Goal: Task Accomplishment & Management: Manage account settings

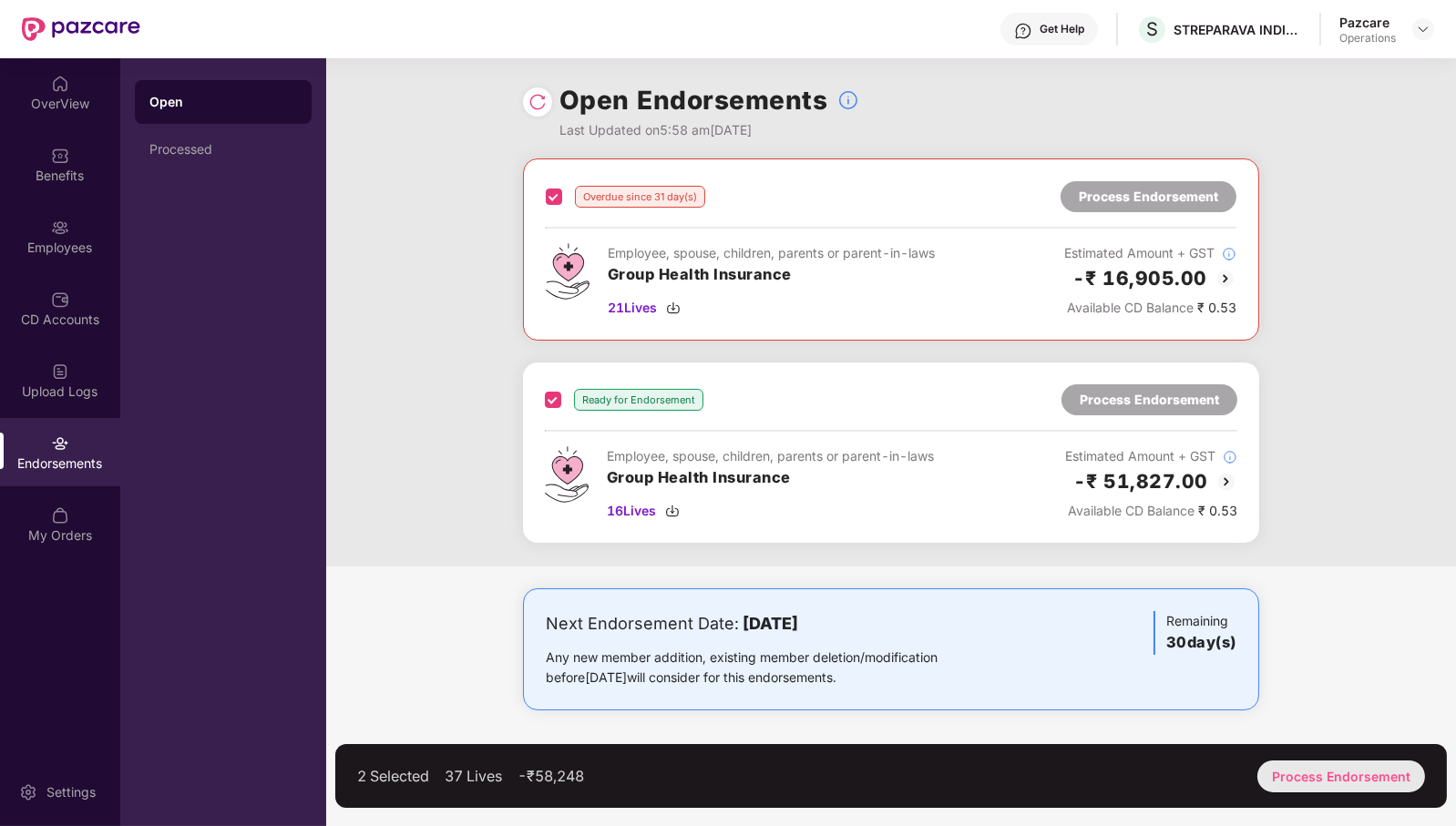
click at [1356, 771] on div "Process Endorsement" at bounding box center [1341, 777] width 168 height 32
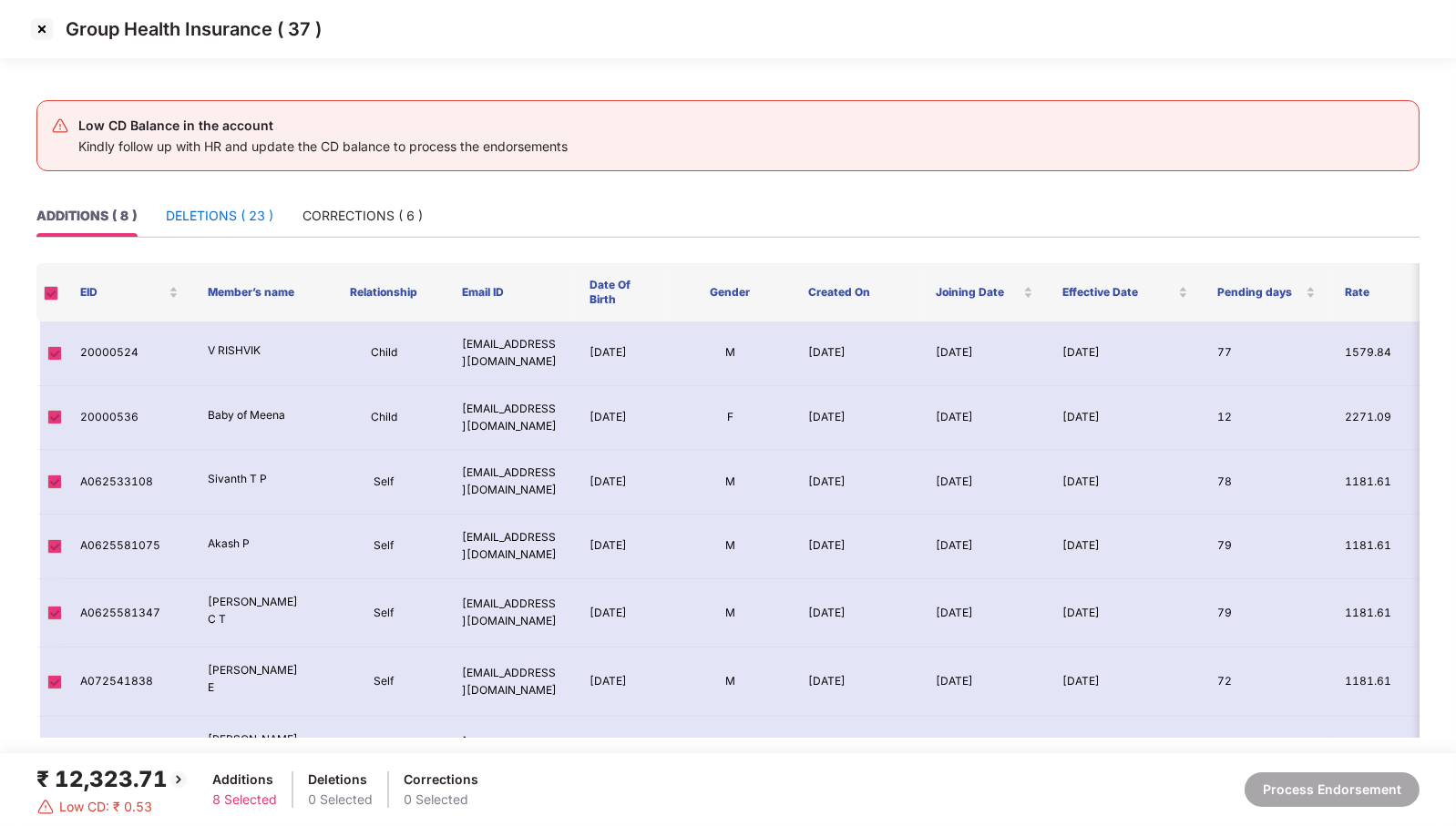
click at [228, 214] on div "DELETIONS ( 23 )" at bounding box center [219, 215] width 108 height 20
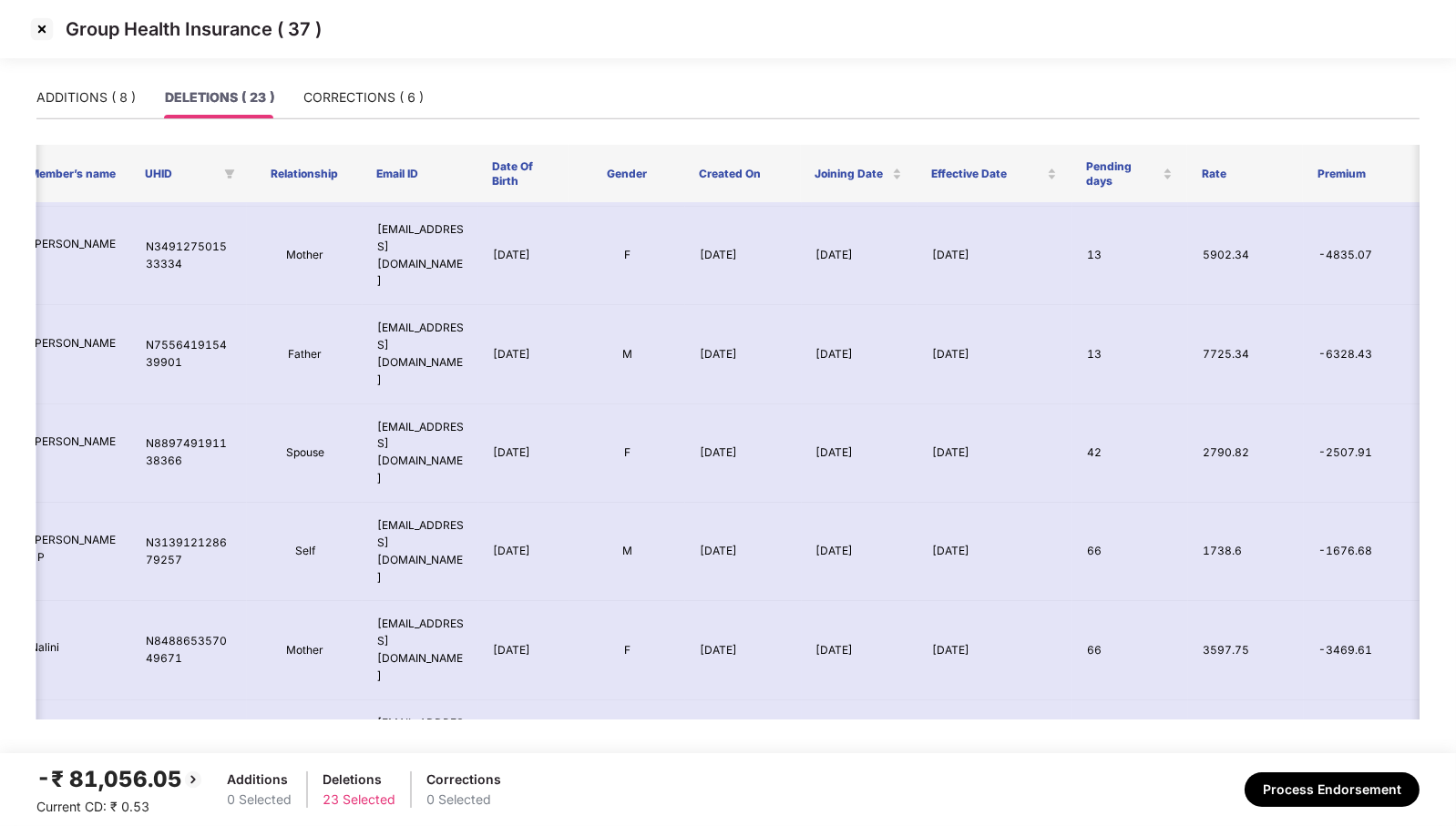
scroll to position [1039, 167]
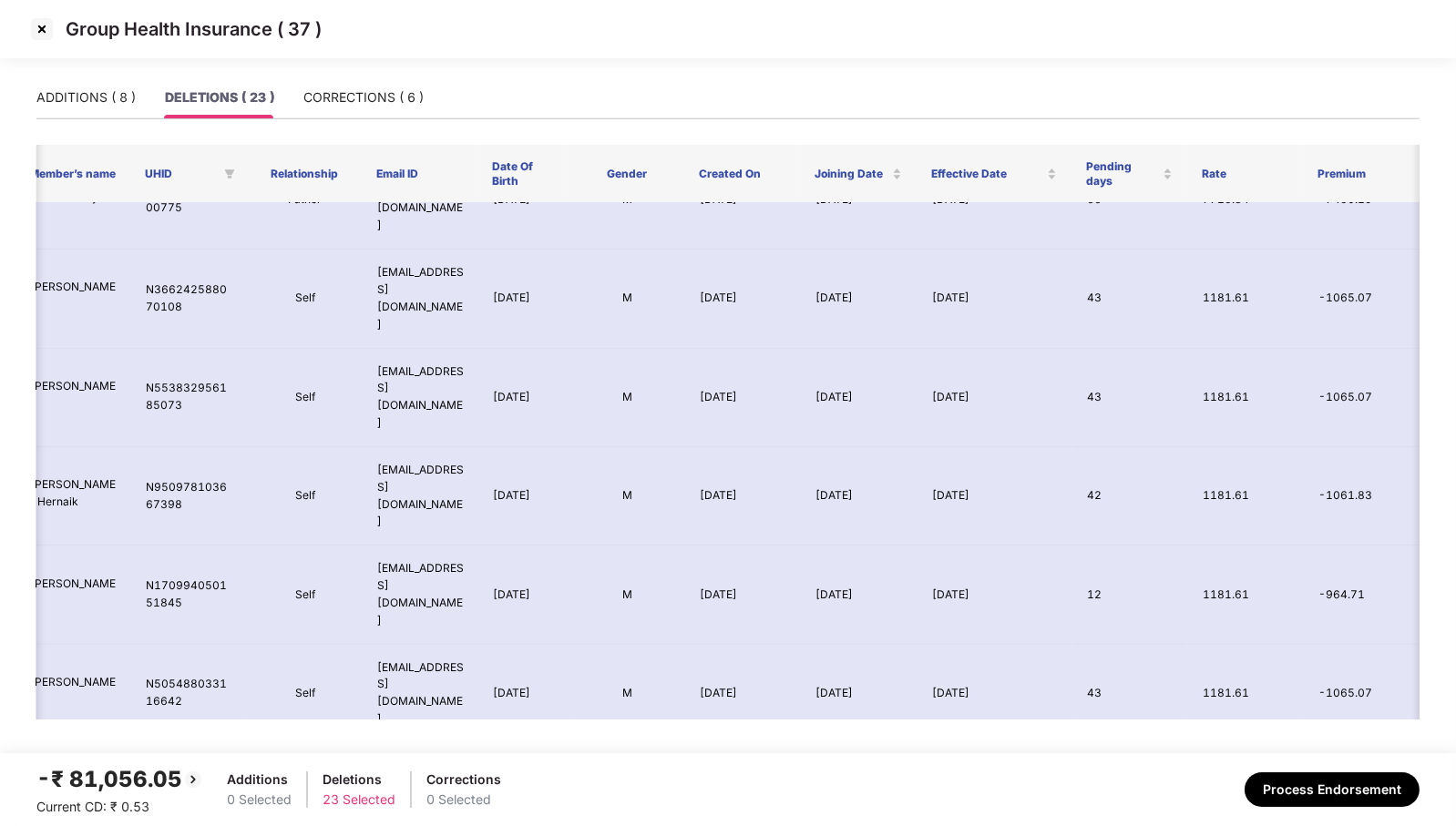
drag, startPoint x: 1073, startPoint y: 617, endPoint x: 1322, endPoint y: 768, distance: 291.2
click at [1322, 768] on section "Group Health Insurance ( 37 ) ADDITIONS ( 8 ) DELETIONS ( 23 ) CORRECTIONS ( 6 …" at bounding box center [728, 413] width 1456 height 826
click at [1323, 794] on button "Process Endorsement" at bounding box center [1331, 789] width 175 height 35
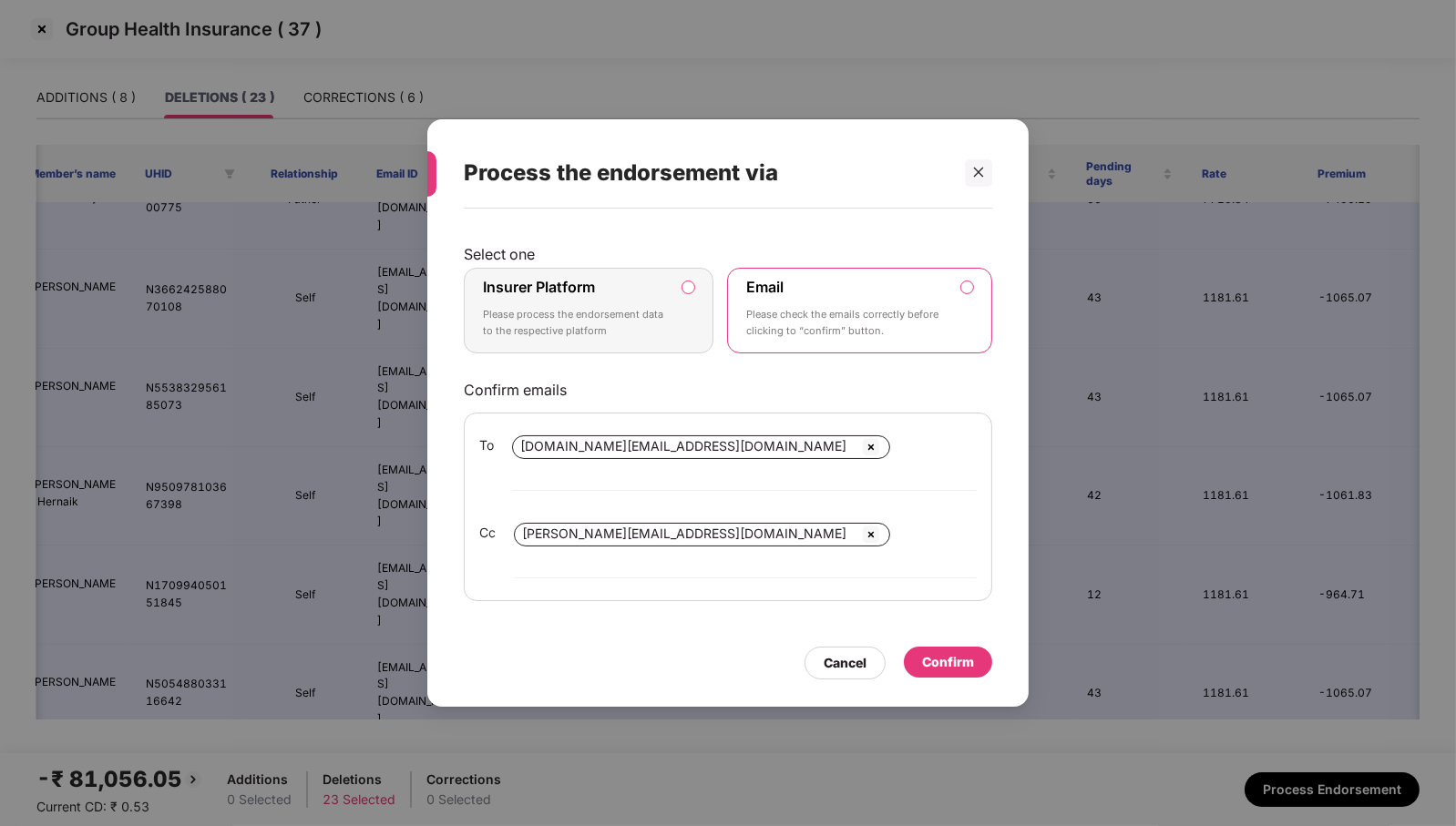
click at [857, 339] on p "Please check the emails correctly before clicking to “confirm” button." at bounding box center [847, 323] width 203 height 32
click at [959, 652] on div "Confirm" at bounding box center [948, 662] width 52 height 20
click at [959, 654] on icon "loading" at bounding box center [966, 662] width 17 height 17
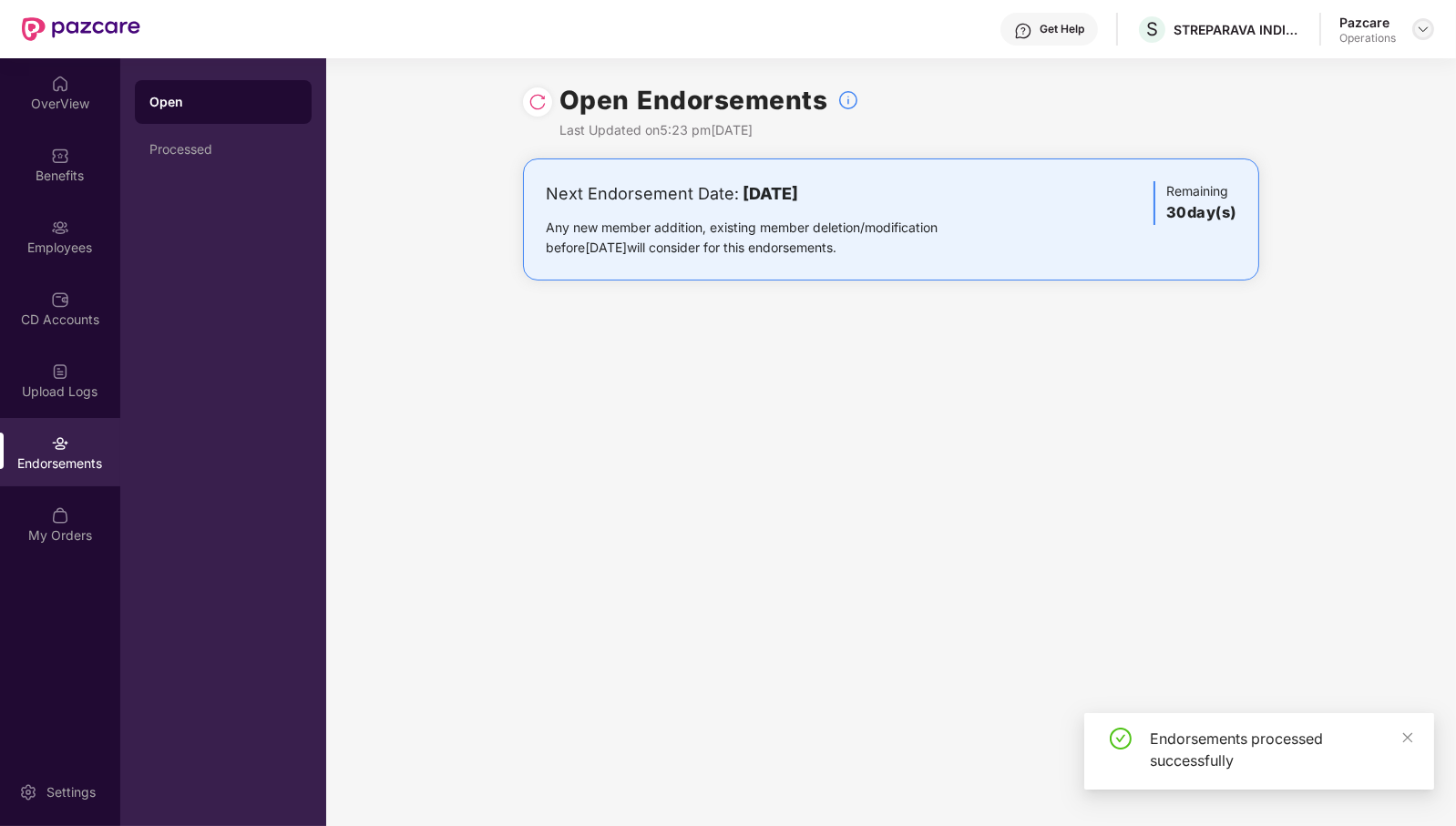
click at [1432, 35] on div at bounding box center [1423, 29] width 22 height 22
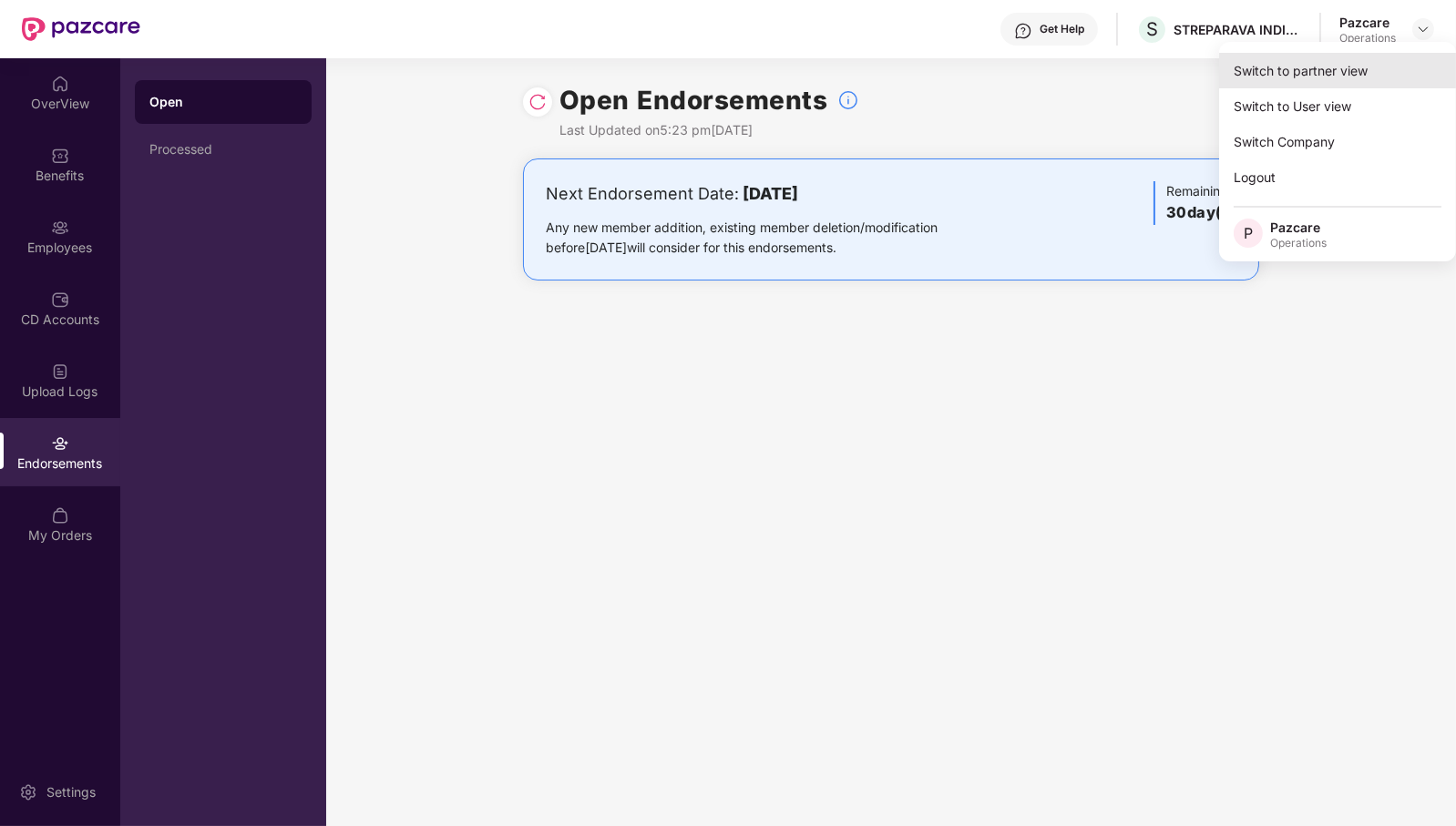
click at [1372, 66] on div "Switch to partner view" at bounding box center [1338, 70] width 237 height 36
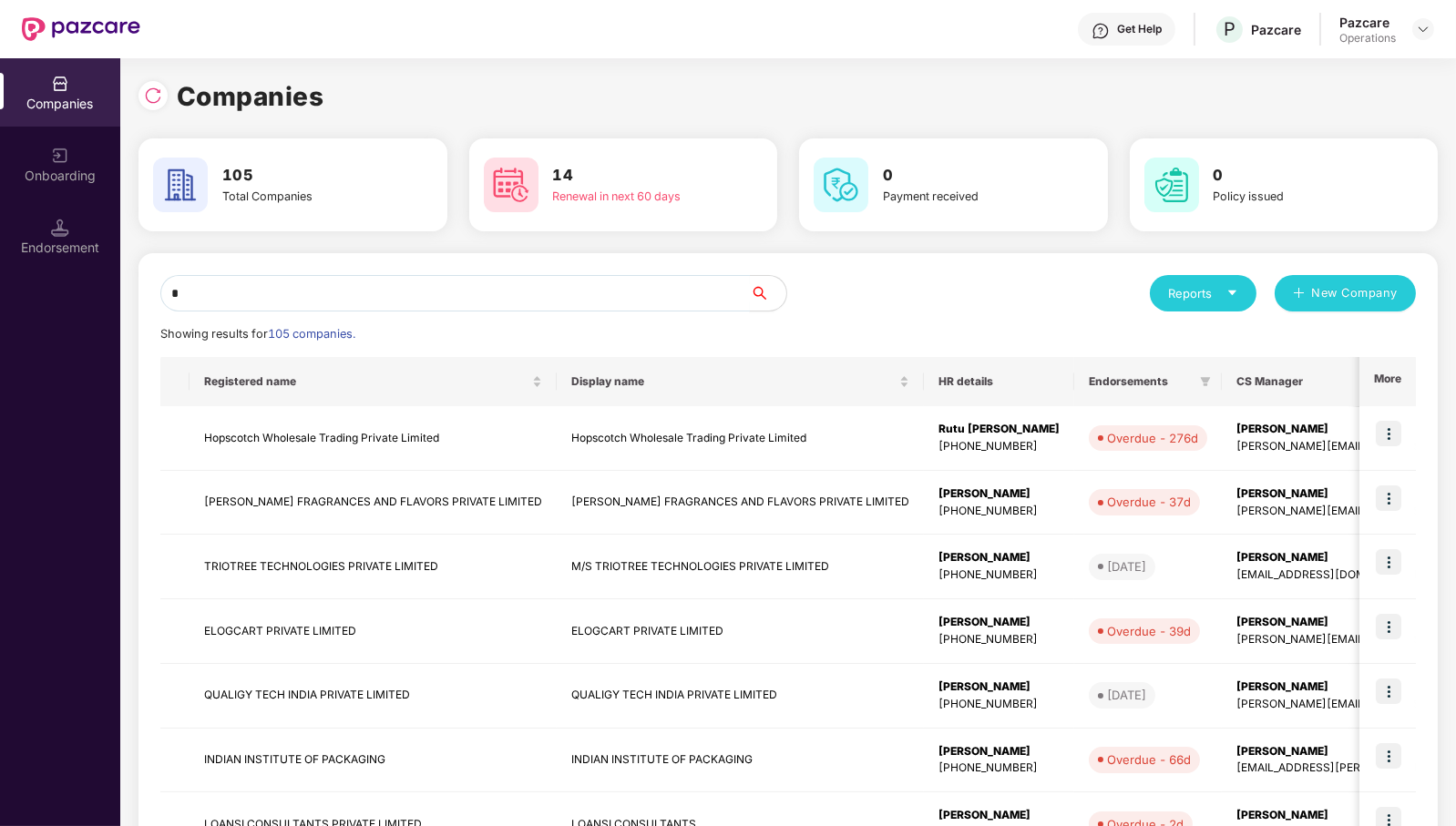
click at [578, 291] on input "*" at bounding box center [455, 292] width 590 height 37
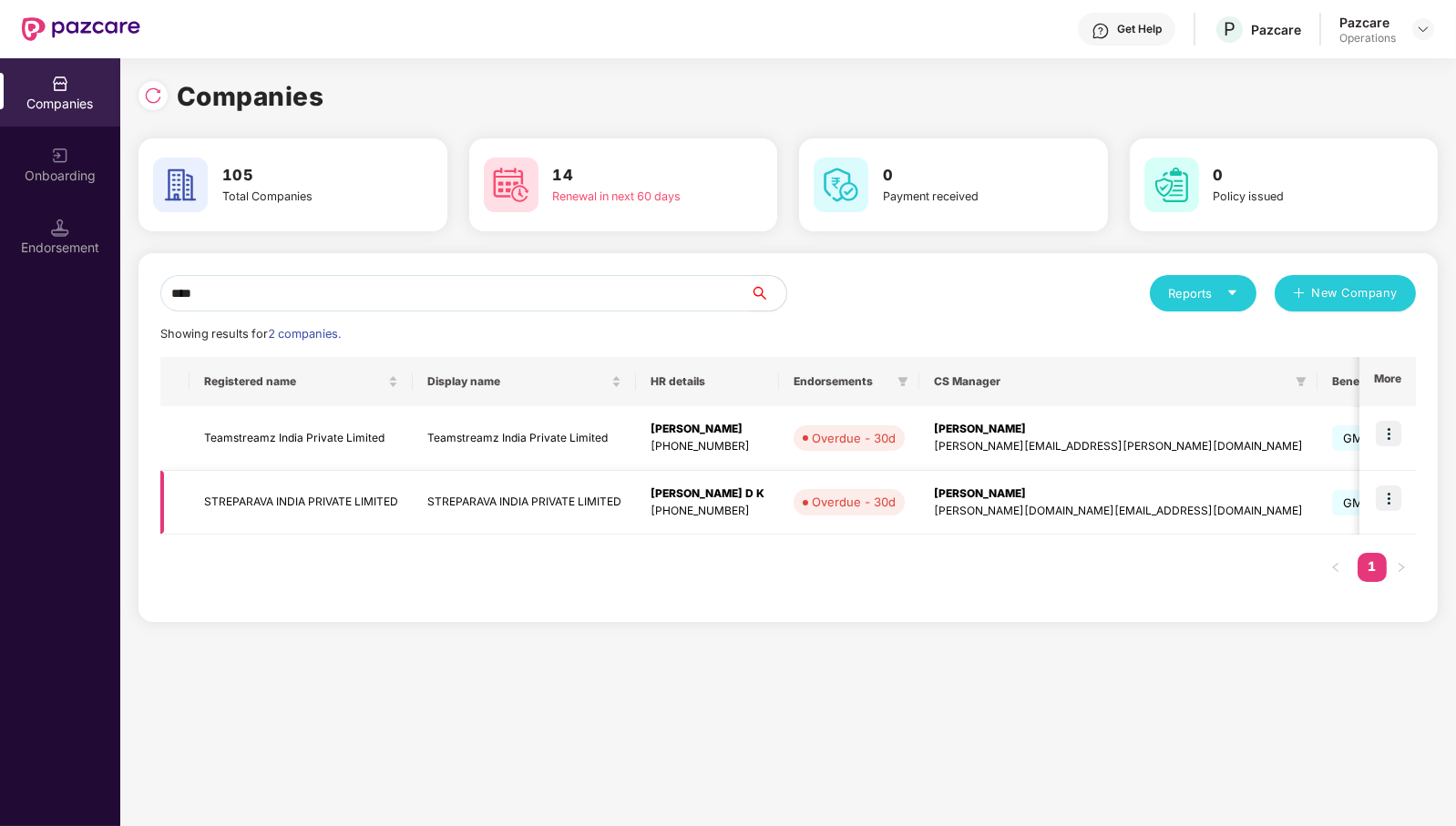
type input "****"
click at [314, 506] on td "STREPARAVA INDIA PRIVATE LIMITED" at bounding box center [301, 503] width 223 height 64
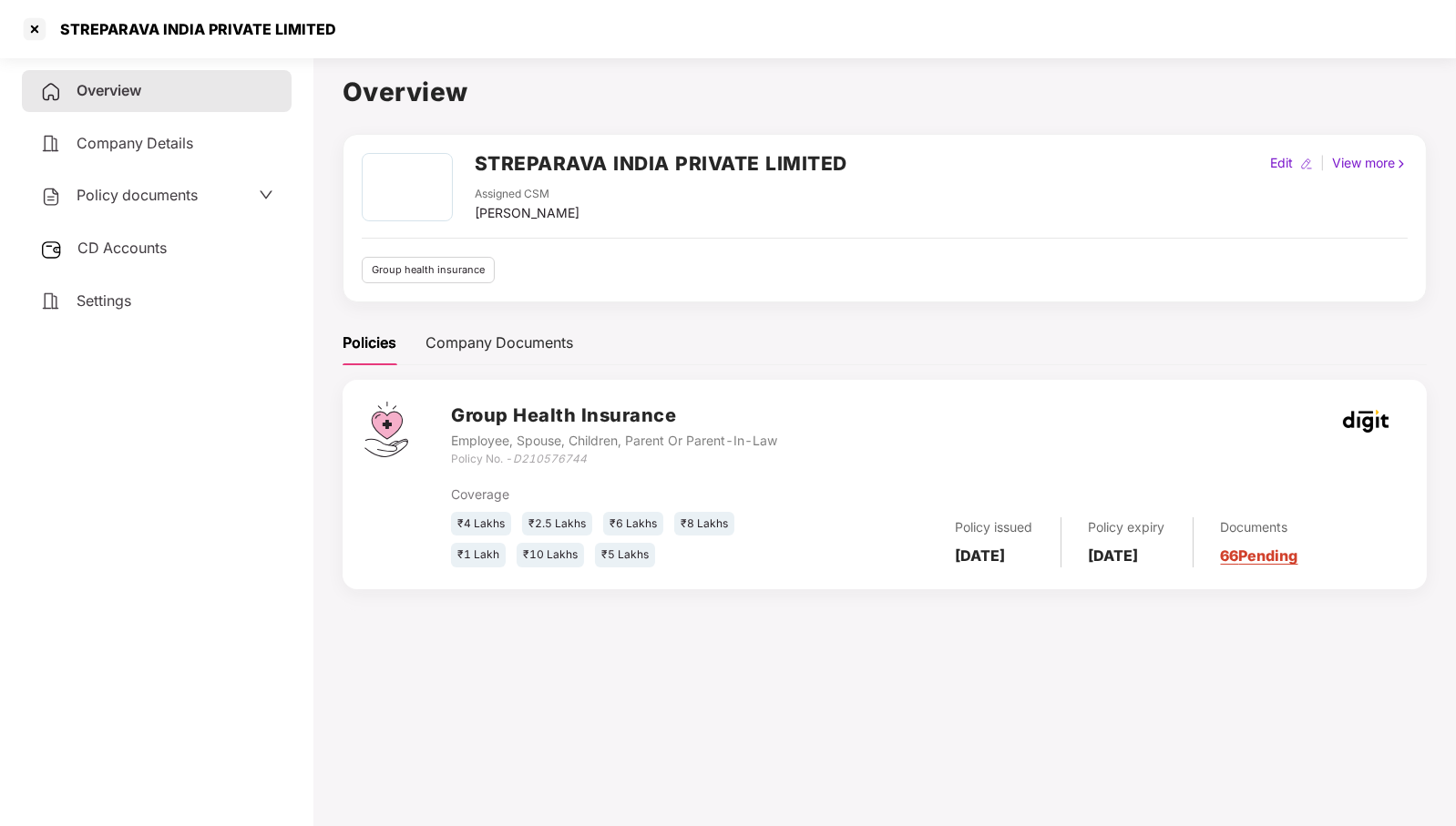
click at [167, 246] on span "CD Accounts" at bounding box center [122, 248] width 89 height 18
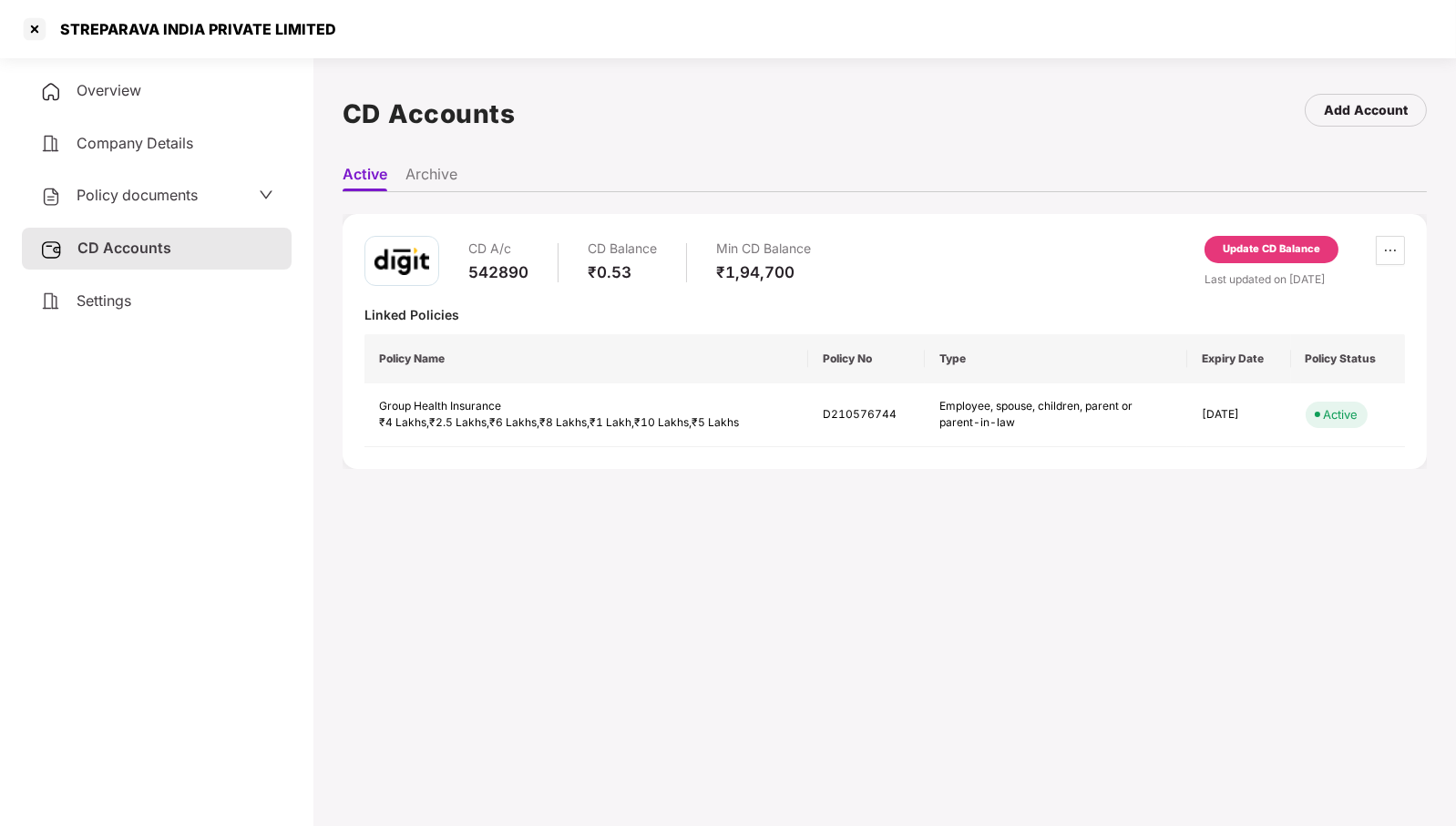
click at [1268, 251] on div "Update CD Balance" at bounding box center [1271, 249] width 98 height 17
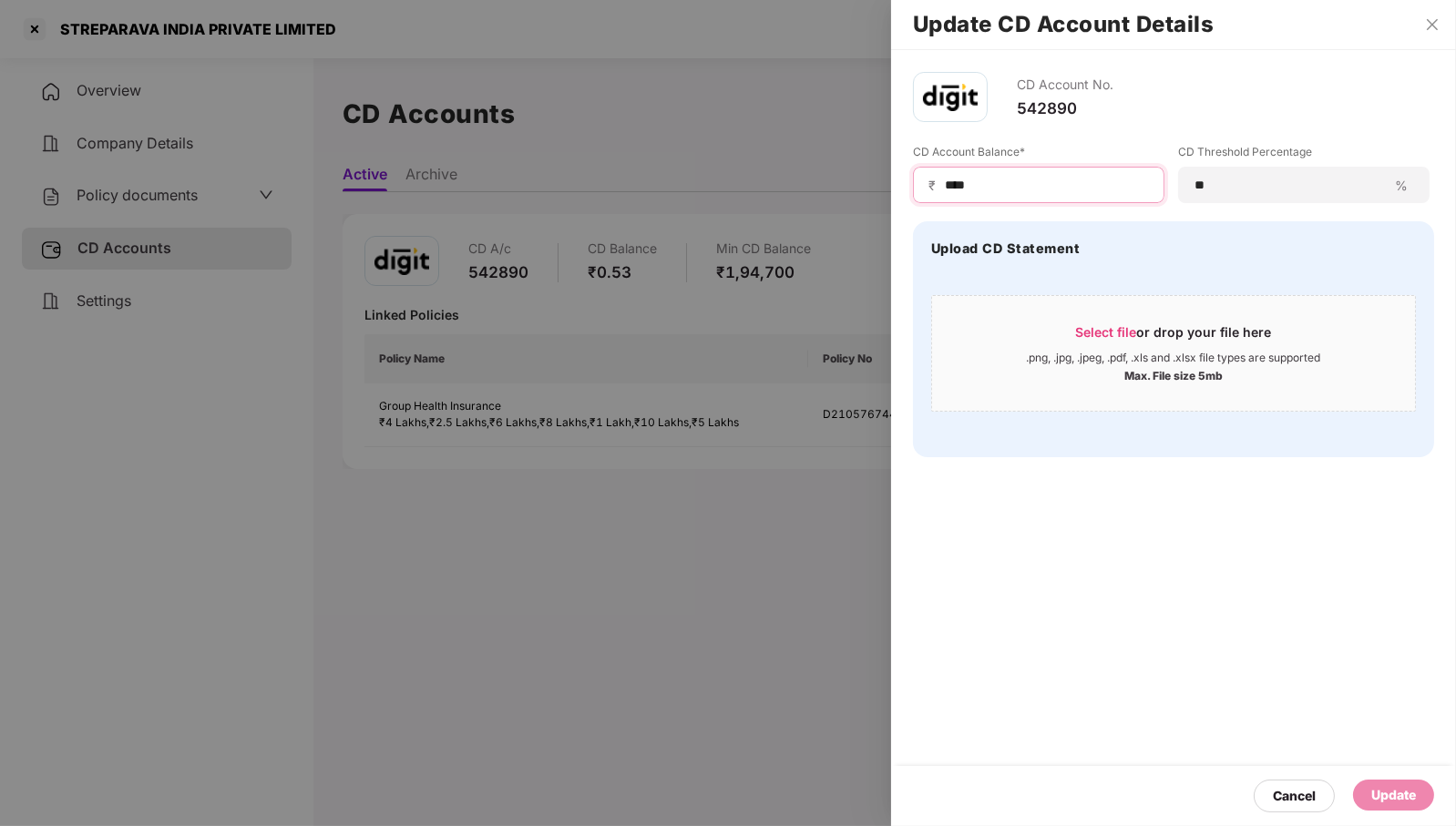
click at [1058, 192] on input "****" at bounding box center [1046, 185] width 206 height 19
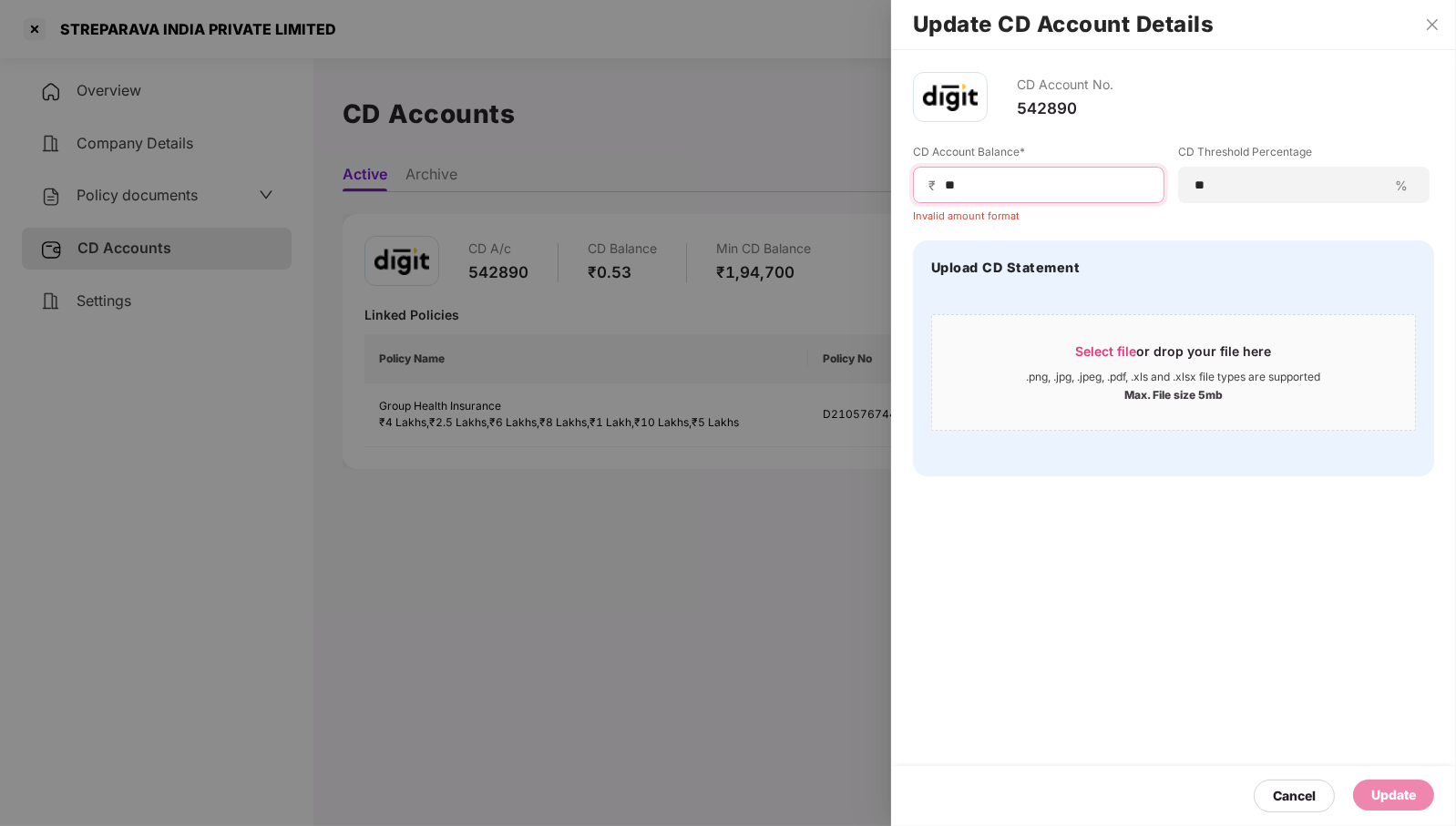
type input "*"
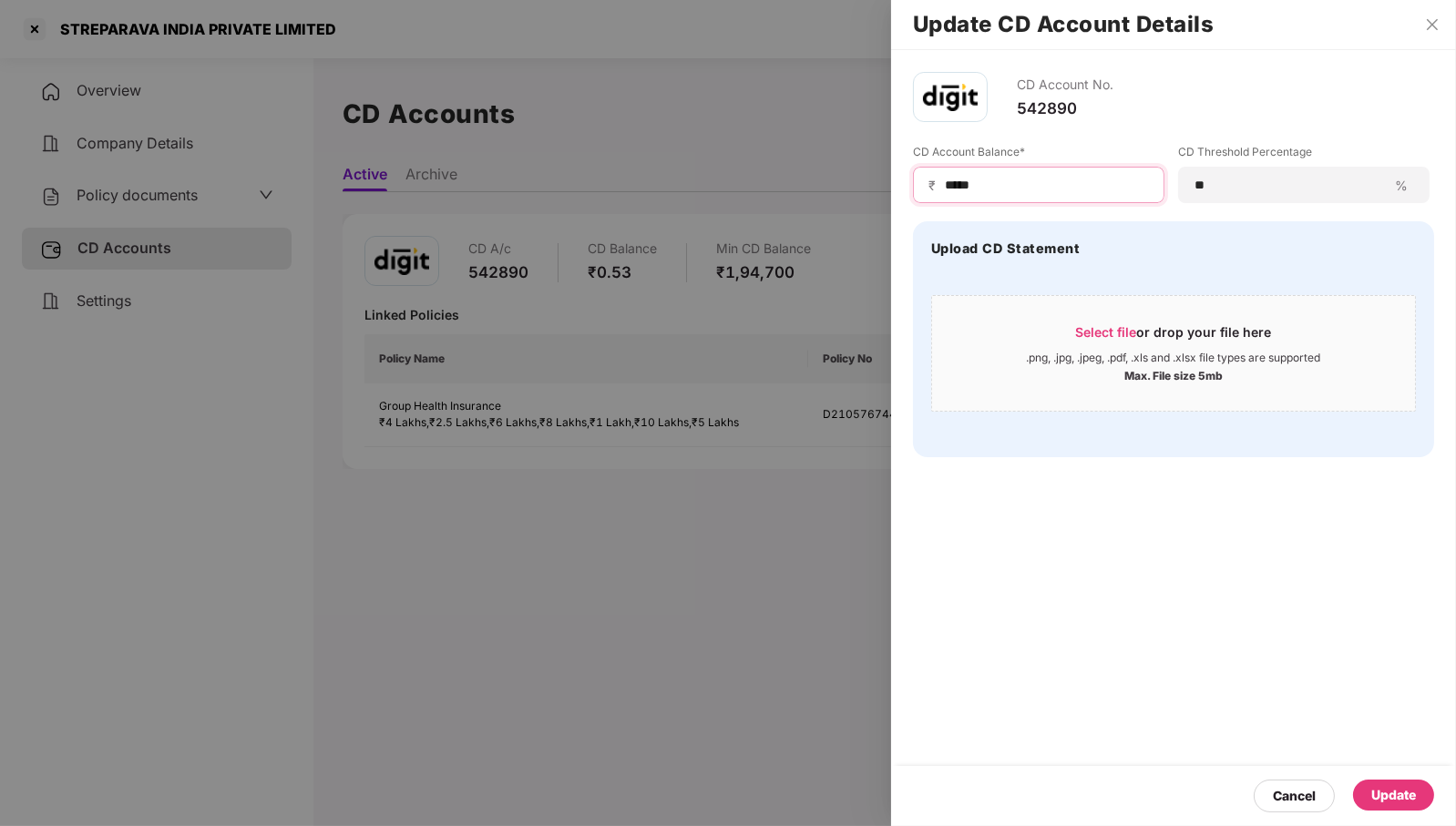
type input "*****"
click at [1383, 796] on div "Update" at bounding box center [1394, 795] width 44 height 20
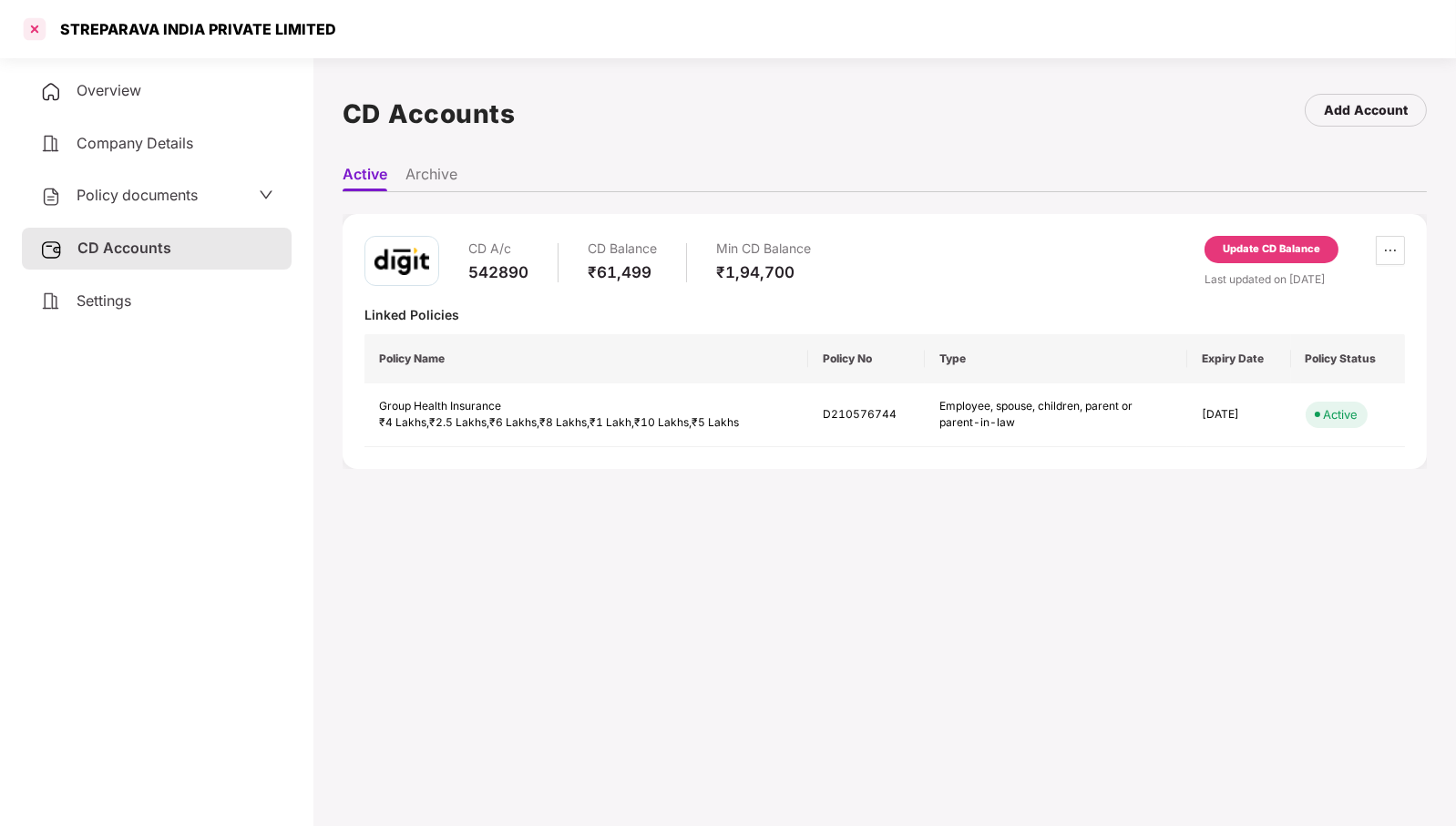
click at [40, 33] on div at bounding box center [35, 30] width 30 height 30
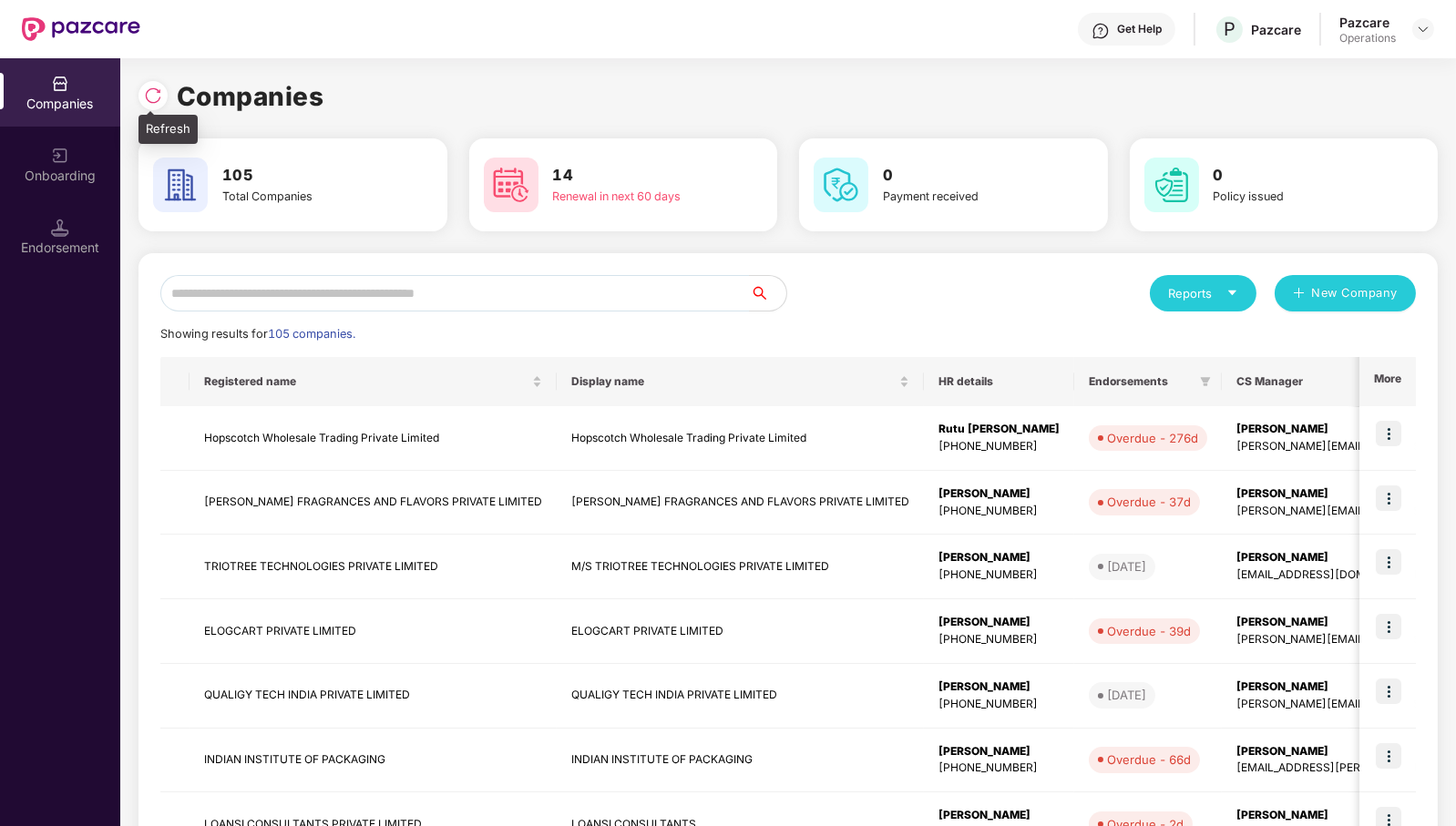
click at [154, 105] on div at bounding box center [153, 96] width 30 height 30
click at [645, 300] on input "text" at bounding box center [455, 292] width 590 height 37
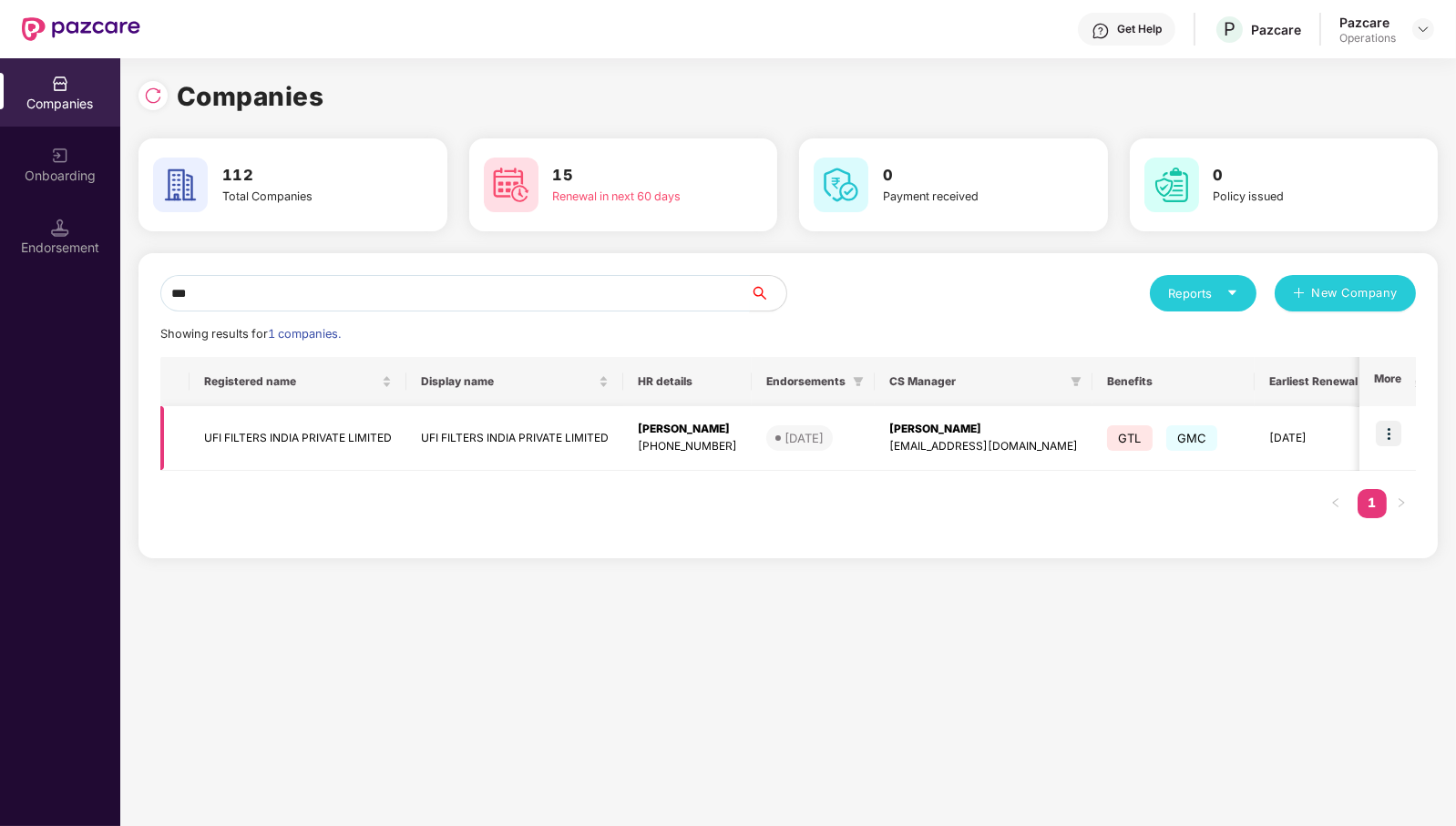
type input "***"
click at [1393, 433] on img at bounding box center [1389, 434] width 26 height 26
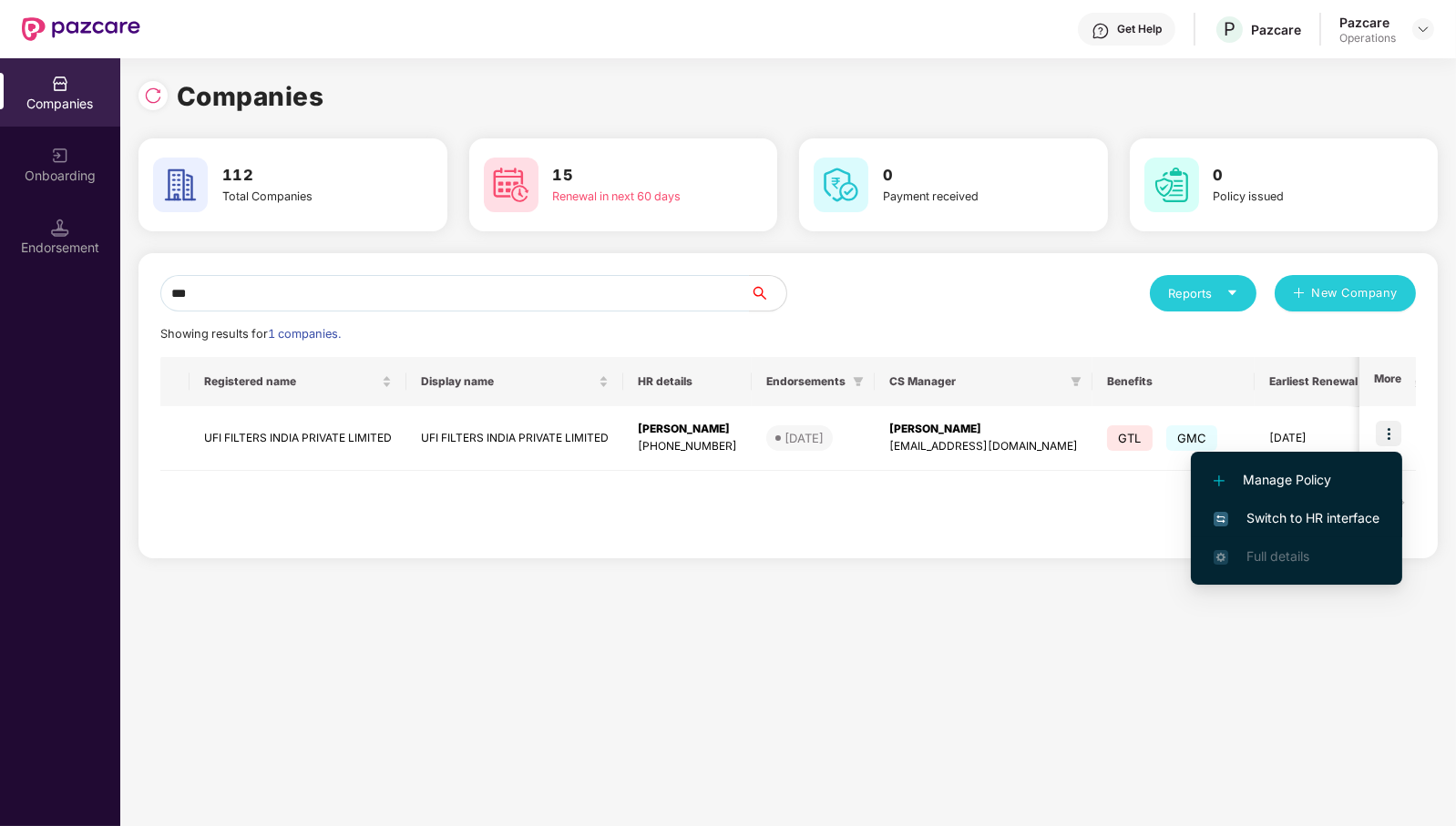
click at [1356, 514] on span "Switch to HR interface" at bounding box center [1297, 518] width 166 height 20
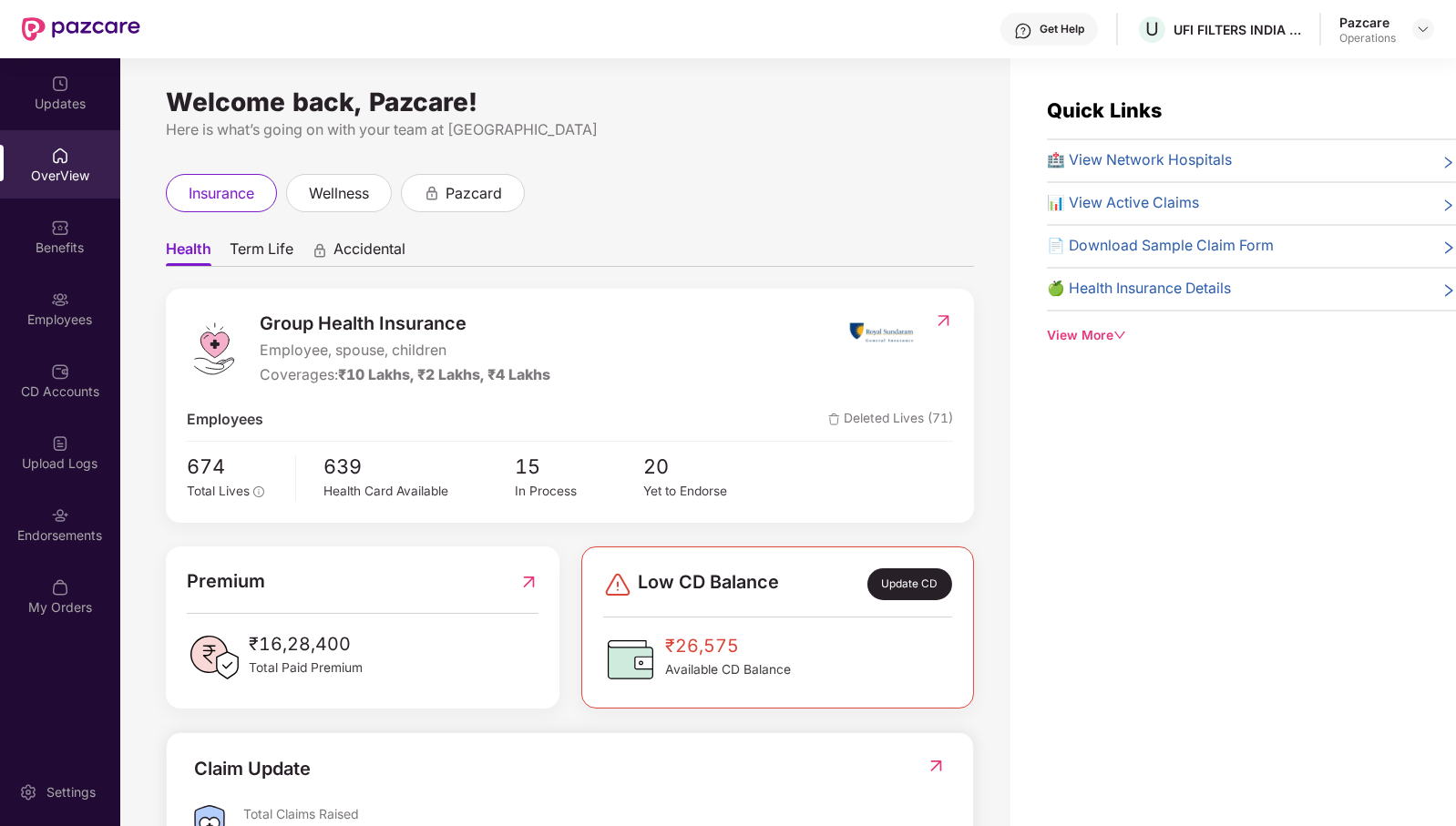
click at [64, 532] on div "Endorsements" at bounding box center [60, 536] width 121 height 18
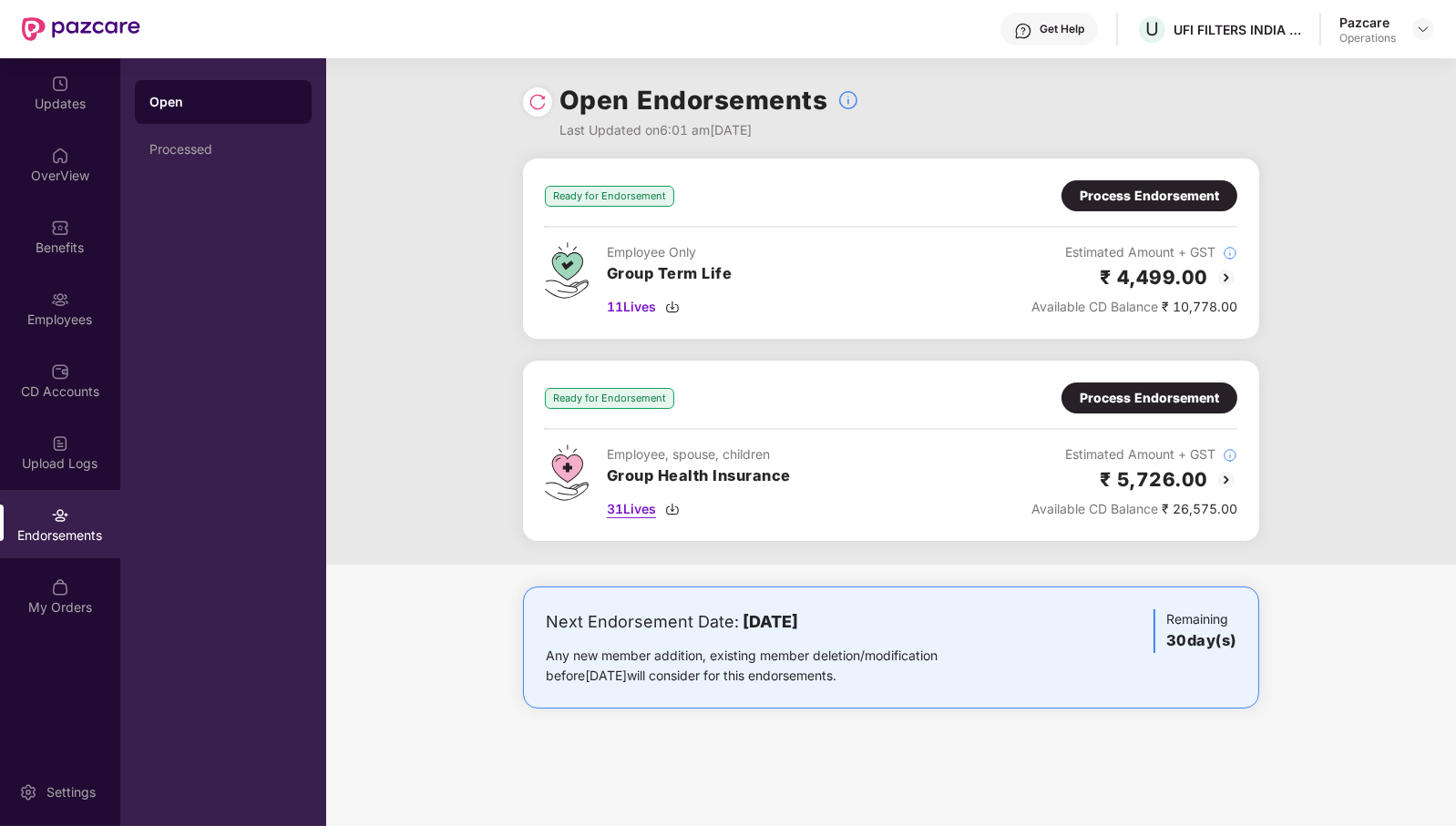
click at [623, 511] on span "31 Lives" at bounding box center [632, 509] width 49 height 20
click at [1179, 402] on div "Process Endorsement" at bounding box center [1150, 398] width 139 height 20
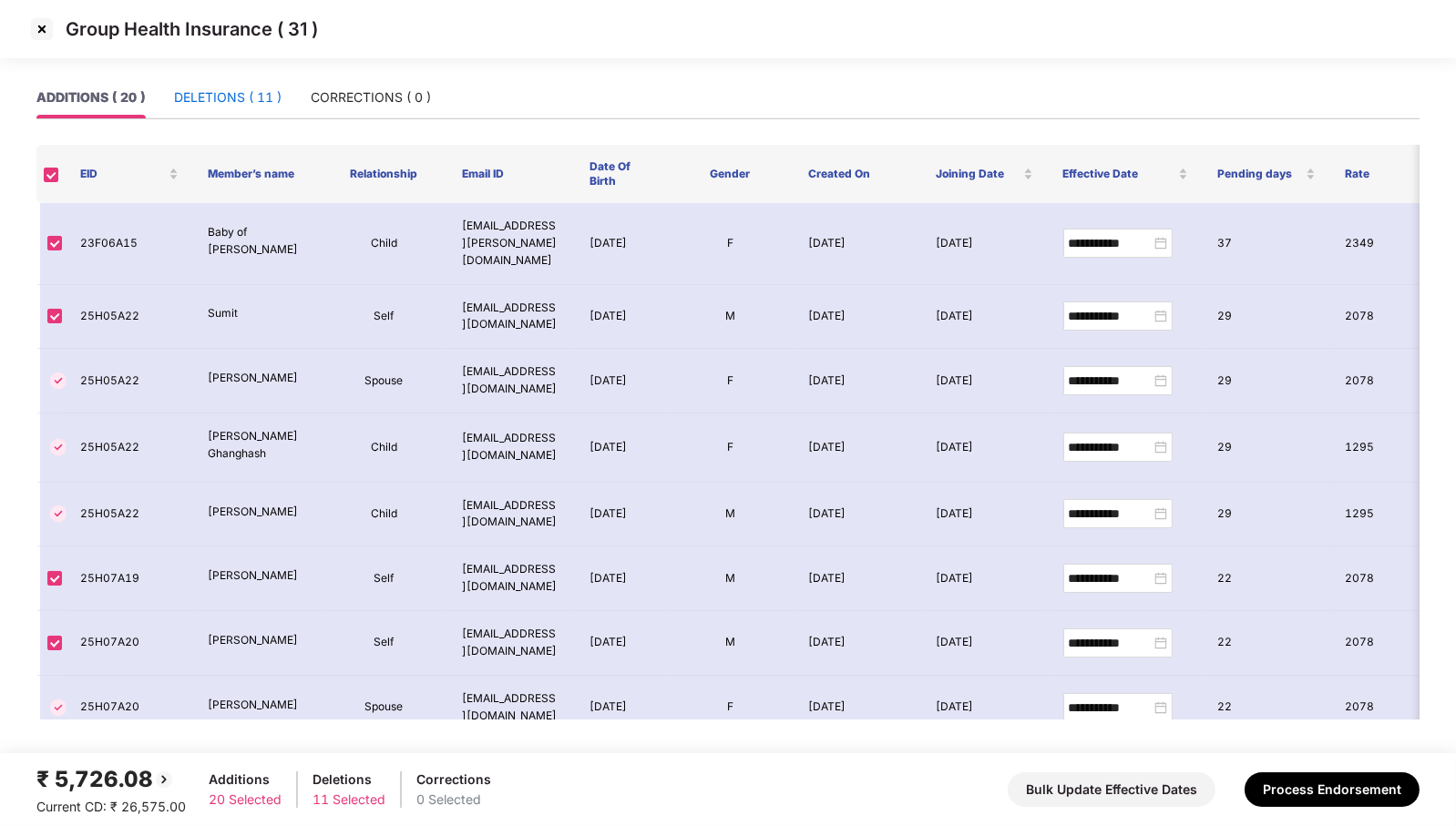
click at [251, 92] on div "DELETIONS ( 11 )" at bounding box center [227, 98] width 108 height 20
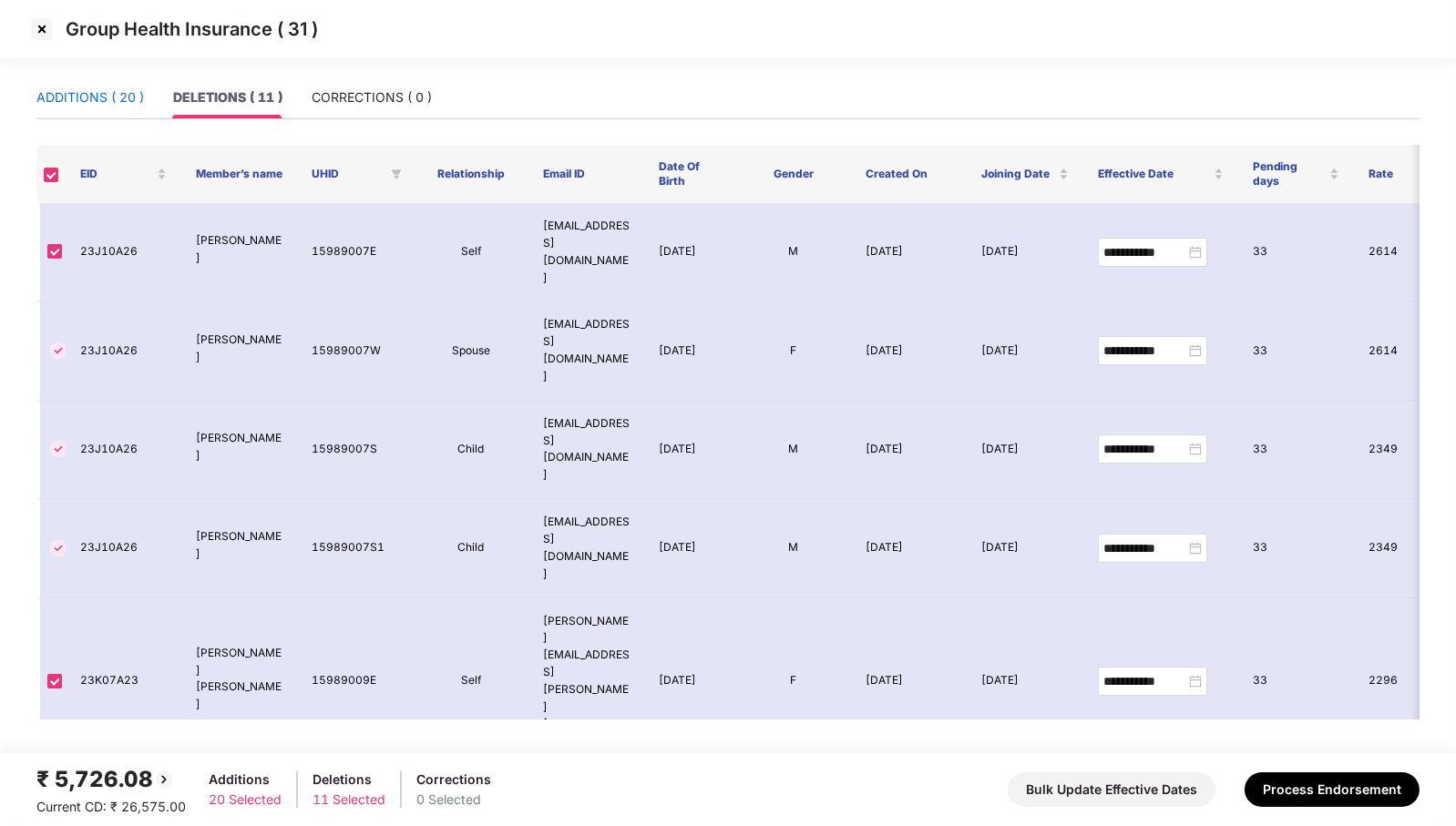
click at [58, 105] on div "ADDITIONS ( 20 )" at bounding box center [90, 98] width 108 height 20
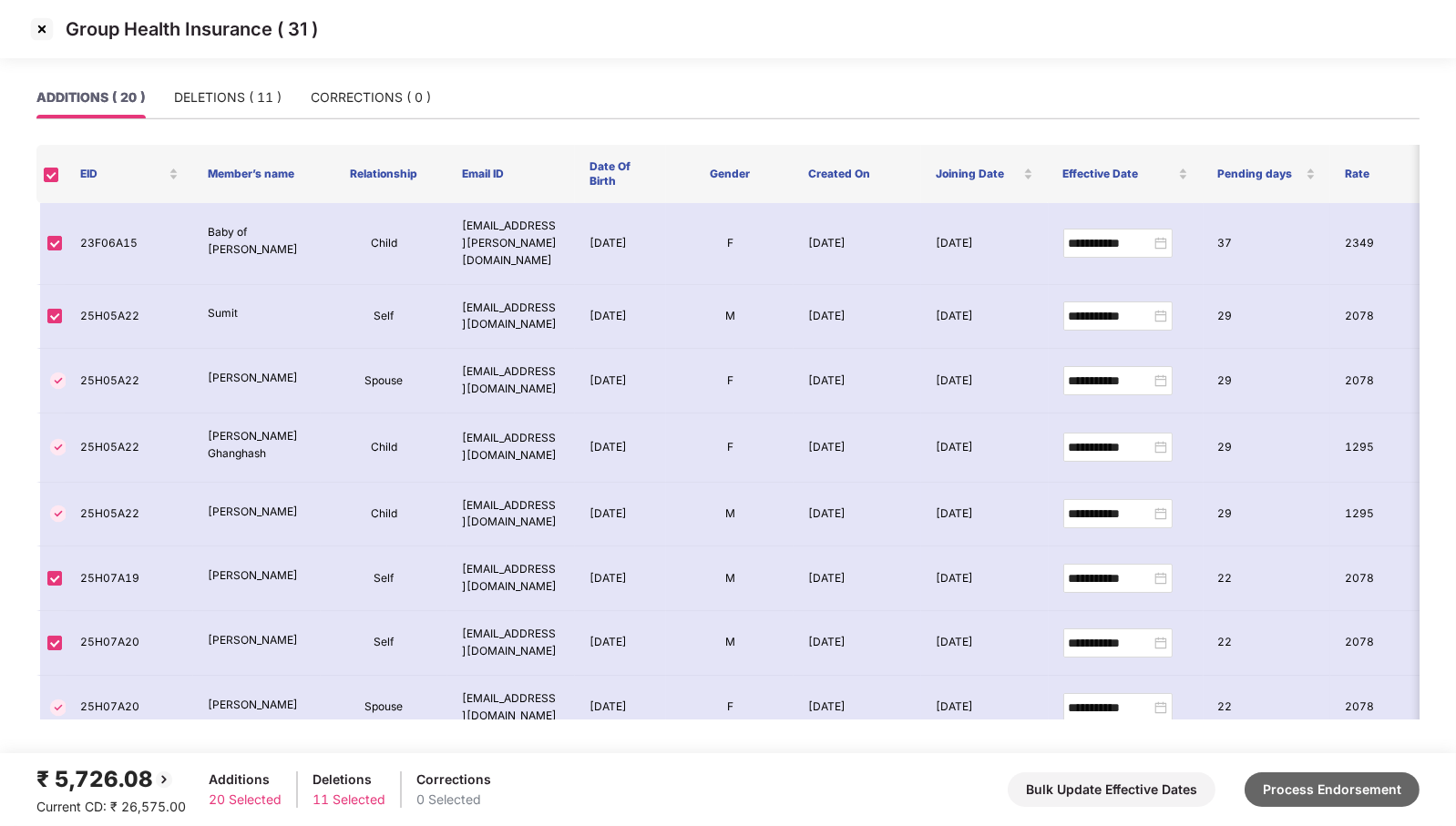
click at [1362, 793] on button "Process Endorsement" at bounding box center [1331, 789] width 175 height 35
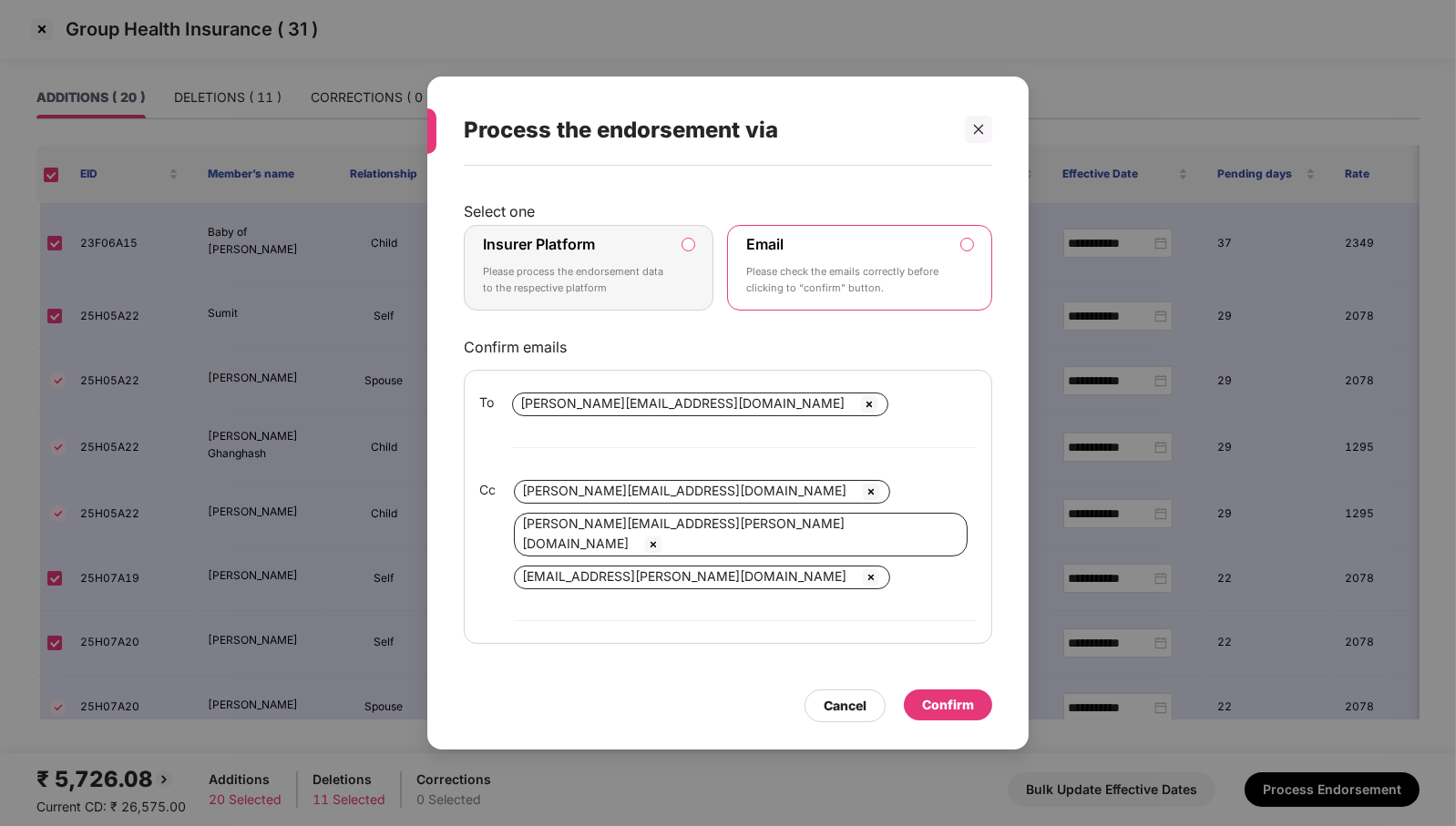
click at [691, 310] on label "Insurer Platform Please process the endorsement data to the respective platform" at bounding box center [588, 268] width 250 height 86
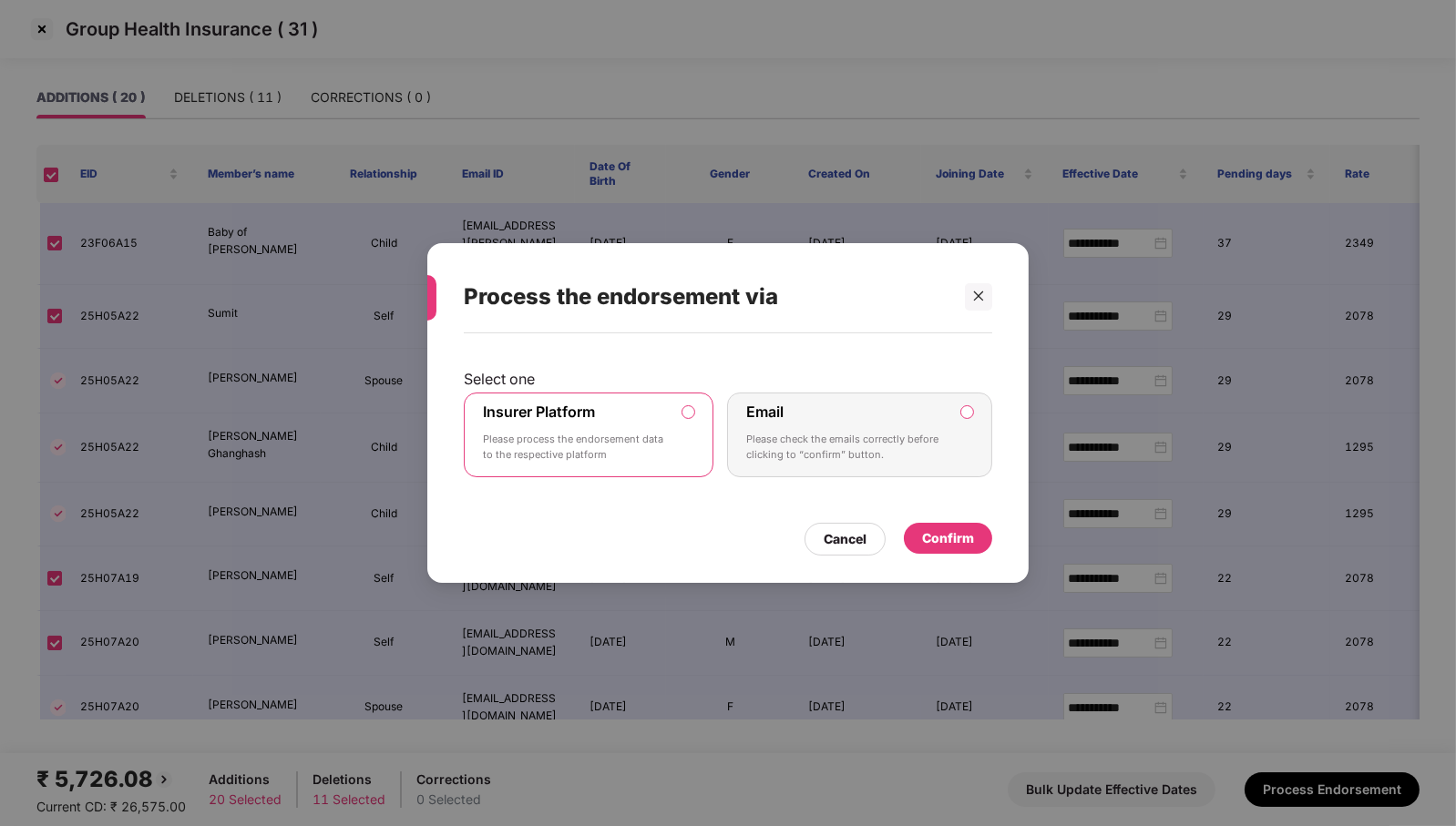
click at [867, 426] on div "Email Please check the emails correctly before clicking to “confirm” button." at bounding box center [847, 436] width 203 height 65
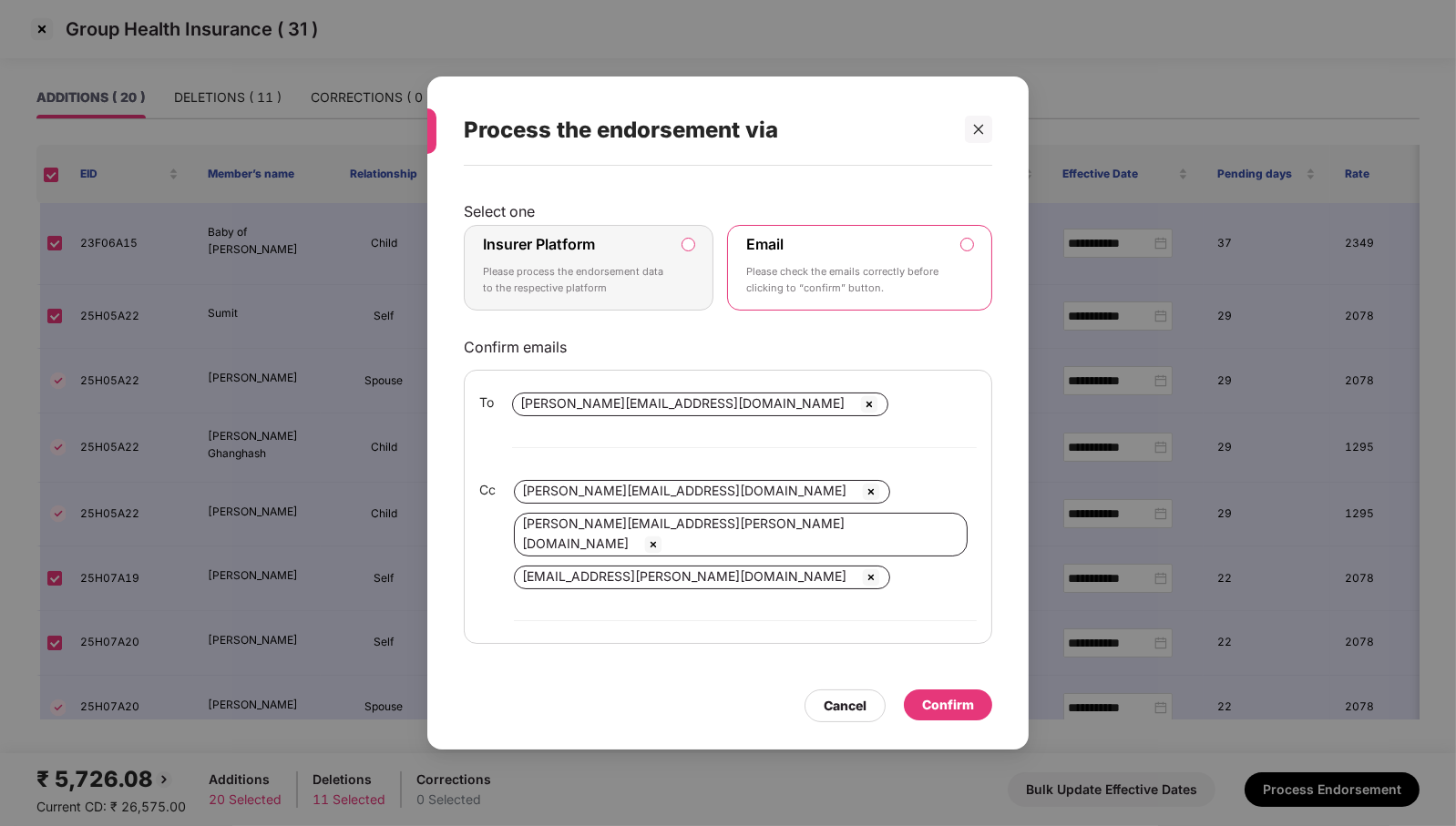
click at [954, 690] on div "Confirm" at bounding box center [948, 704] width 88 height 31
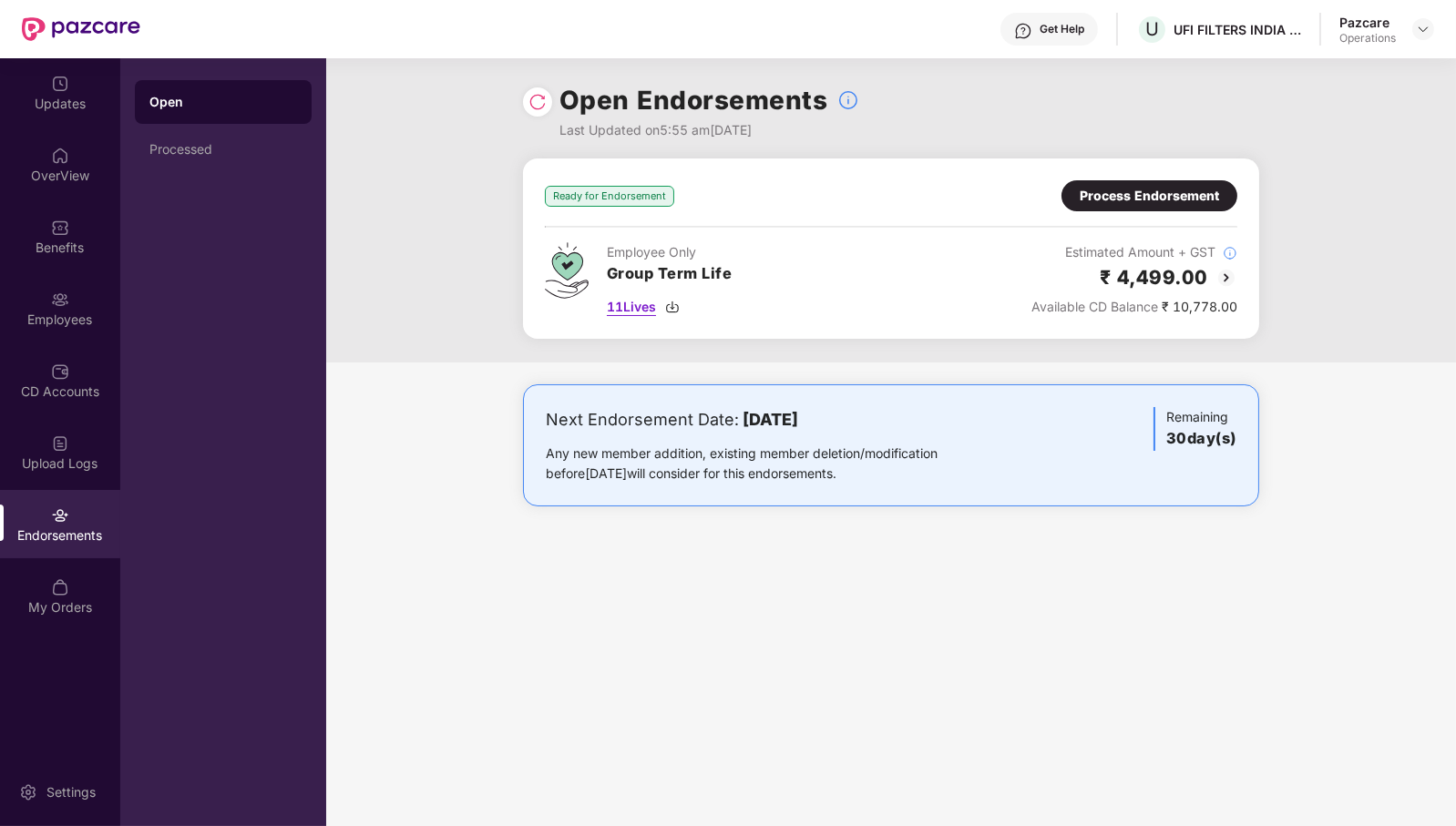
click at [625, 308] on span "11 Lives" at bounding box center [632, 307] width 49 height 20
click at [1116, 192] on div "Process Endorsement" at bounding box center [1150, 196] width 139 height 20
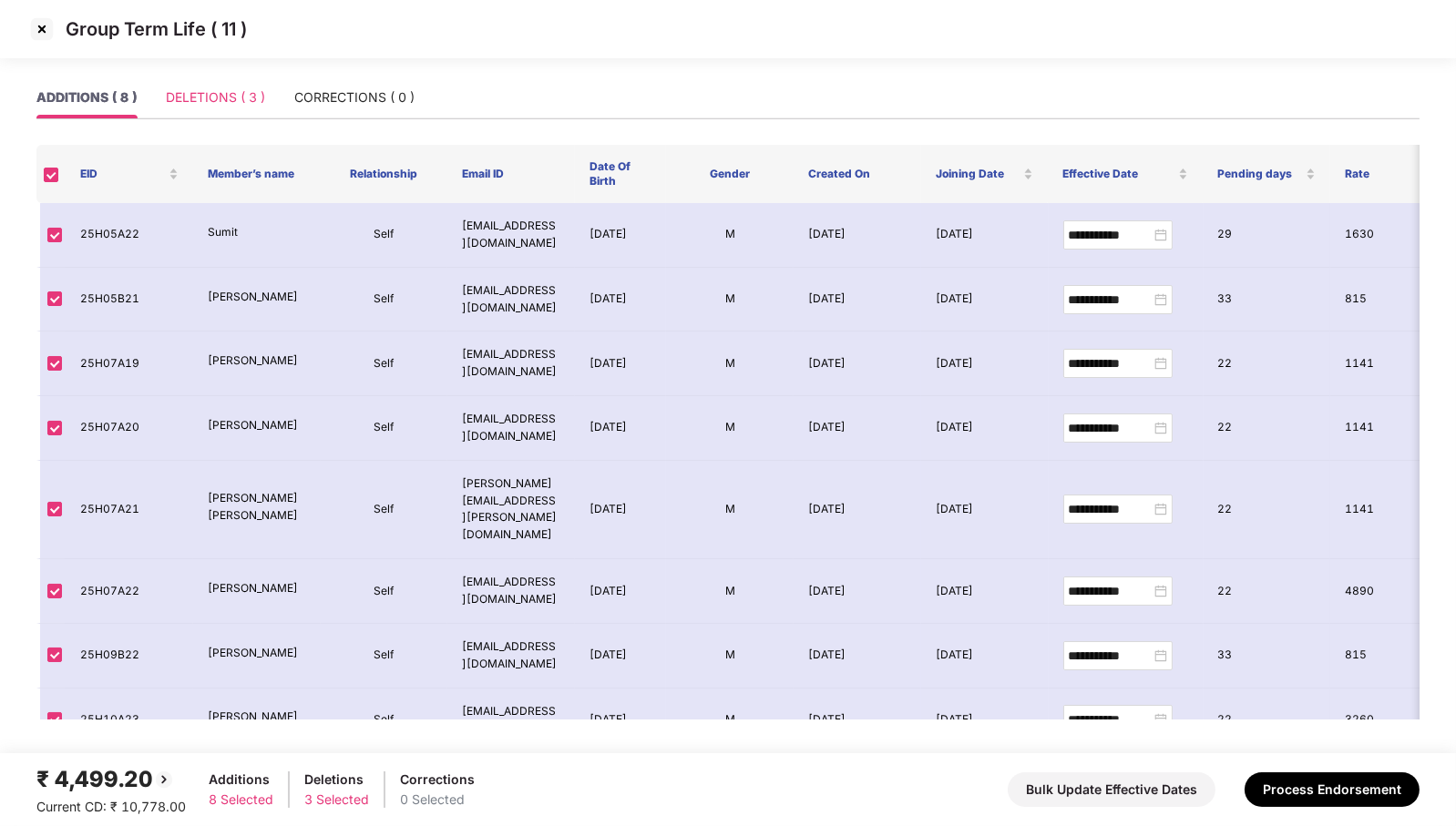
click at [239, 108] on div "DELETIONS ( 3 )" at bounding box center [215, 97] width 99 height 41
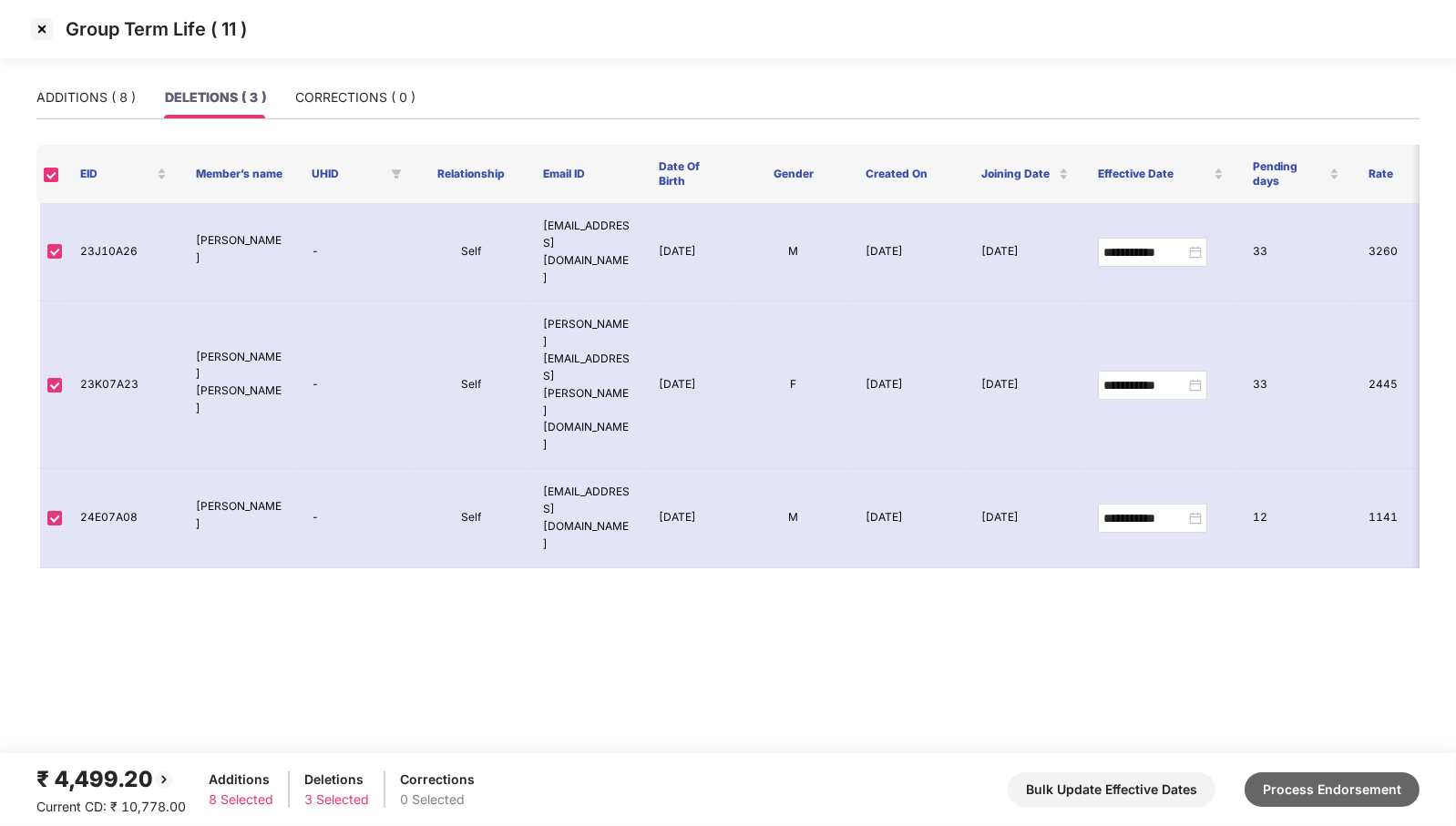
click at [1347, 793] on button "Process Endorsement" at bounding box center [1331, 789] width 175 height 35
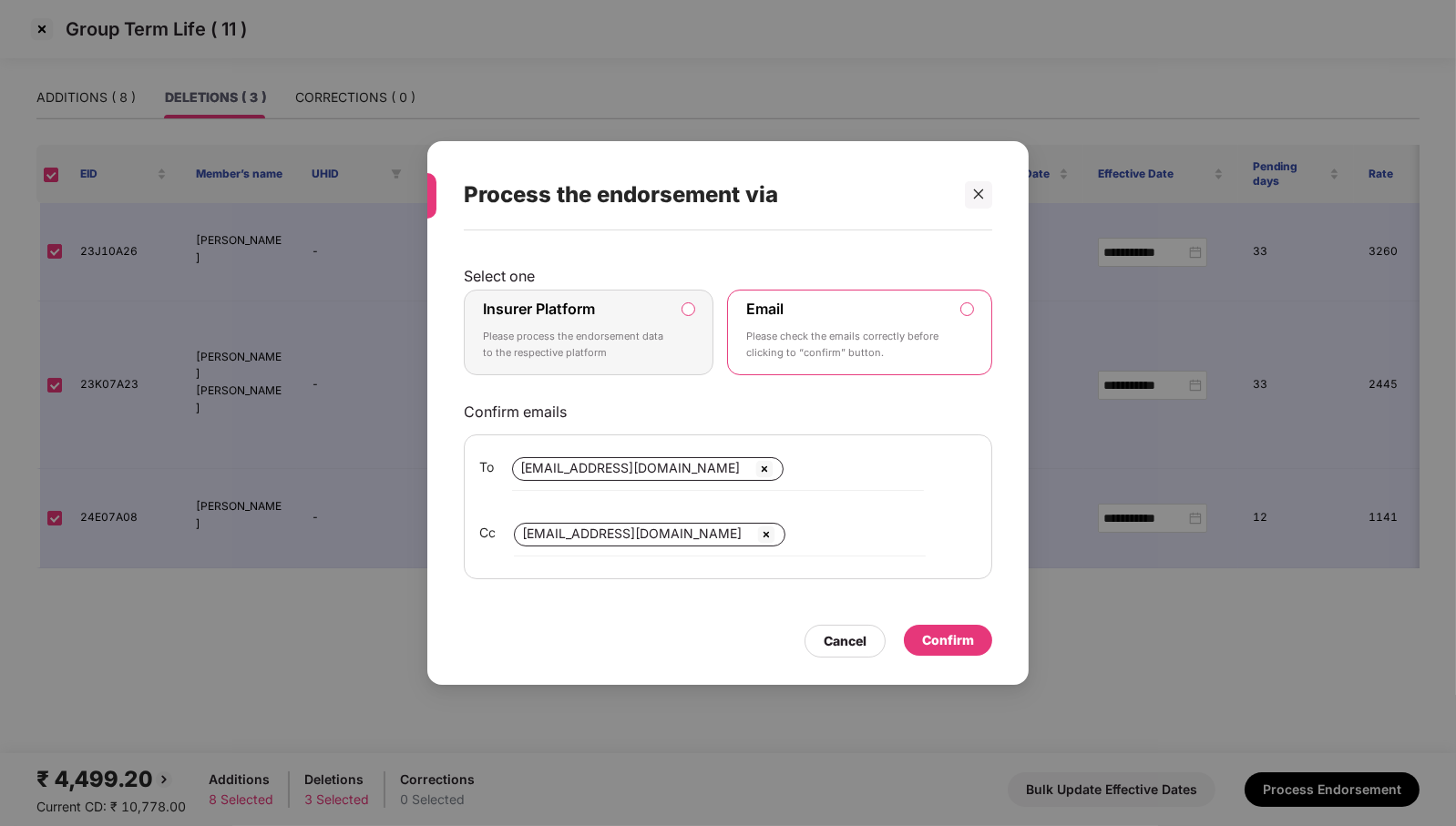
click at [671, 330] on label "Insurer Platform Please process the endorsement data to the respective platform" at bounding box center [588, 332] width 250 height 86
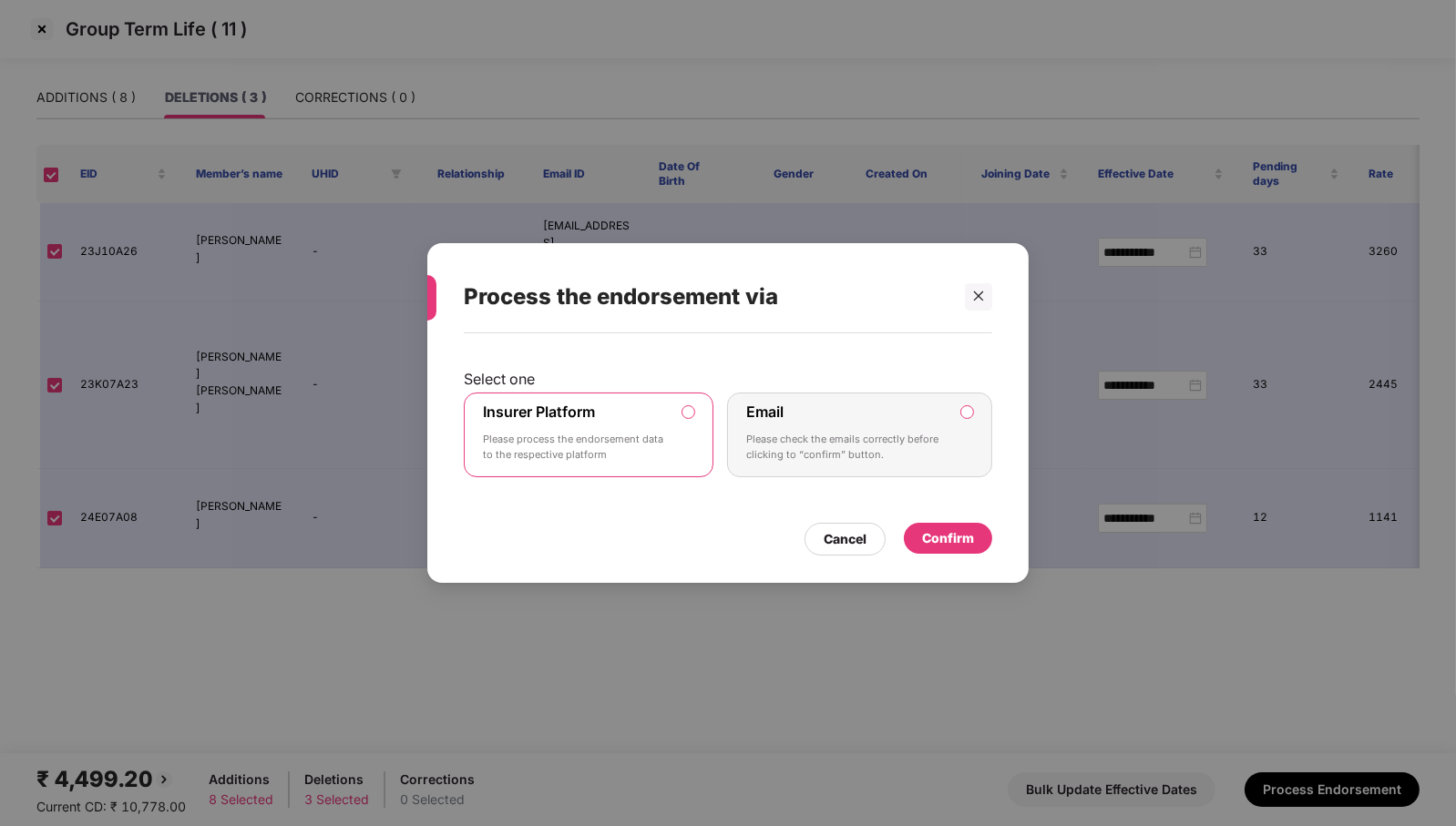
click at [961, 538] on div "Confirm" at bounding box center [948, 538] width 52 height 20
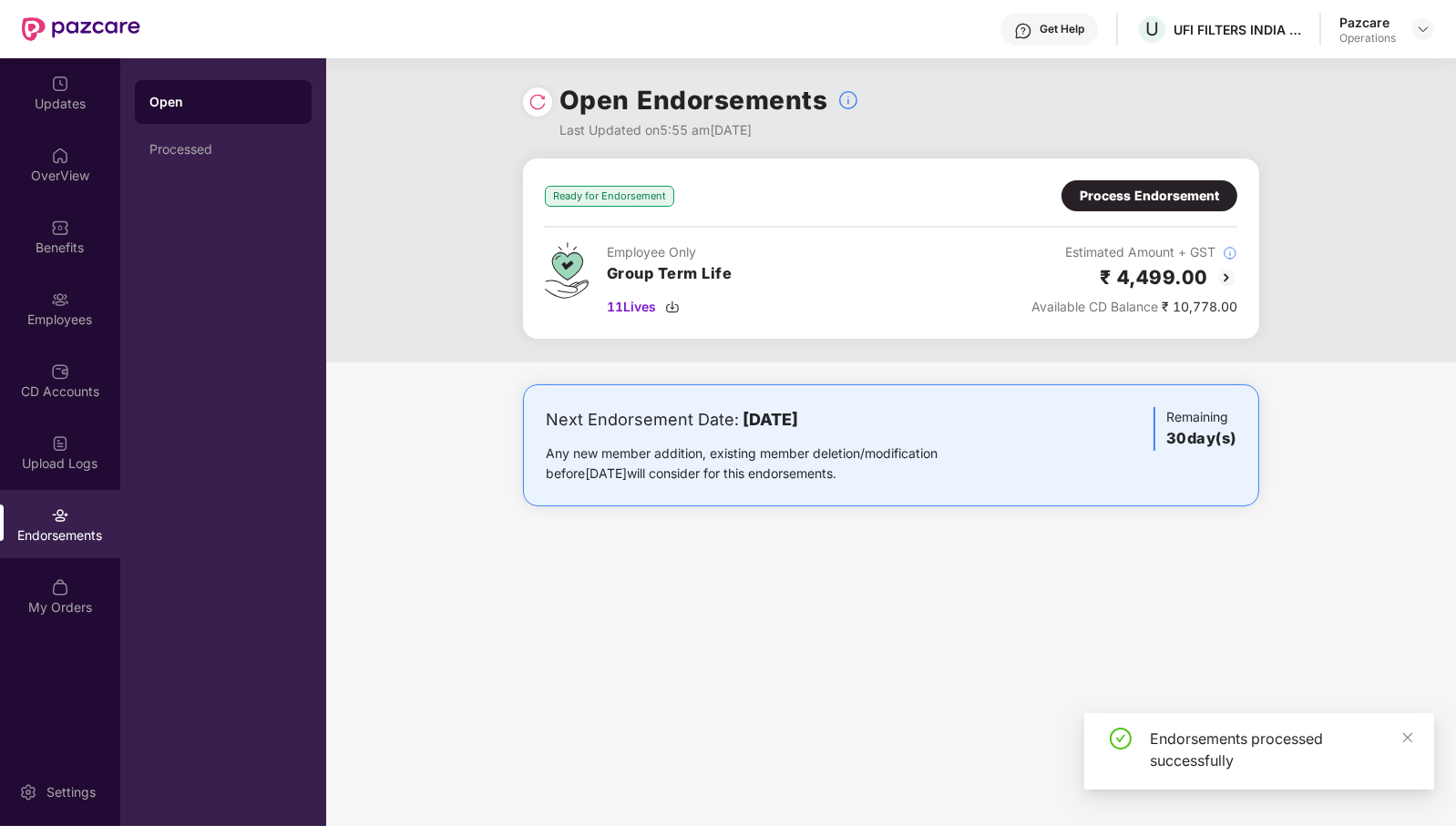
click at [543, 108] on img at bounding box center [538, 102] width 18 height 18
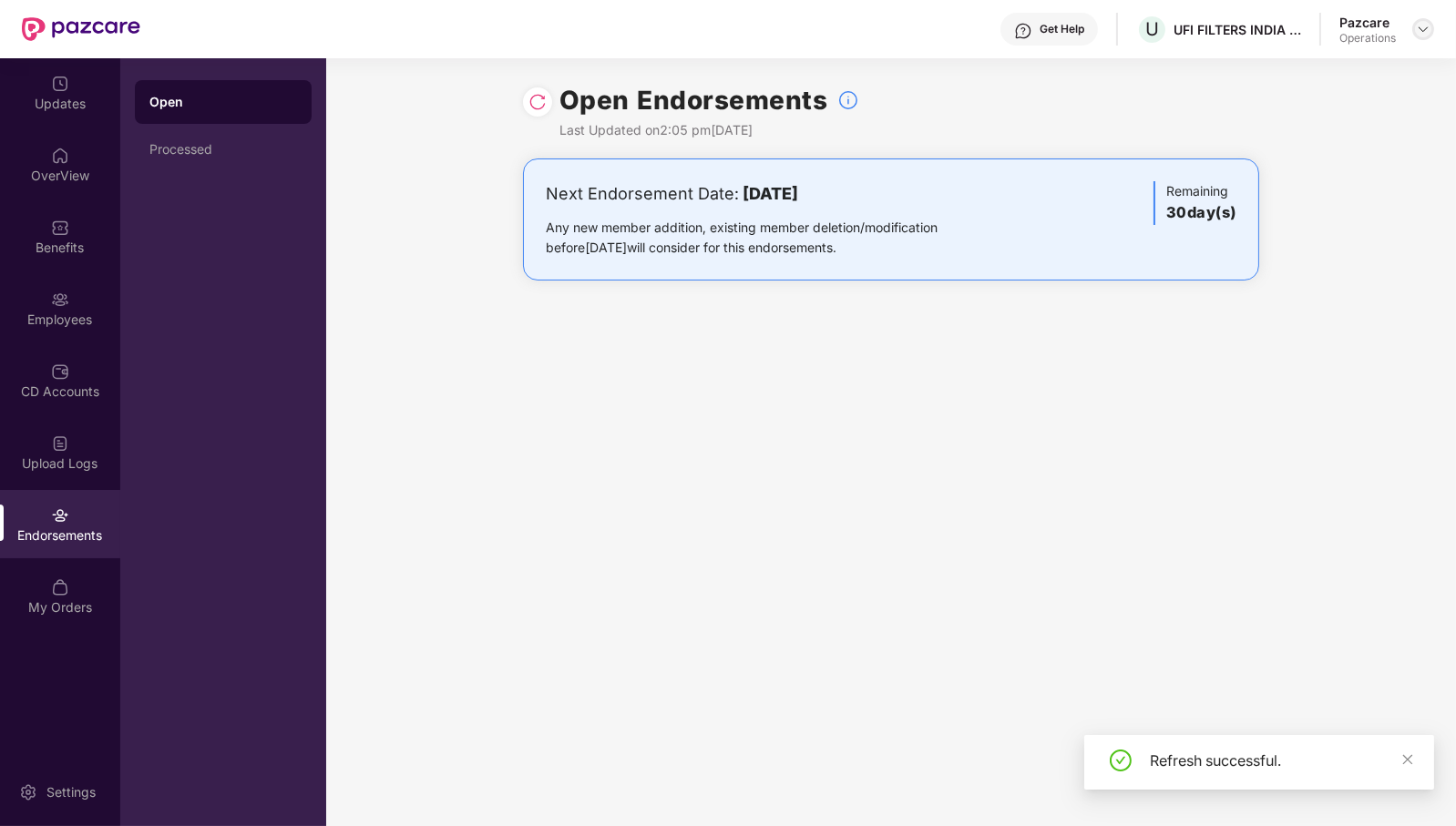
click at [1429, 29] on img at bounding box center [1423, 29] width 15 height 15
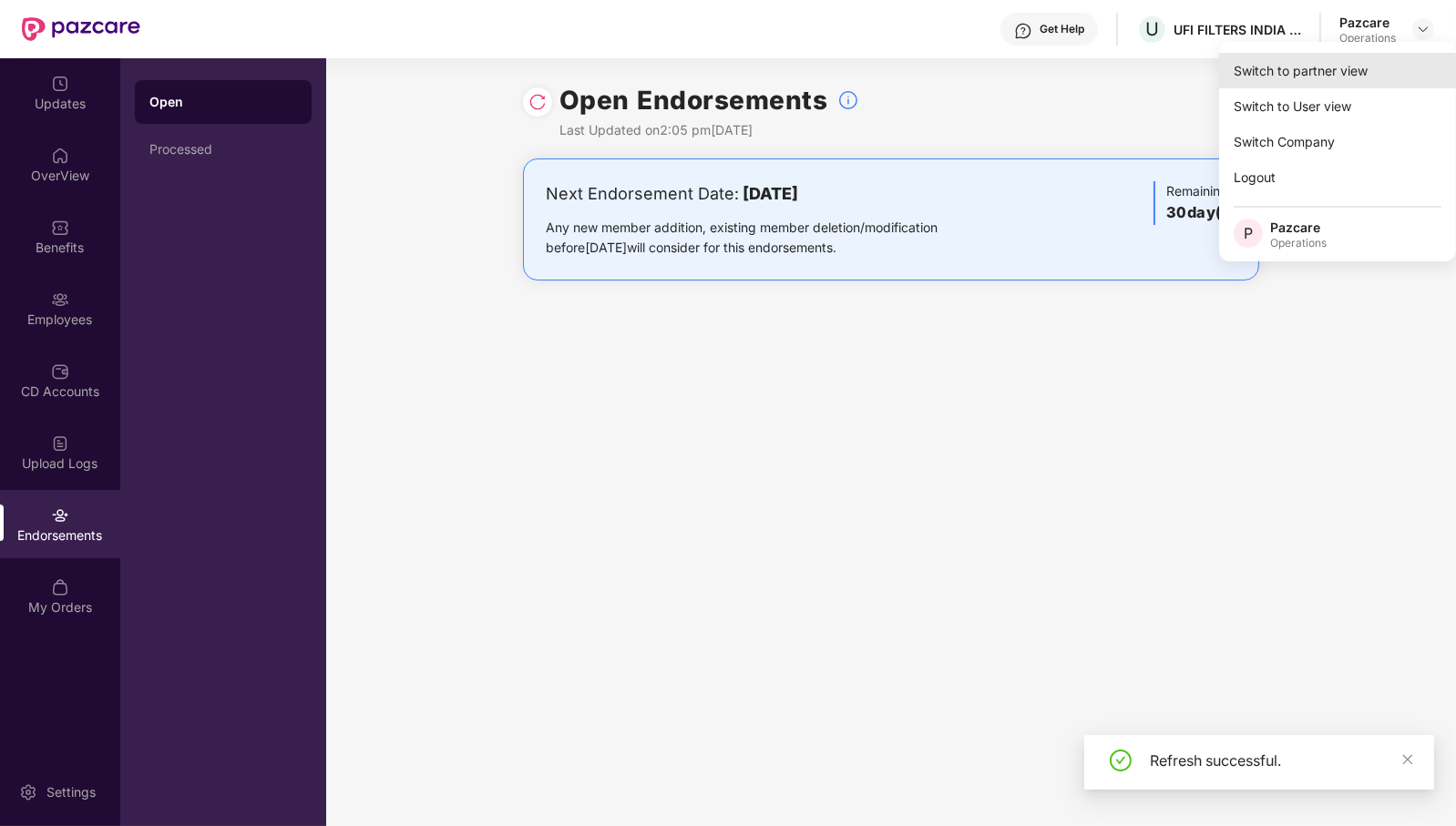
click at [1368, 69] on div "Switch to partner view" at bounding box center [1338, 70] width 237 height 36
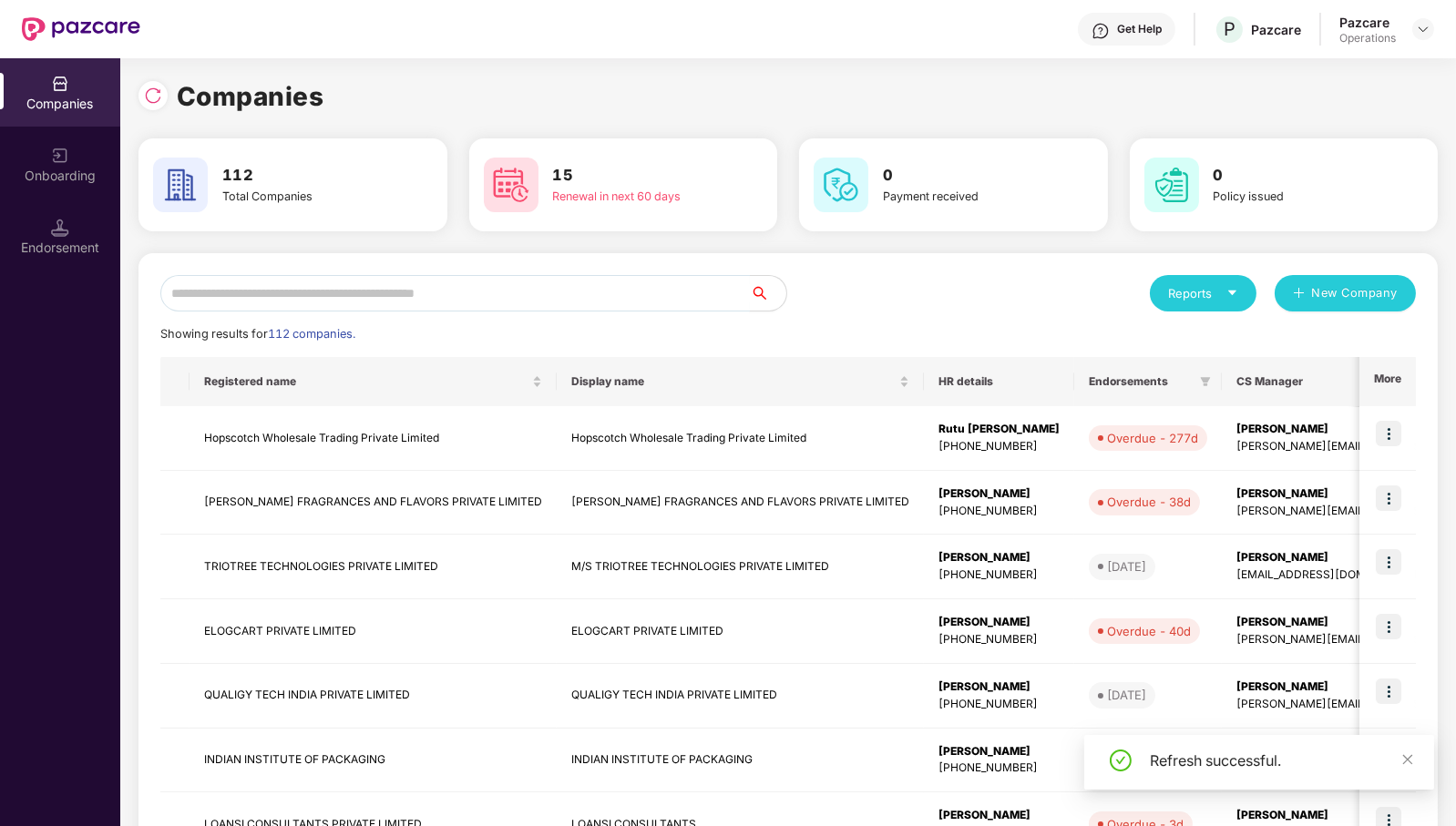
click at [608, 294] on input "text" at bounding box center [455, 292] width 590 height 37
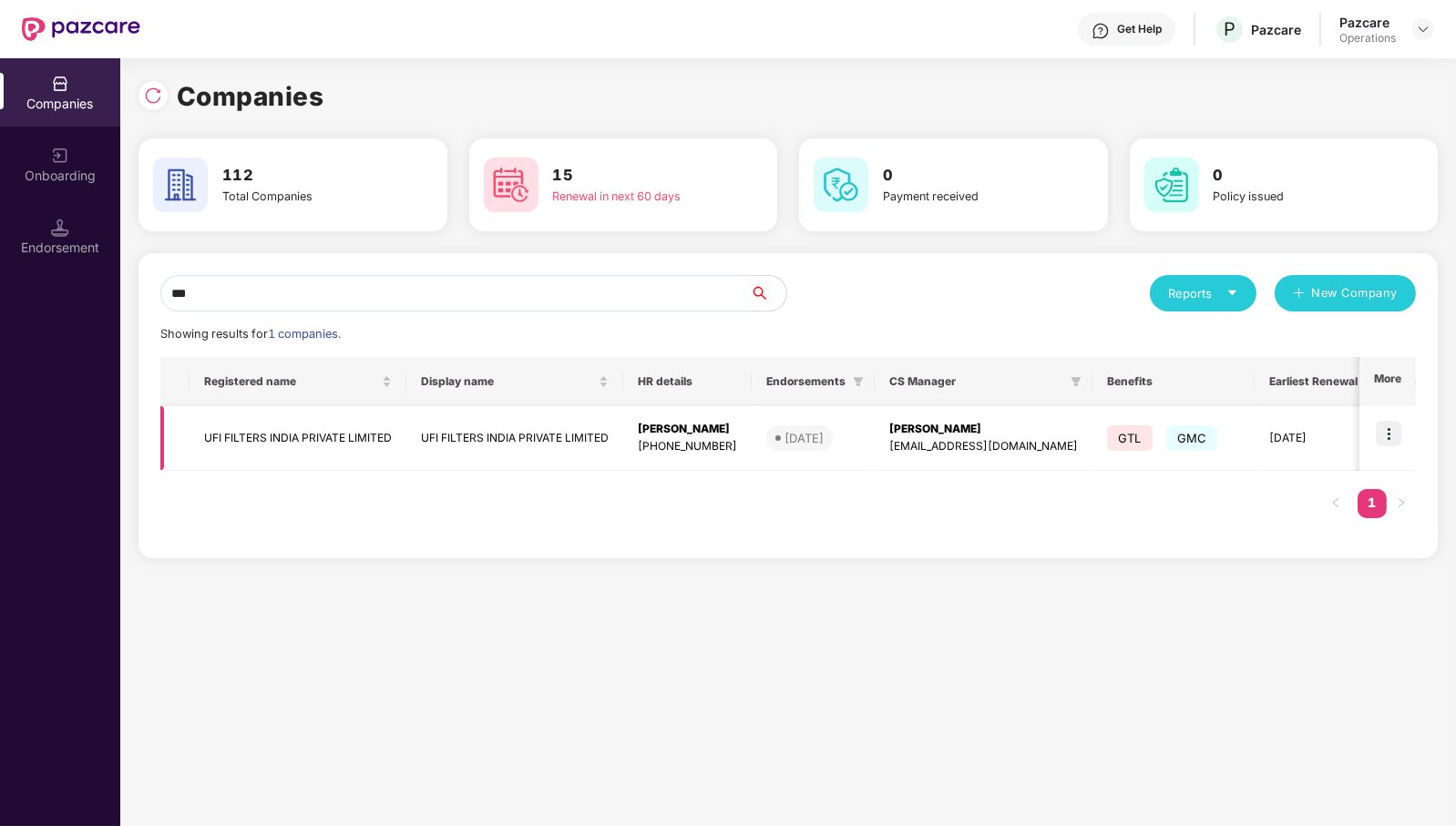
type input "***"
click at [324, 443] on td "UFI FILTERS INDIA PRIVATE LIMITED" at bounding box center [298, 438] width 216 height 64
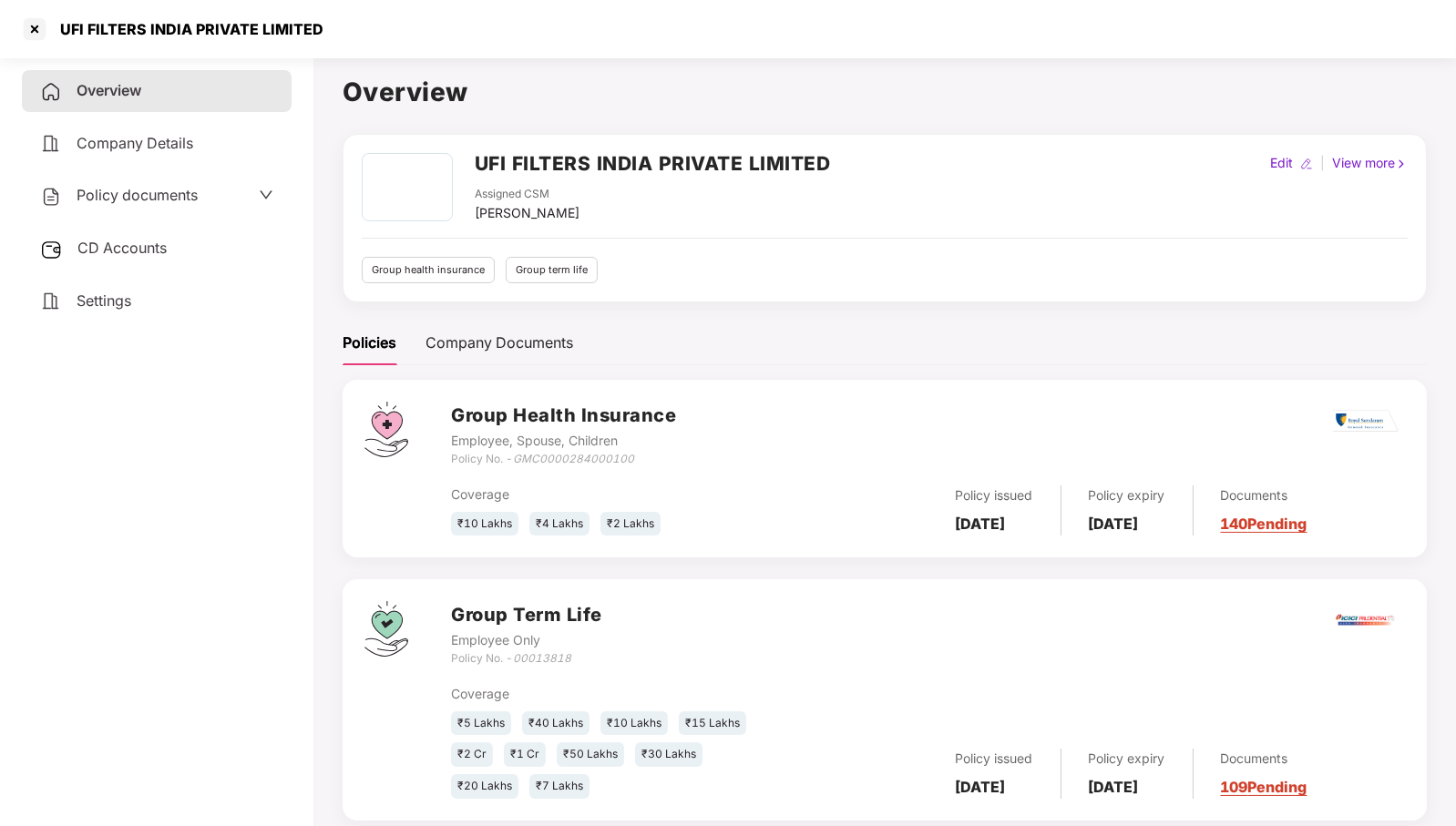
click at [131, 243] on span "CD Accounts" at bounding box center [122, 248] width 89 height 18
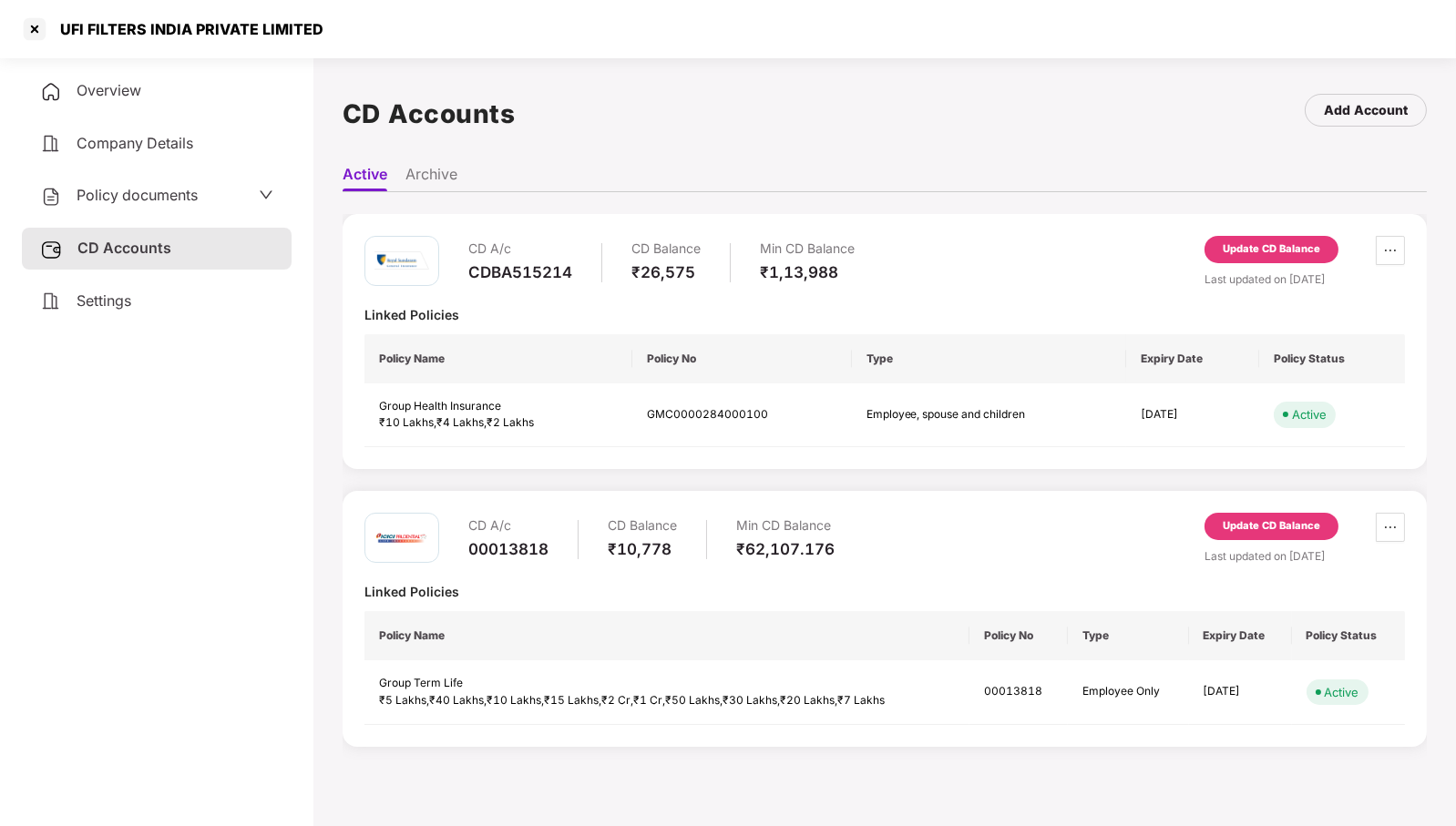
click at [1240, 526] on div "Update CD Balance" at bounding box center [1271, 527] width 98 height 17
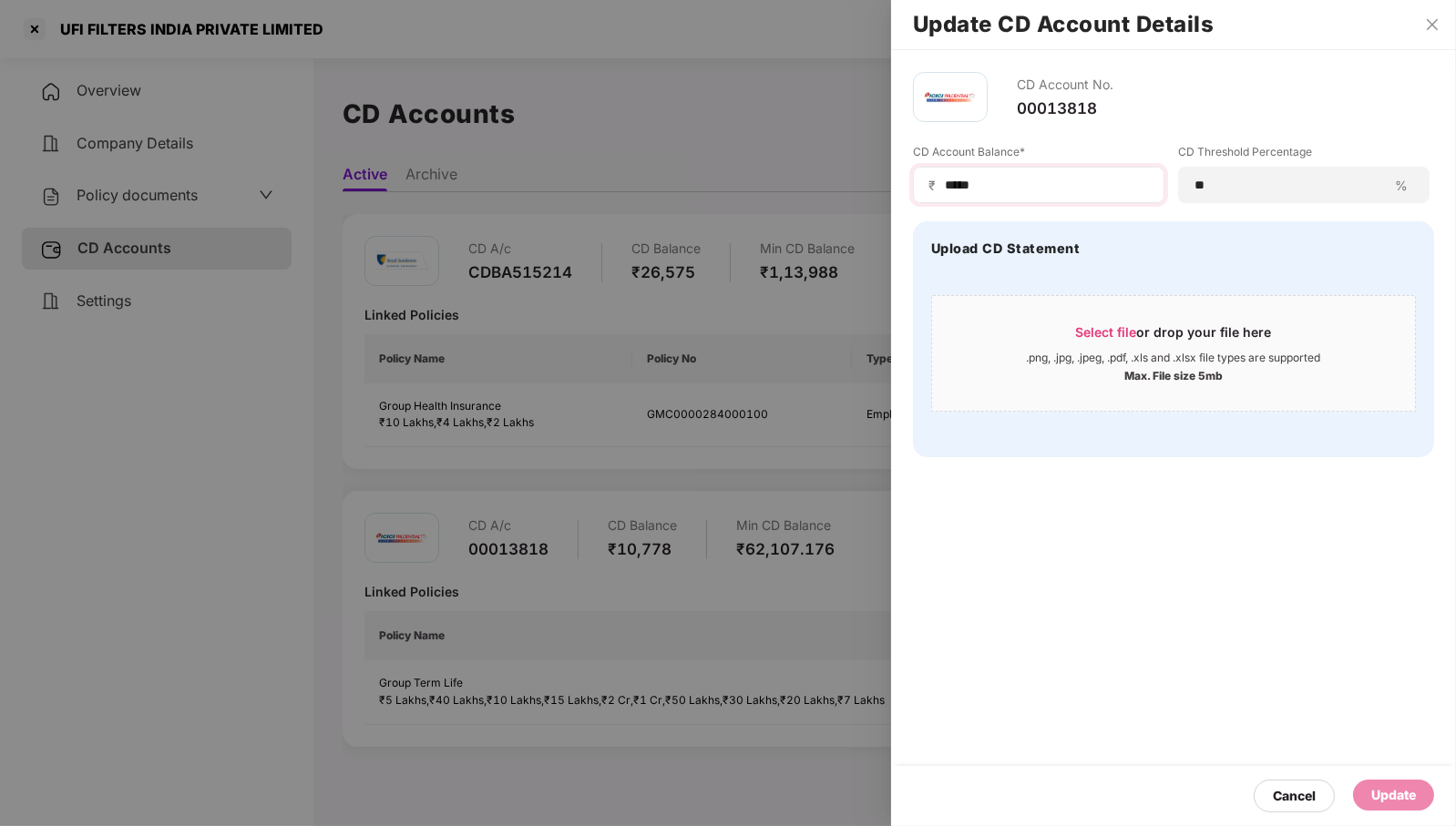
click at [1035, 168] on div "₹ *****" at bounding box center [1039, 185] width 251 height 37
click at [1034, 180] on input "*****" at bounding box center [1046, 185] width 206 height 19
type input "****"
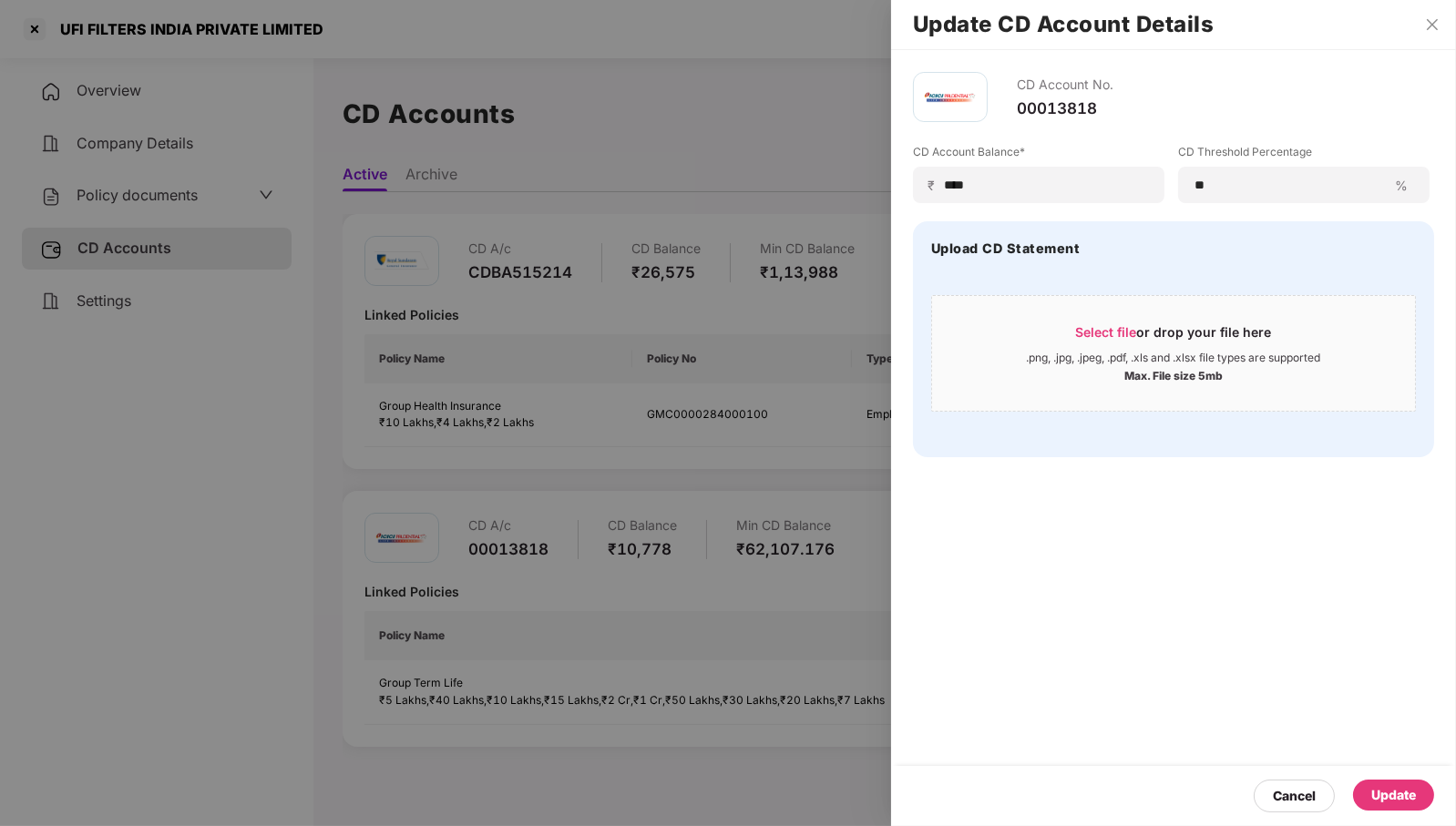
click at [1390, 791] on div "Update" at bounding box center [1394, 795] width 44 height 20
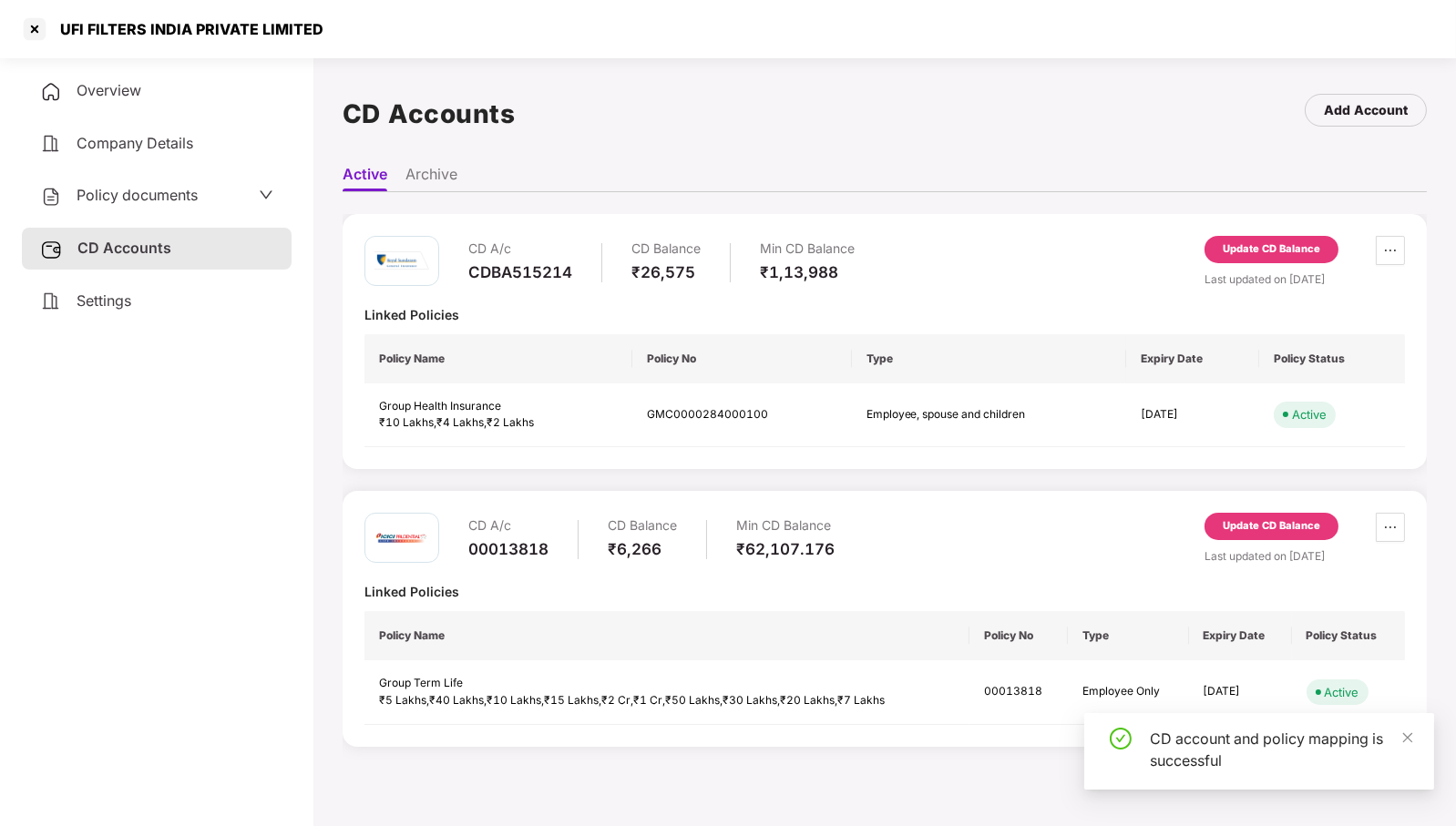
click at [1271, 250] on div "Update CD Balance" at bounding box center [1271, 249] width 98 height 17
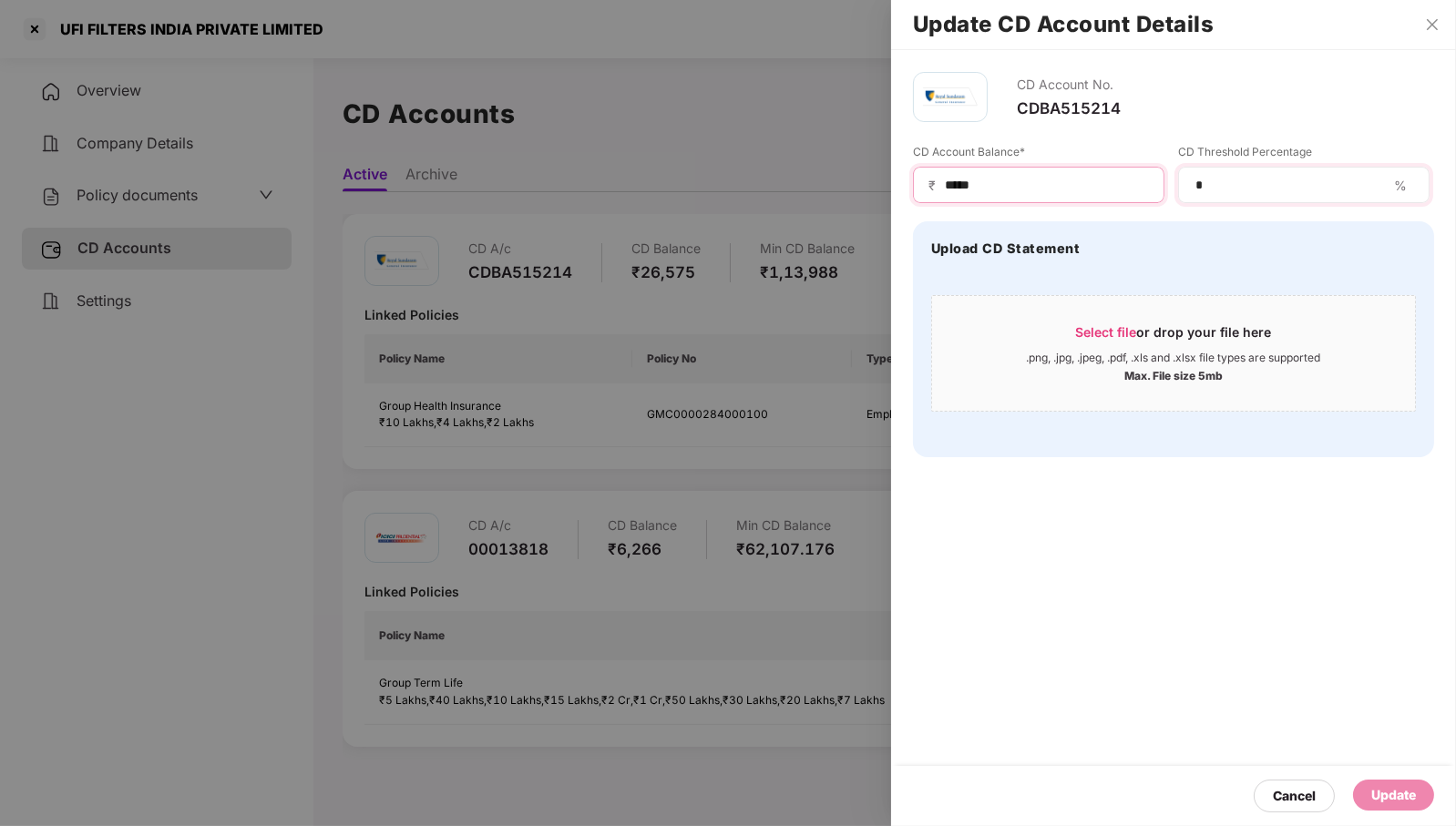
drag, startPoint x: 956, startPoint y: 188, endPoint x: 1183, endPoint y: 174, distance: 227.4
click at [1183, 174] on div "CD Account Balance* ₹ ***** CD Threshold Percentage * %" at bounding box center [1173, 174] width 521 height 59
type input "*****"
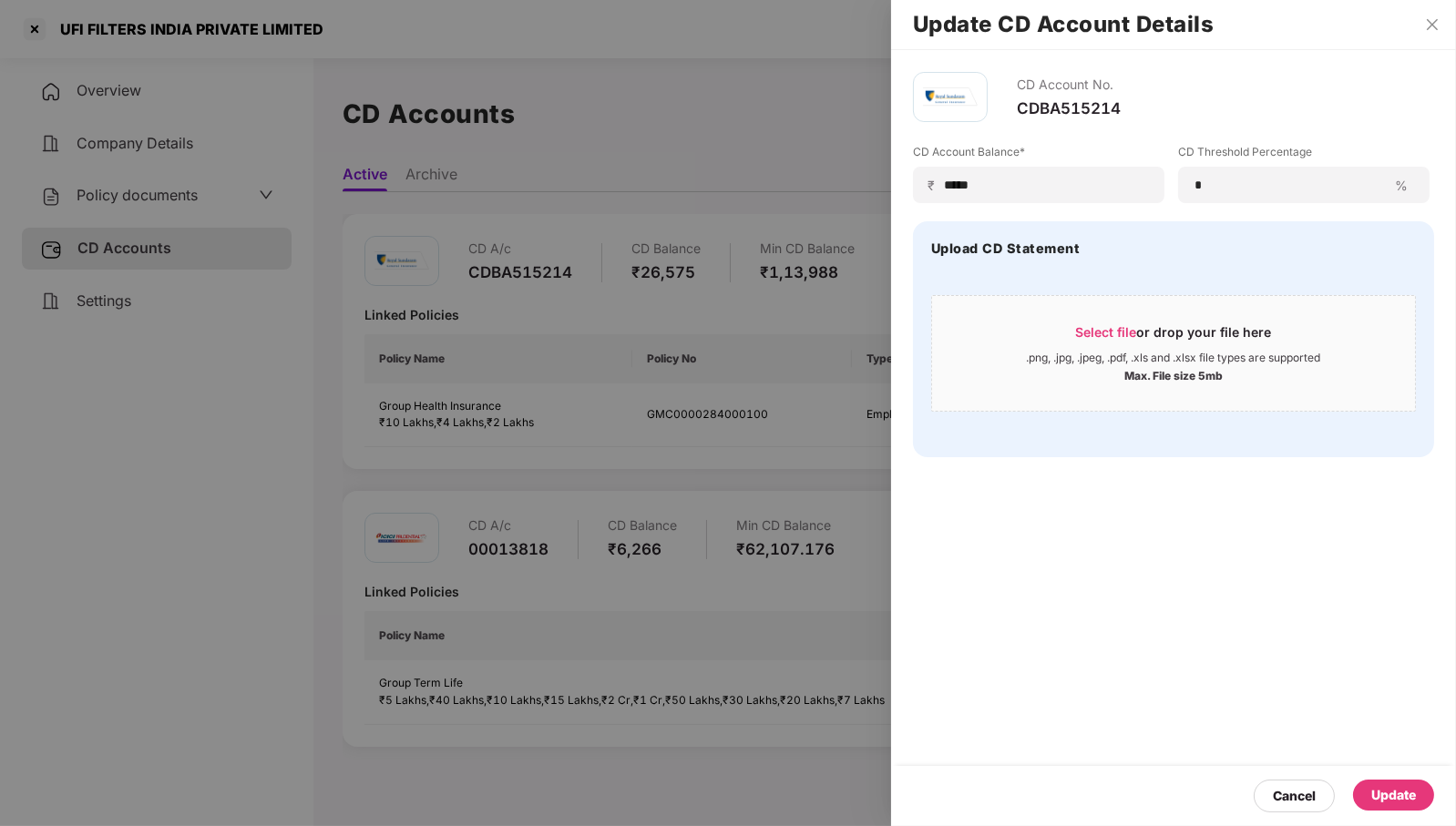
click at [1384, 793] on div "Update" at bounding box center [1394, 795] width 44 height 20
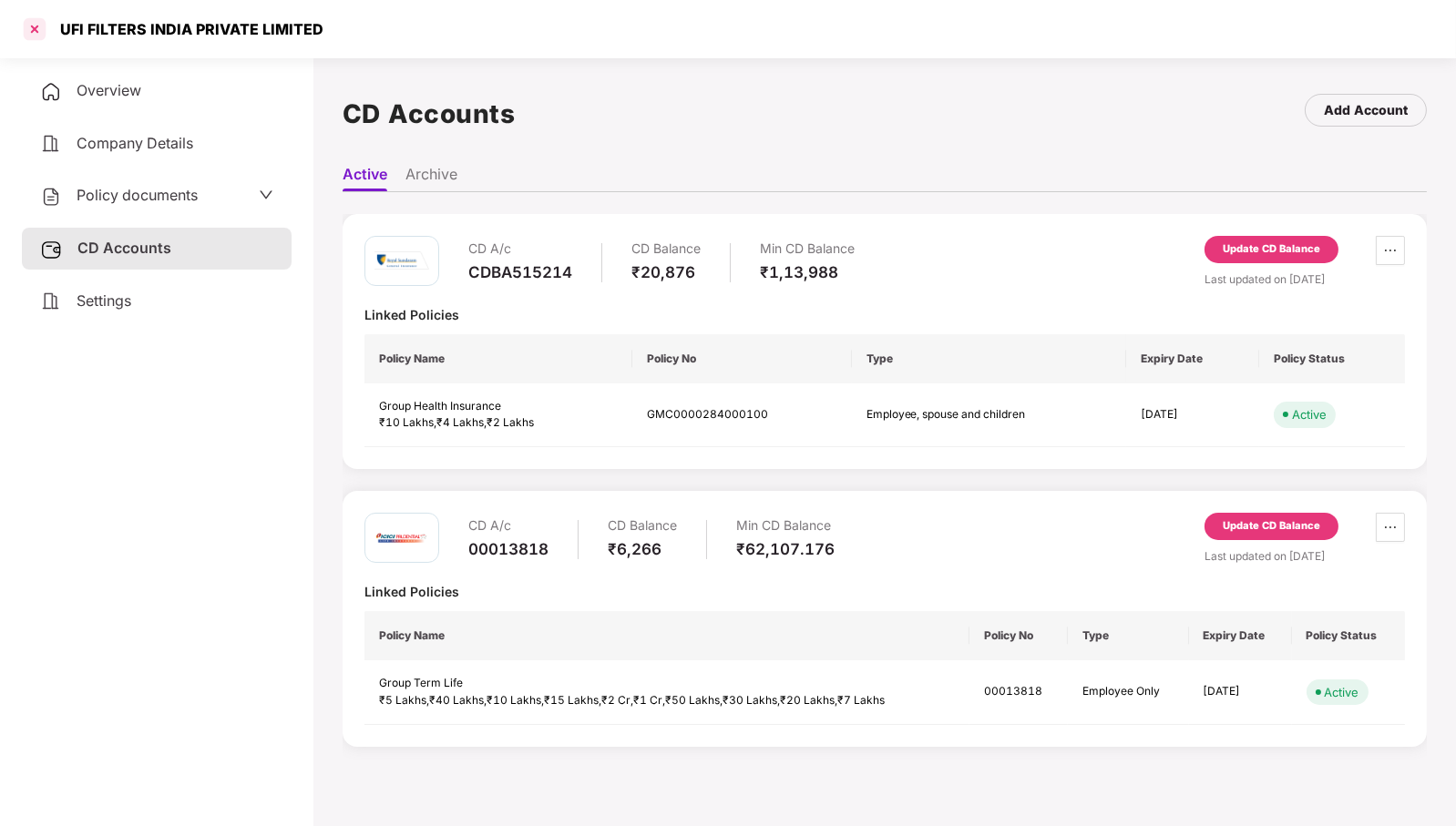
click at [45, 35] on div at bounding box center [35, 30] width 30 height 30
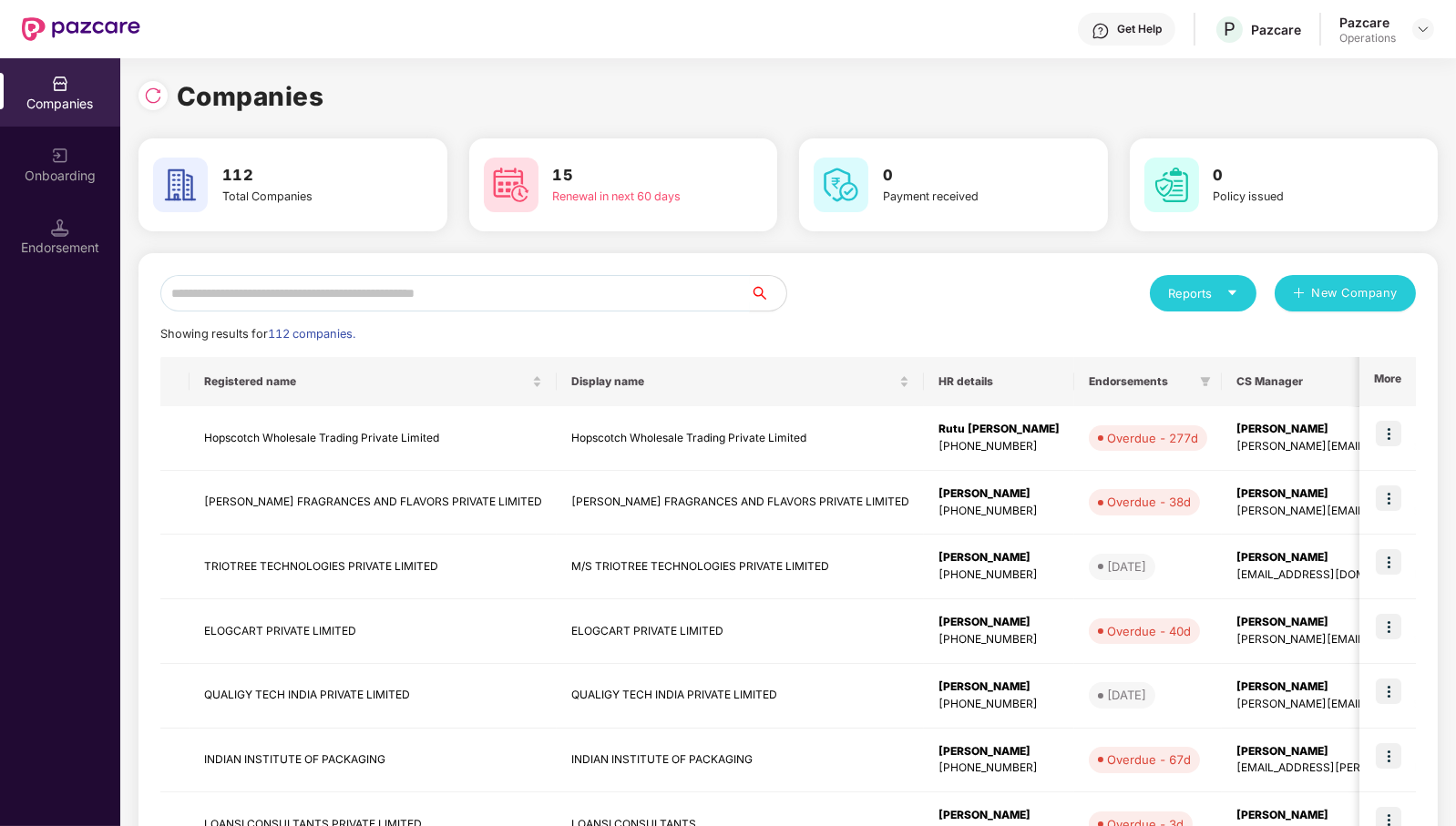
click at [498, 303] on input "text" at bounding box center [455, 292] width 590 height 37
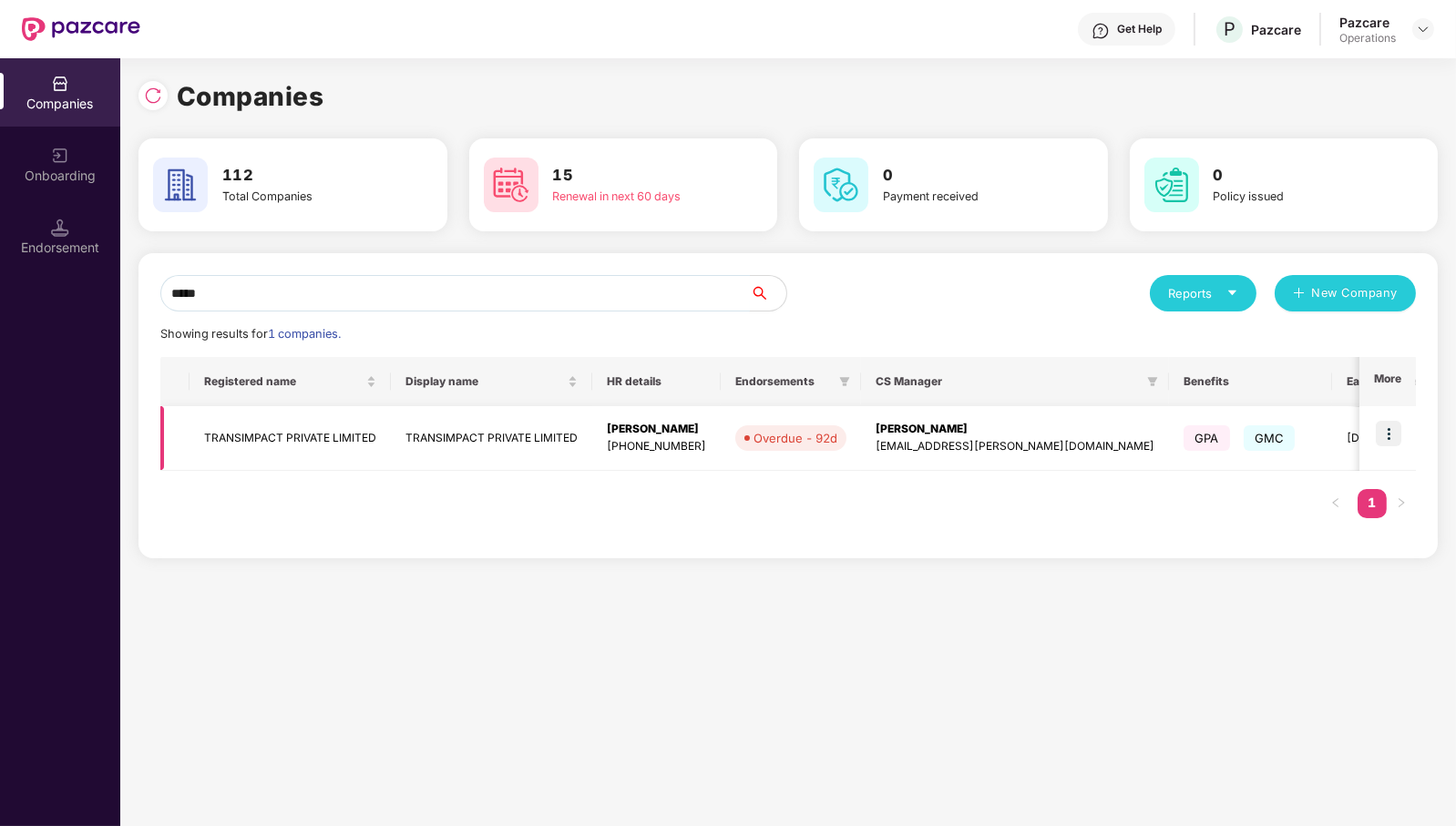
type input "*****"
click at [1384, 438] on img at bounding box center [1389, 434] width 26 height 26
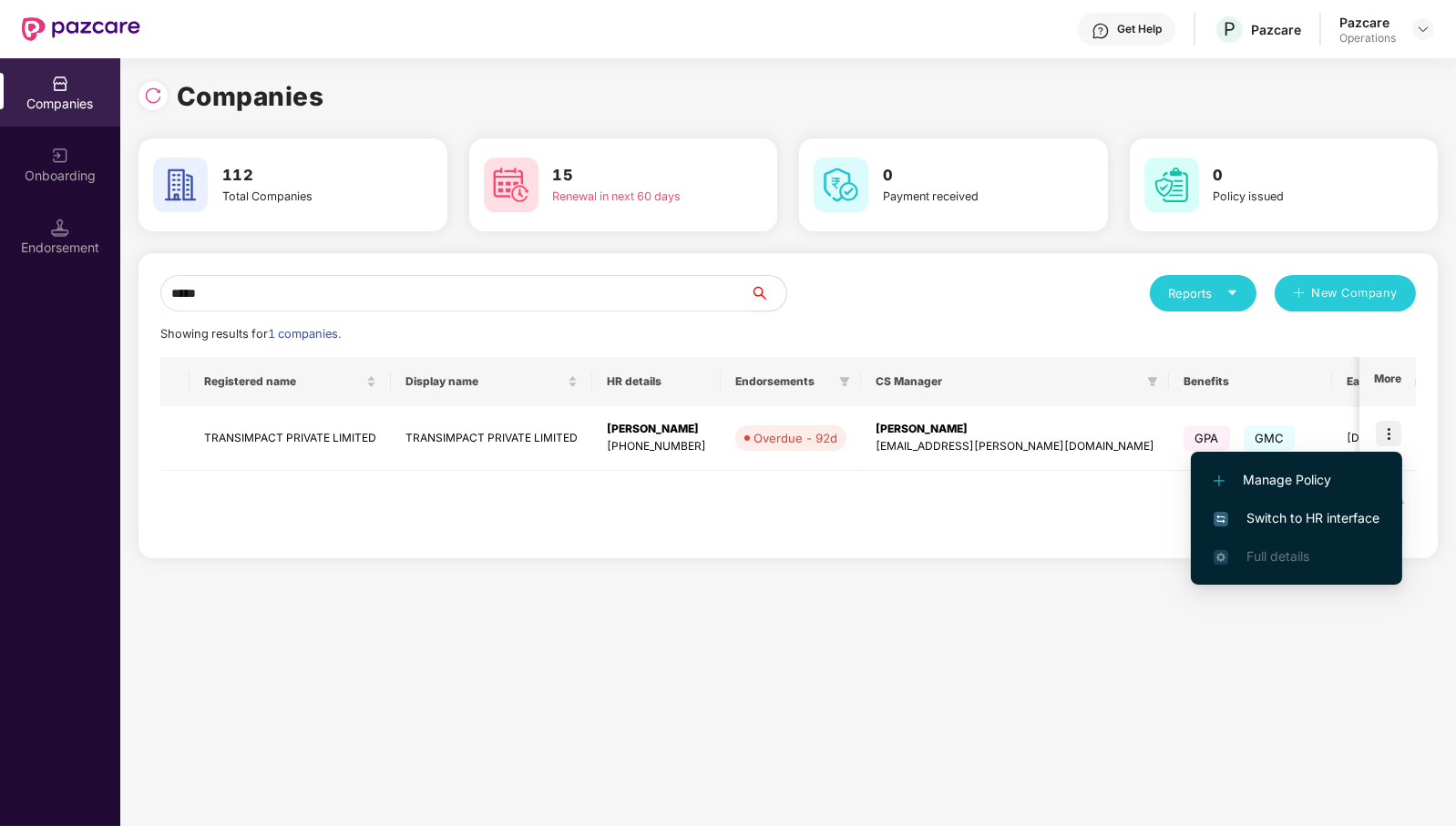
click at [1327, 524] on span "Switch to HR interface" at bounding box center [1297, 518] width 166 height 20
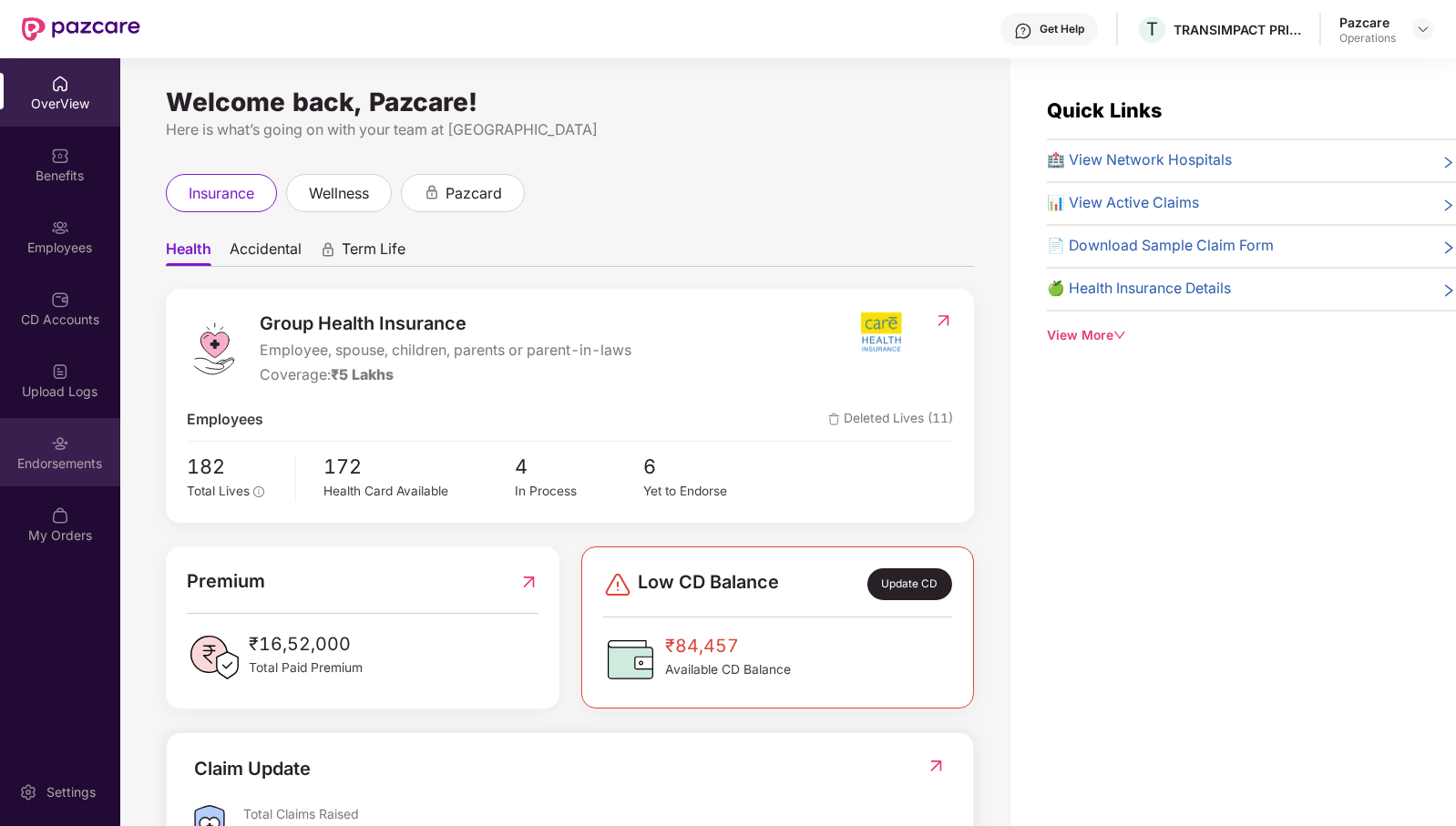
click at [74, 470] on div "Endorsements" at bounding box center [60, 463] width 121 height 18
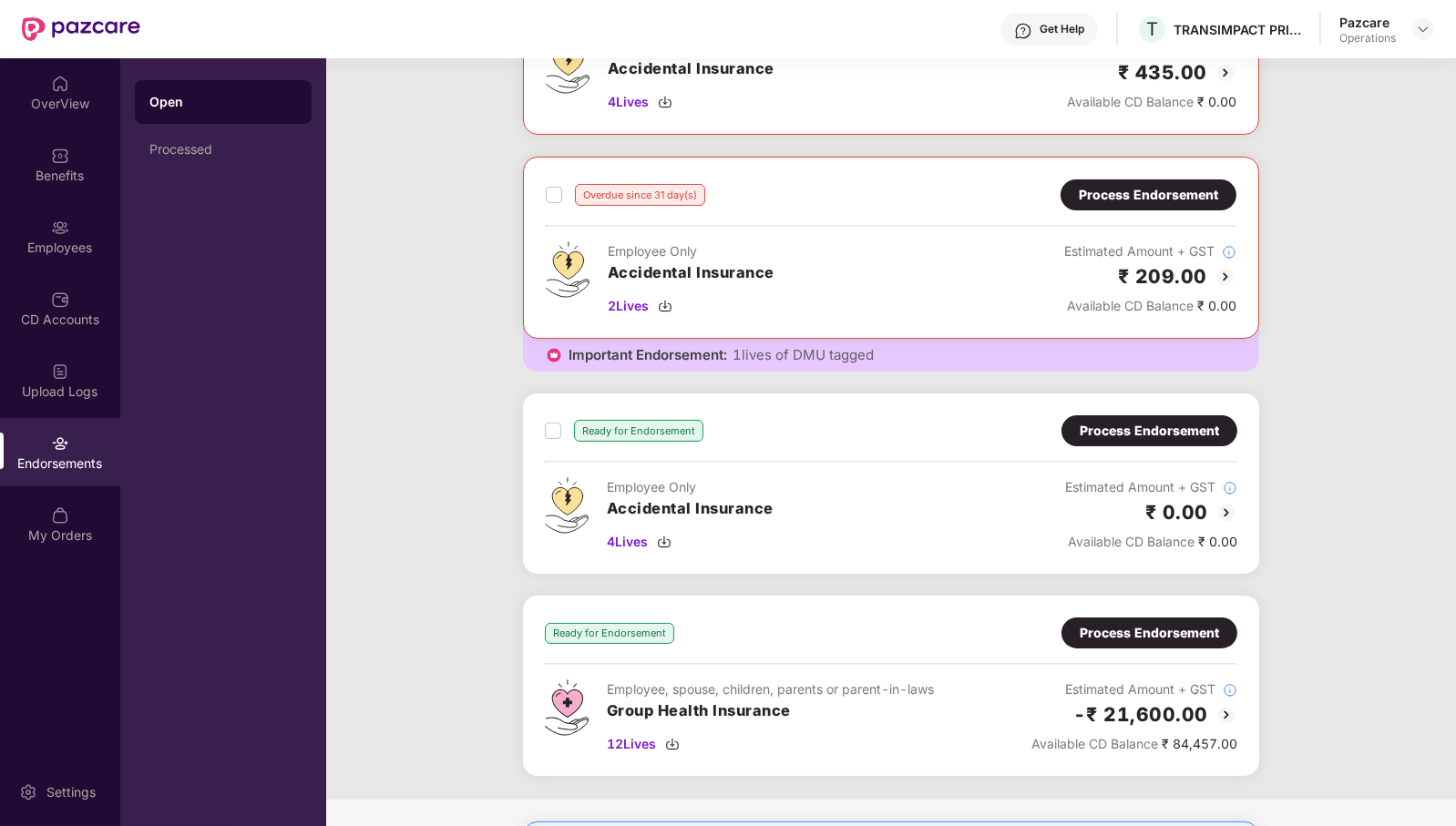
scroll to position [556, 0]
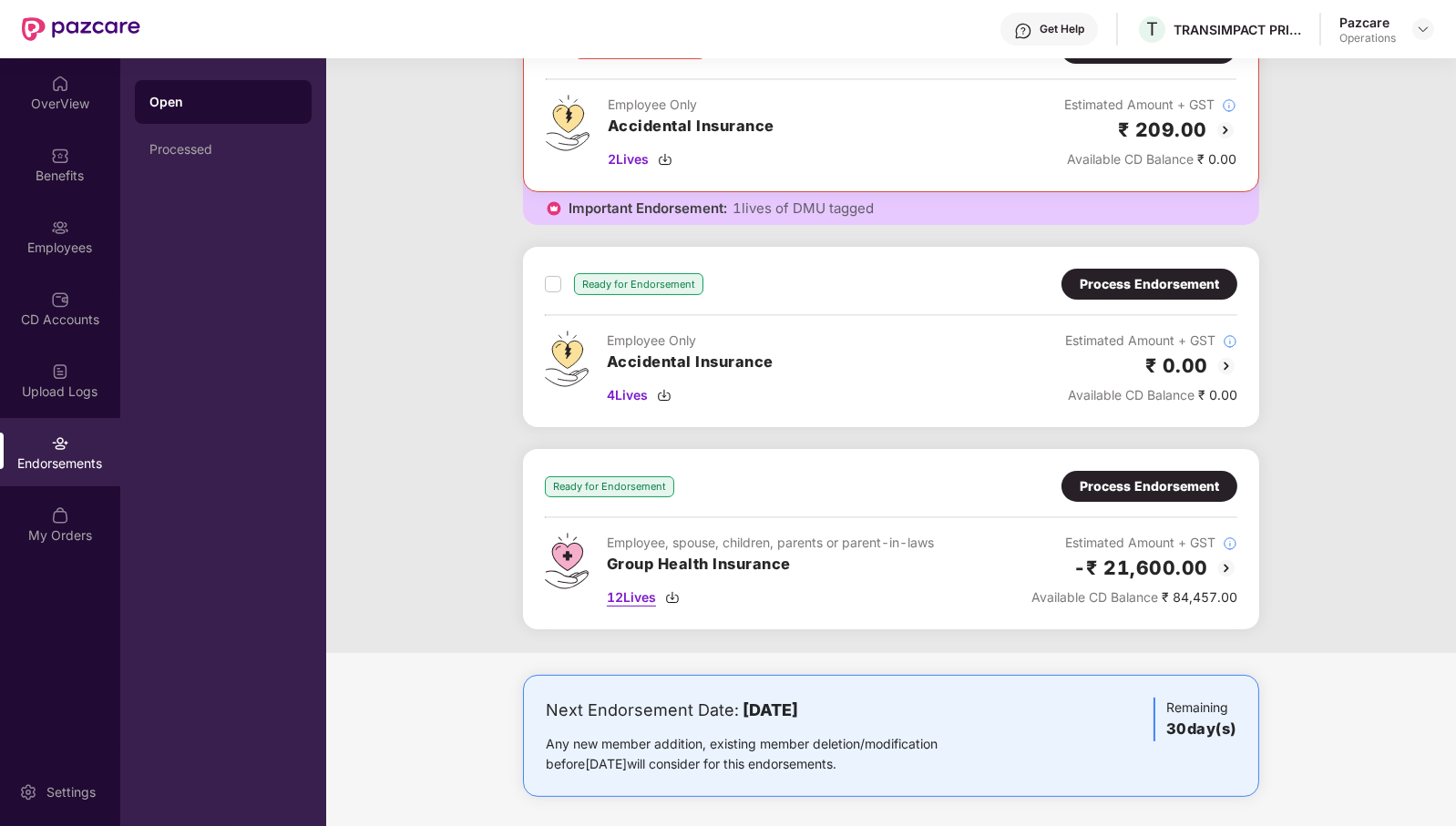
click at [642, 589] on span "12 Lives" at bounding box center [632, 598] width 49 height 20
click at [1189, 481] on div "Process Endorsement" at bounding box center [1150, 486] width 139 height 20
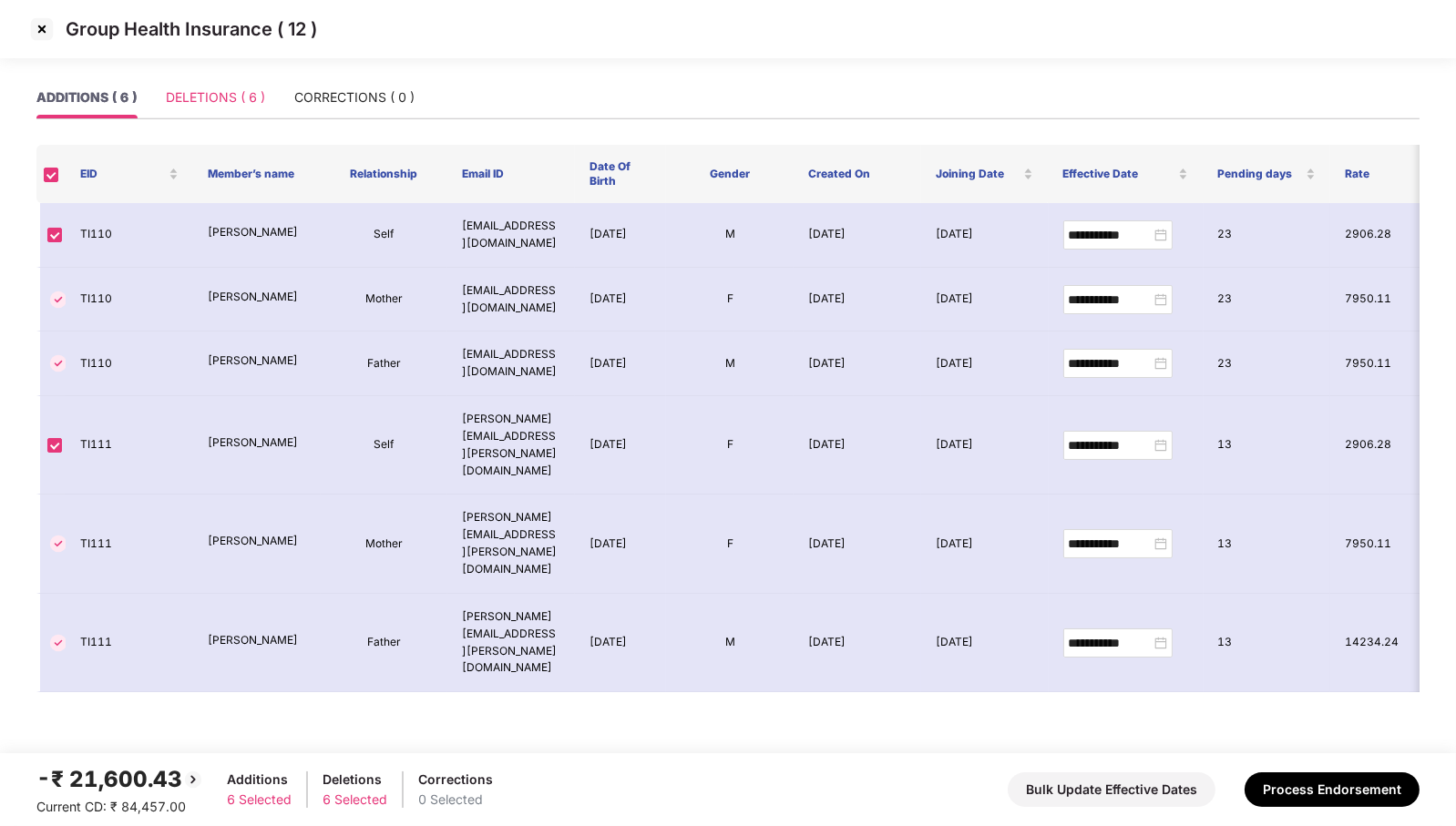
click at [239, 114] on div "DELETIONS ( 6 )" at bounding box center [215, 97] width 99 height 41
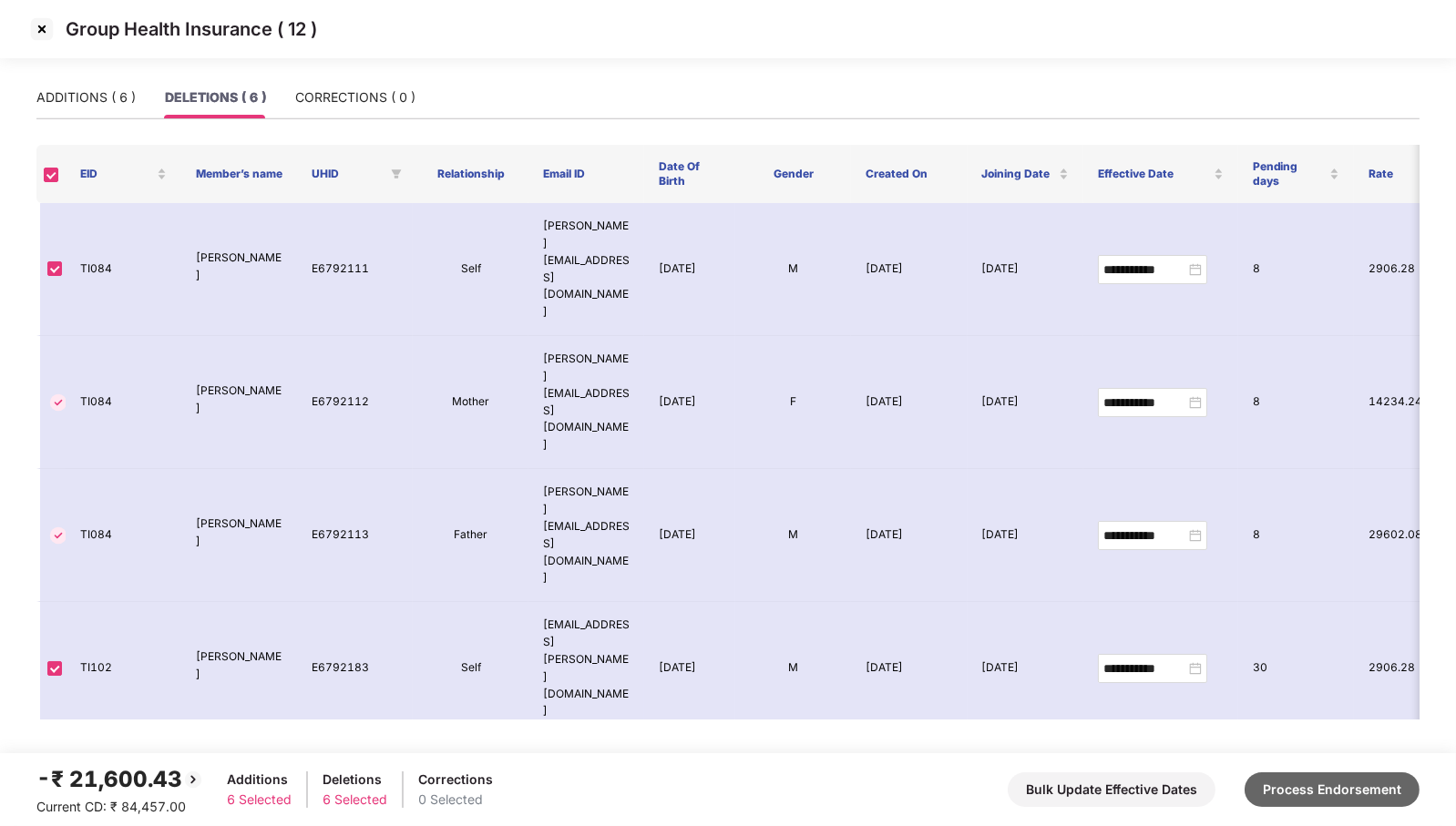
click at [1331, 794] on button "Process Endorsement" at bounding box center [1331, 789] width 175 height 35
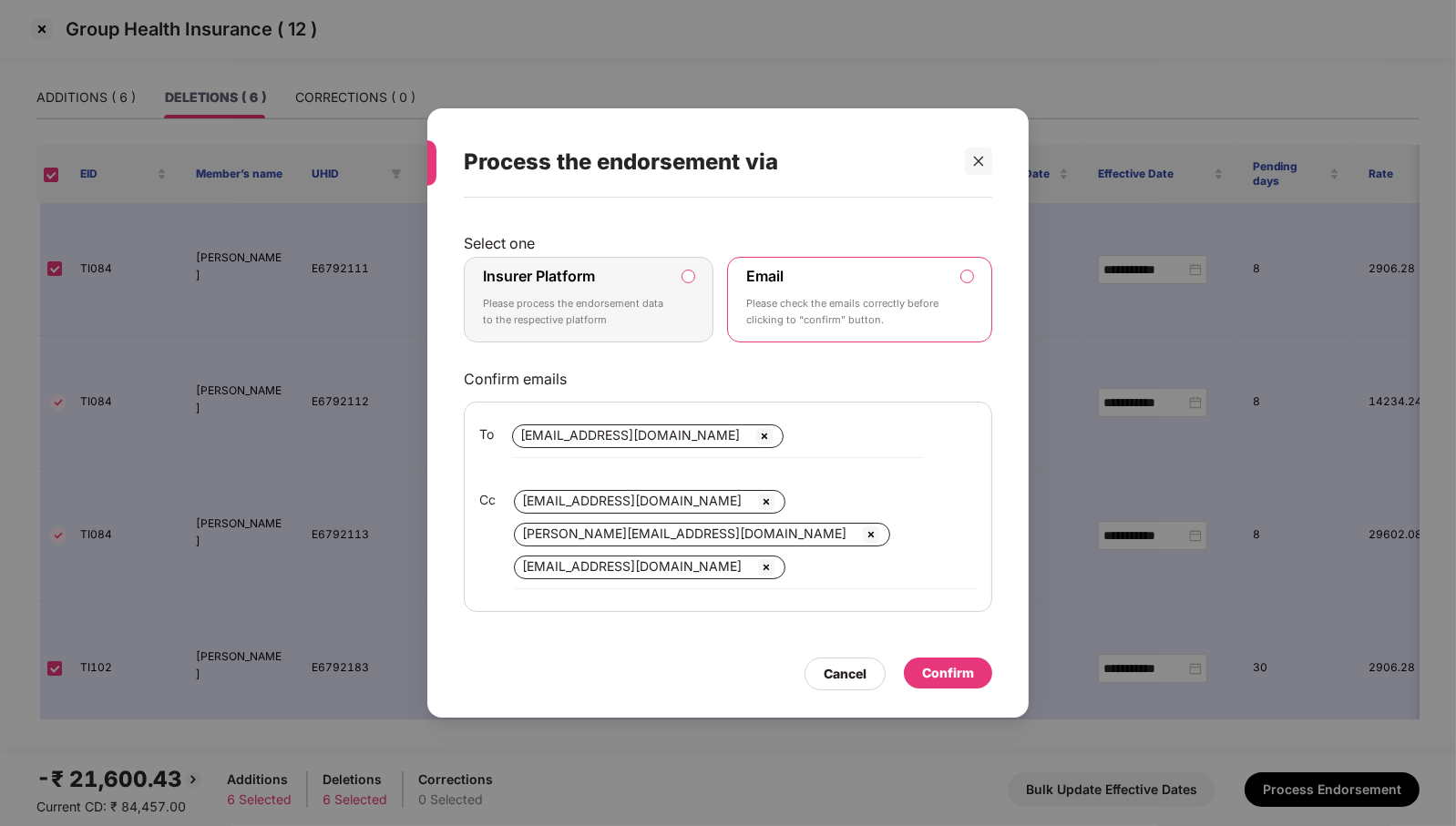
click at [688, 297] on label "Insurer Platform Please process the endorsement data to the respective platform" at bounding box center [588, 299] width 250 height 86
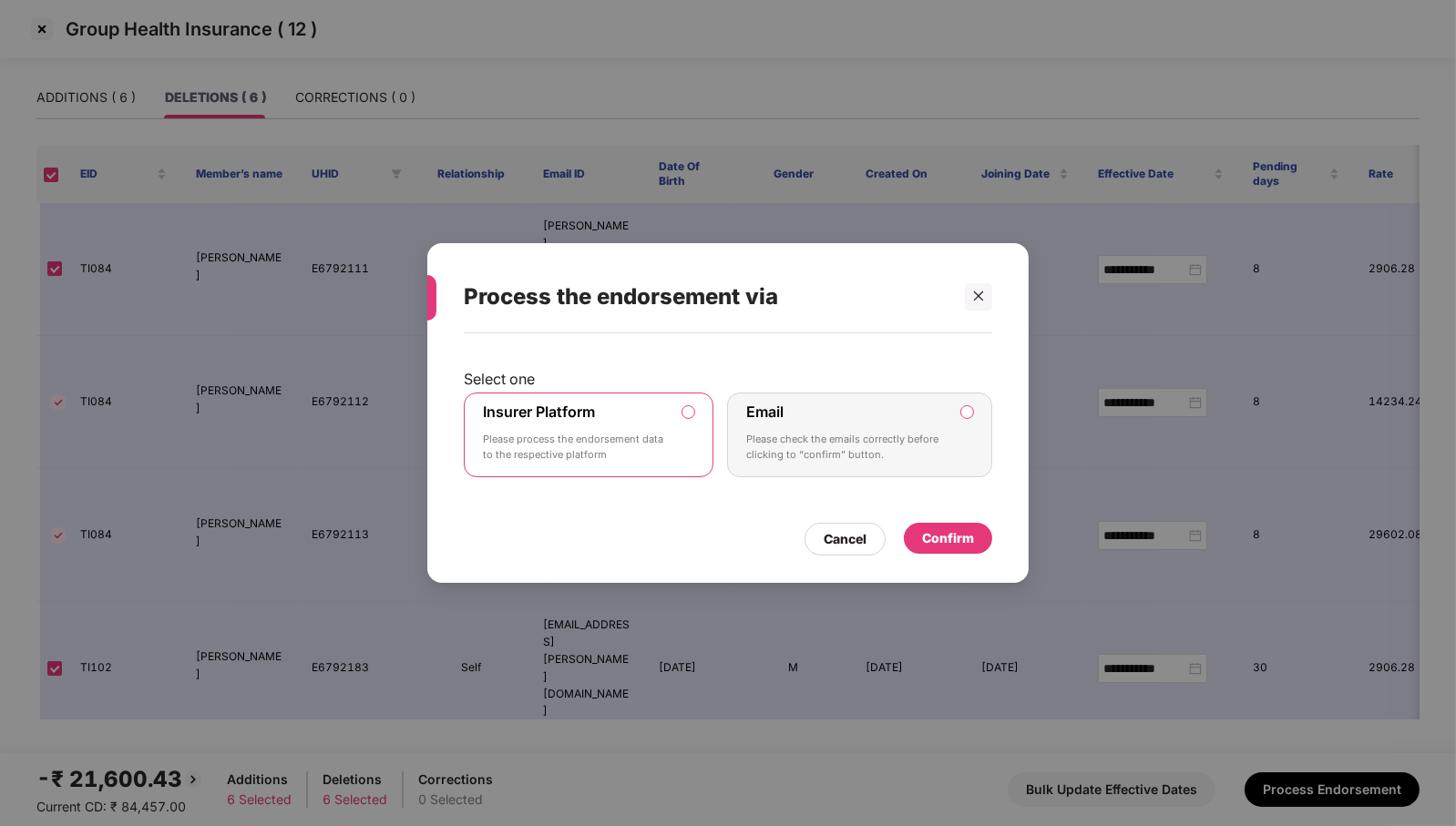
click at [937, 525] on div "Confirm" at bounding box center [948, 537] width 88 height 31
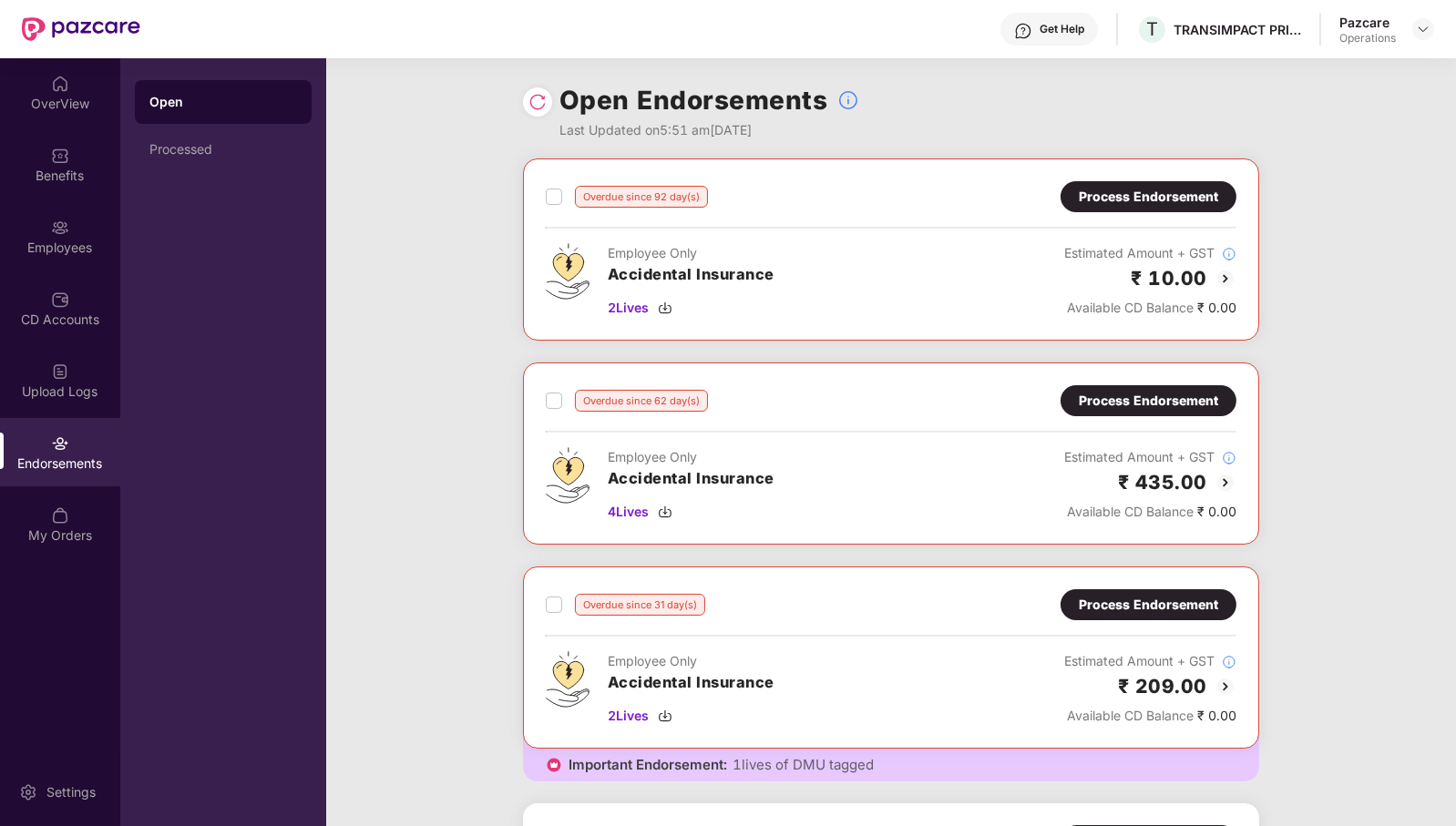
click at [539, 101] on img at bounding box center [538, 102] width 18 height 18
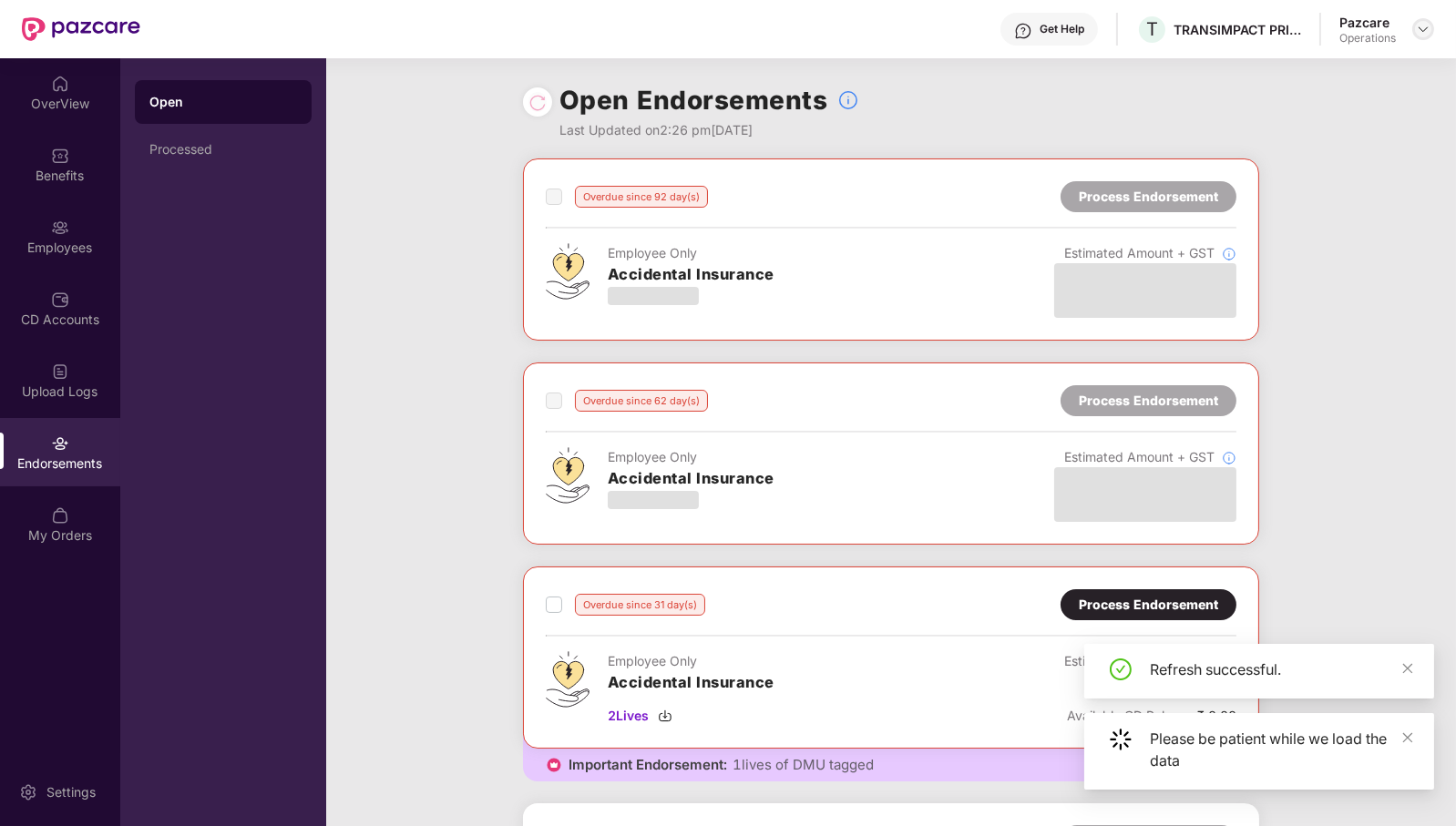
click at [1421, 33] on img at bounding box center [1423, 29] width 15 height 15
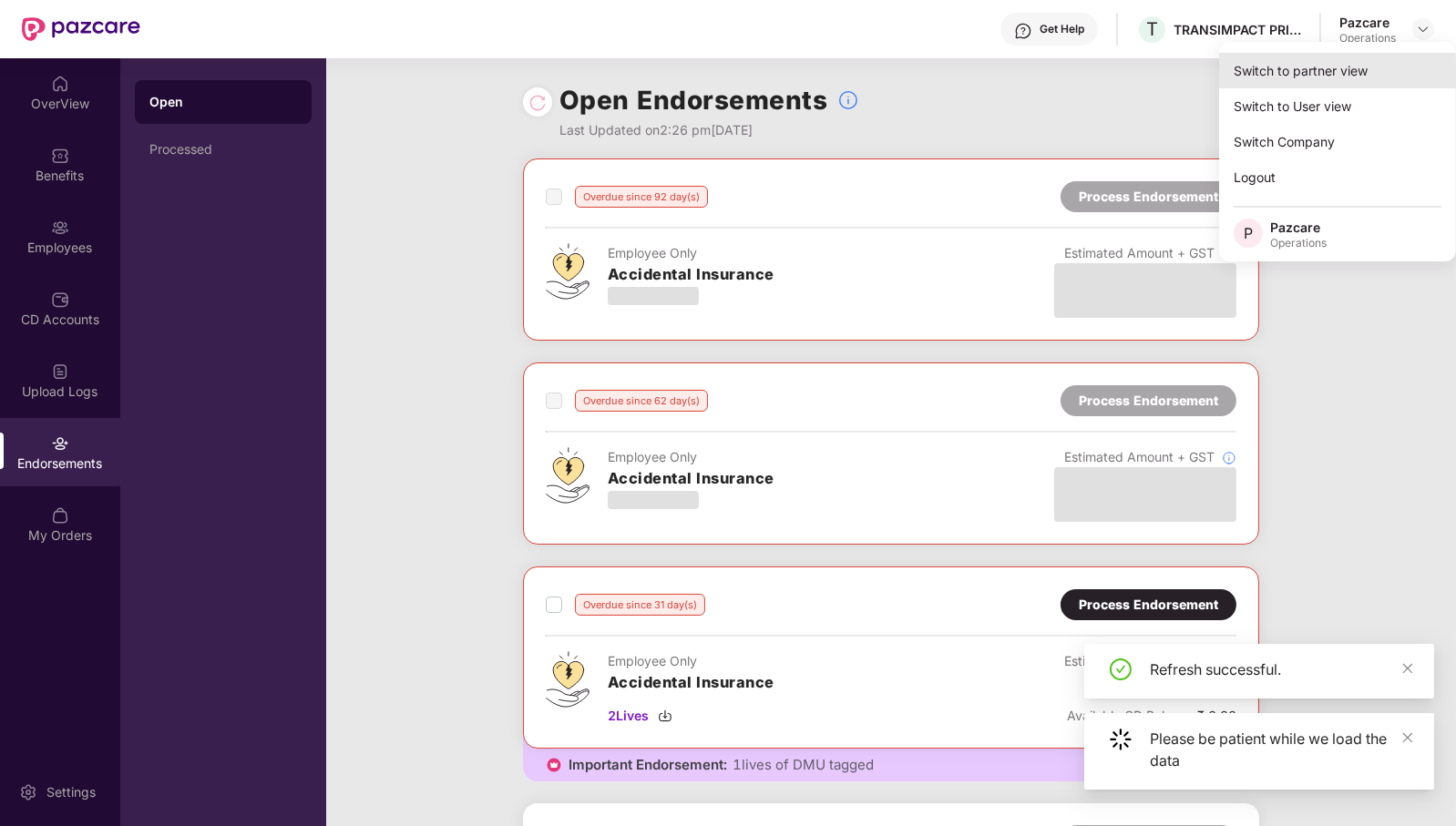
click at [1381, 75] on div "Switch to partner view" at bounding box center [1338, 70] width 237 height 36
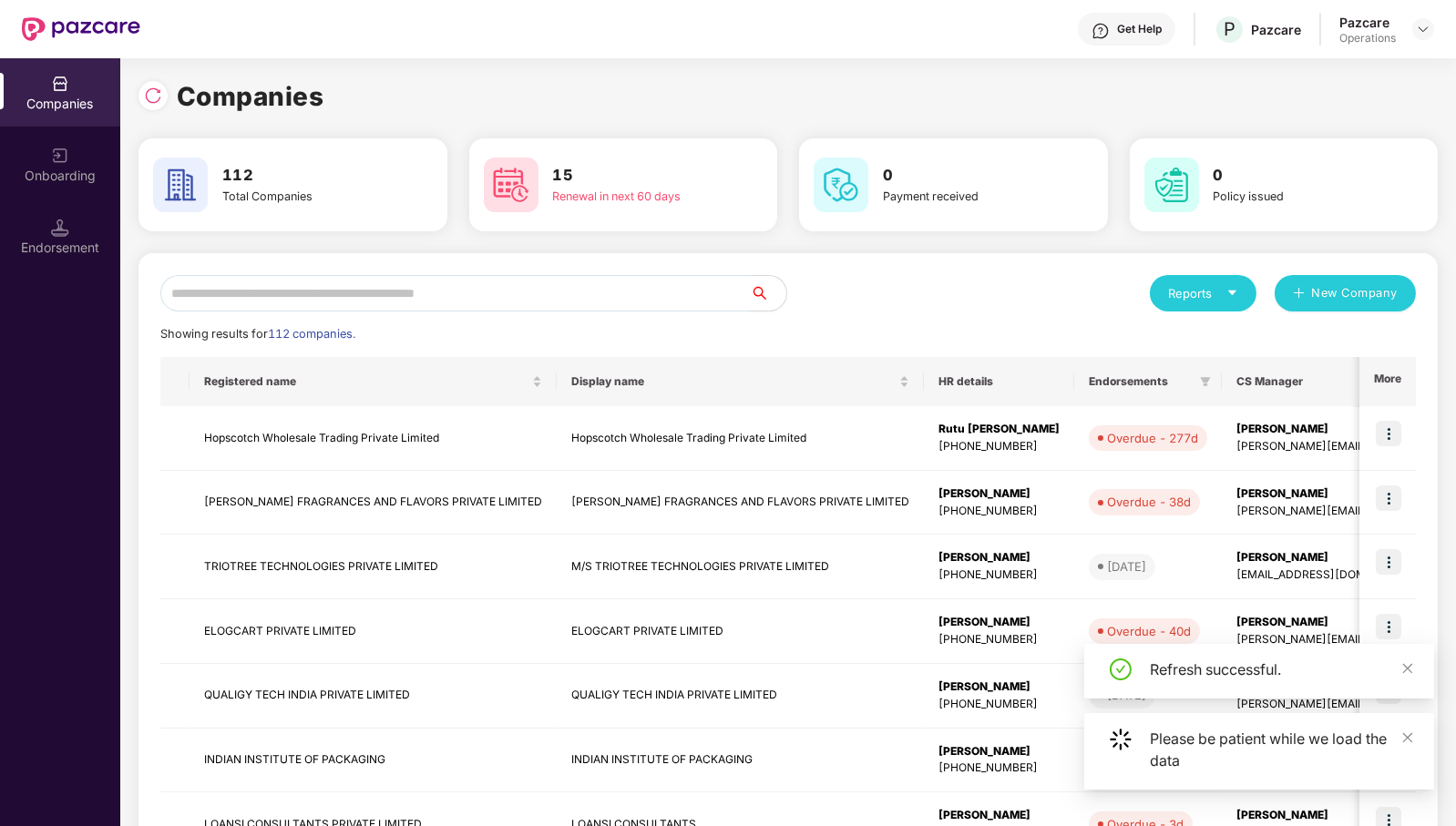
click at [459, 297] on input "text" at bounding box center [455, 292] width 590 height 37
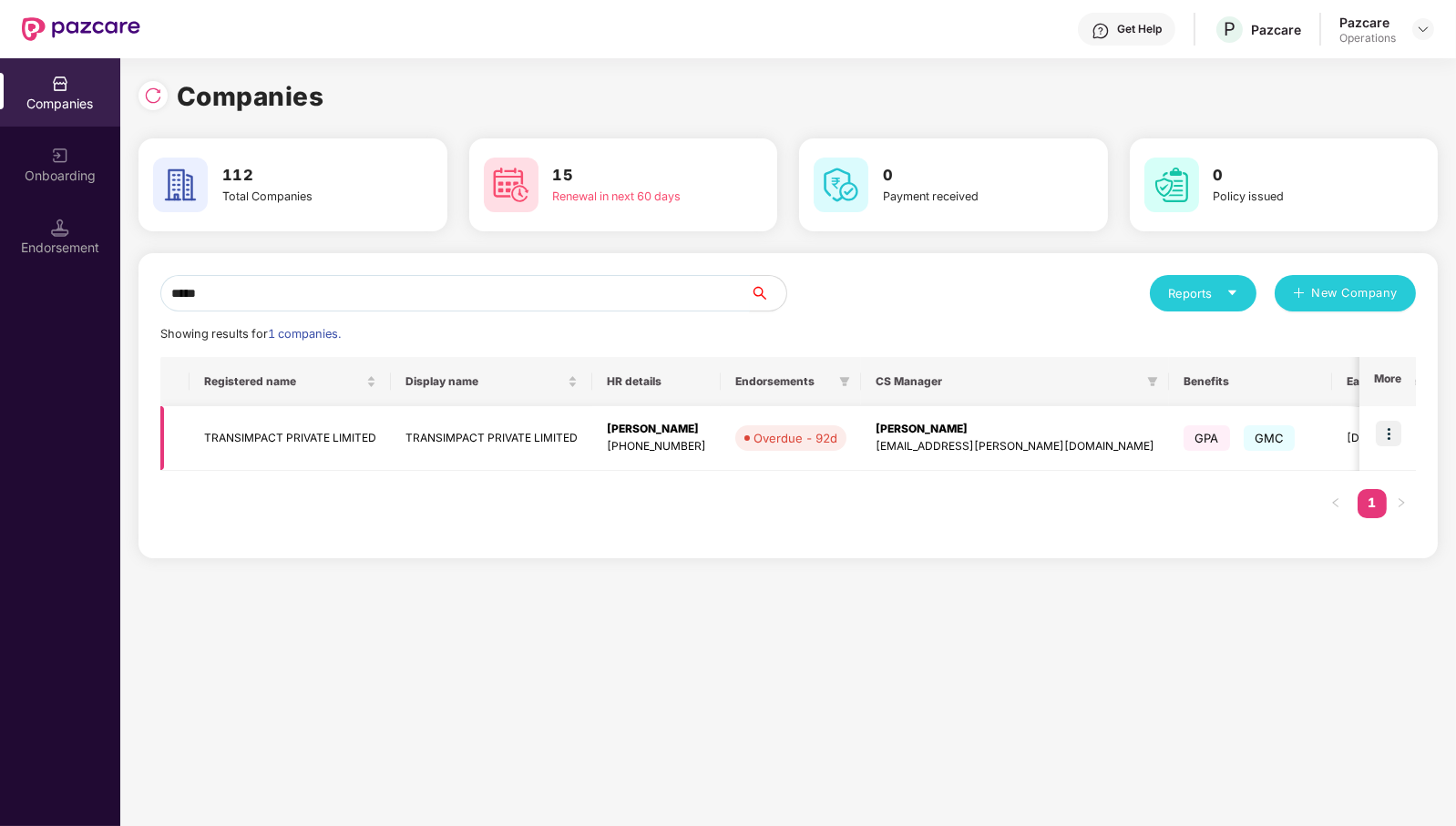
type input "*****"
click at [268, 434] on td "TRANSIMPACT PRIVATE LIMITED" at bounding box center [291, 438] width 202 height 64
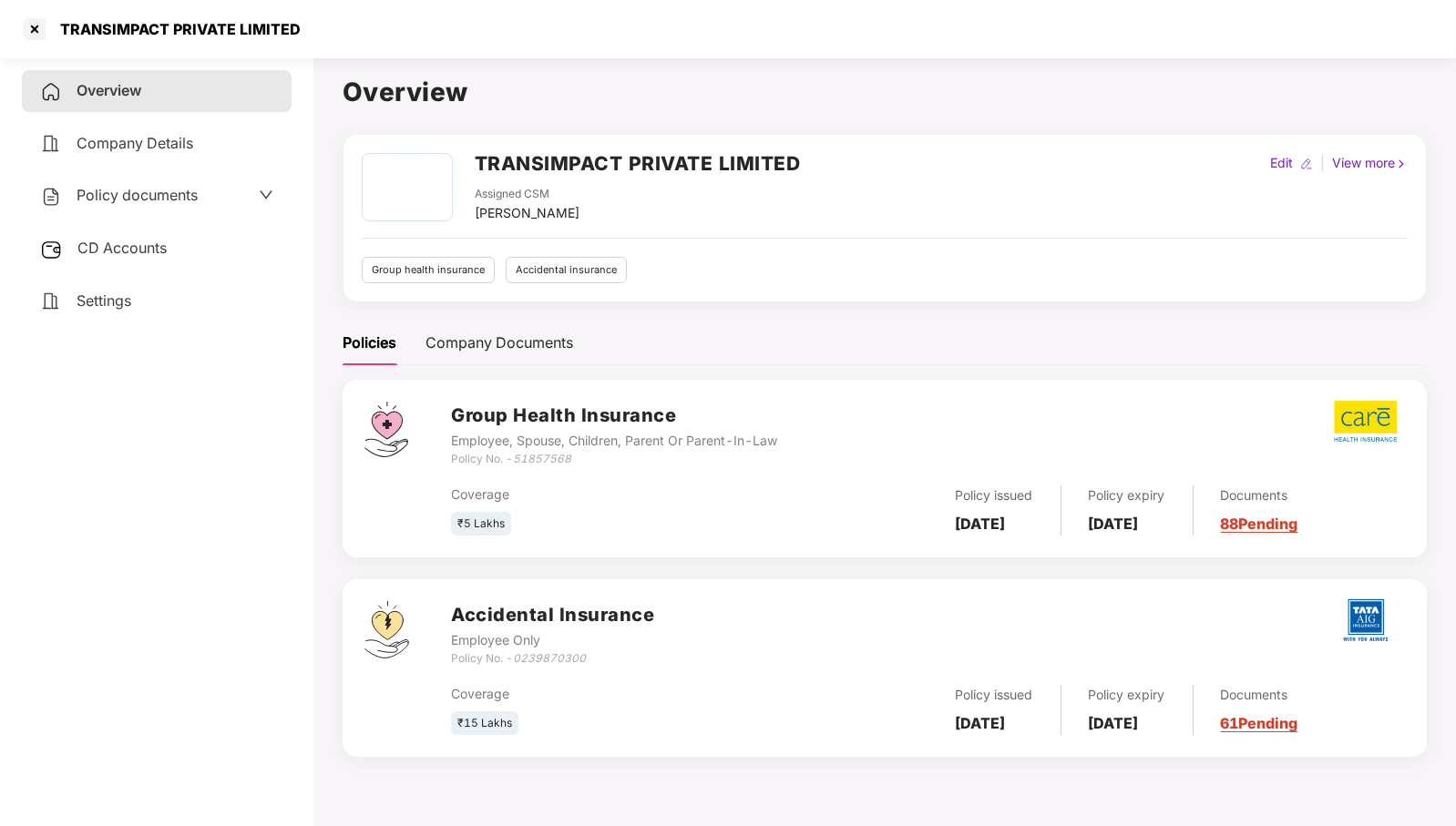
click at [92, 255] on span "CD Accounts" at bounding box center [122, 248] width 89 height 18
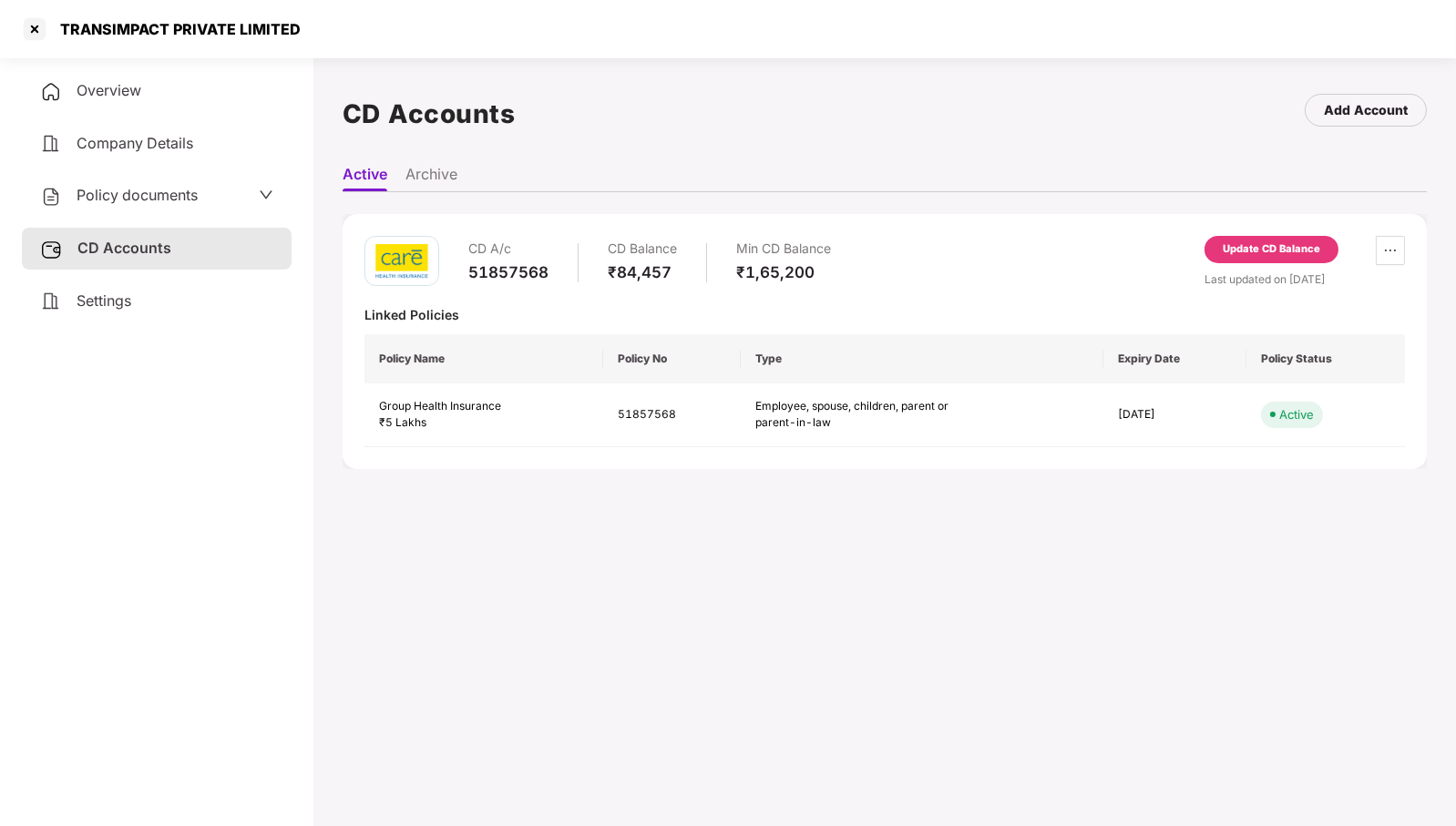
click at [1280, 251] on div "Update CD Balance" at bounding box center [1271, 249] width 98 height 17
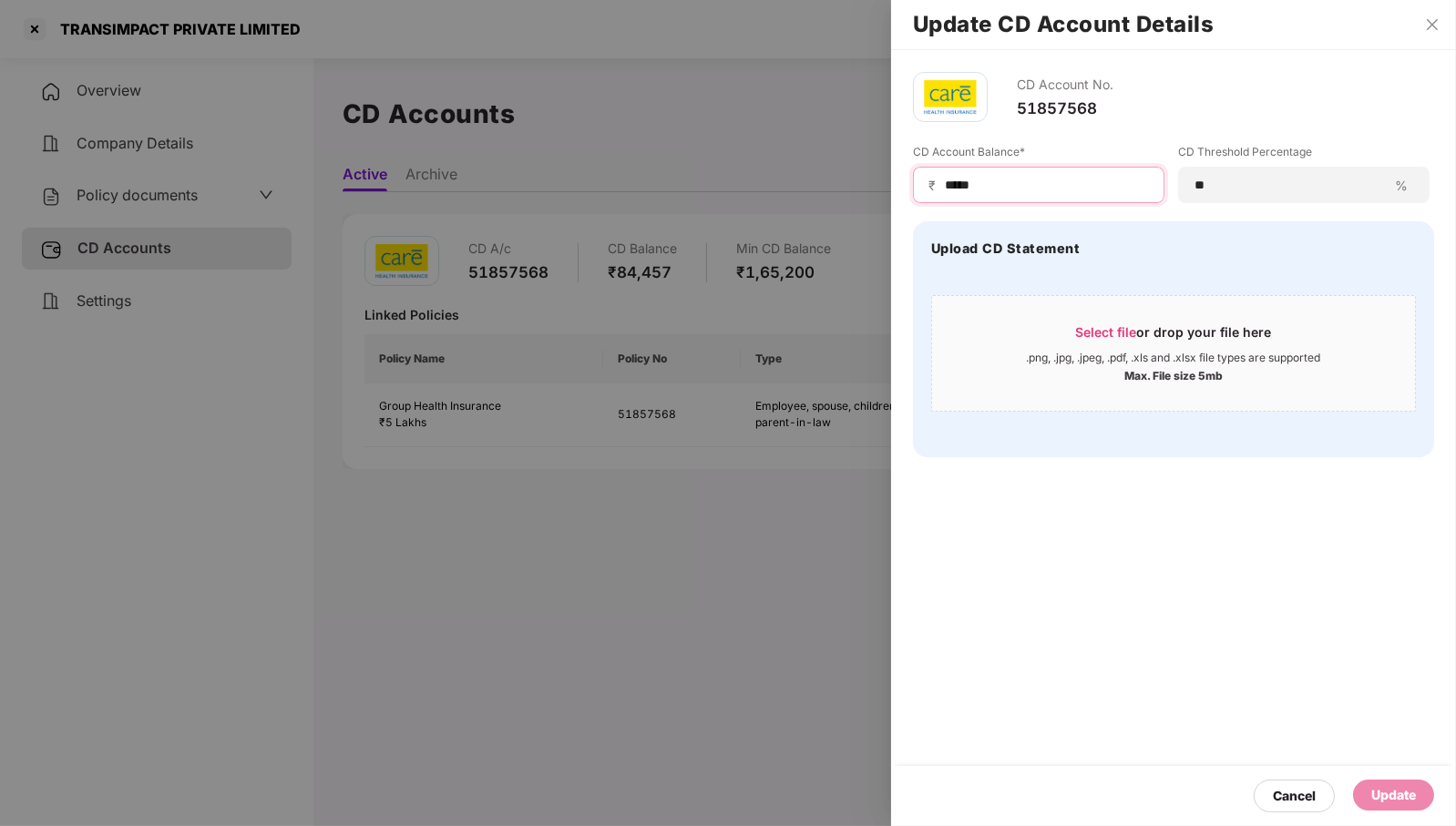
click at [951, 184] on input "*****" at bounding box center [1046, 185] width 206 height 19
type input "*****"
click at [1385, 796] on div "Update" at bounding box center [1394, 795] width 44 height 20
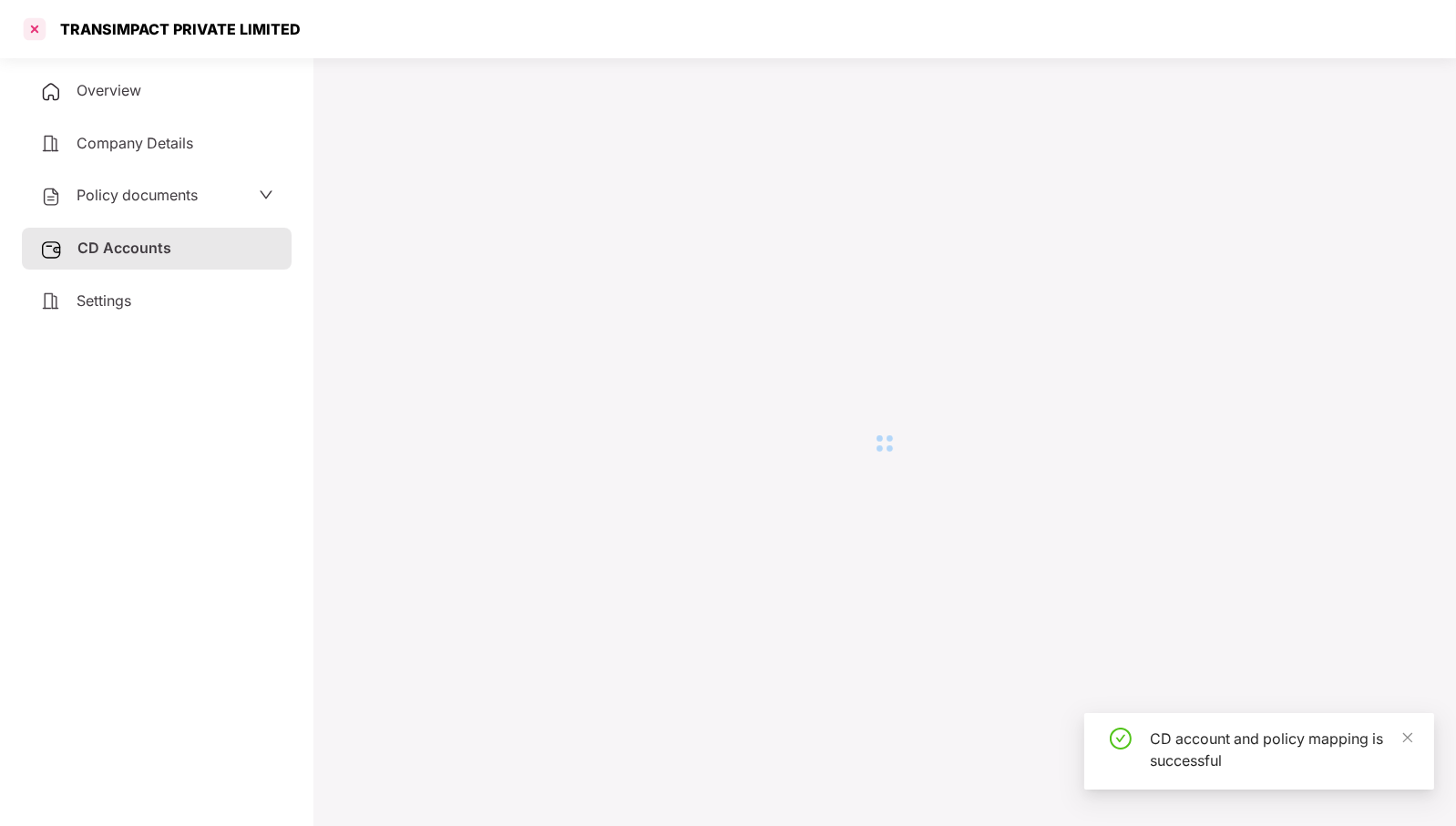
click at [35, 36] on div at bounding box center [35, 30] width 30 height 30
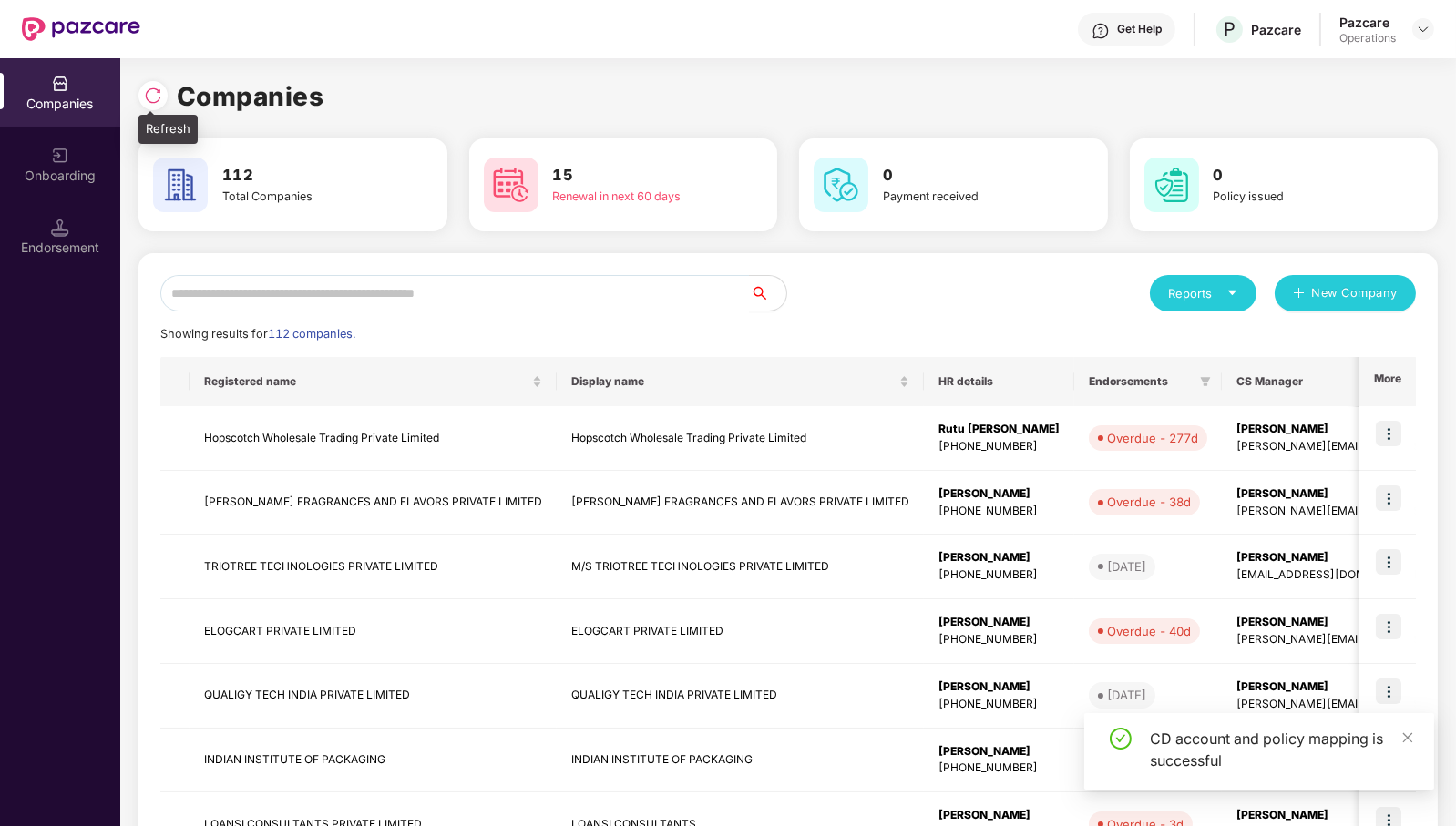
click at [158, 98] on img at bounding box center [153, 96] width 18 height 18
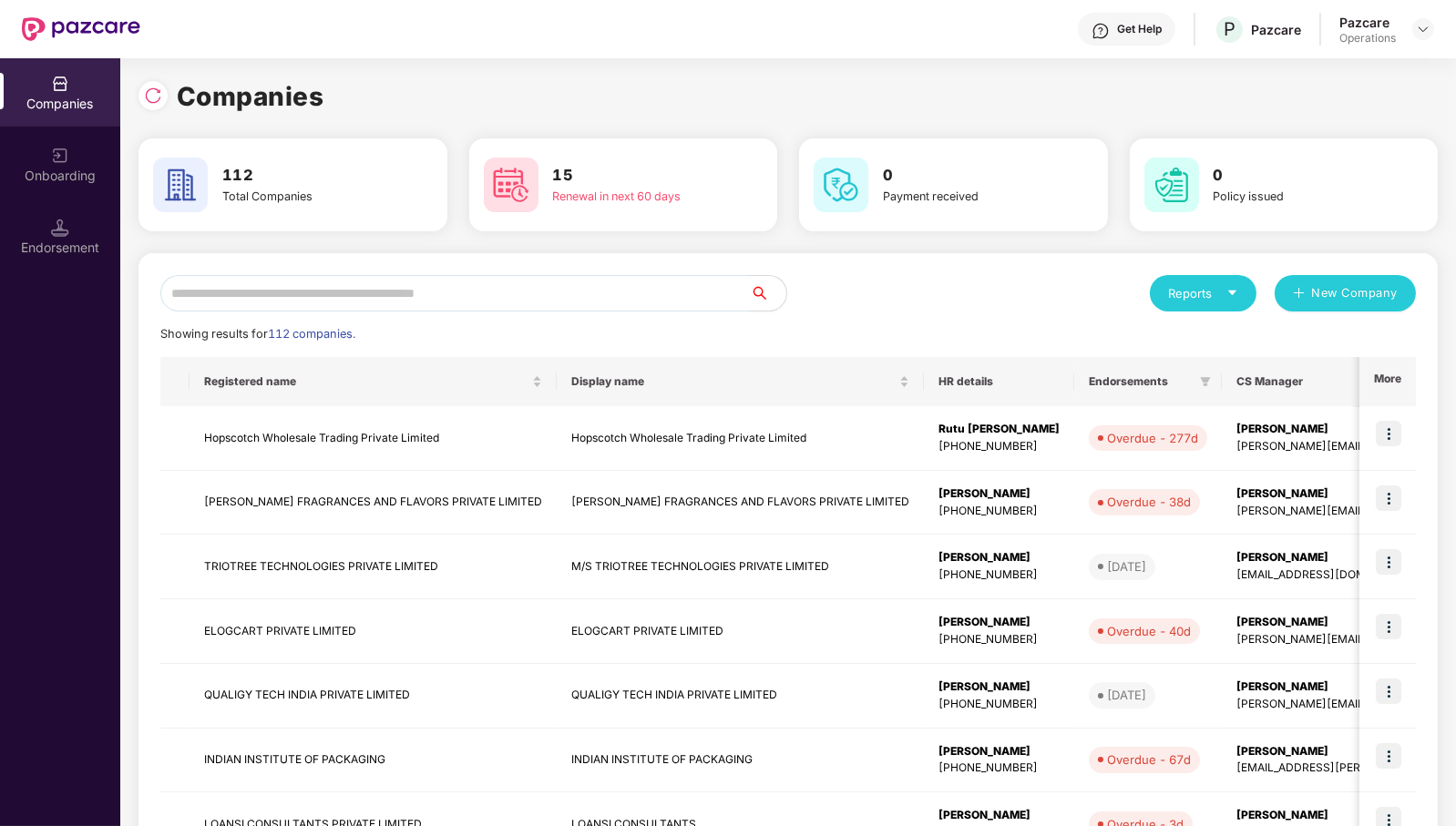
click at [637, 295] on input "text" at bounding box center [455, 292] width 590 height 37
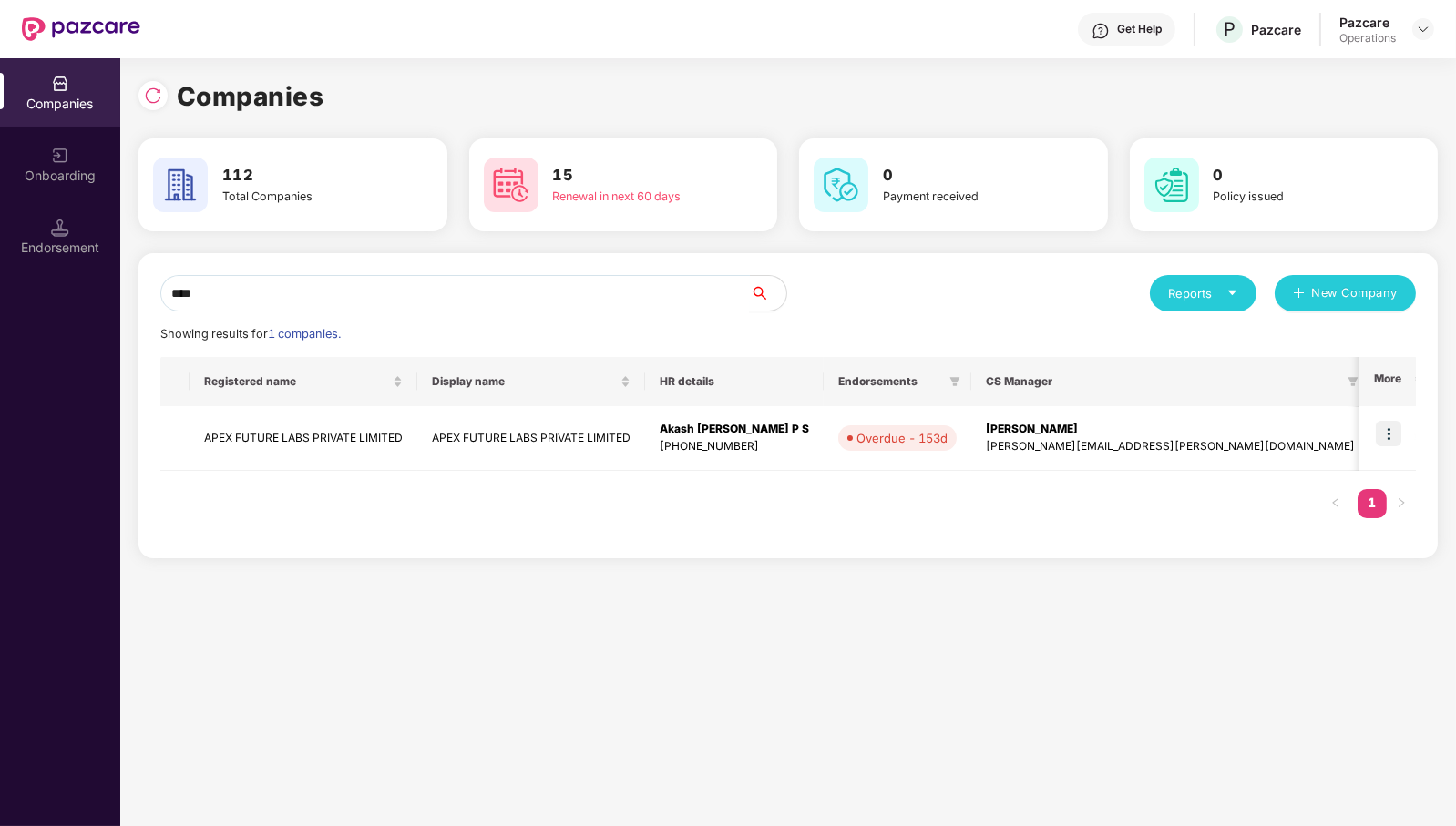
type input "****"
click at [1397, 428] on img at bounding box center [1389, 434] width 26 height 26
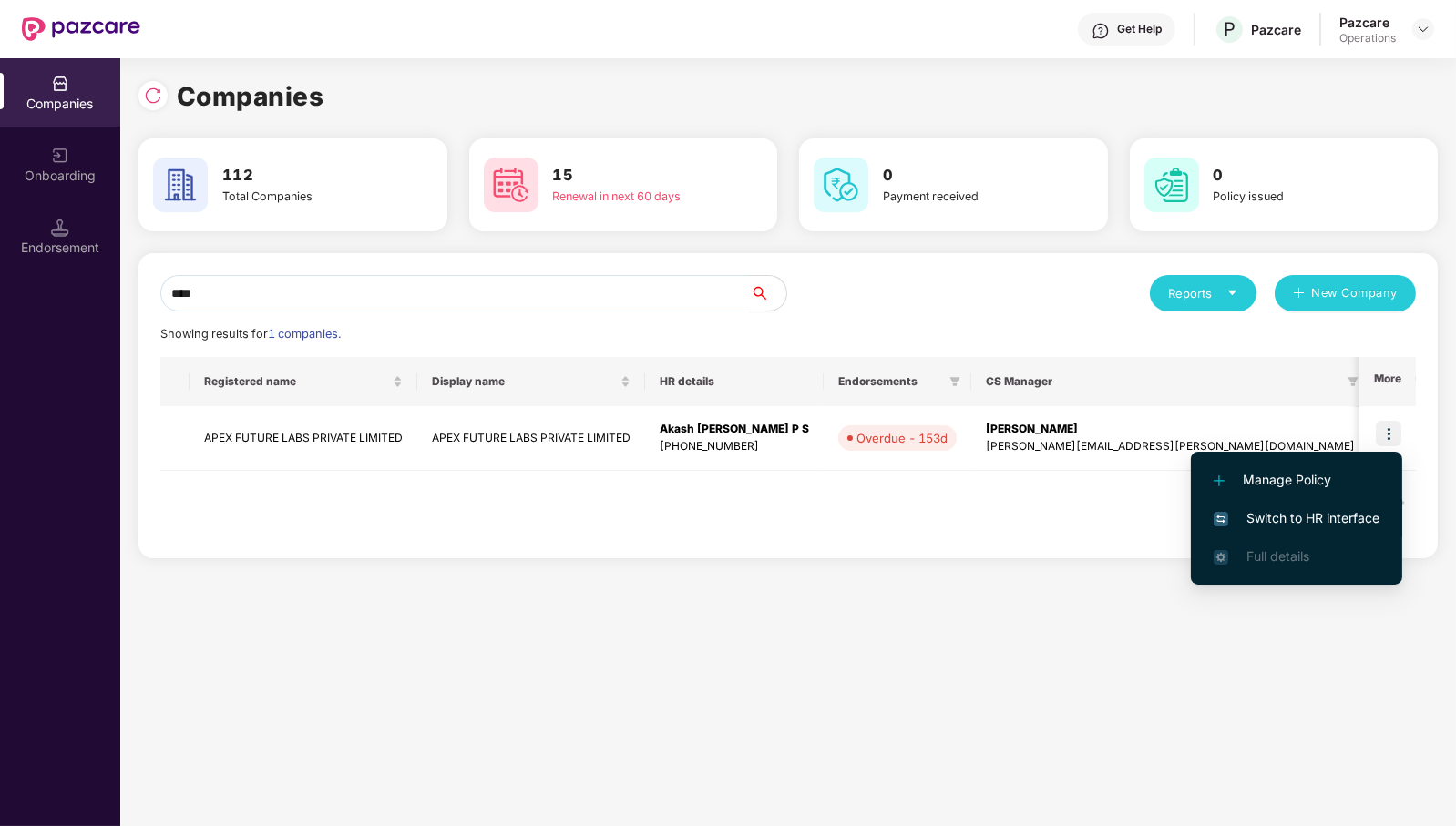
click at [1311, 524] on span "Switch to HR interface" at bounding box center [1297, 518] width 166 height 20
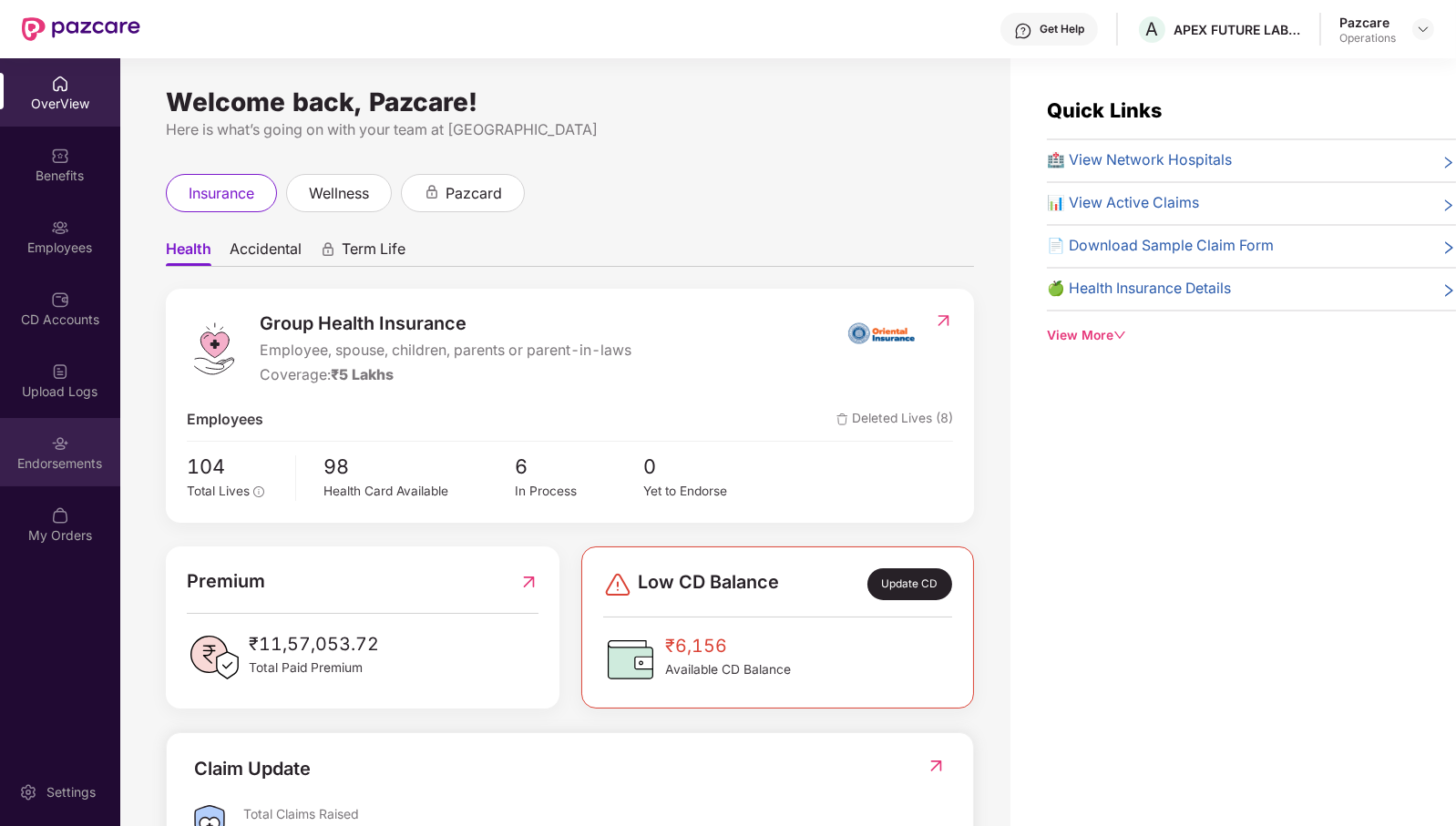
click at [46, 469] on div "Endorsements" at bounding box center [60, 463] width 121 height 18
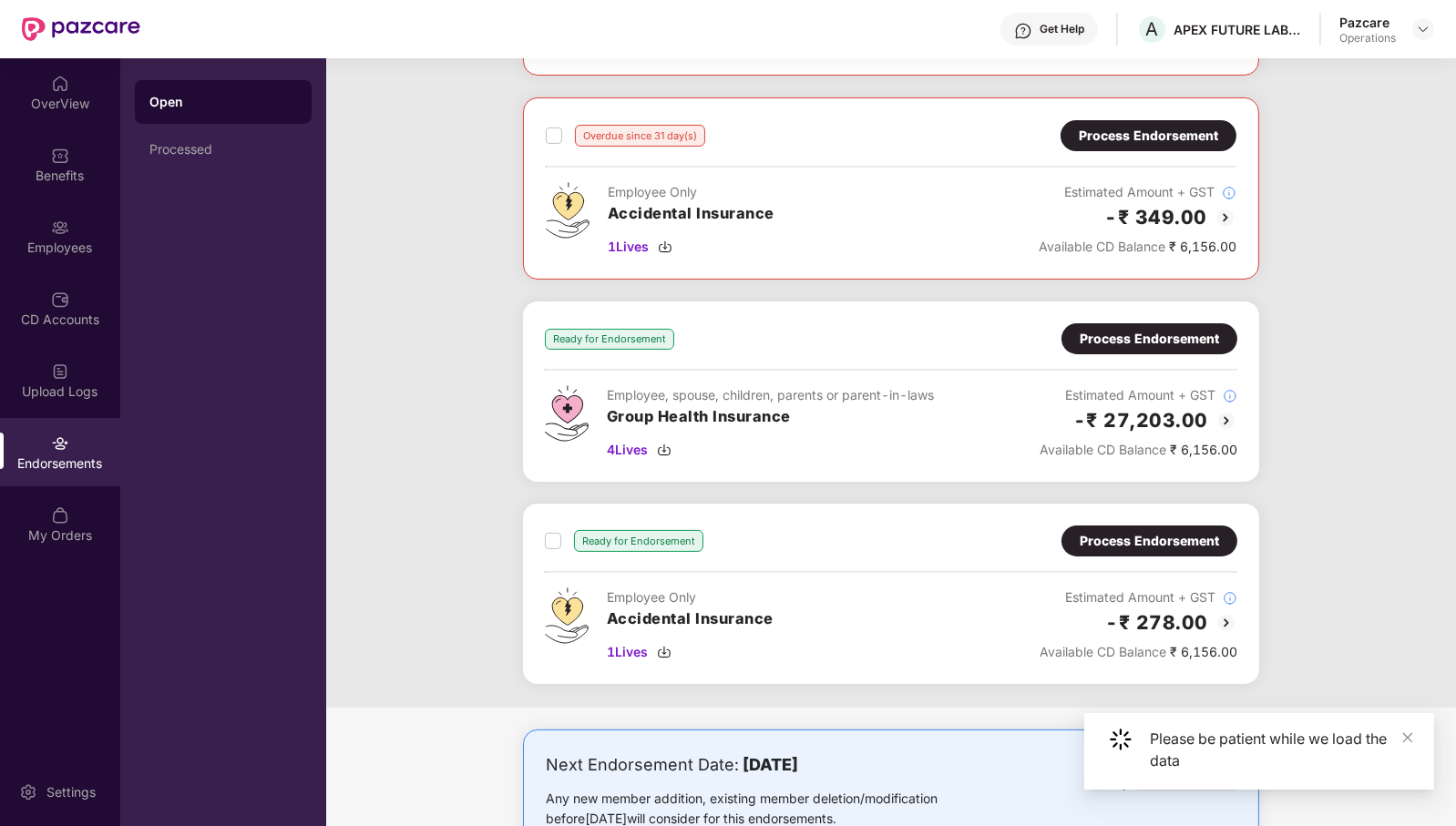
scroll to position [727, 0]
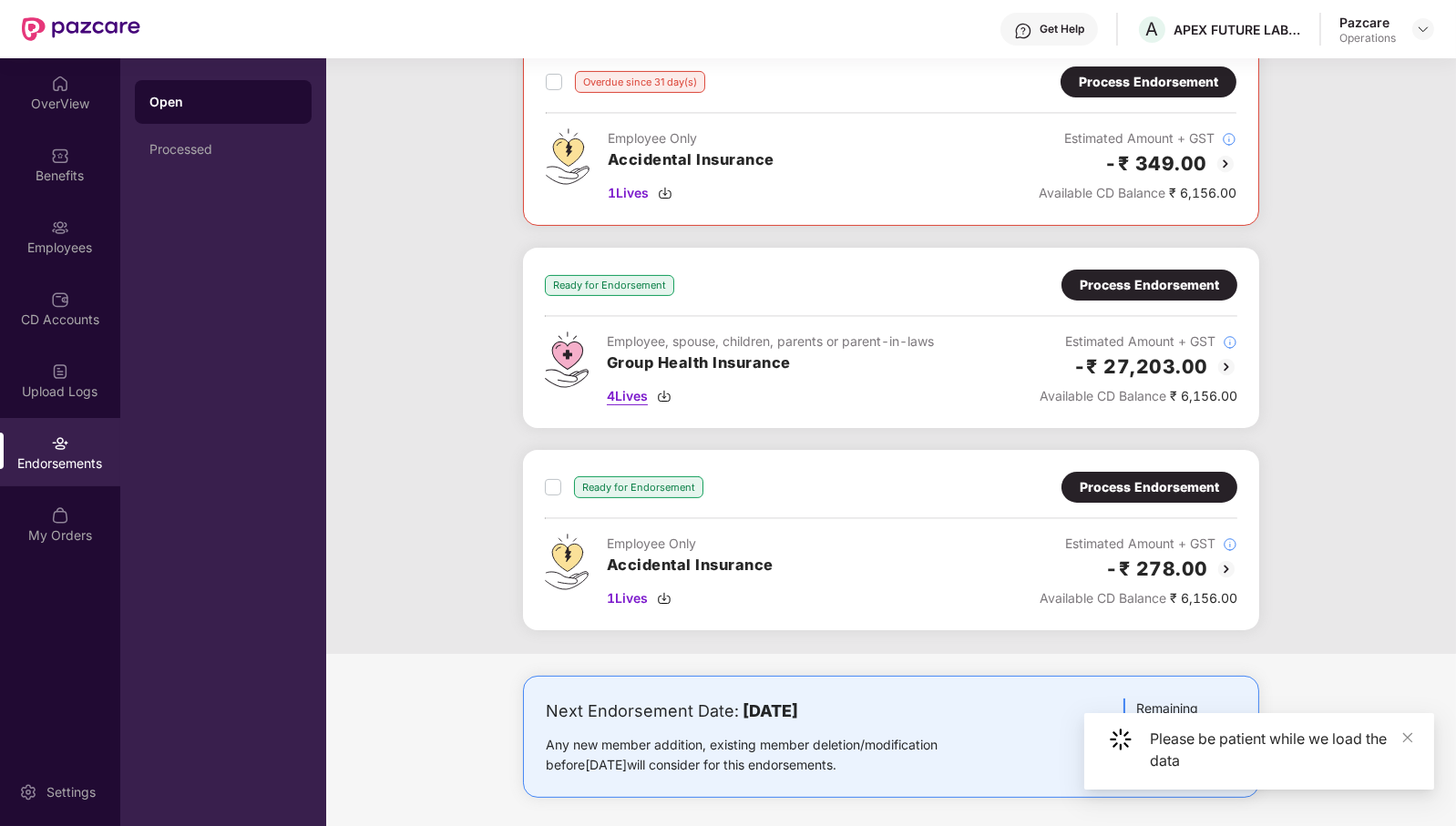
click at [625, 386] on span "4 Lives" at bounding box center [627, 396] width 41 height 20
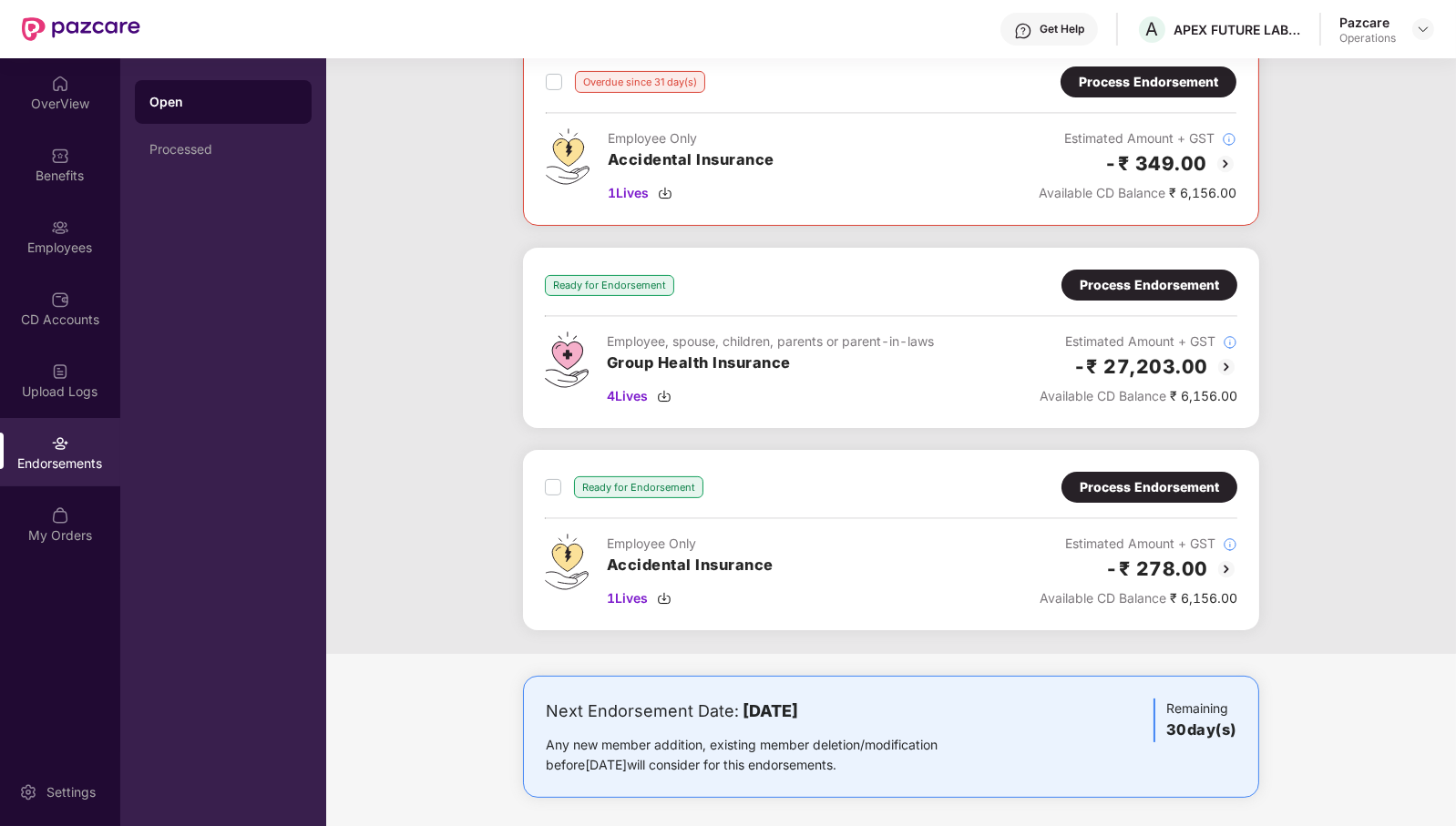
click at [1189, 277] on div "Process Endorsement" at bounding box center [1150, 285] width 139 height 20
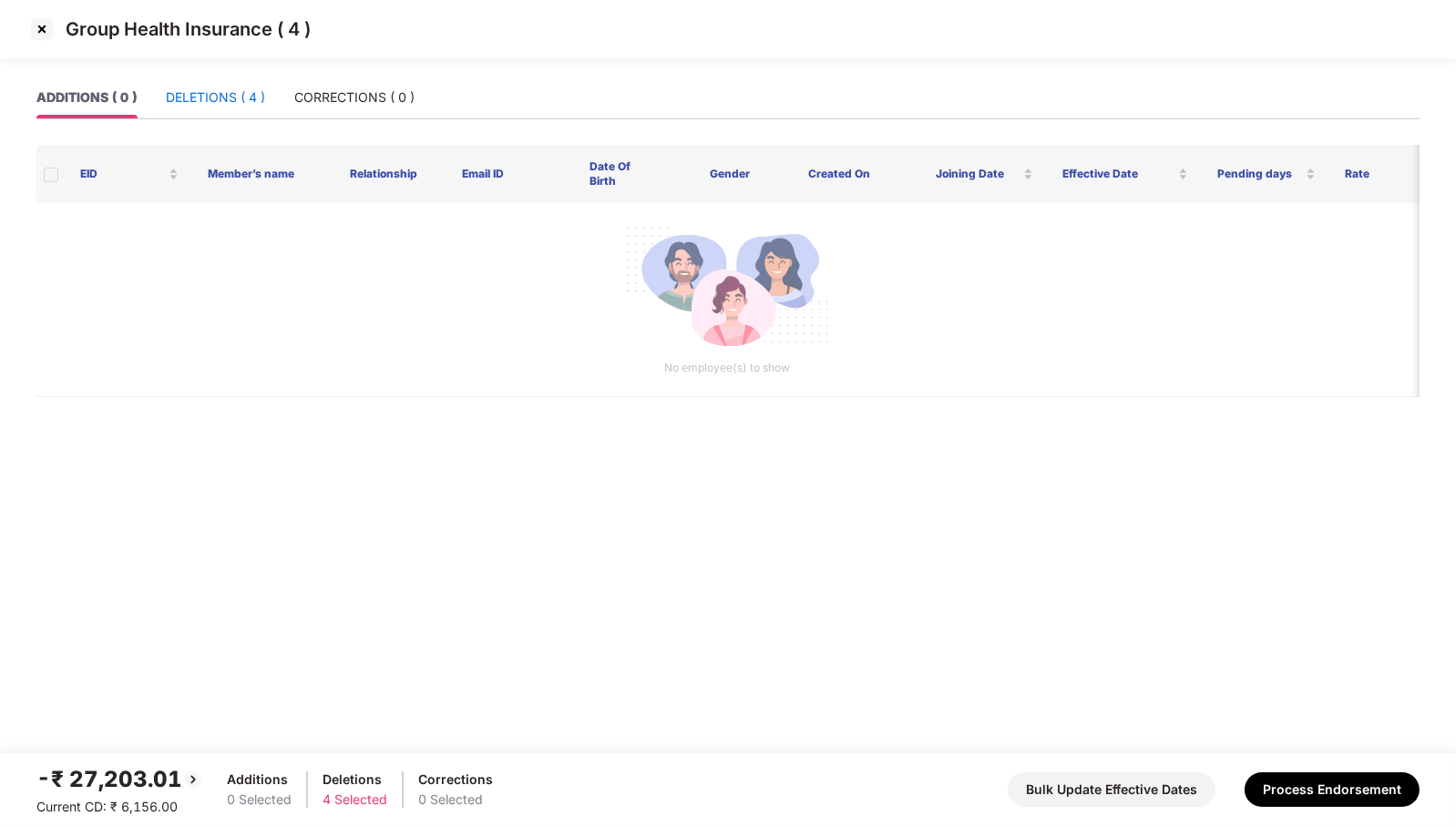
click at [215, 106] on div "DELETIONS ( 4 )" at bounding box center [215, 98] width 99 height 20
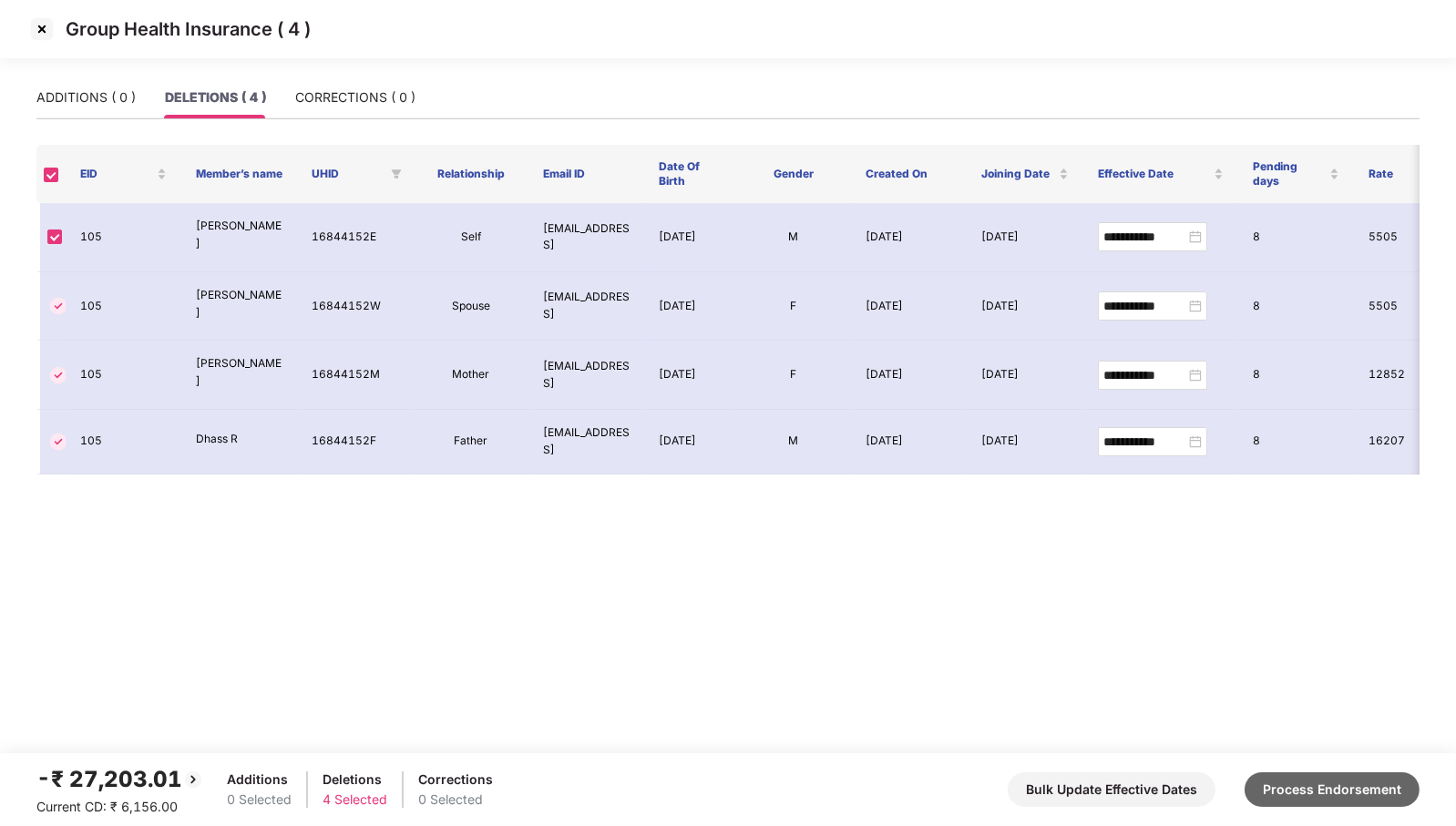
click at [1360, 795] on button "Process Endorsement" at bounding box center [1331, 789] width 175 height 35
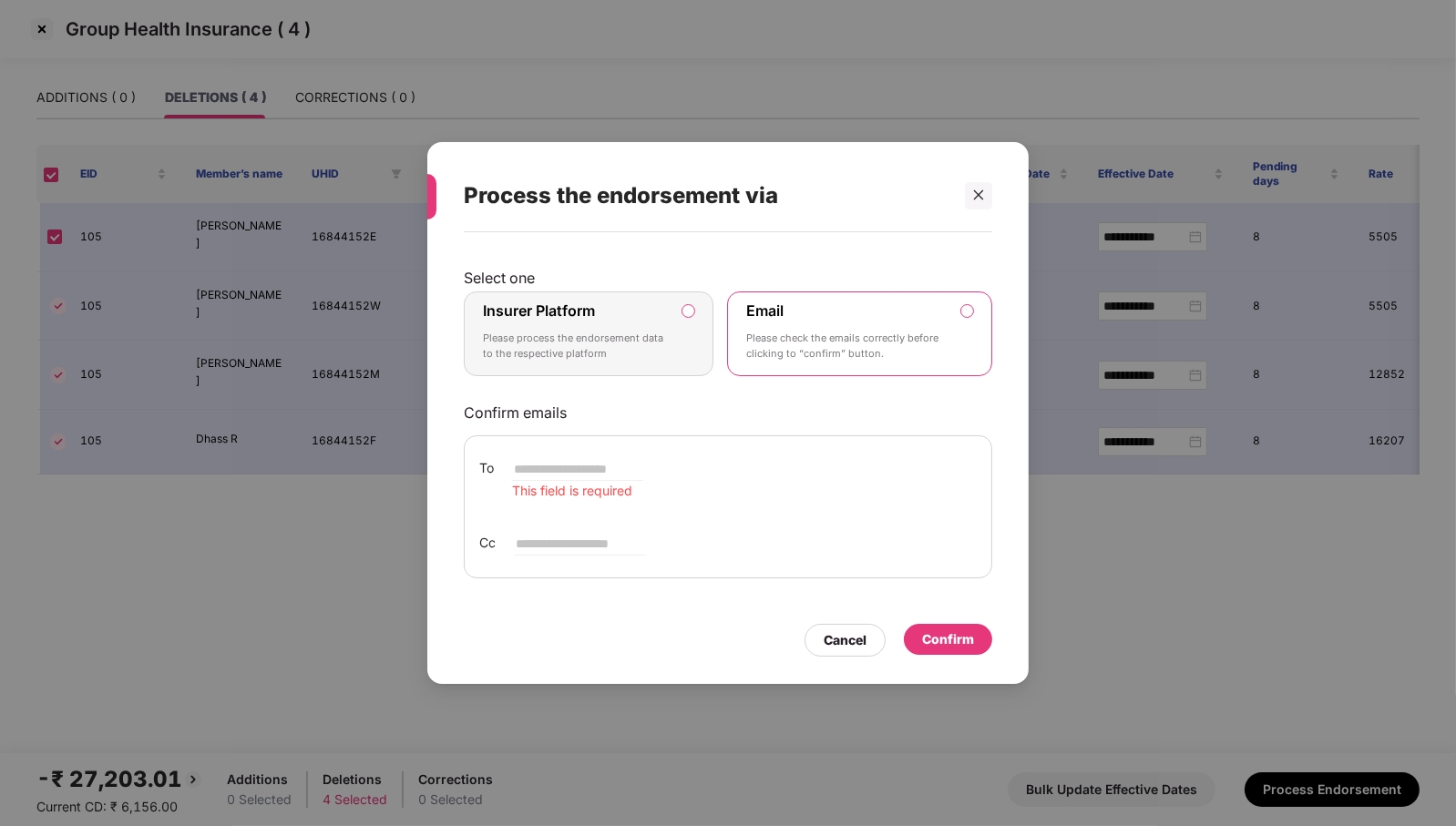
click at [667, 354] on p "Please process the endorsement data to the respective platform" at bounding box center [576, 347] width 186 height 32
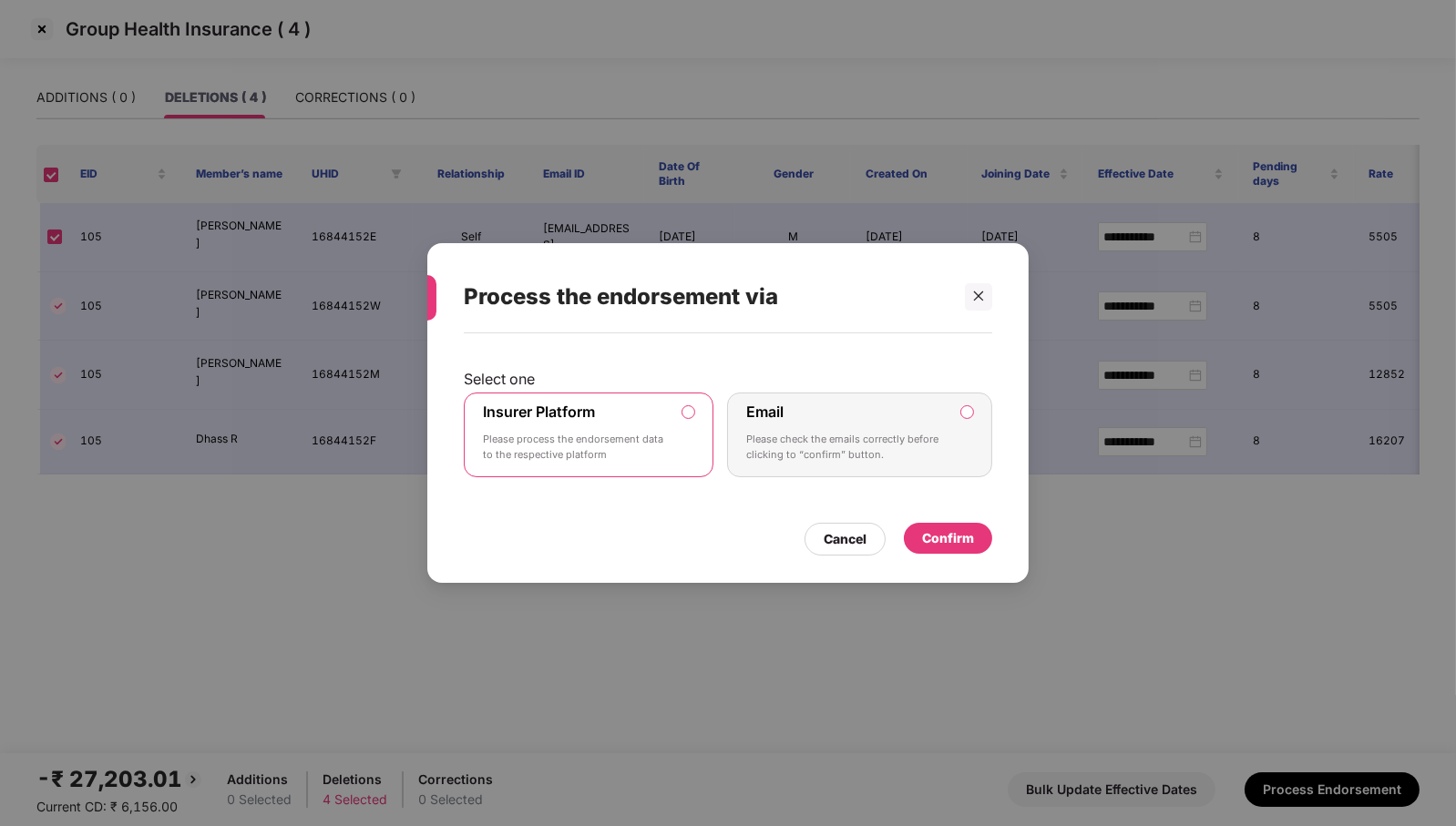
click at [962, 537] on div "Confirm" at bounding box center [948, 538] width 52 height 20
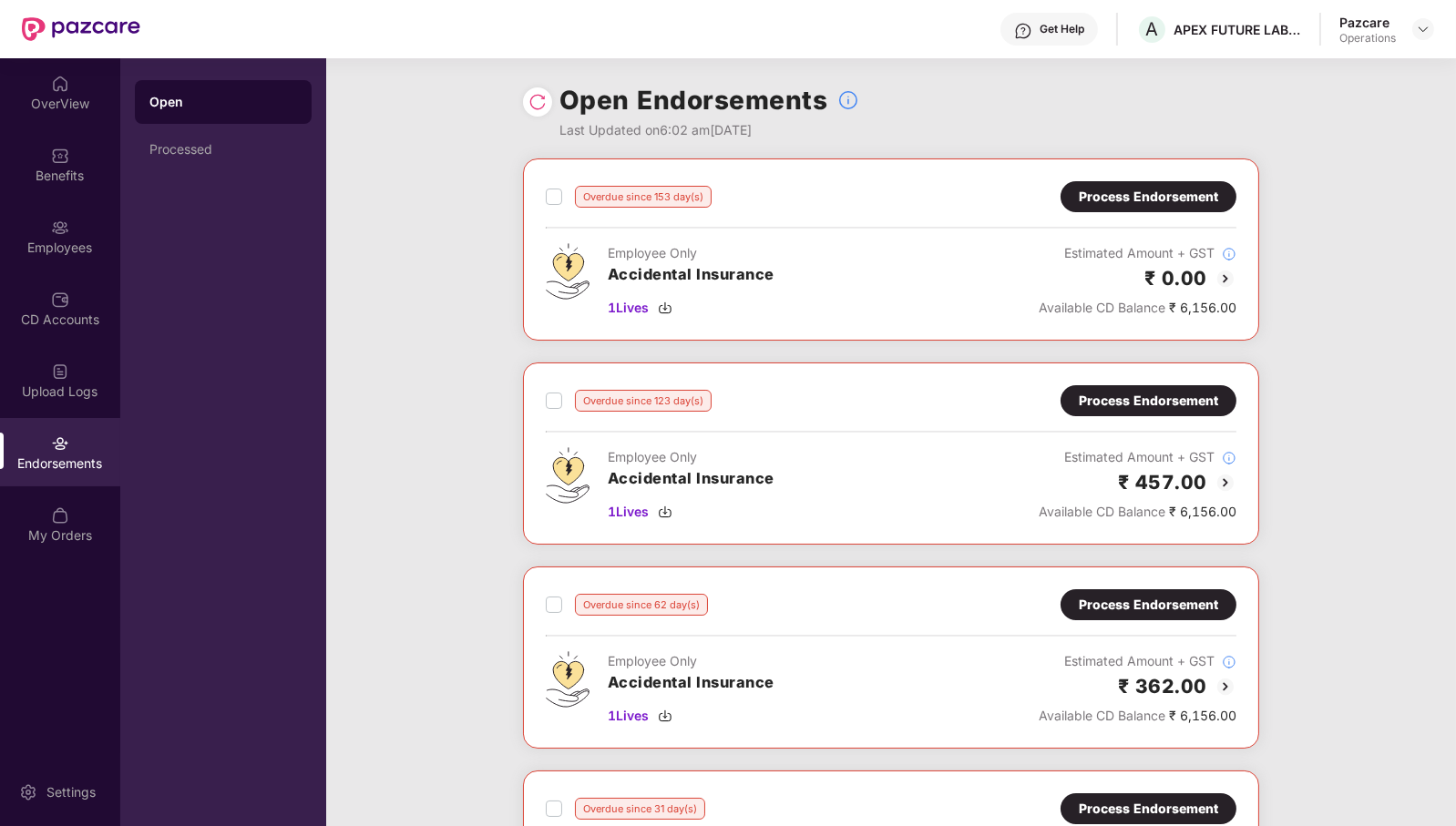
click at [553, 101] on div "Open Endorsements Last Updated on 6:02 am[DATE]" at bounding box center [891, 108] width 736 height 100
click at [543, 108] on img at bounding box center [538, 102] width 18 height 18
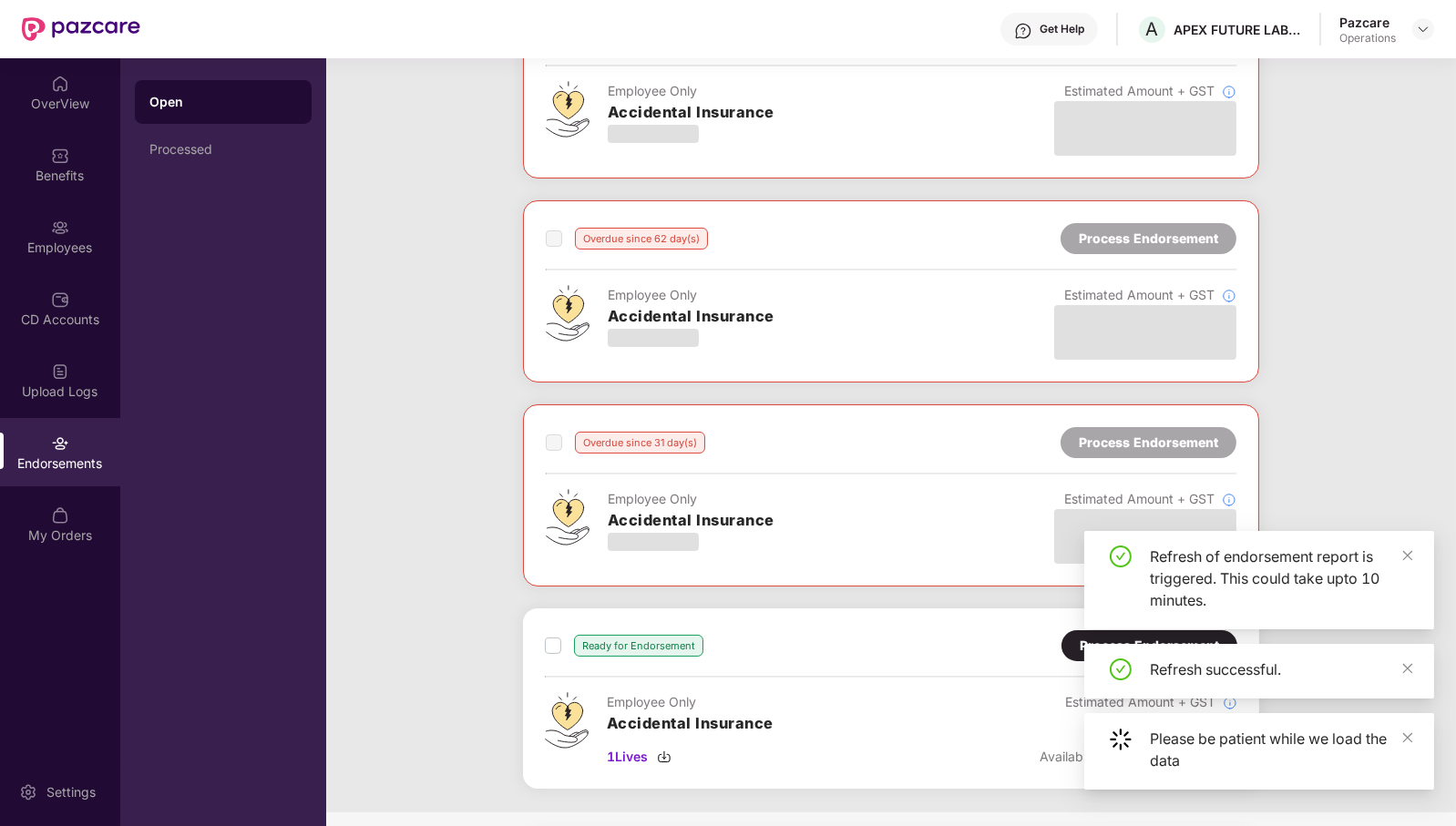
scroll to position [525, 0]
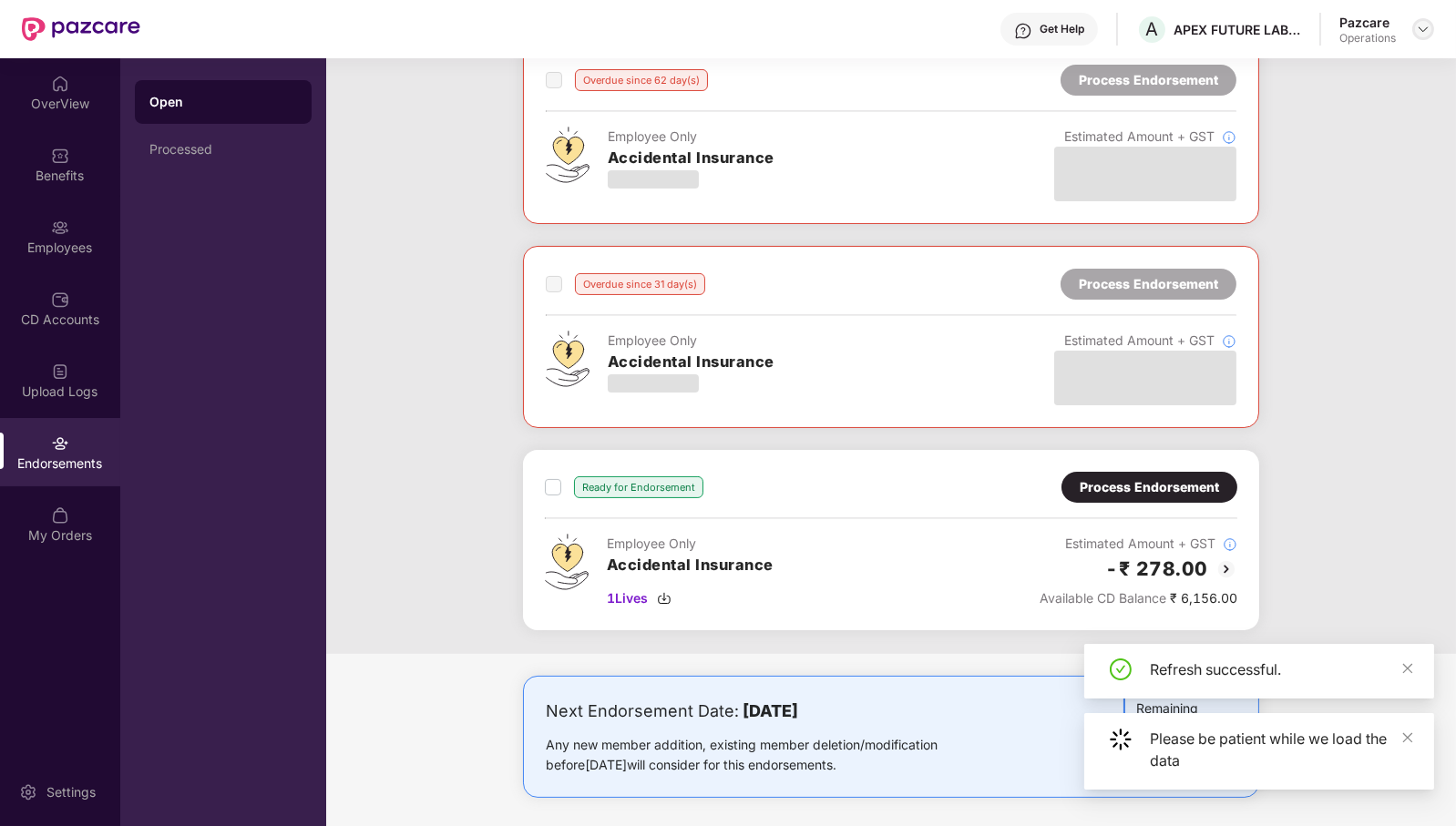
click at [1416, 28] on img at bounding box center [1423, 29] width 15 height 15
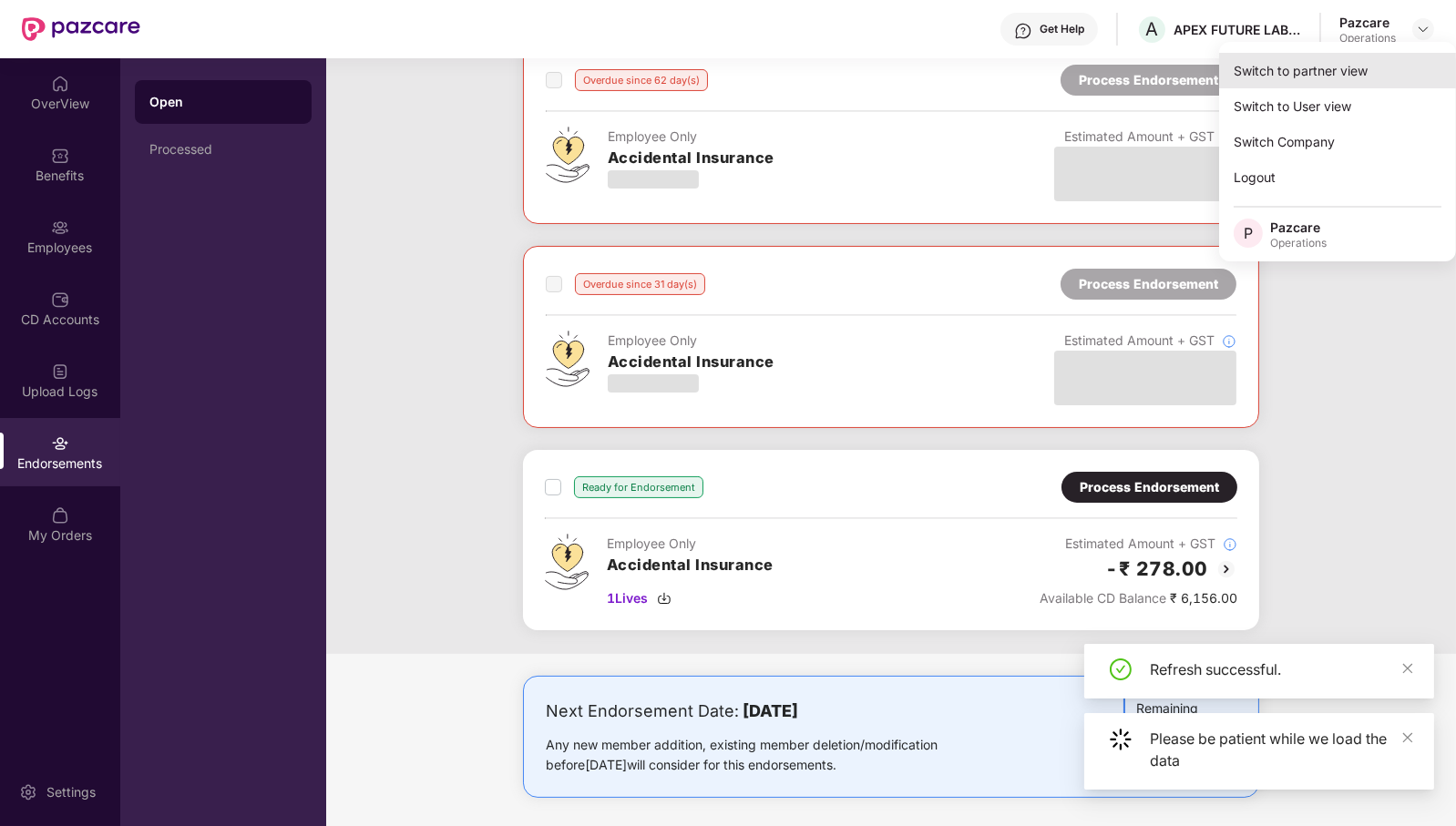
click at [1361, 76] on div "Switch to partner view" at bounding box center [1338, 70] width 237 height 36
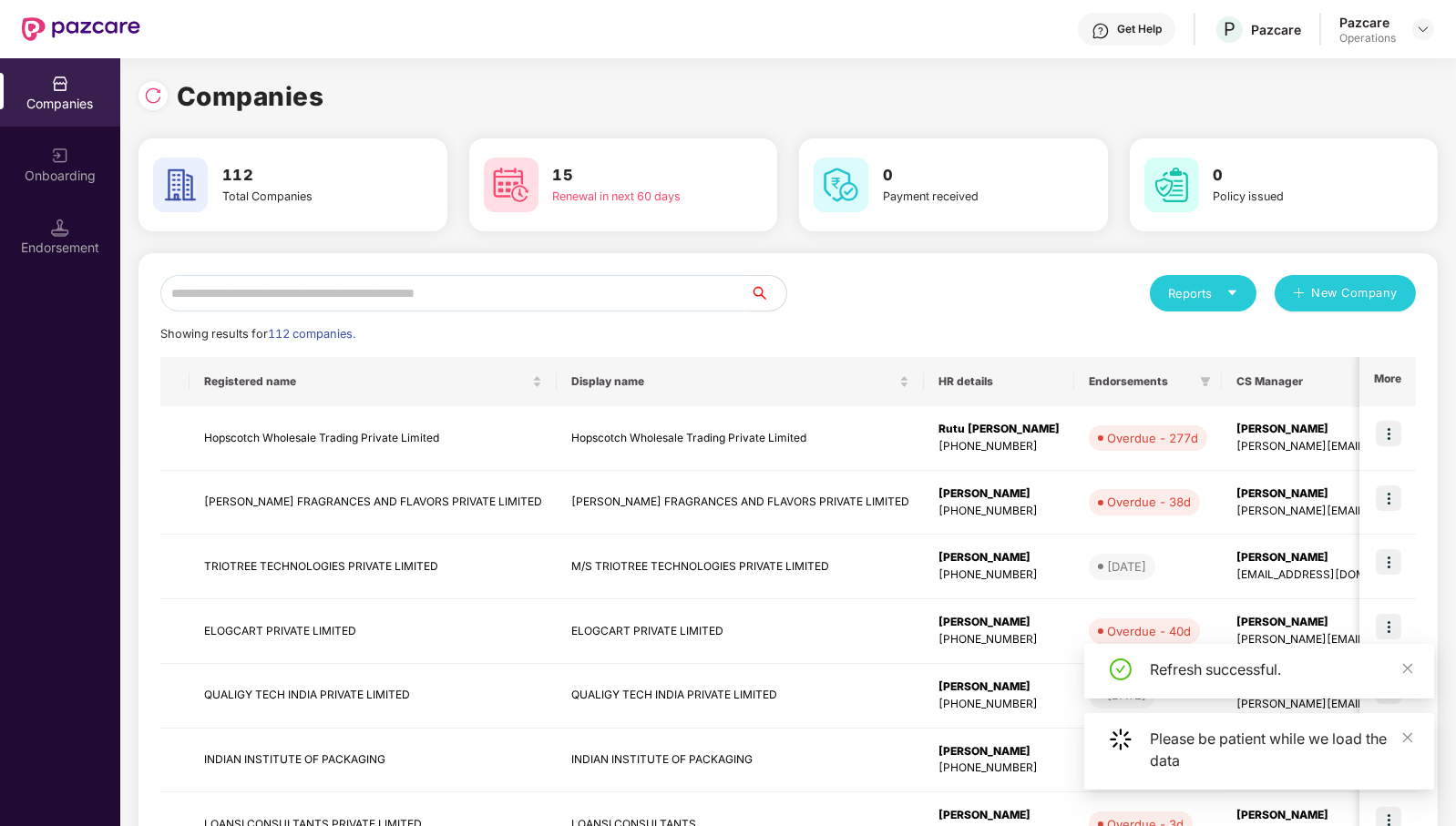
click at [520, 301] on input "text" at bounding box center [455, 292] width 590 height 37
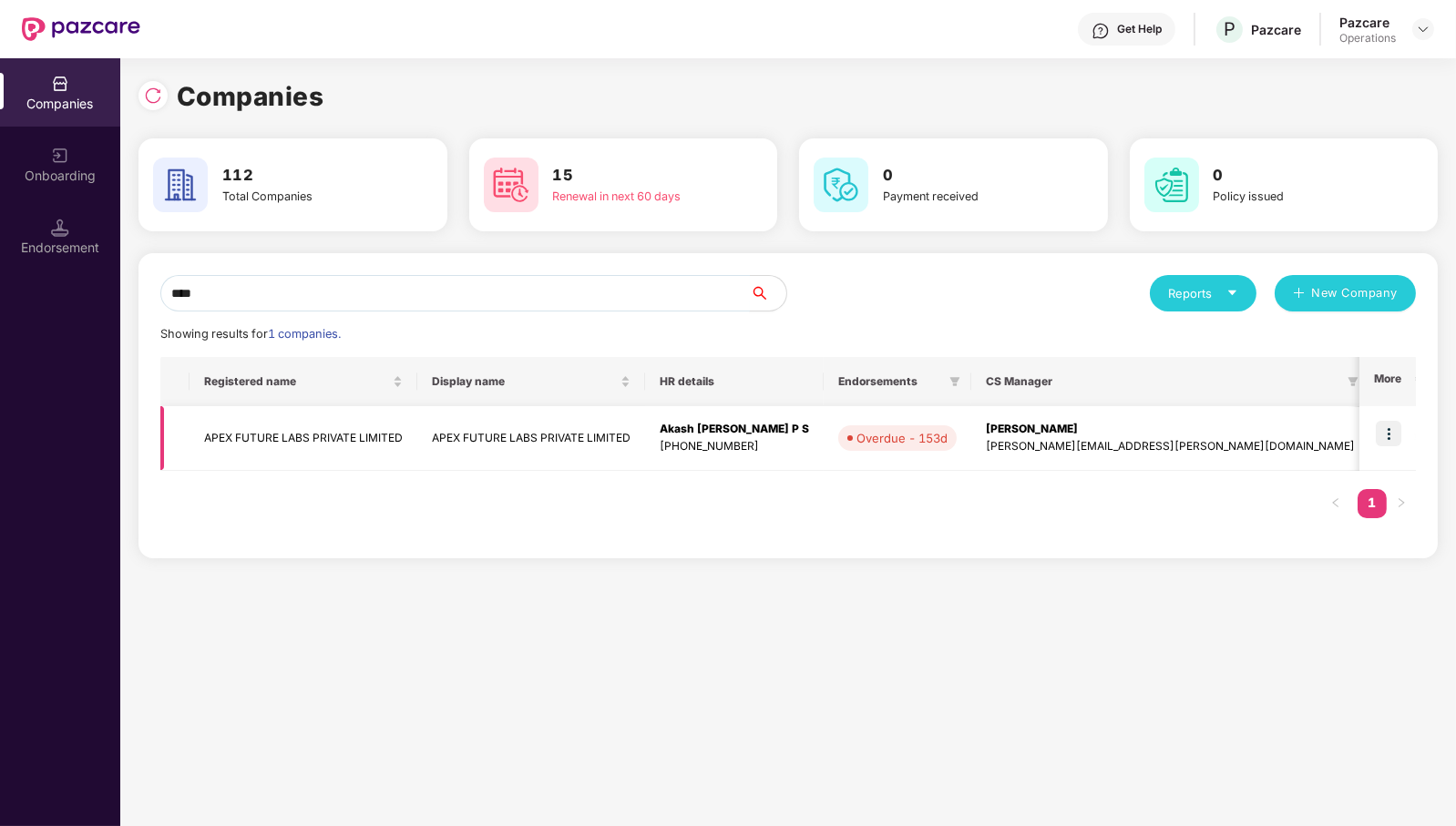
type input "****"
click at [320, 447] on td "APEX FUTURE LABS PRIVATE LIMITED" at bounding box center [303, 438] width 228 height 64
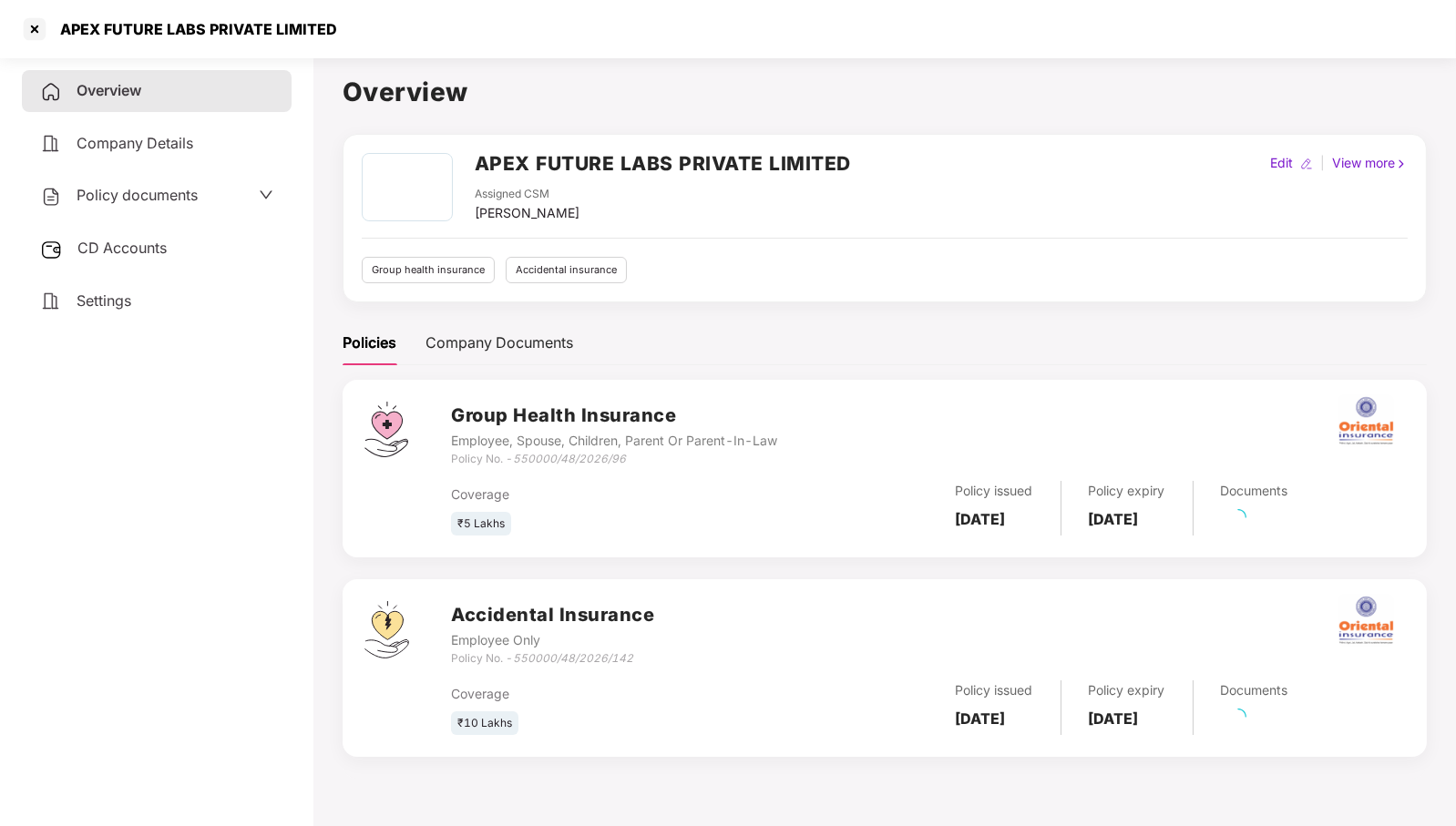
click at [155, 242] on span "CD Accounts" at bounding box center [122, 248] width 89 height 18
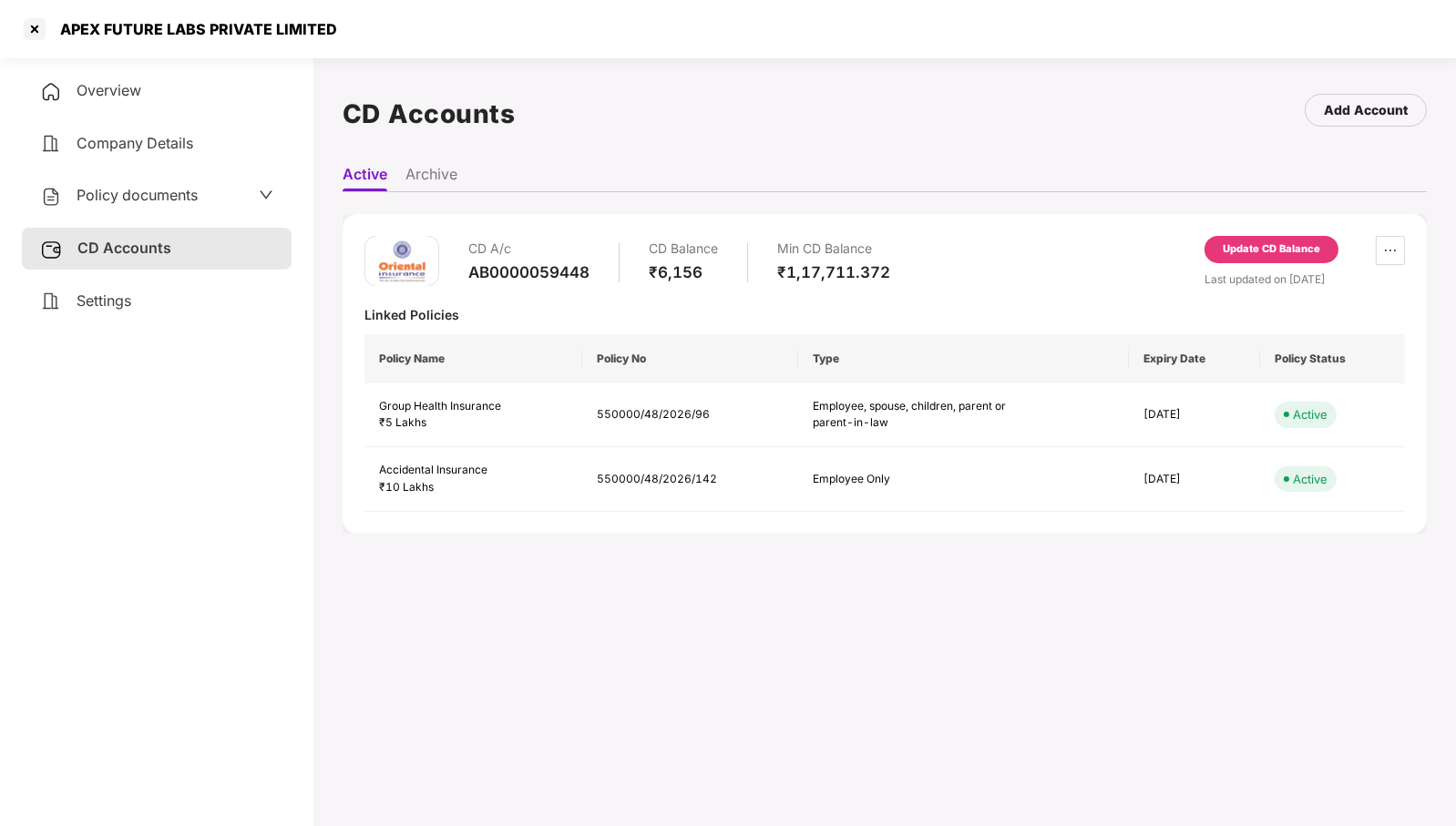
click at [1297, 246] on div "Update CD Balance" at bounding box center [1271, 249] width 98 height 17
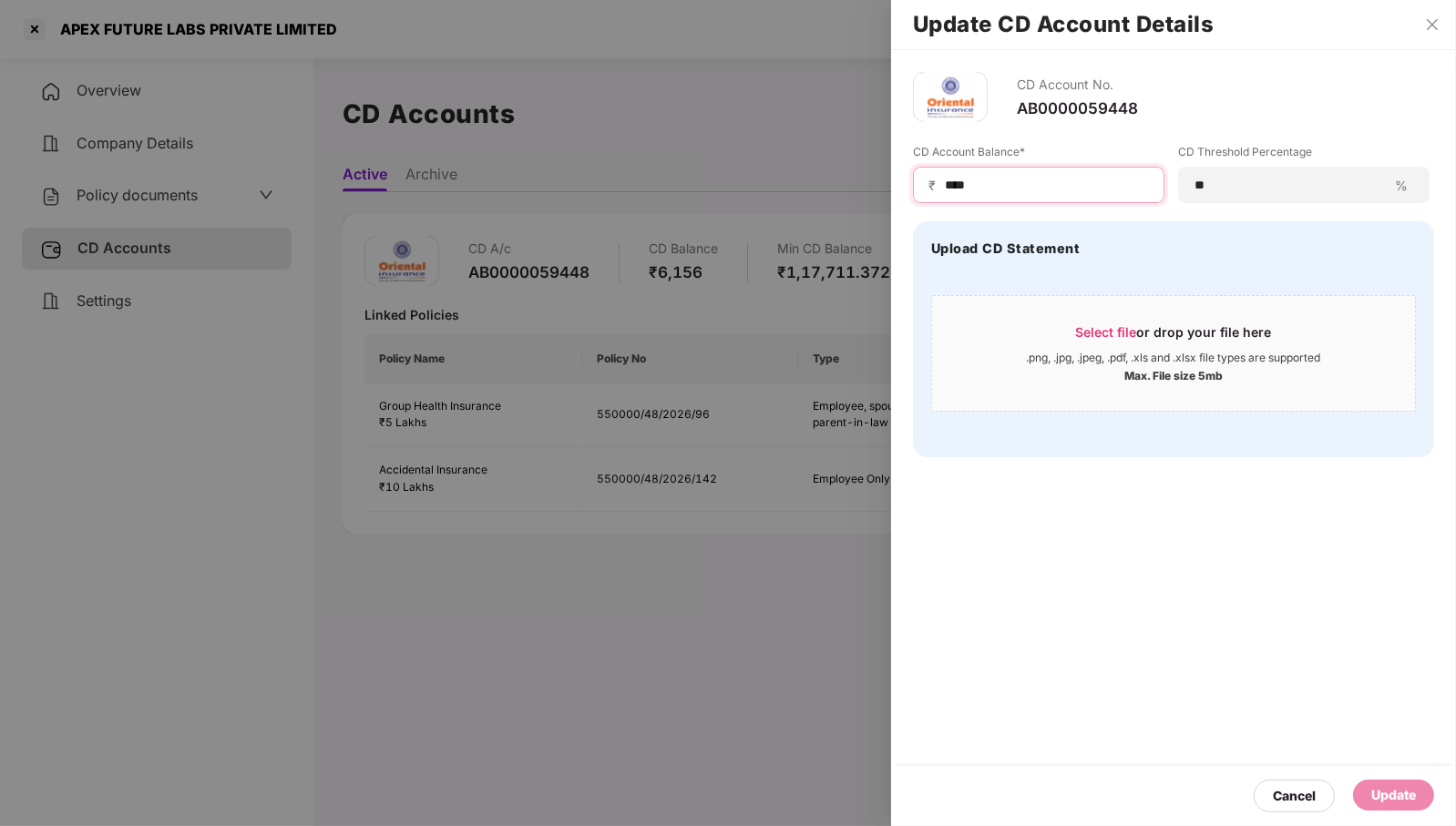
click at [1090, 180] on input "****" at bounding box center [1046, 185] width 206 height 19
type input "*****"
click at [1412, 795] on div "Update" at bounding box center [1394, 795] width 44 height 20
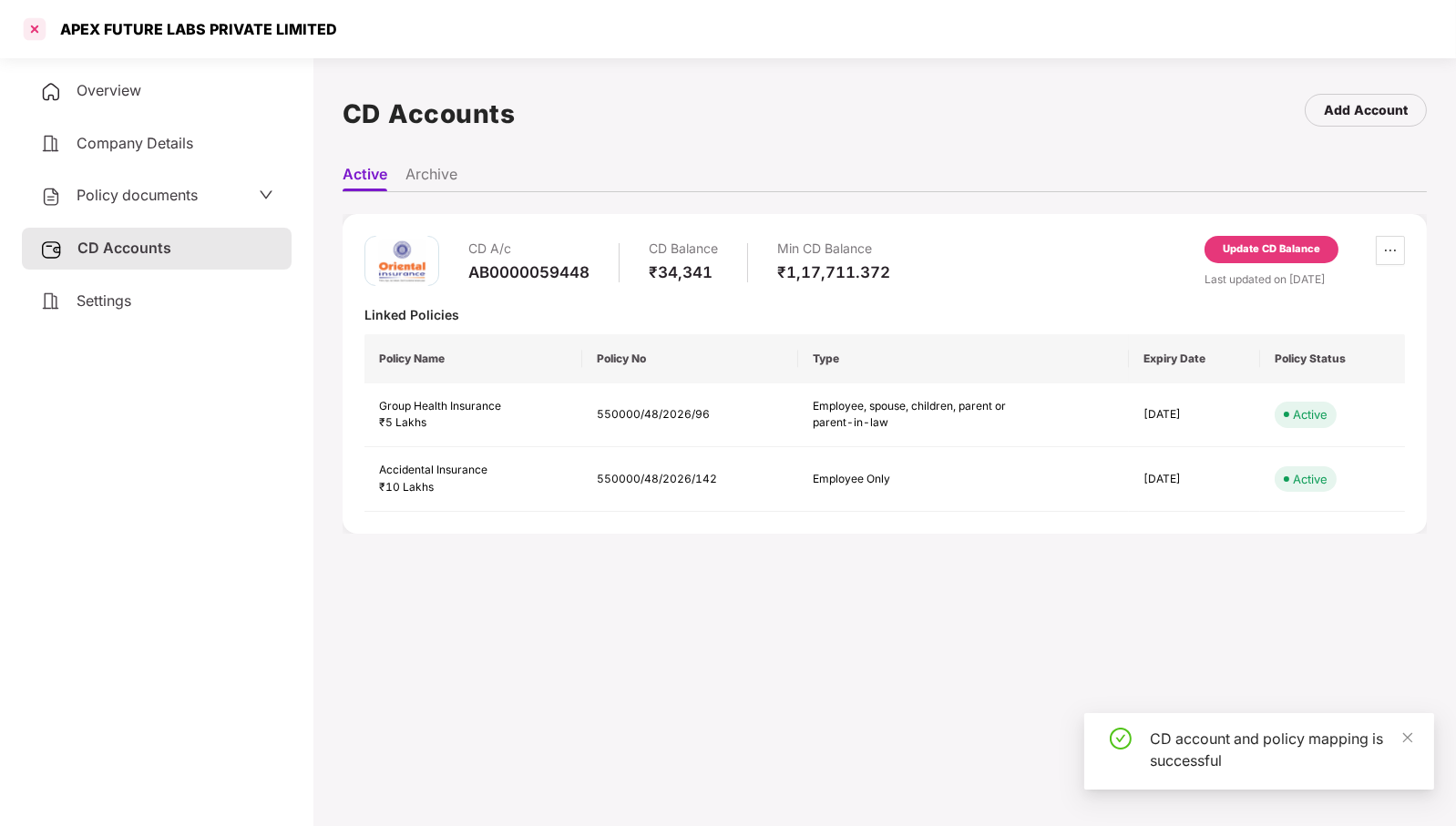
click at [35, 32] on div at bounding box center [35, 30] width 30 height 30
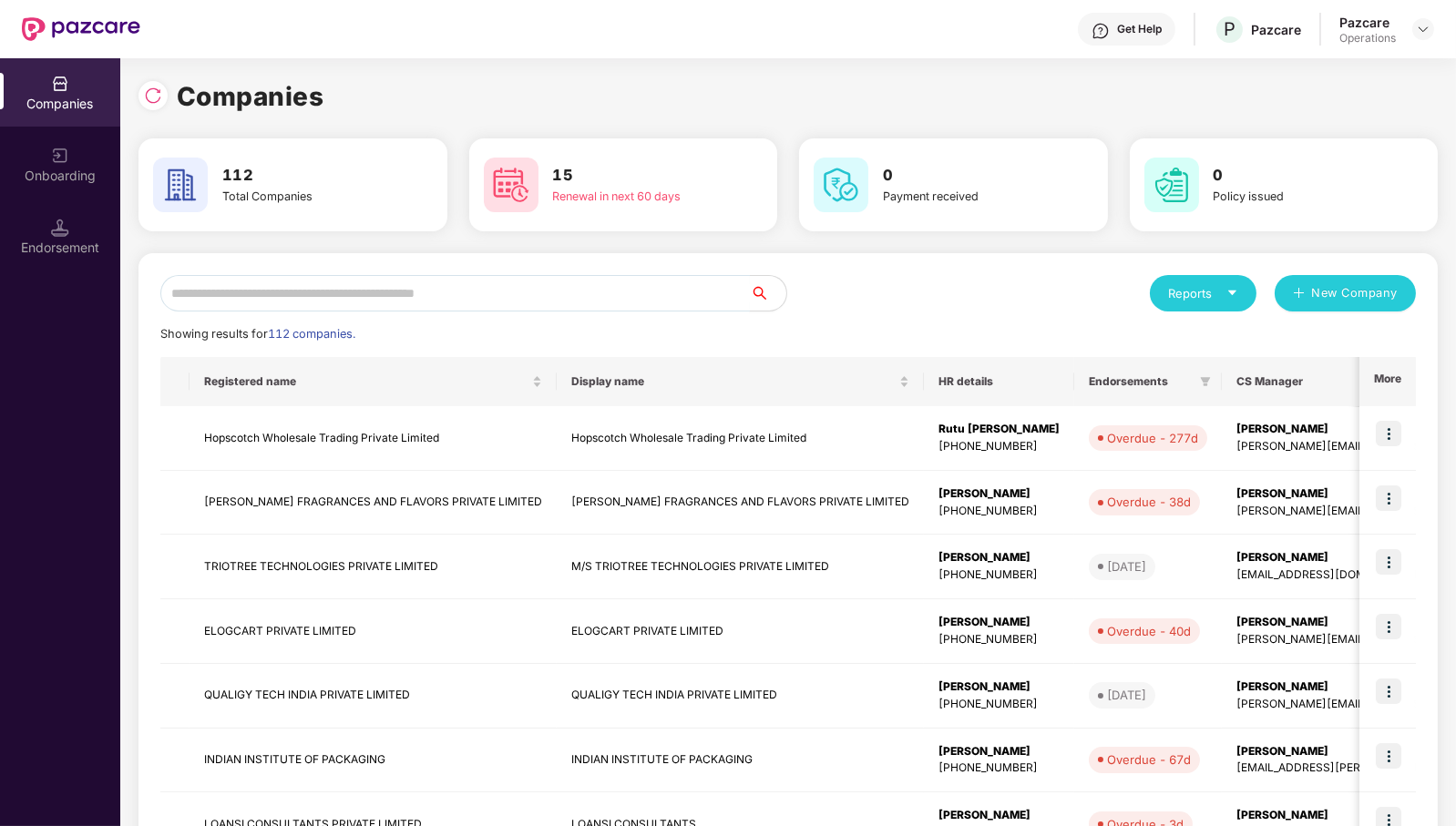
click at [649, 298] on input "text" at bounding box center [455, 292] width 590 height 37
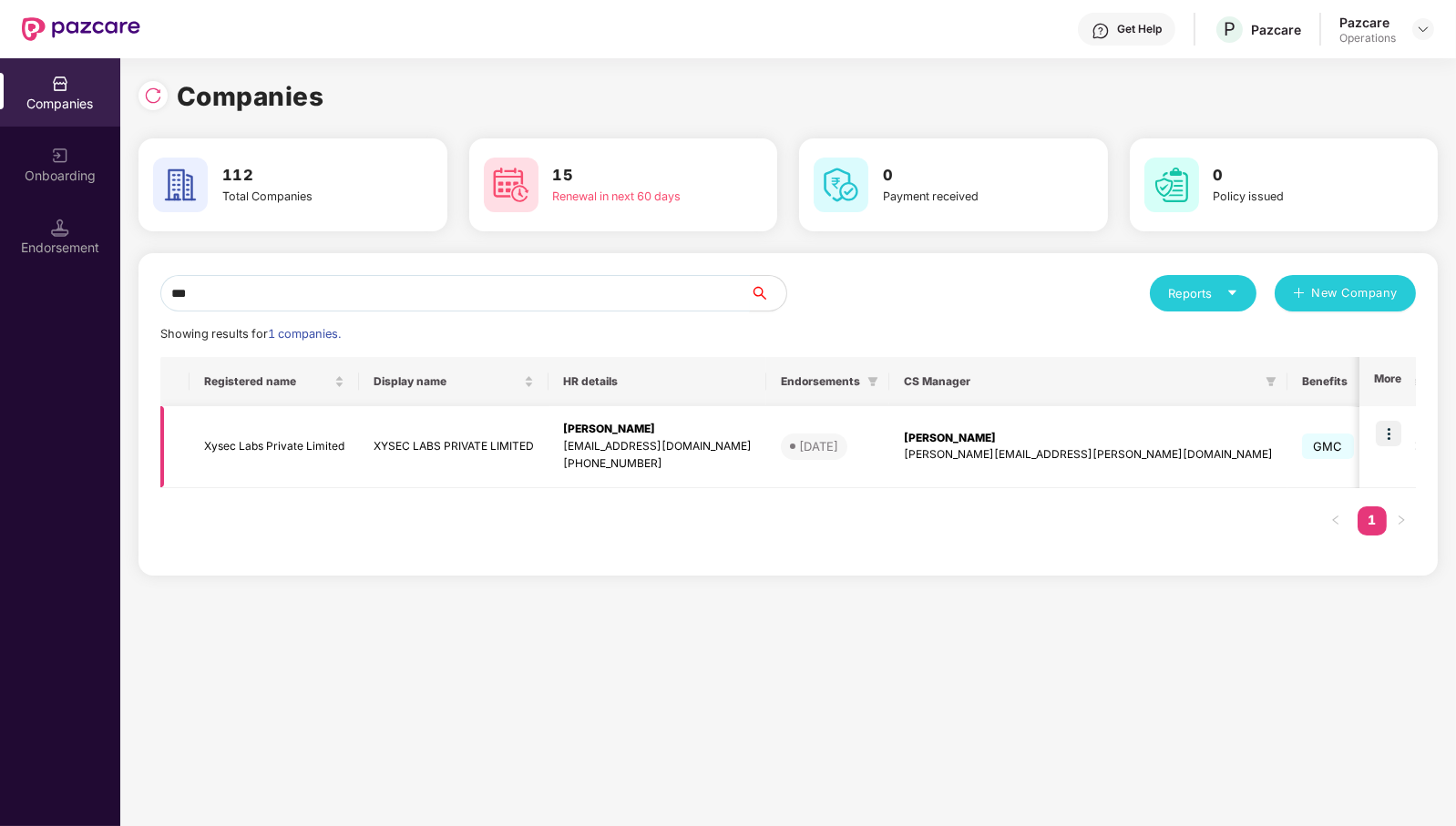
type input "***"
click at [1392, 429] on img at bounding box center [1389, 434] width 26 height 26
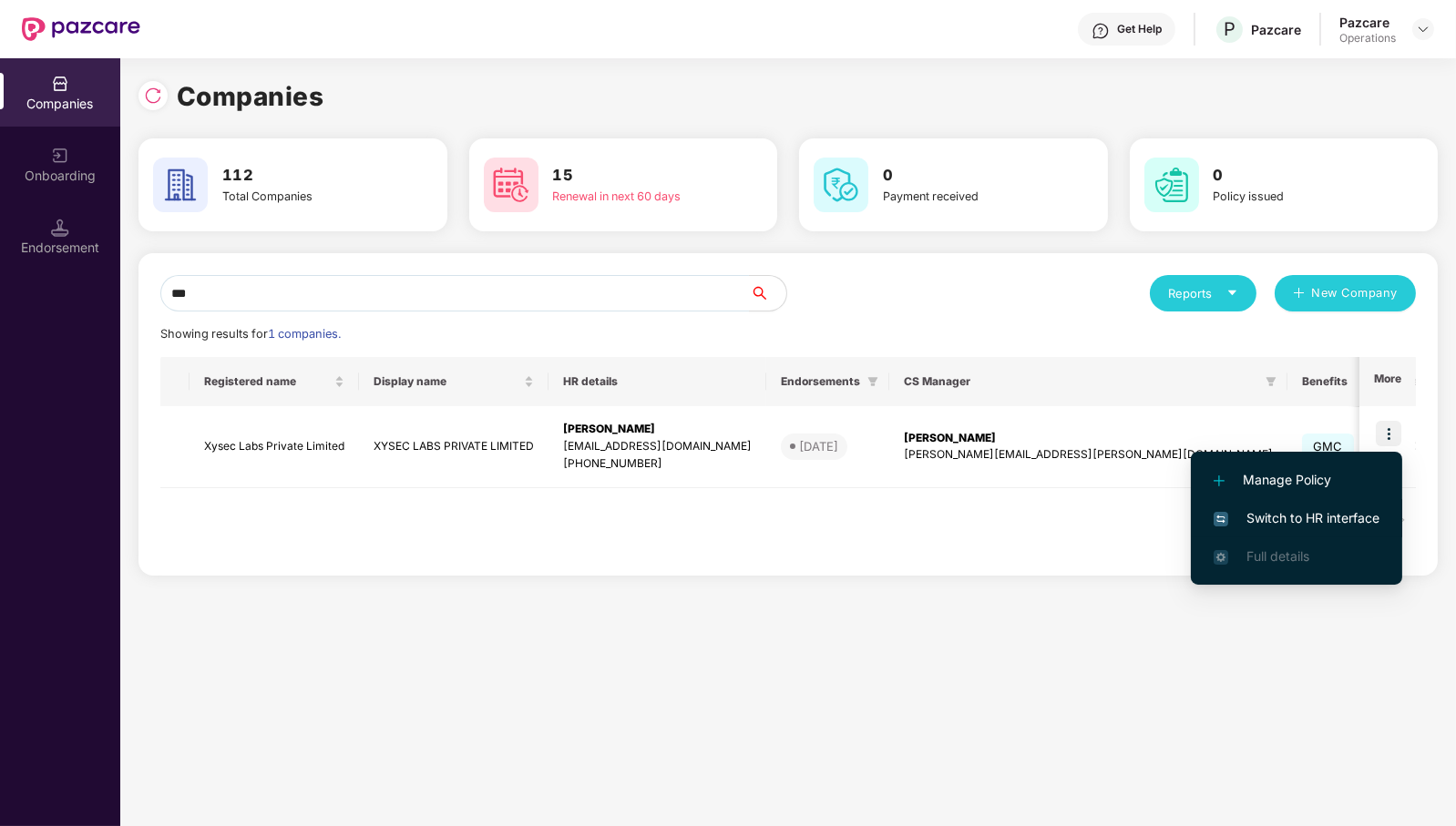
click at [1332, 513] on span "Switch to HR interface" at bounding box center [1297, 518] width 166 height 20
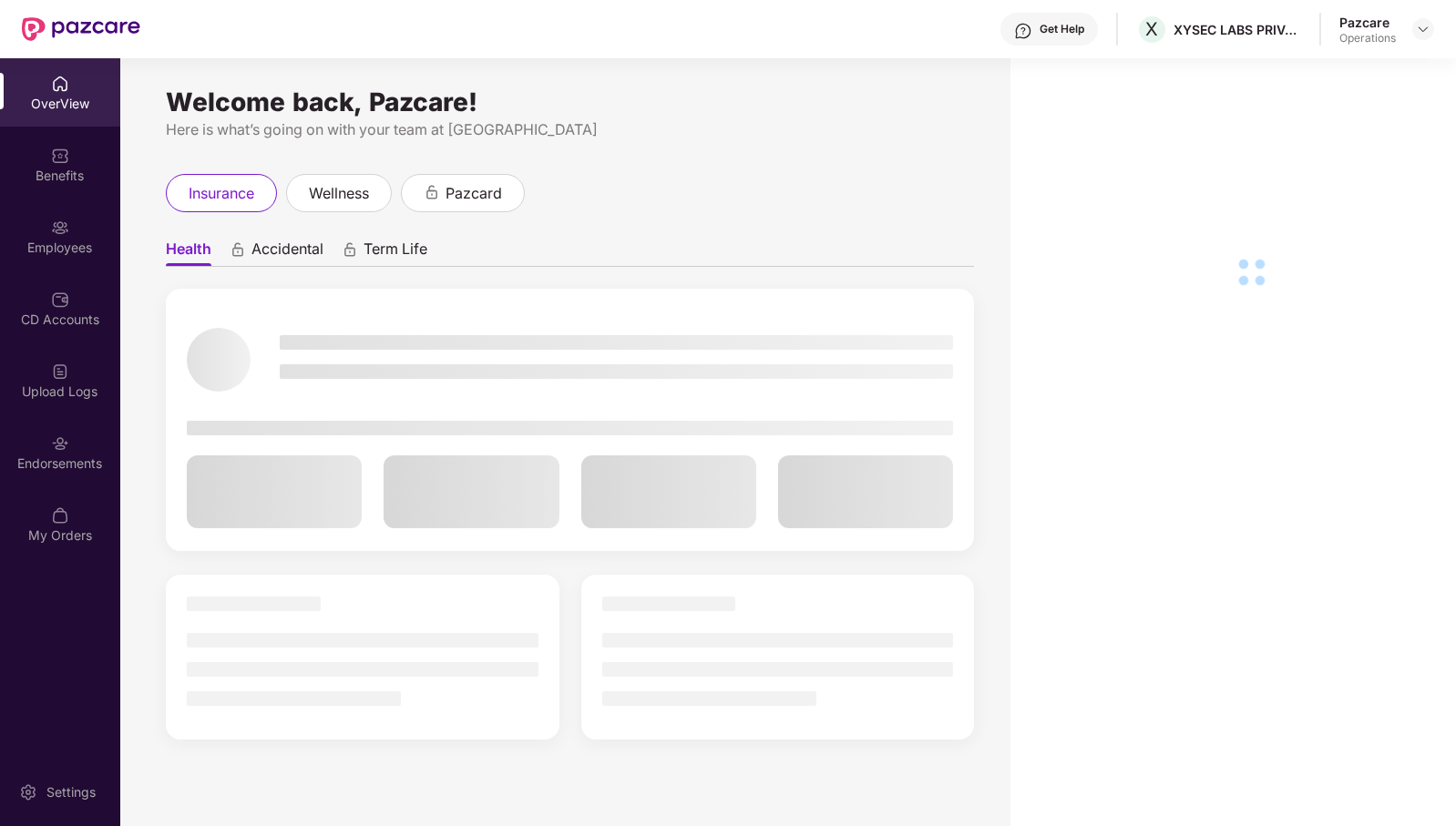
click at [66, 466] on div "Endorsements" at bounding box center [60, 463] width 121 height 18
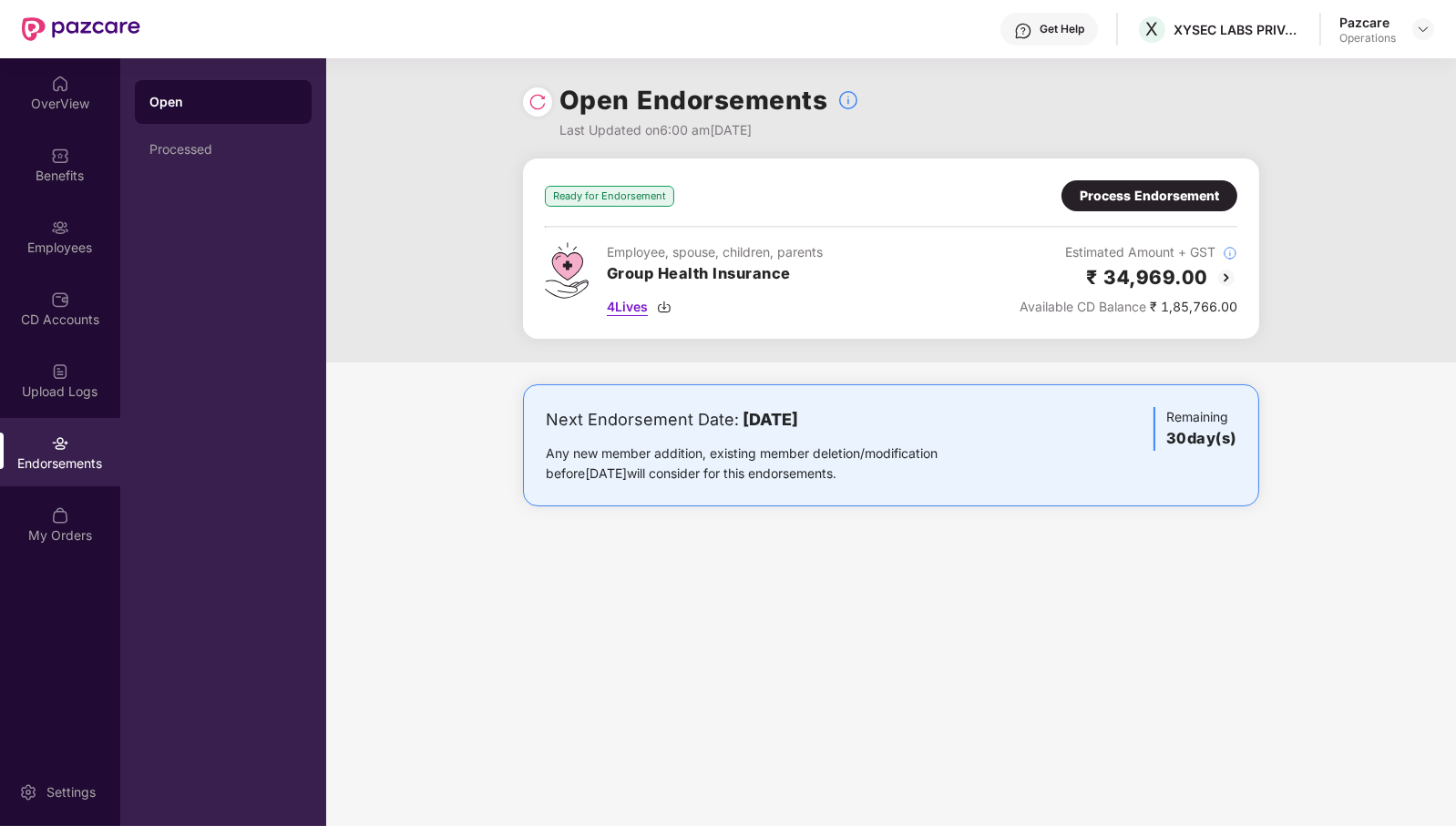
click at [645, 302] on span "4 Lives" at bounding box center [627, 307] width 41 height 20
click at [1185, 196] on div "Process Endorsement" at bounding box center [1150, 196] width 139 height 20
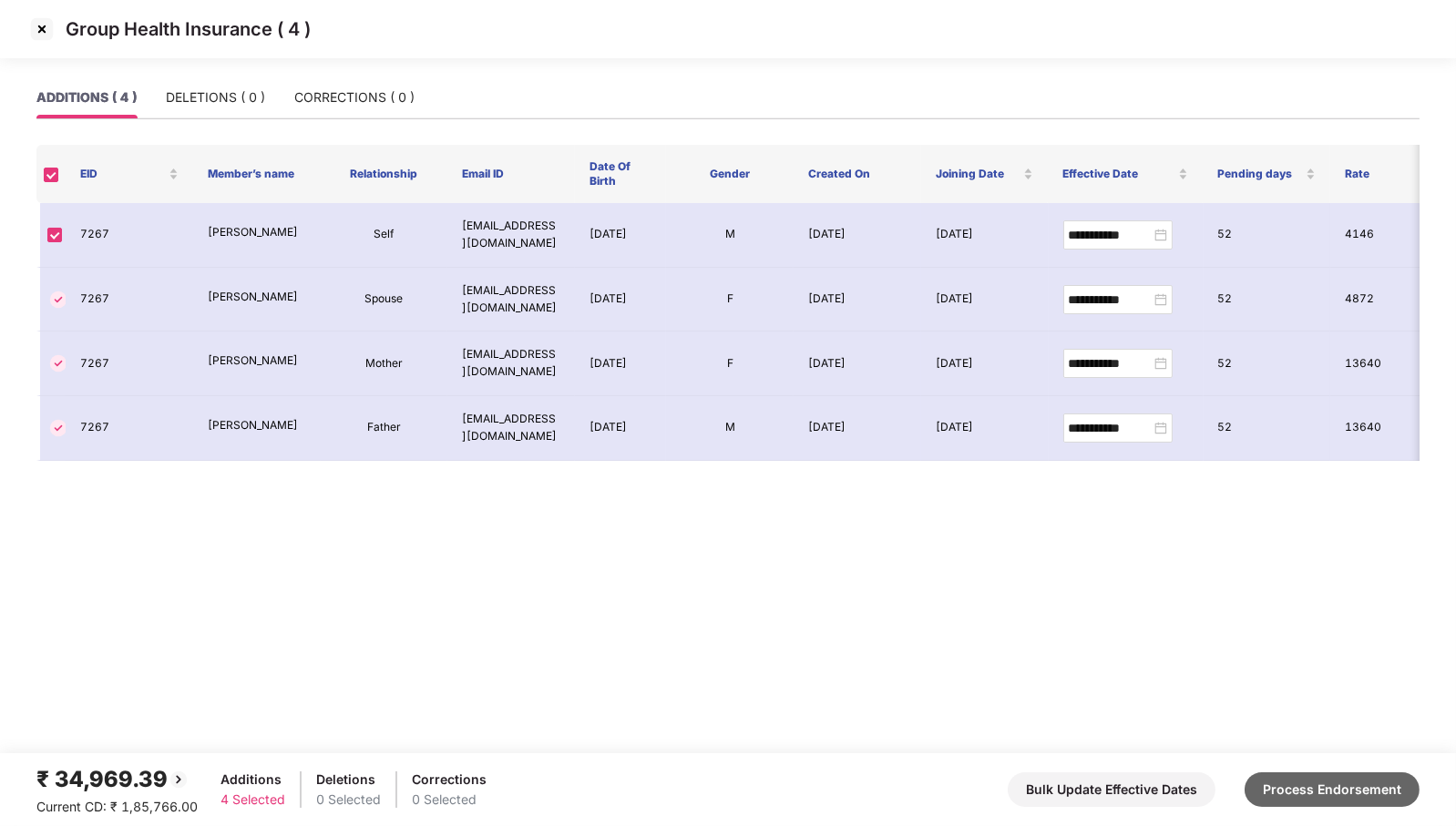
click at [1313, 789] on button "Process Endorsement" at bounding box center [1331, 789] width 175 height 35
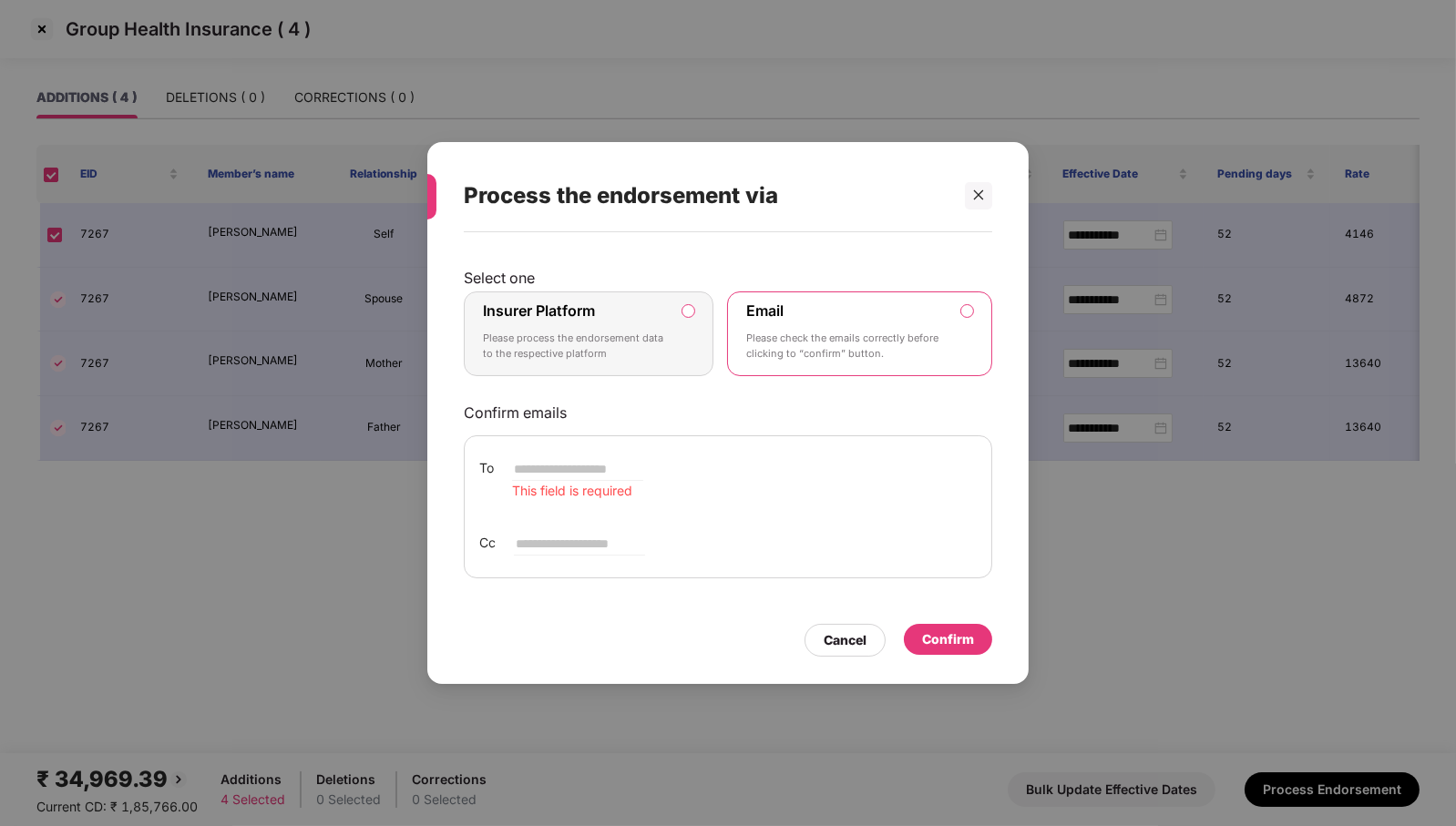
click at [588, 345] on p "Please process the endorsement data to the respective platform" at bounding box center [576, 347] width 186 height 32
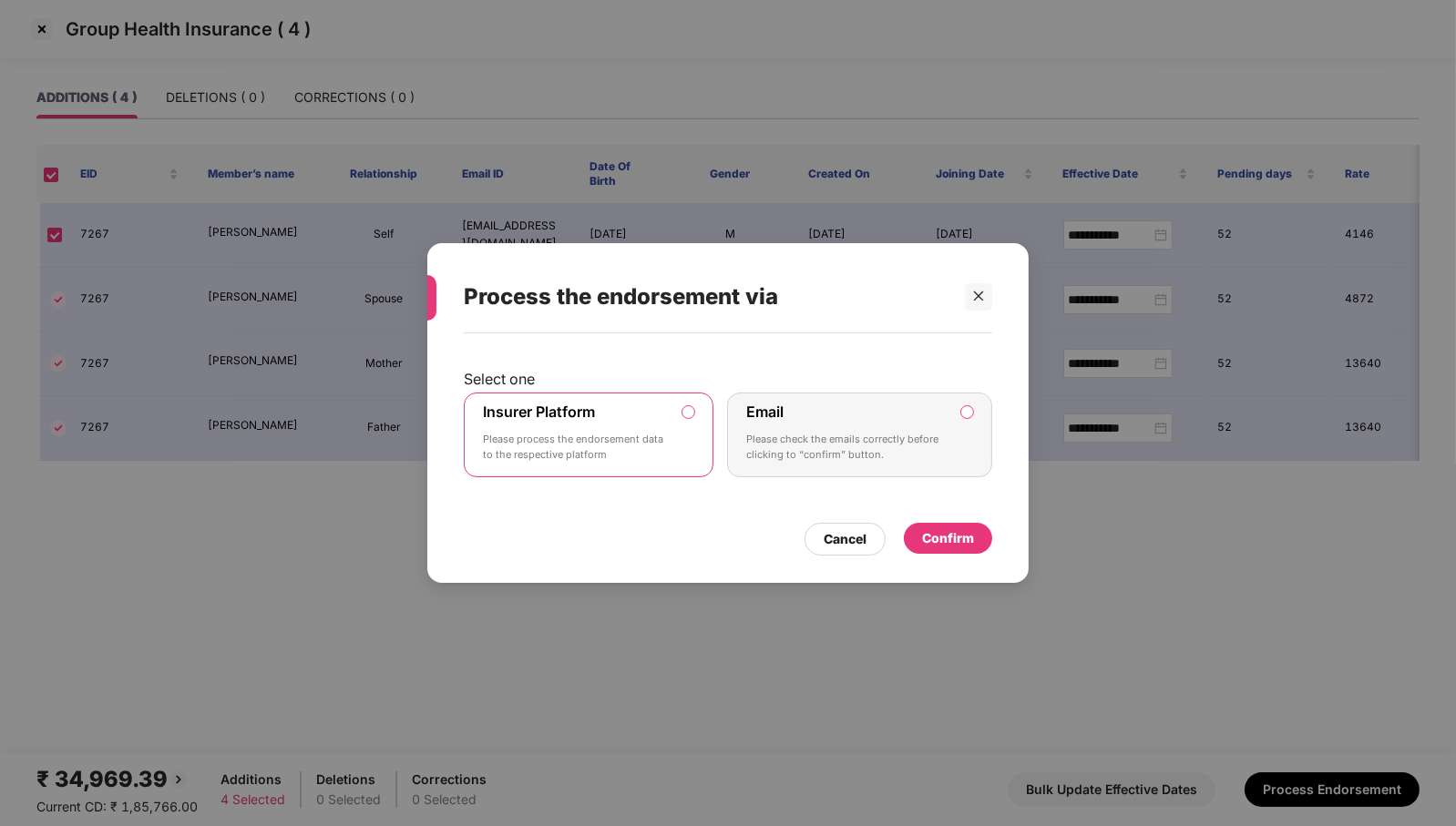
click at [962, 539] on div "Confirm" at bounding box center [948, 538] width 52 height 20
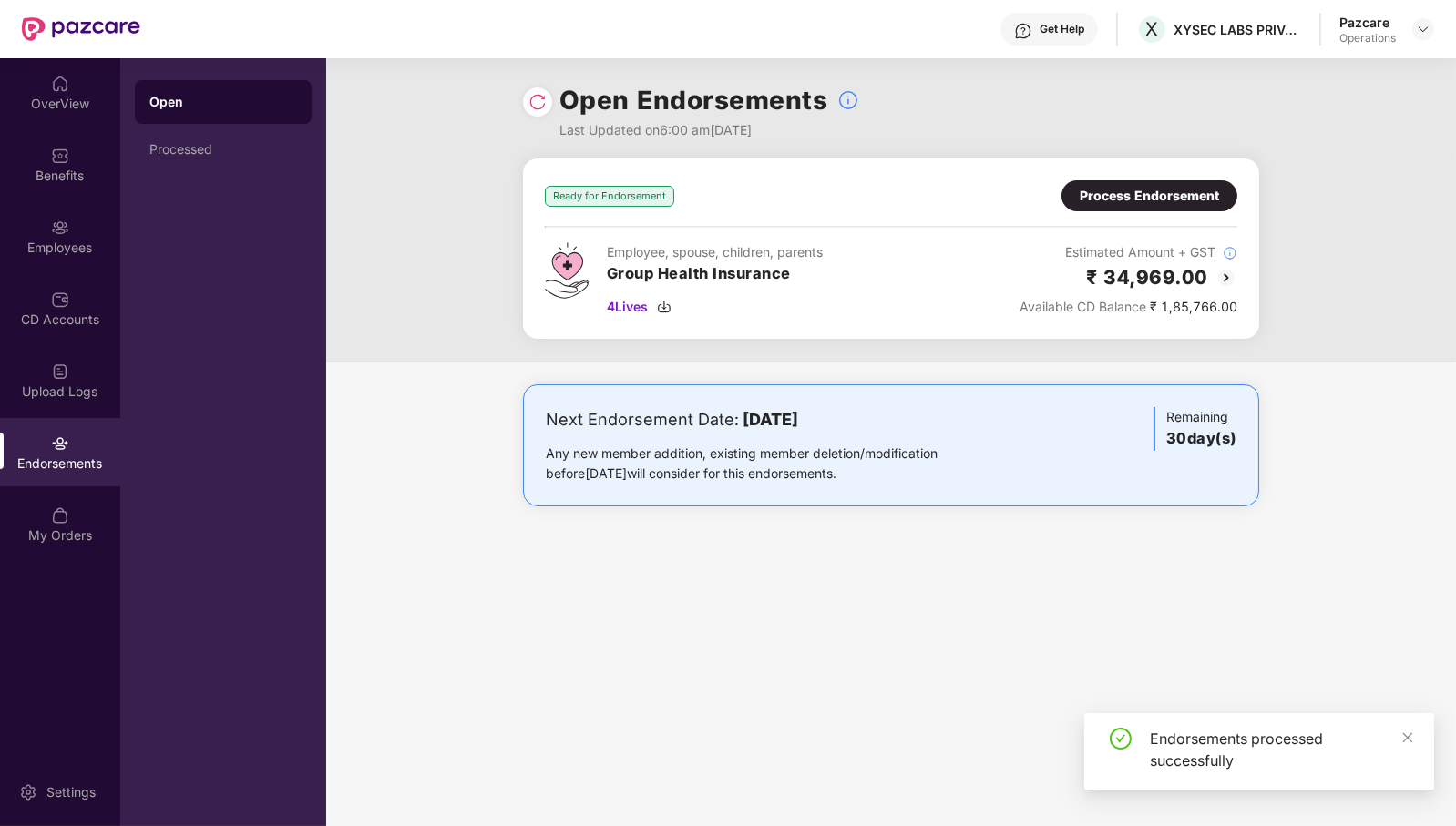
click at [544, 103] on img at bounding box center [538, 102] width 18 height 18
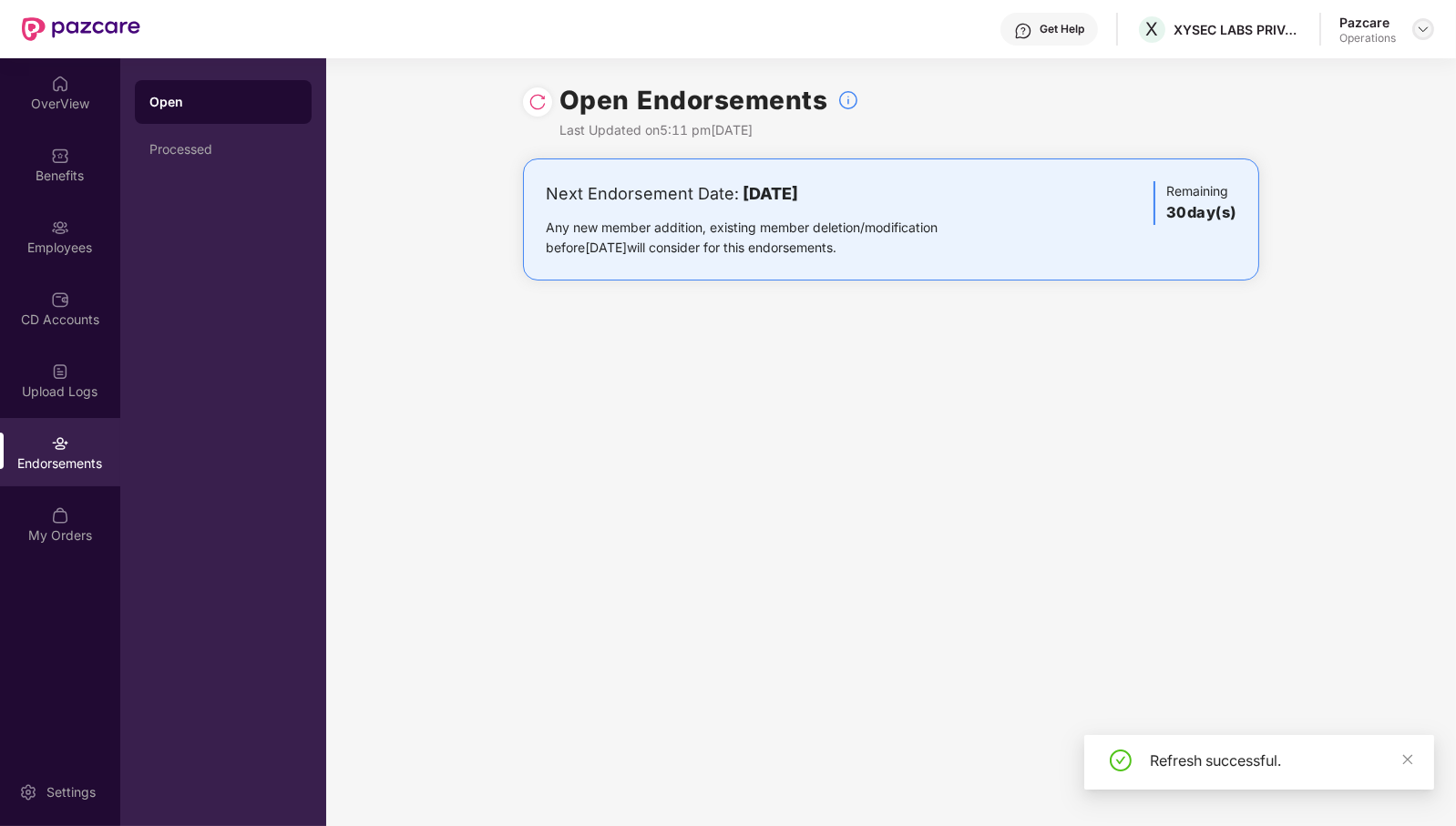
click at [1429, 37] on div at bounding box center [1423, 29] width 22 height 22
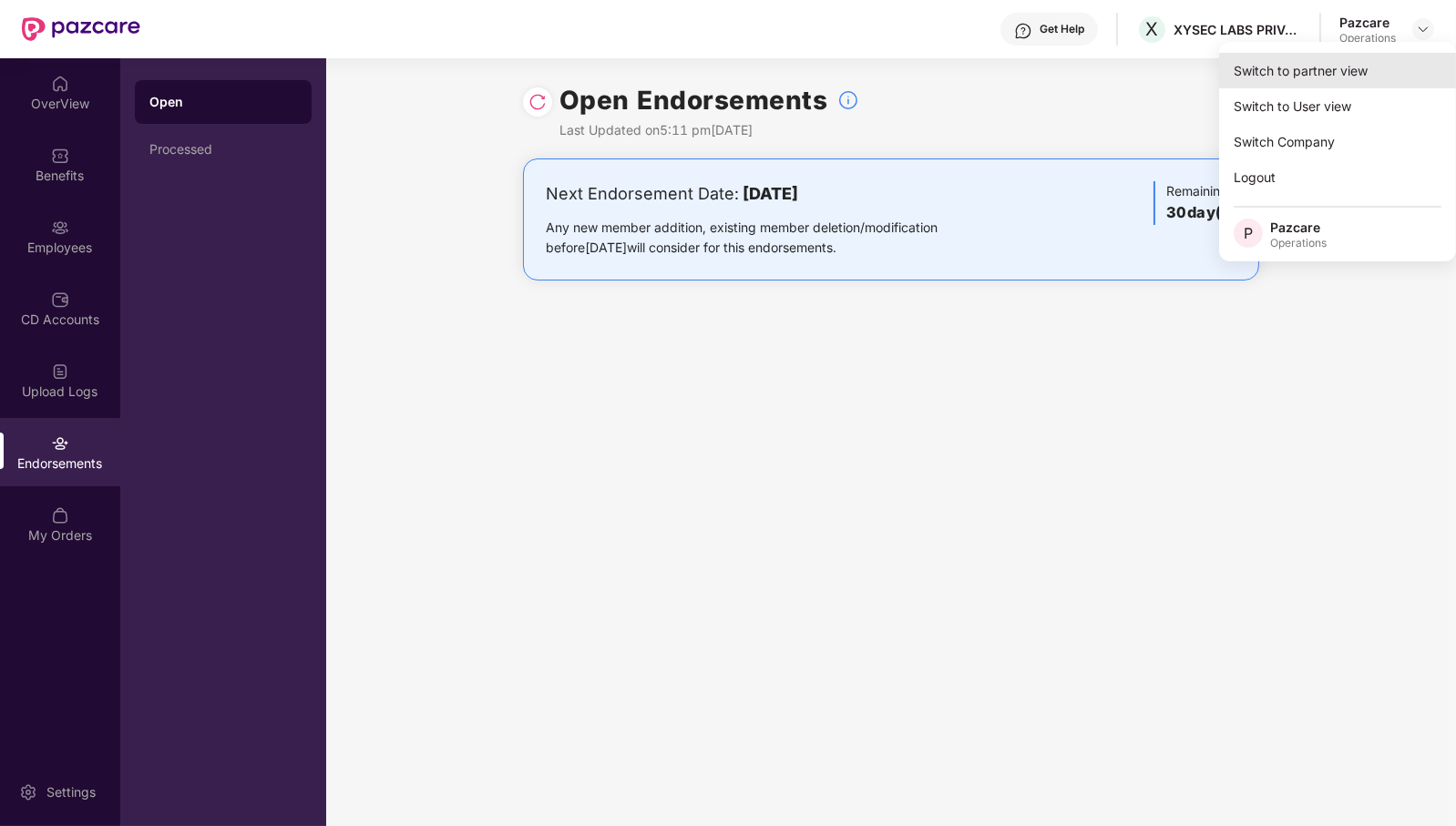
click at [1338, 74] on div "Switch to partner view" at bounding box center [1338, 70] width 237 height 36
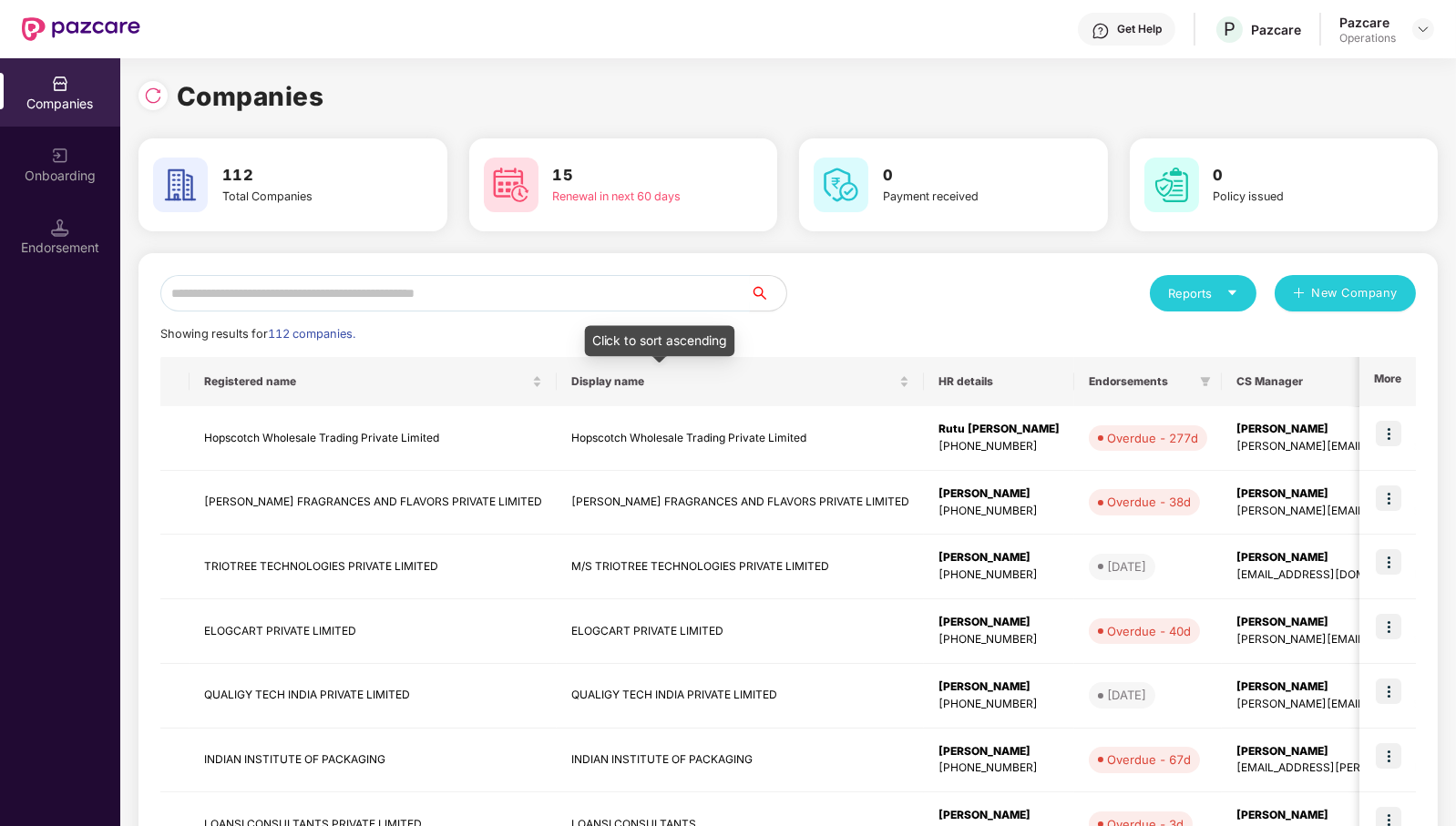
click at [655, 304] on input "text" at bounding box center [455, 292] width 590 height 37
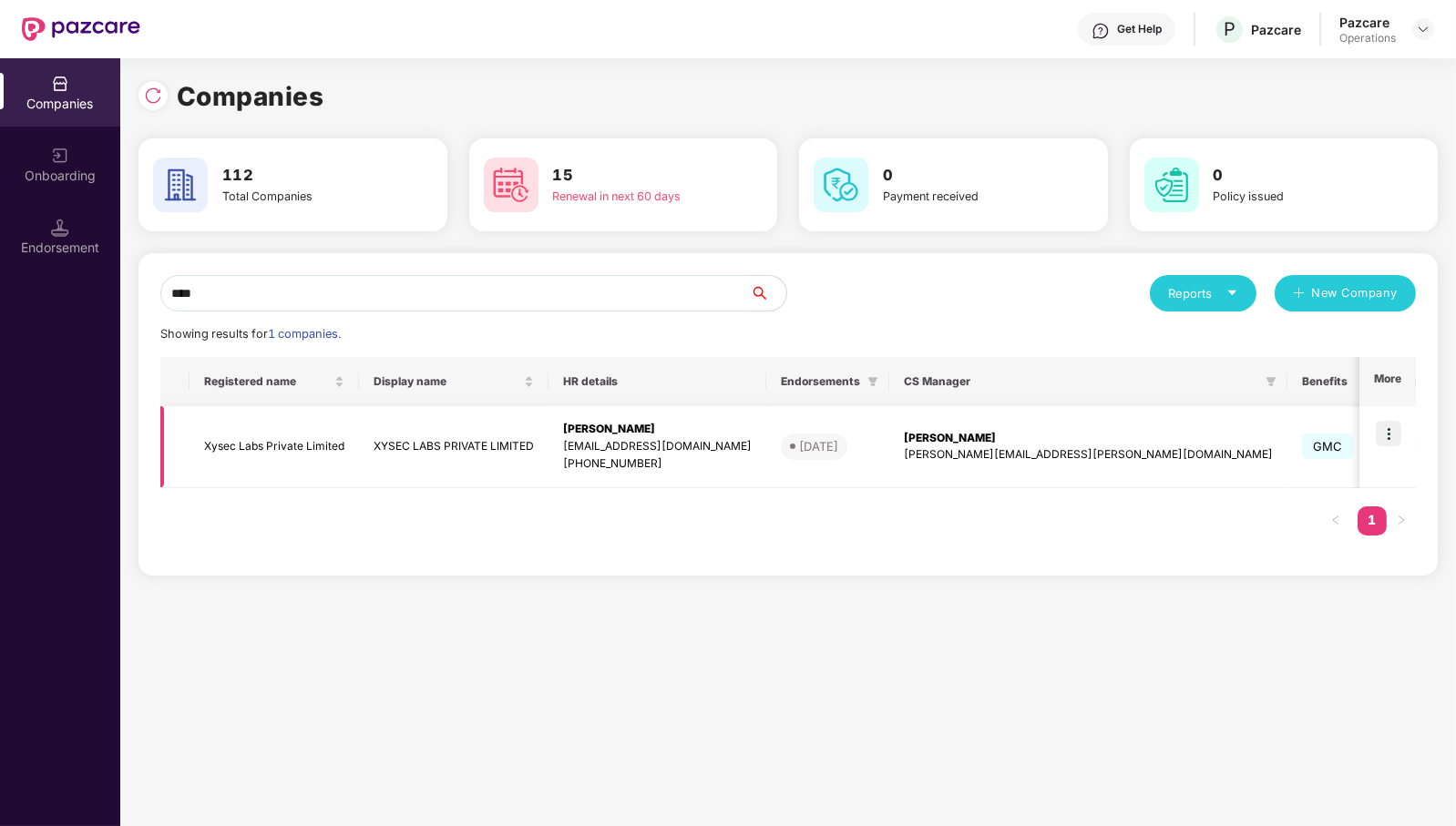
type input "****"
click at [285, 456] on td "Xysec Labs Private Limited" at bounding box center [274, 447] width 169 height 82
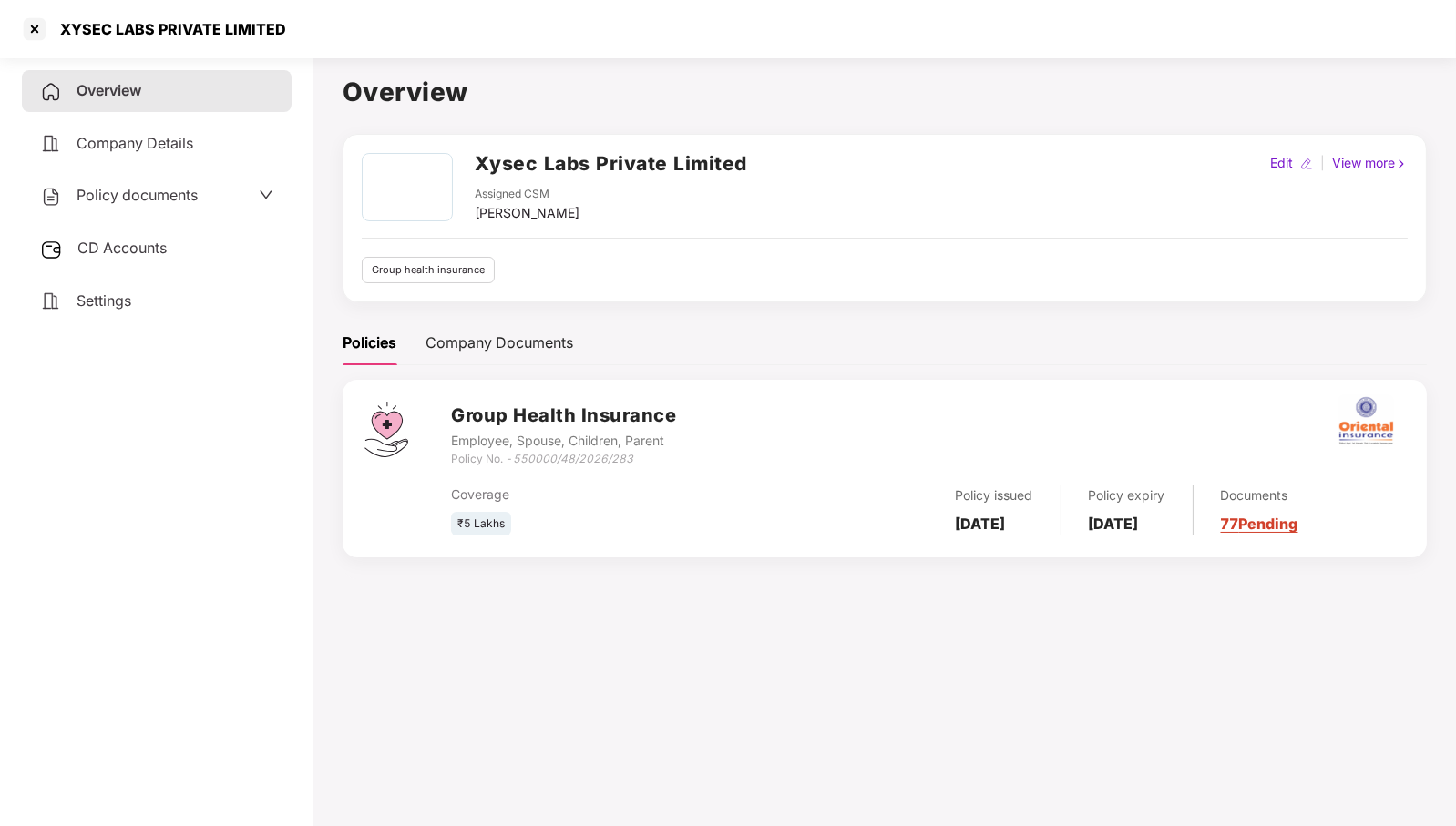
click at [171, 240] on div "CD Accounts" at bounding box center [156, 249] width 270 height 41
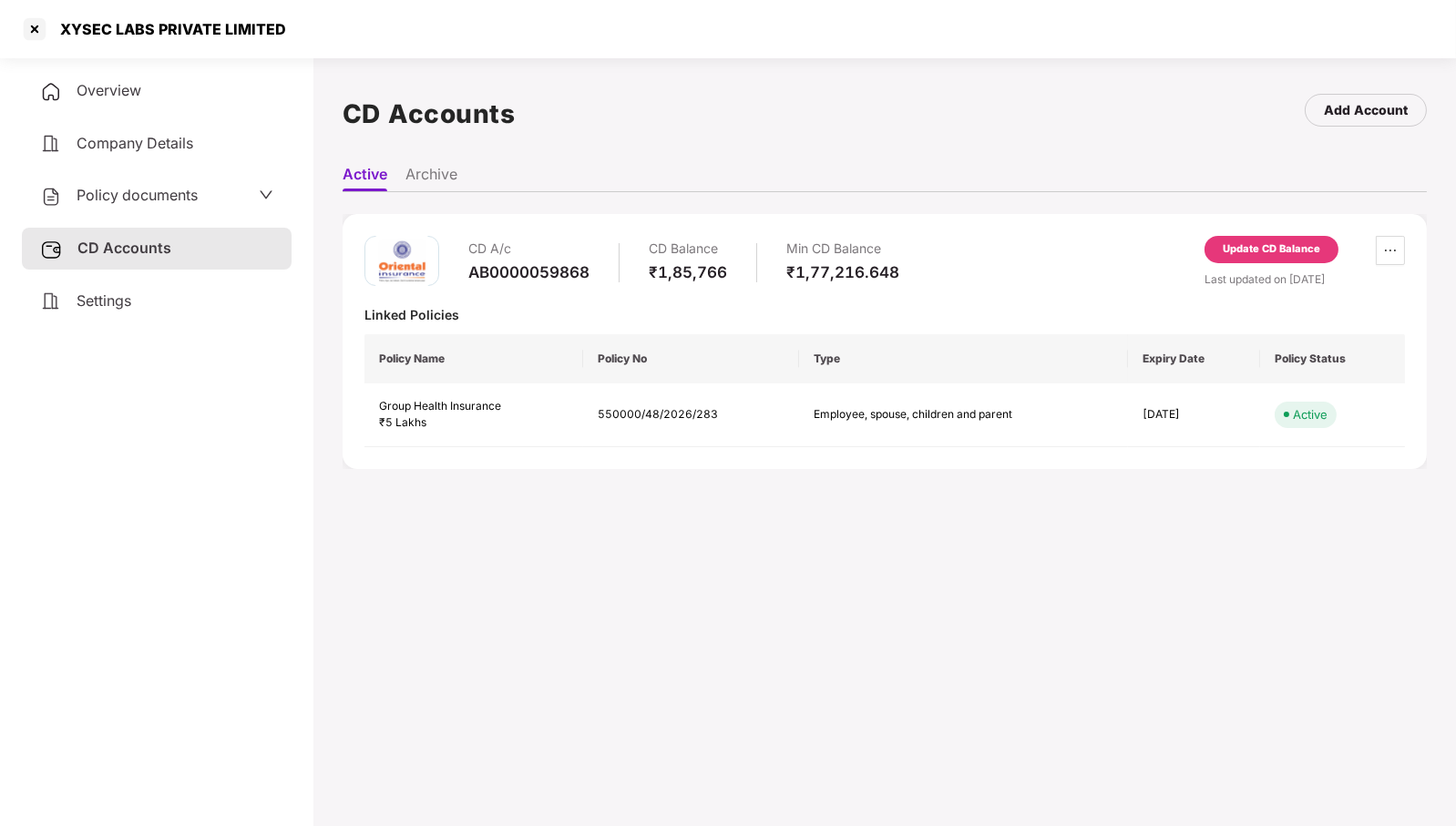
click at [1281, 241] on div "Update CD Balance" at bounding box center [1271, 249] width 98 height 17
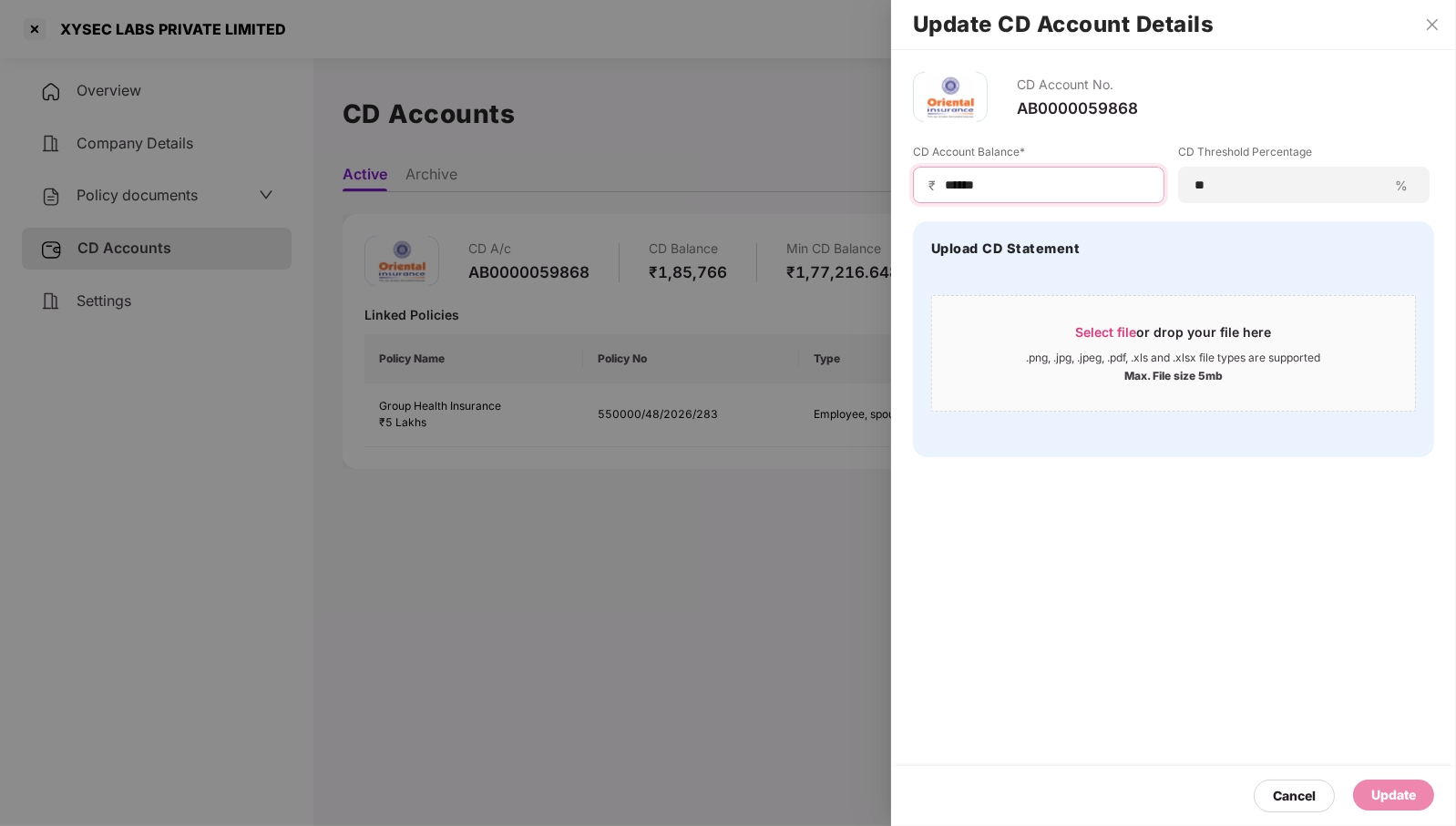
click at [1069, 181] on input "******" at bounding box center [1046, 185] width 206 height 19
type input "******"
click at [1405, 795] on div "Update" at bounding box center [1394, 795] width 44 height 20
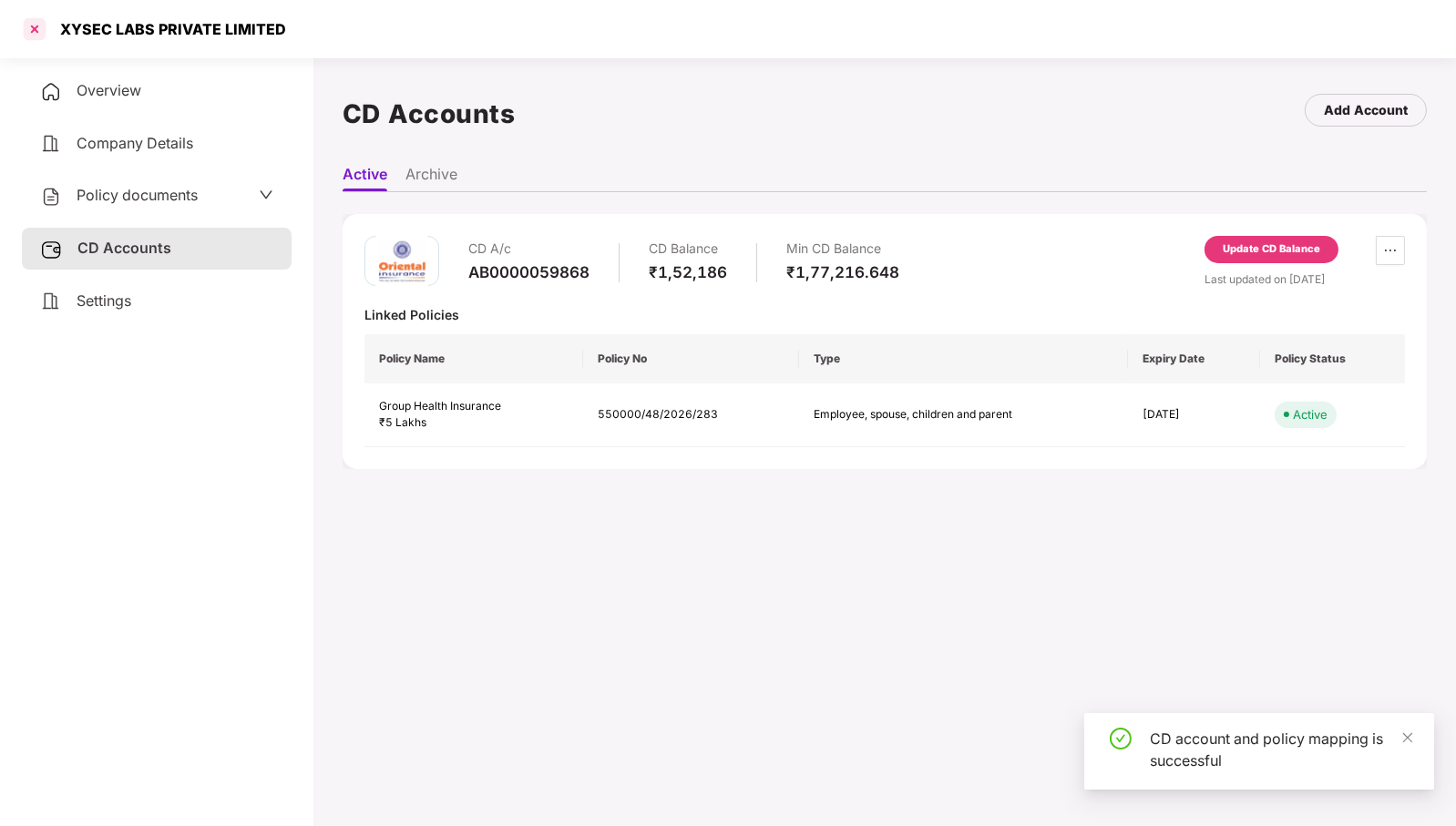
click at [35, 23] on div at bounding box center [35, 30] width 30 height 30
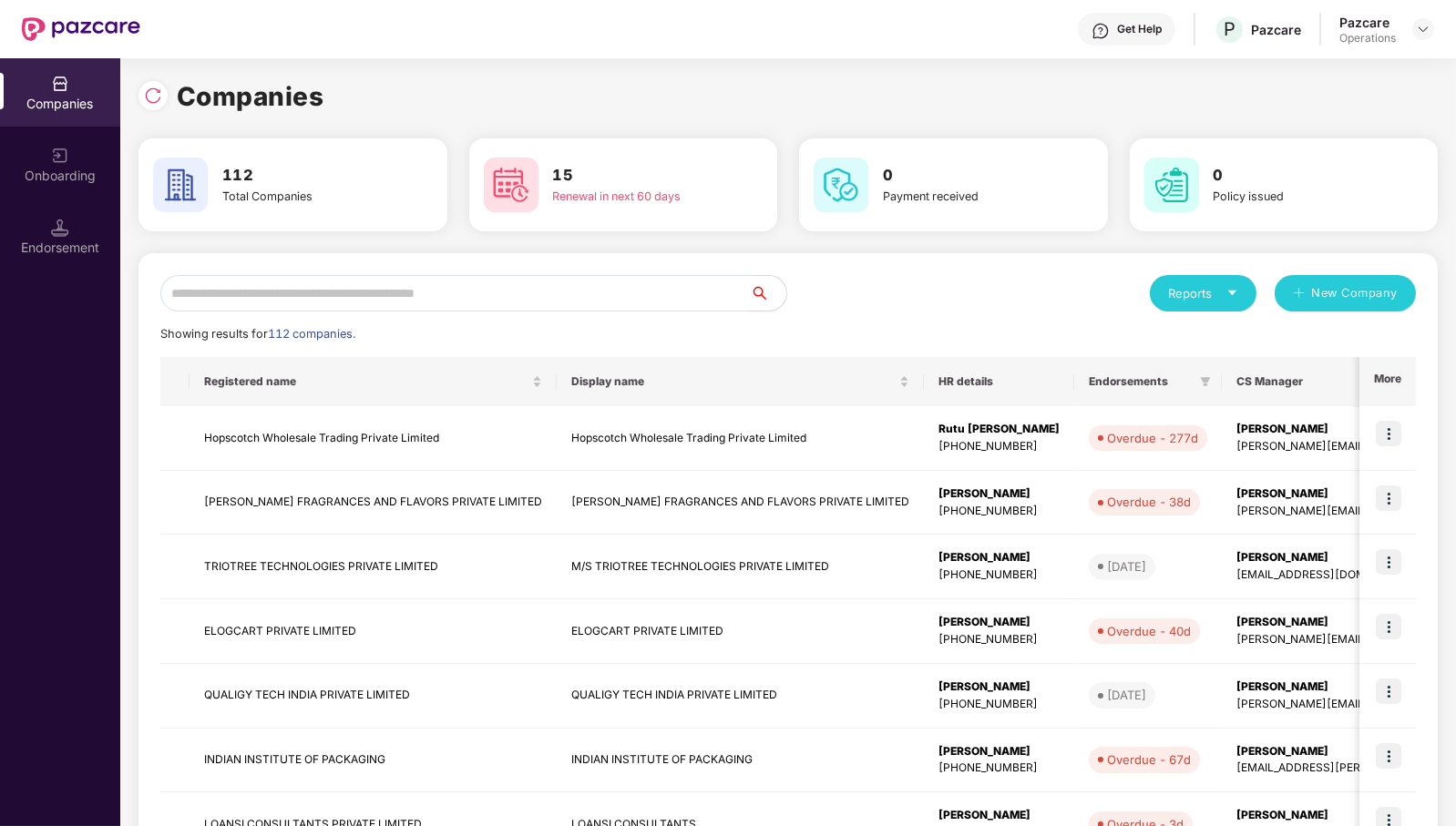
click at [625, 297] on input "text" at bounding box center [455, 292] width 590 height 37
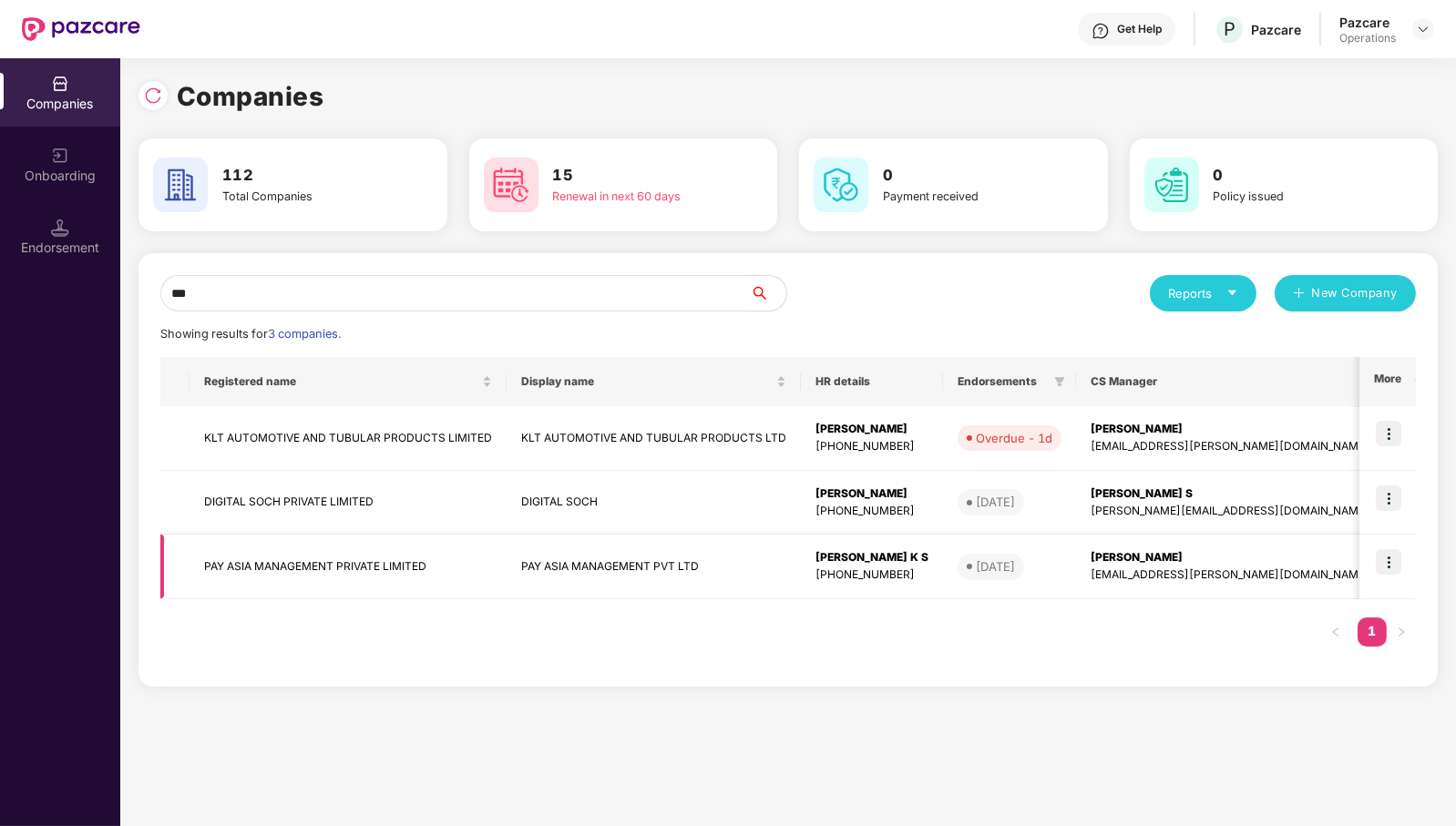
type input "***"
click at [1395, 551] on img at bounding box center [1389, 562] width 26 height 26
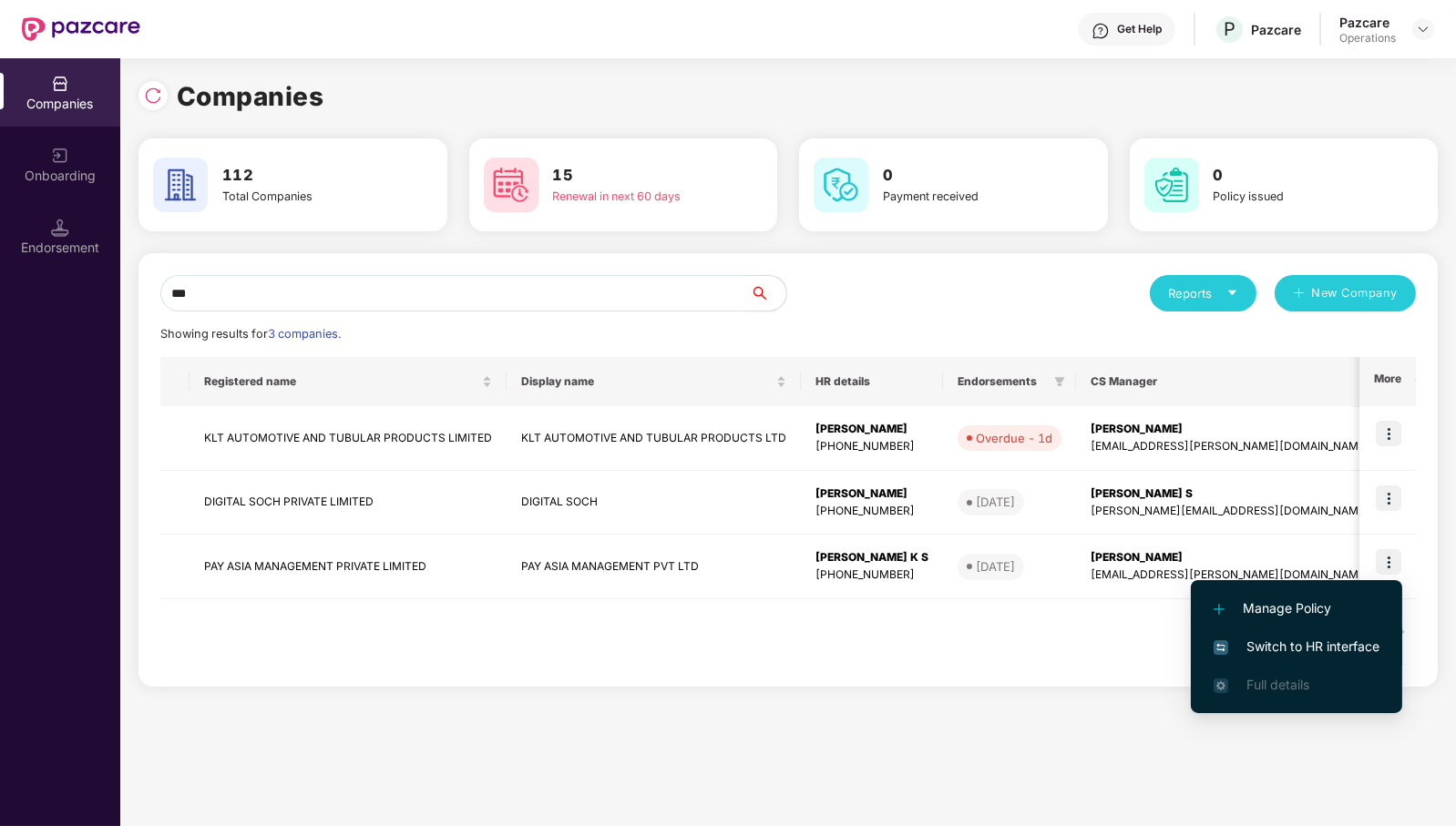
click at [1318, 640] on span "Switch to HR interface" at bounding box center [1297, 646] width 166 height 20
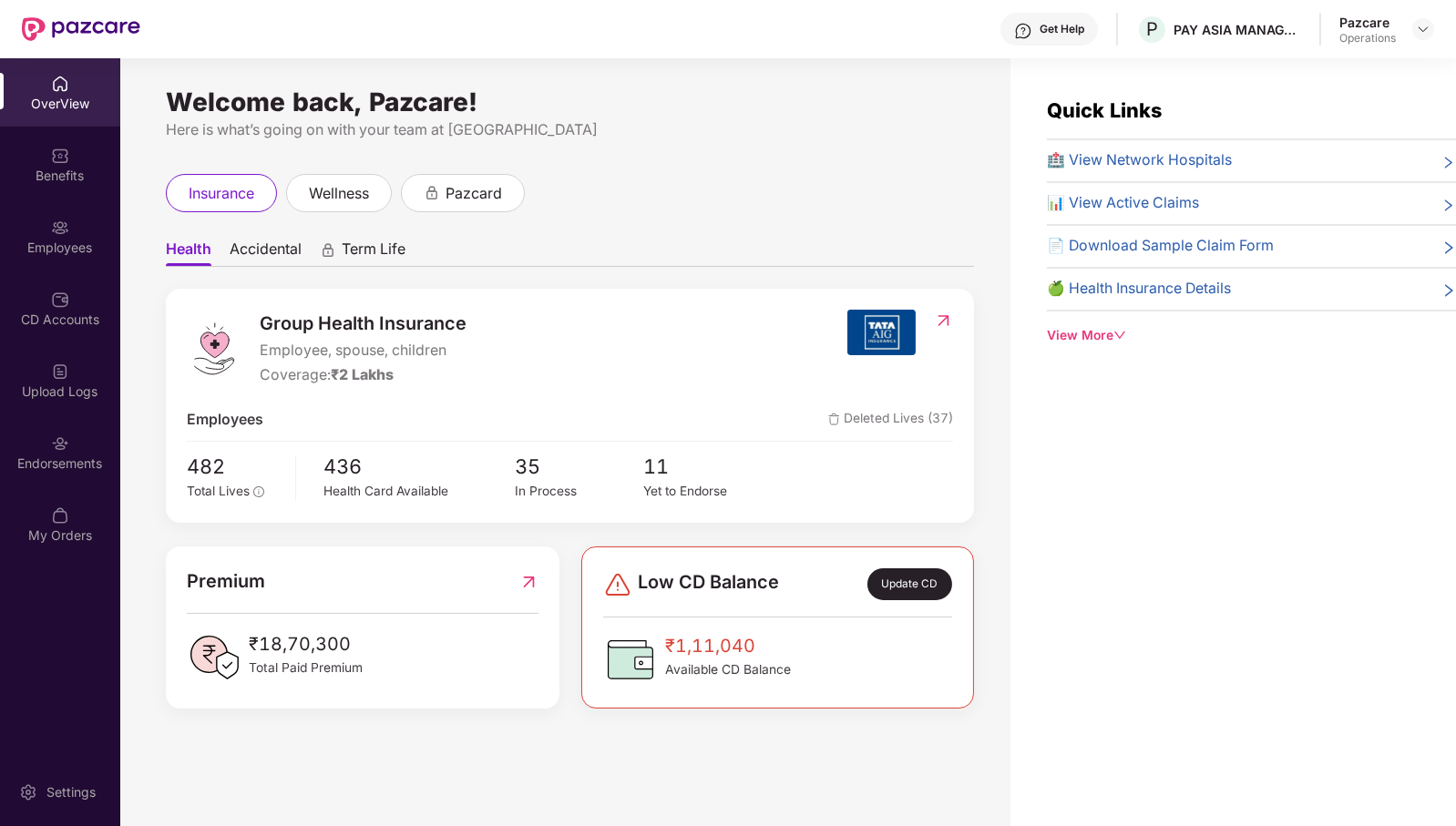
click at [68, 465] on div "Endorsements" at bounding box center [60, 463] width 121 height 18
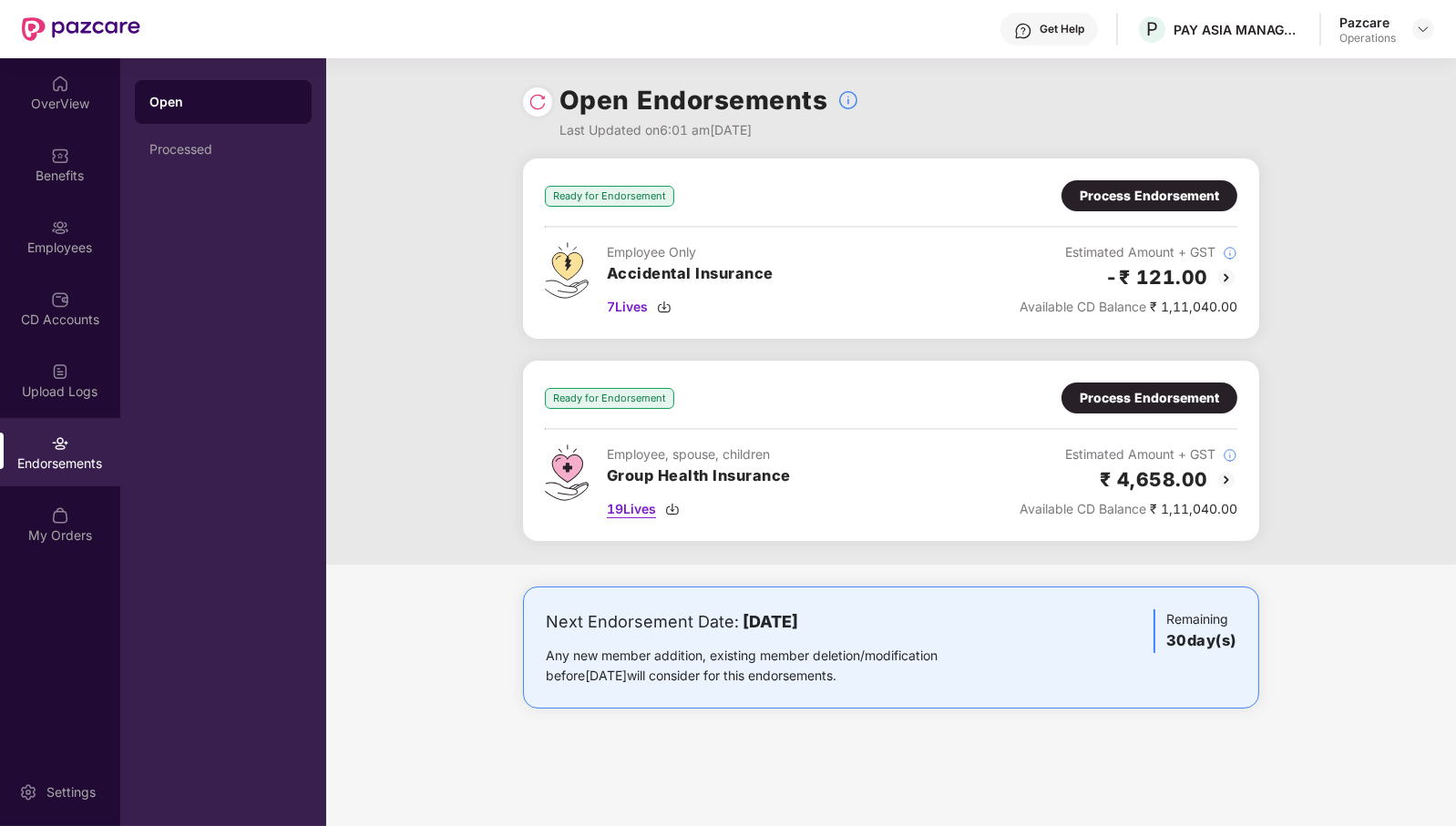
click at [642, 508] on span "19 Lives" at bounding box center [632, 509] width 49 height 20
click at [1190, 390] on div "Process Endorsement" at bounding box center [1150, 398] width 139 height 20
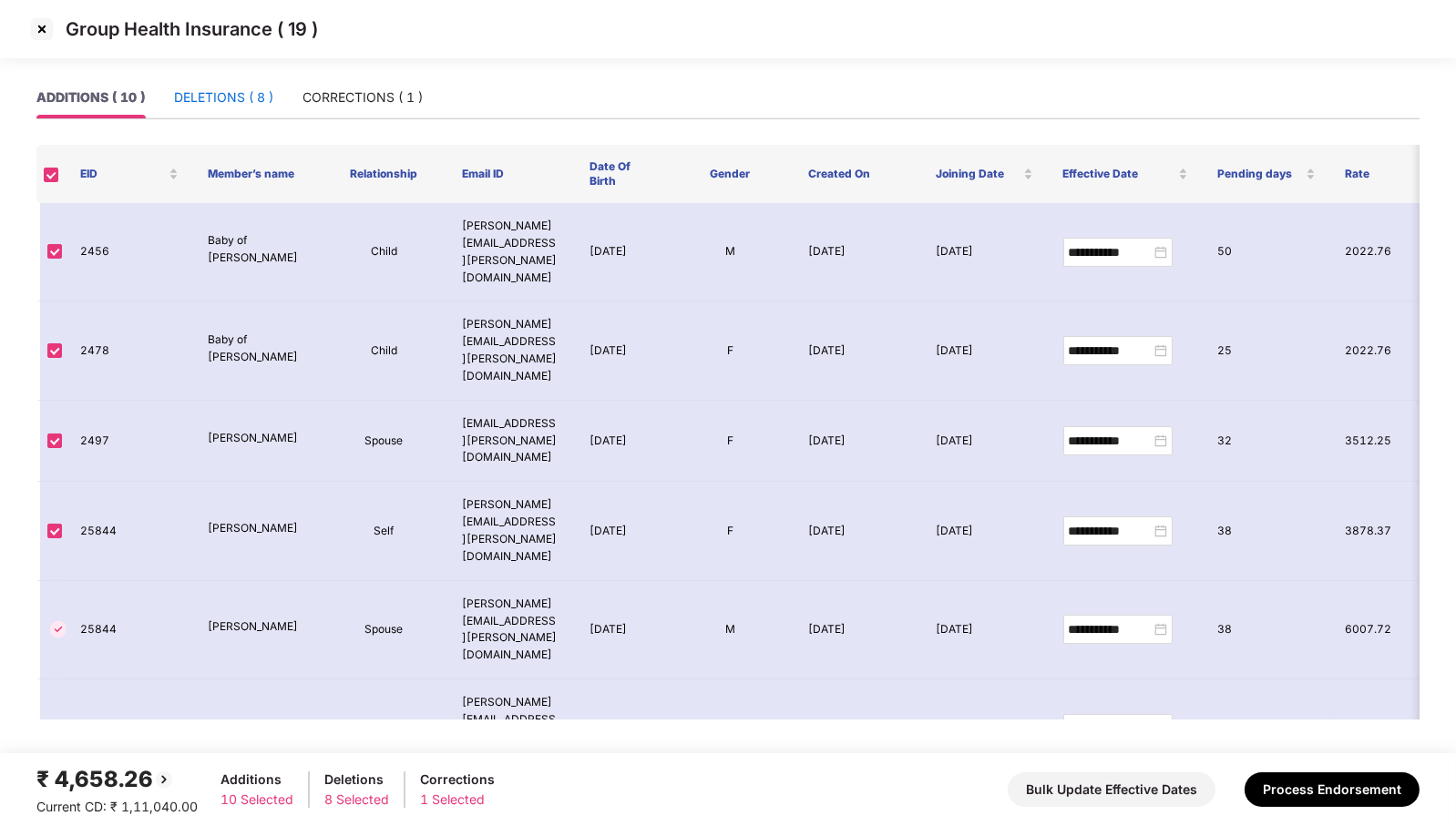
click at [255, 93] on div "DELETIONS ( 8 )" at bounding box center [223, 98] width 99 height 20
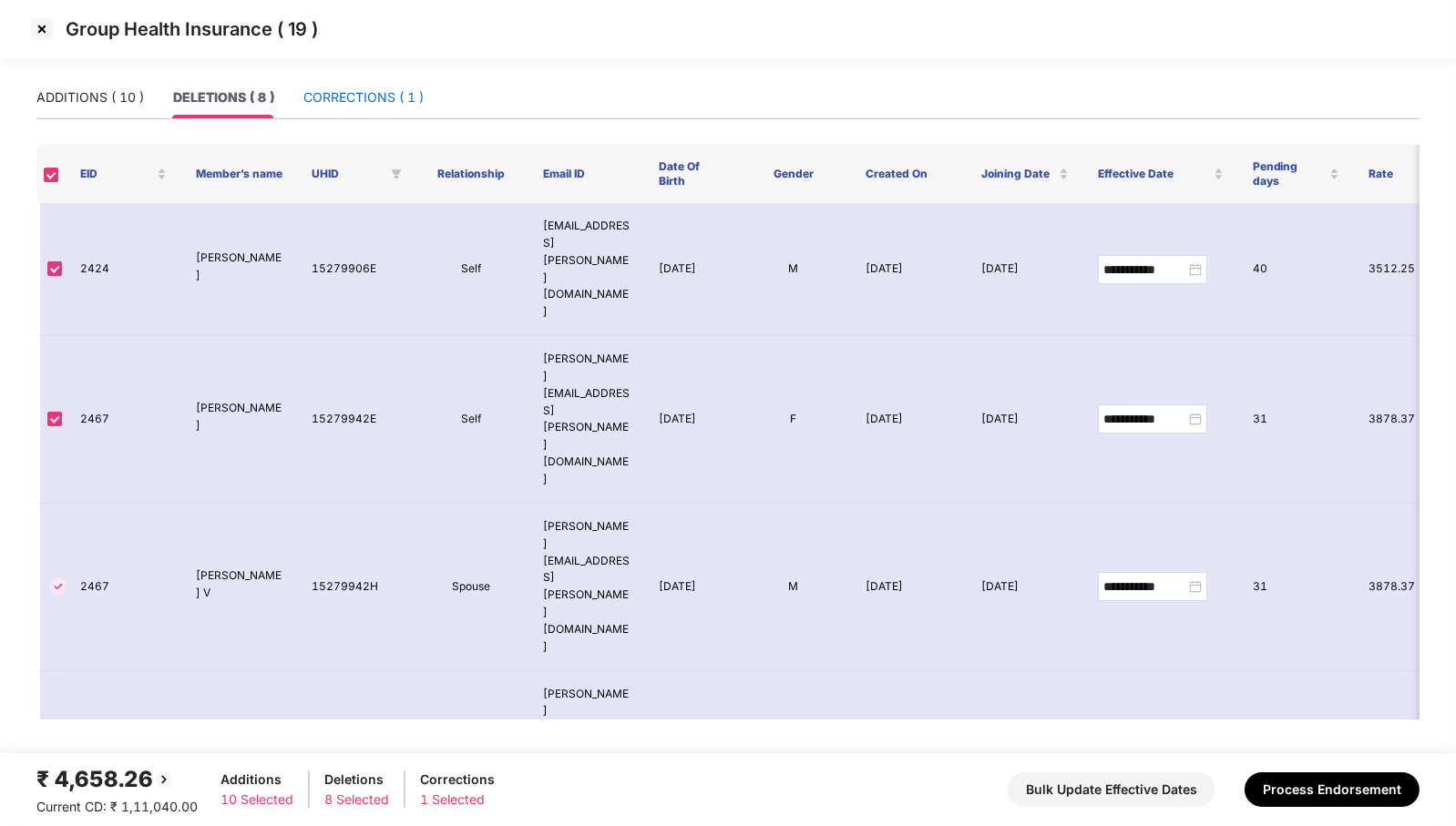
click at [337, 95] on div "CORRECTIONS ( 1 )" at bounding box center [364, 98] width 121 height 20
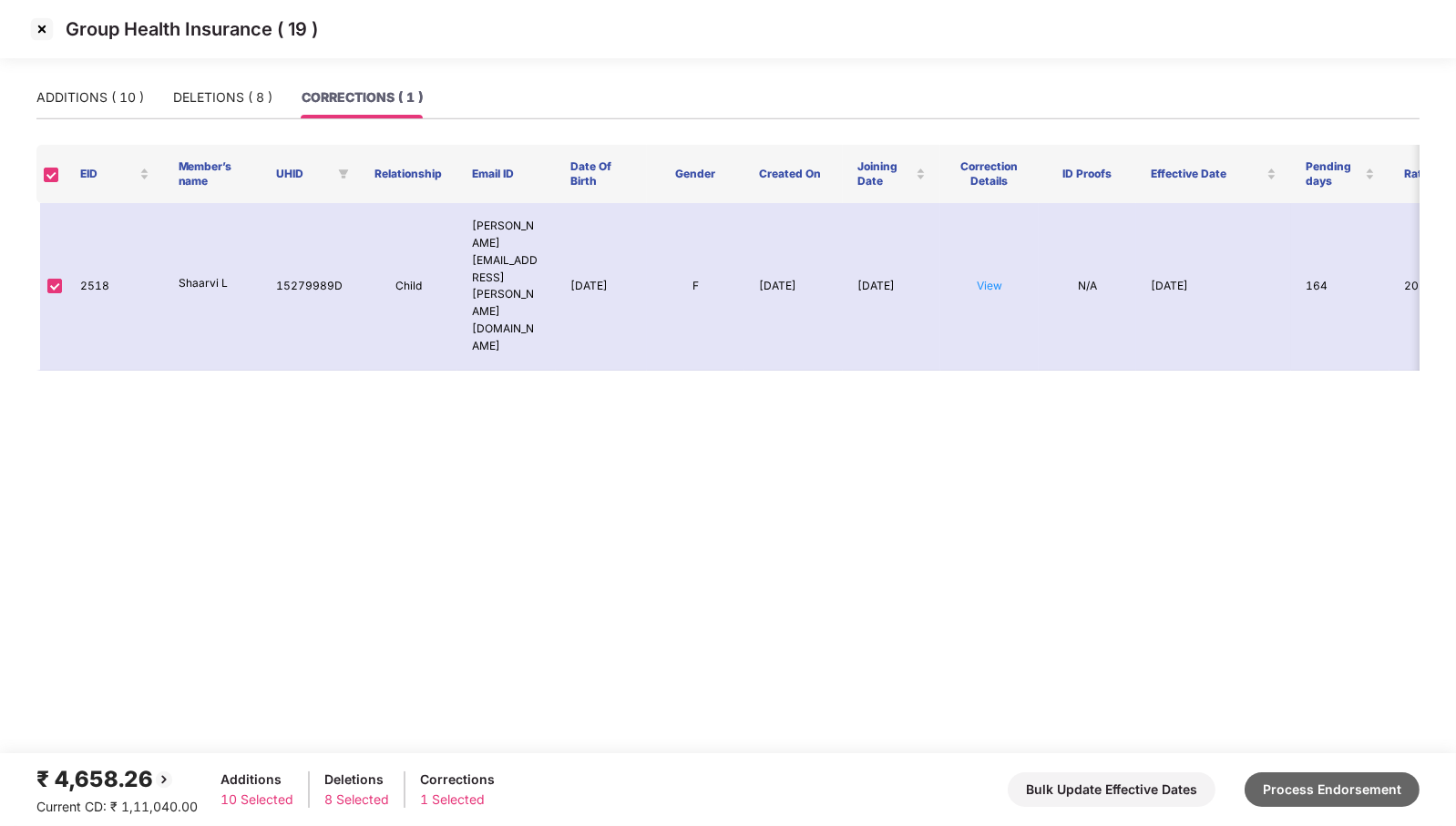
click at [1349, 795] on button "Process Endorsement" at bounding box center [1331, 789] width 175 height 35
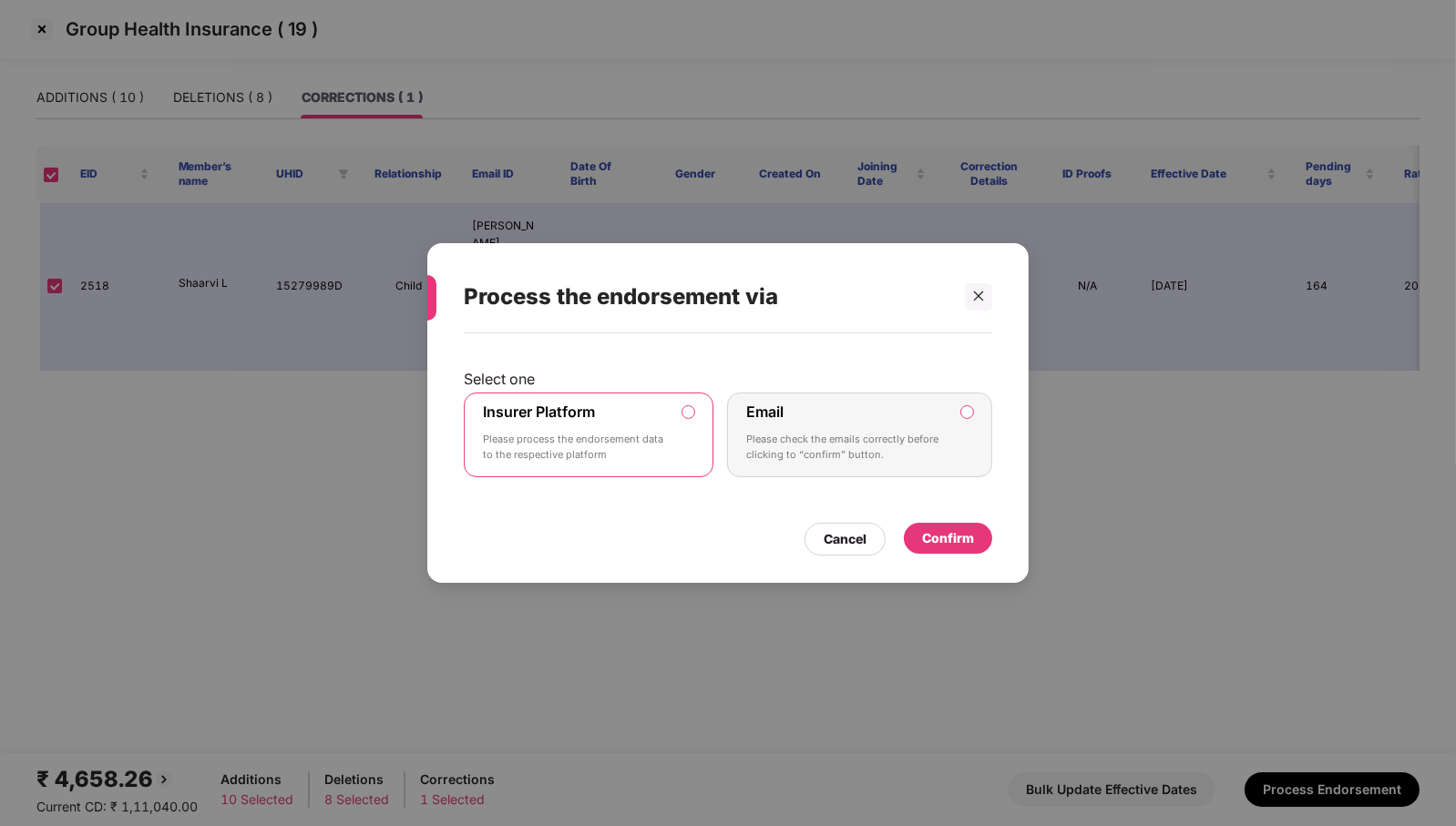
click at [964, 536] on div "Confirm" at bounding box center [948, 538] width 52 height 20
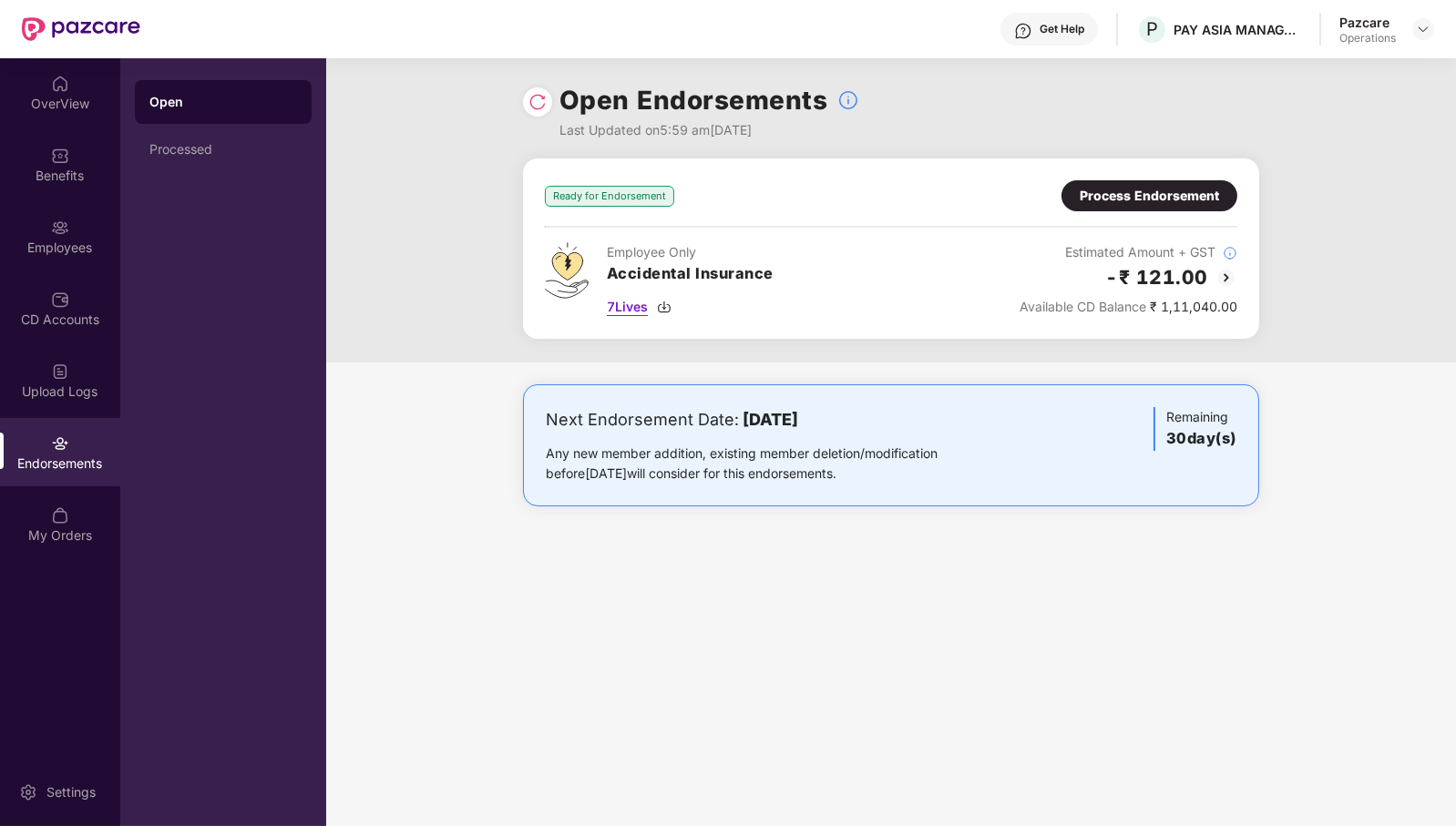
click at [638, 306] on span "7 Lives" at bounding box center [627, 307] width 41 height 20
click at [1163, 200] on div "Process Endorsement" at bounding box center [1150, 196] width 139 height 20
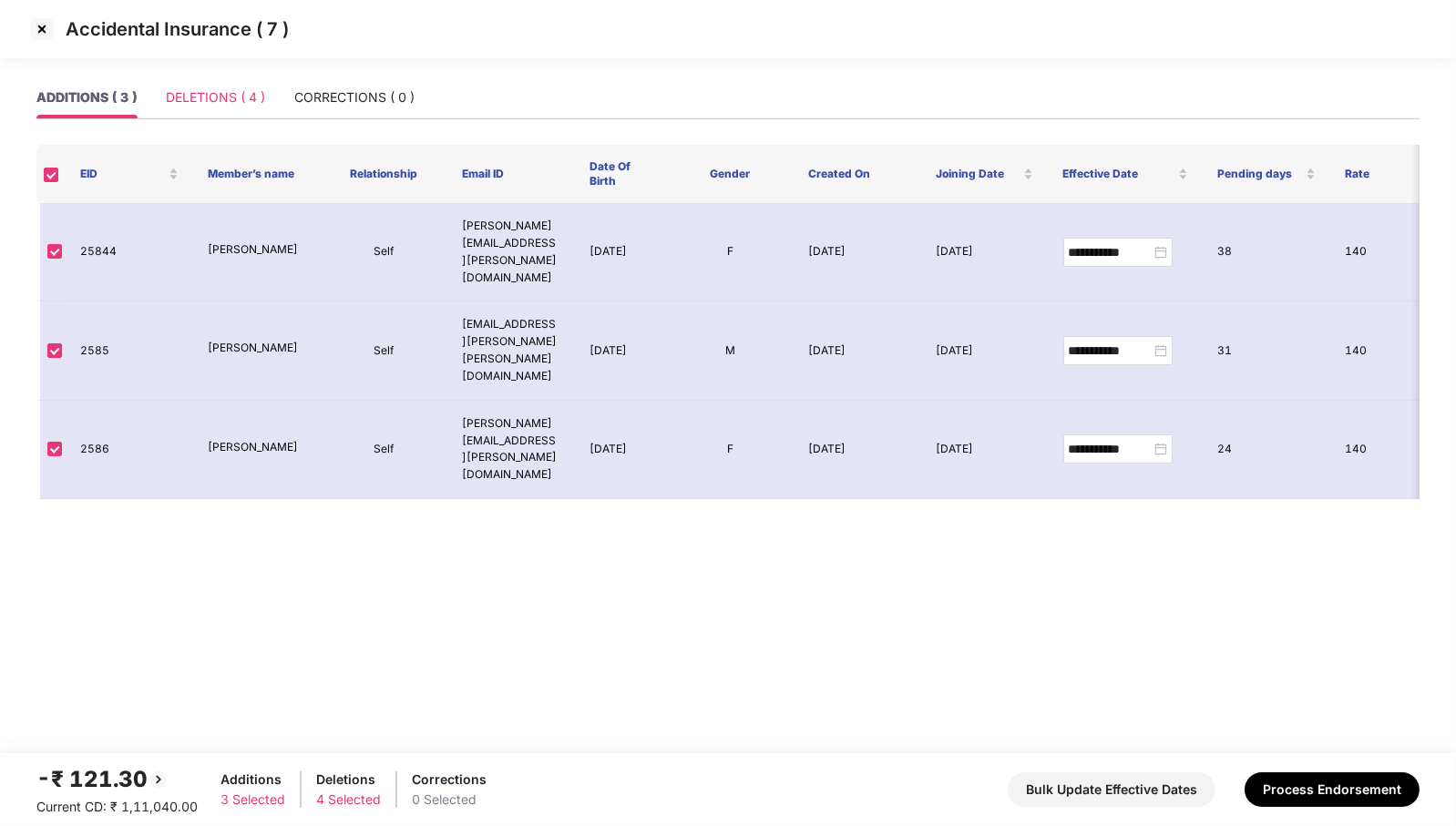
click at [236, 111] on div "DELETIONS ( 4 )" at bounding box center [215, 97] width 99 height 41
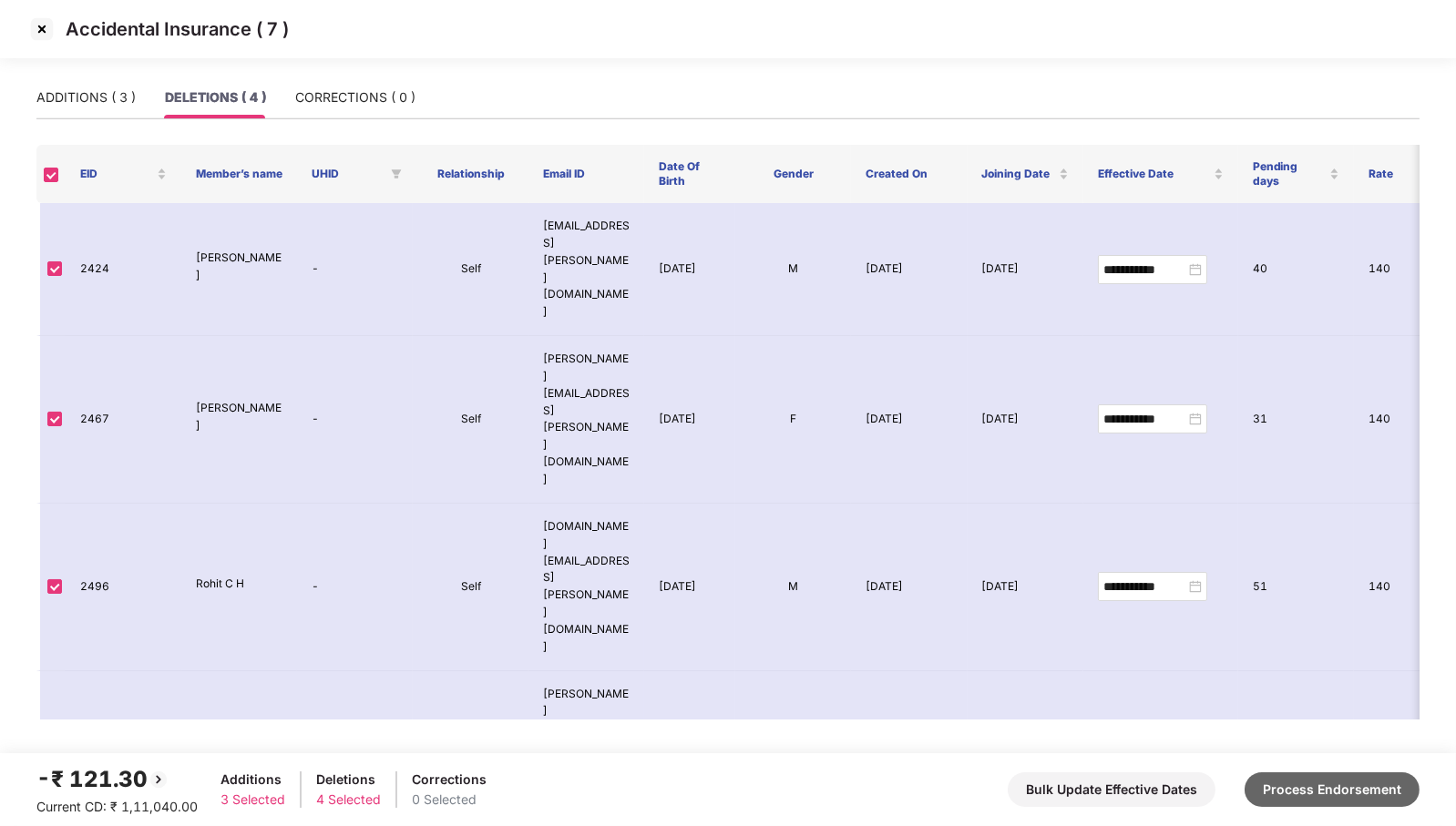
click at [1328, 782] on button "Process Endorsement" at bounding box center [1331, 789] width 175 height 35
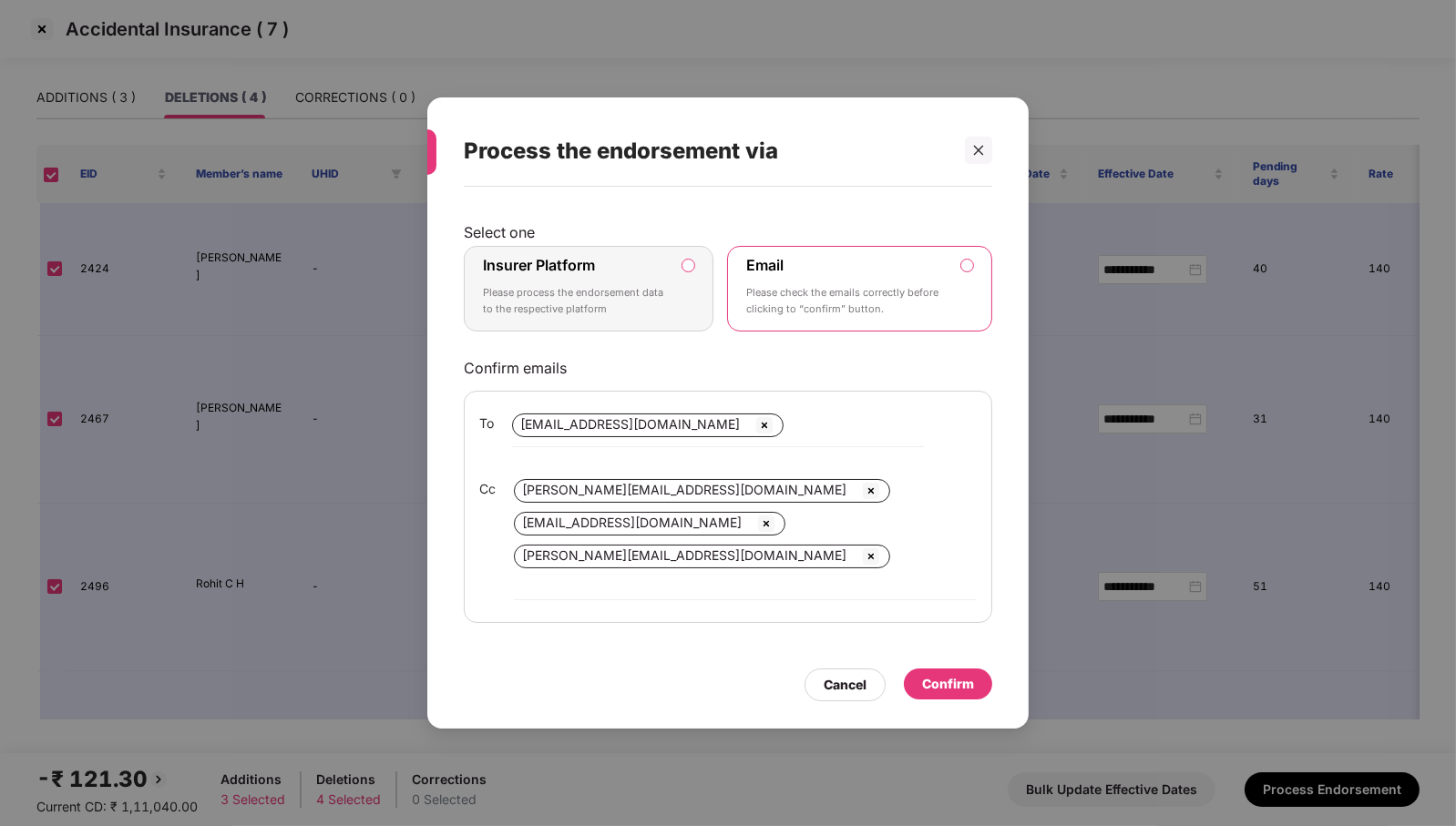
click at [657, 267] on label "Insurer Platform Please process the endorsement data to the respective platform" at bounding box center [588, 289] width 250 height 86
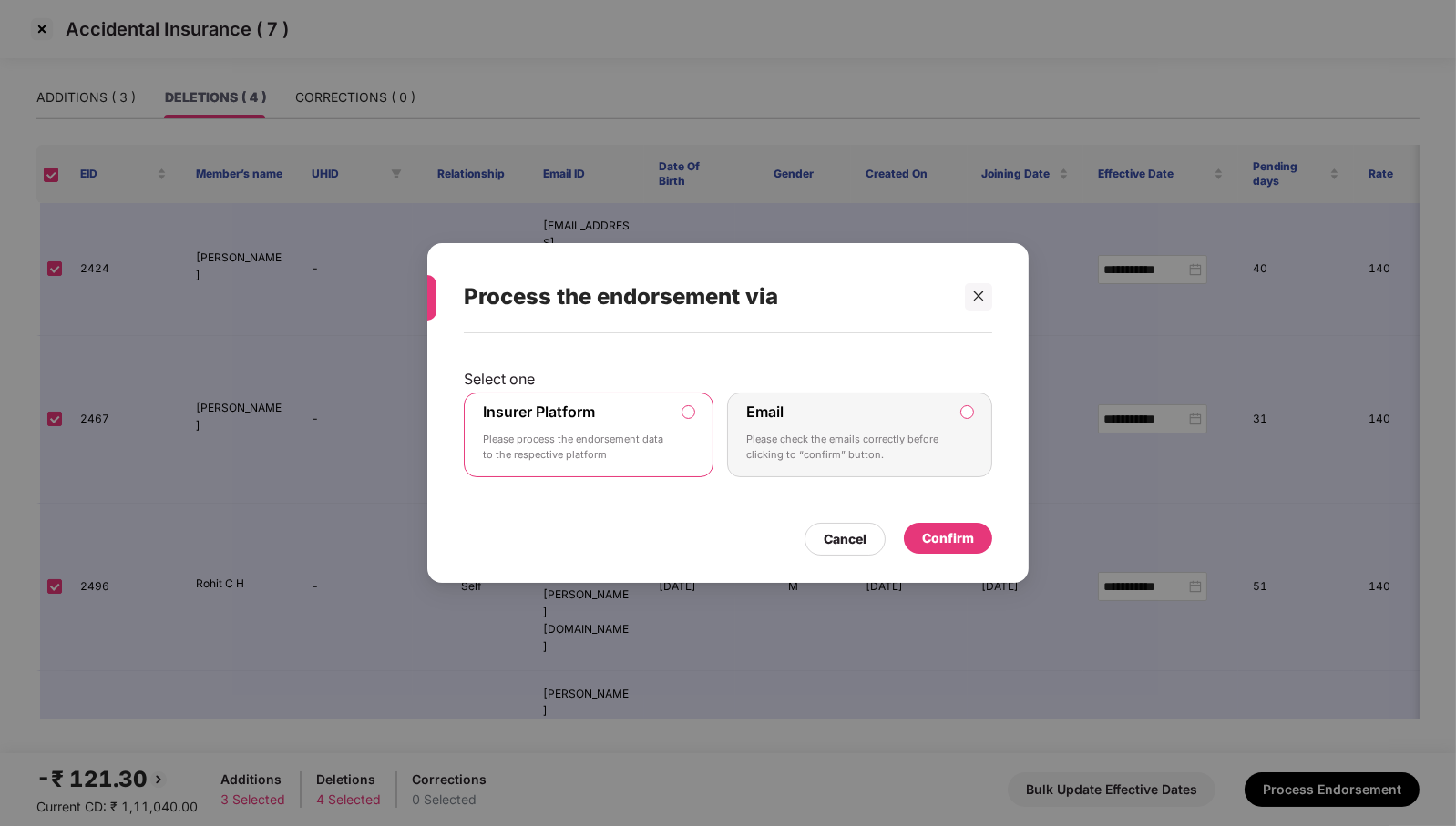
click at [946, 533] on div "Confirm" at bounding box center [948, 538] width 52 height 20
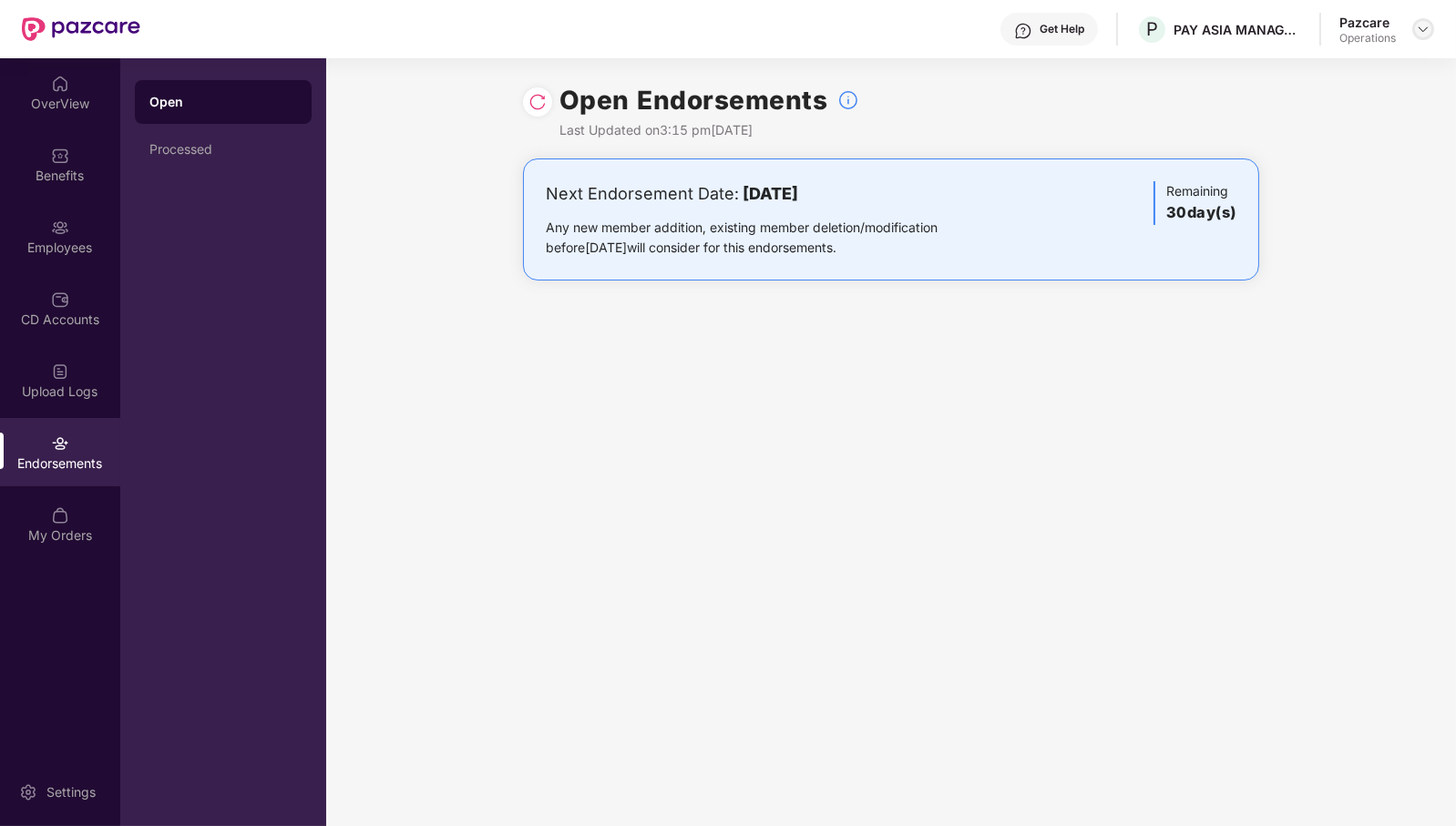
click at [1425, 25] on img at bounding box center [1423, 29] width 15 height 15
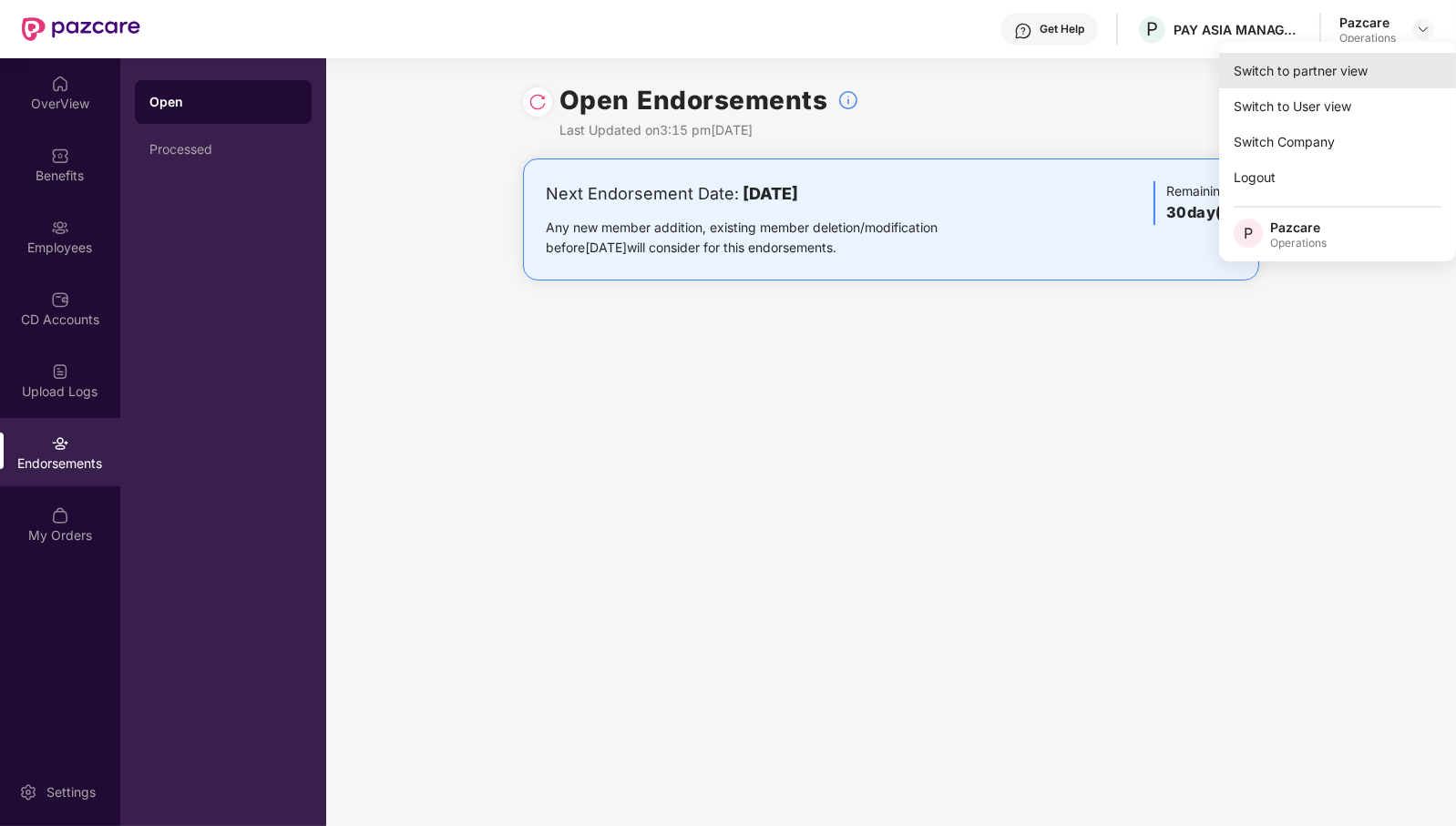
click at [1365, 65] on div "Switch to partner view" at bounding box center [1338, 70] width 237 height 36
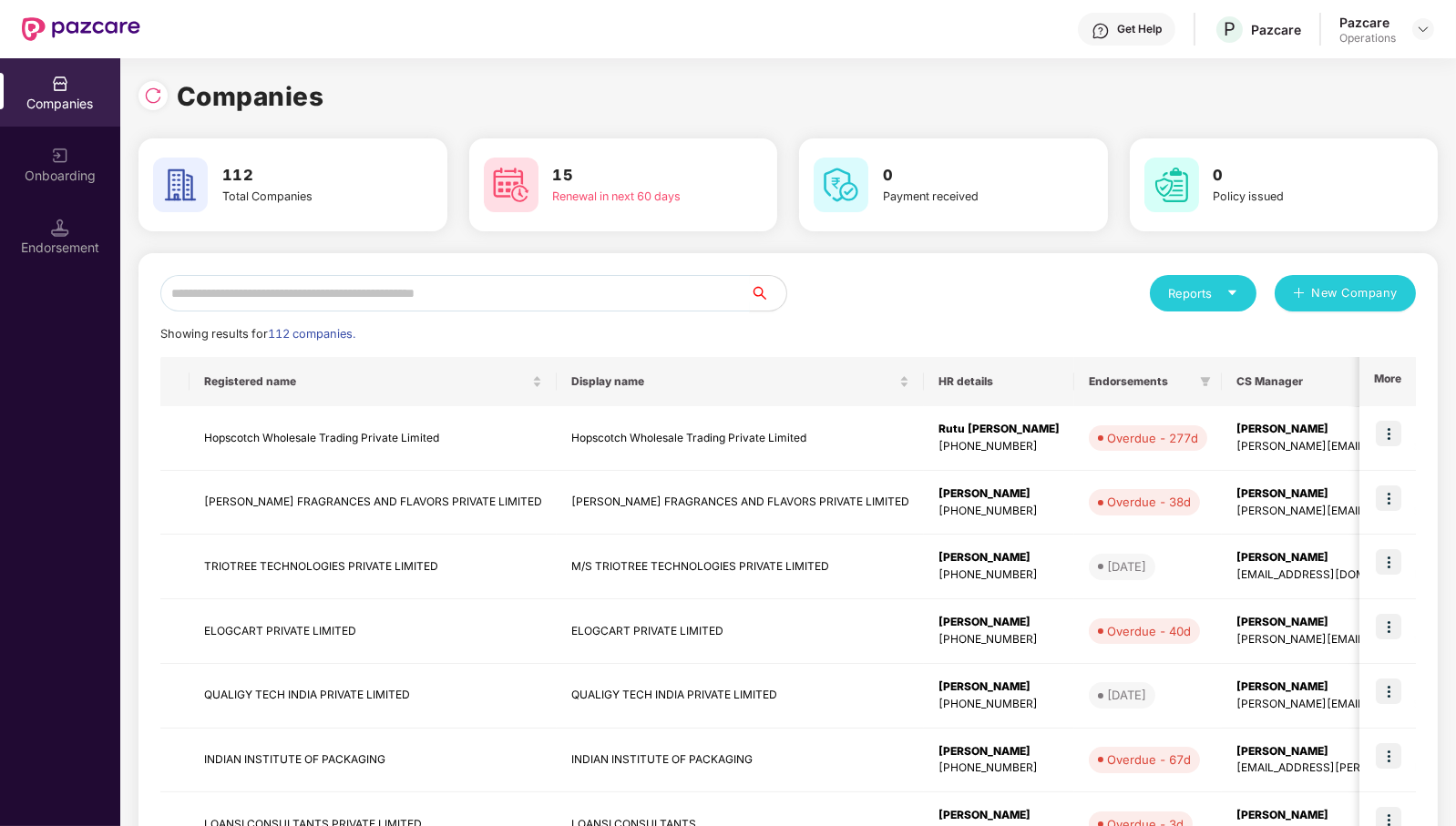
click at [632, 288] on input "text" at bounding box center [455, 292] width 590 height 37
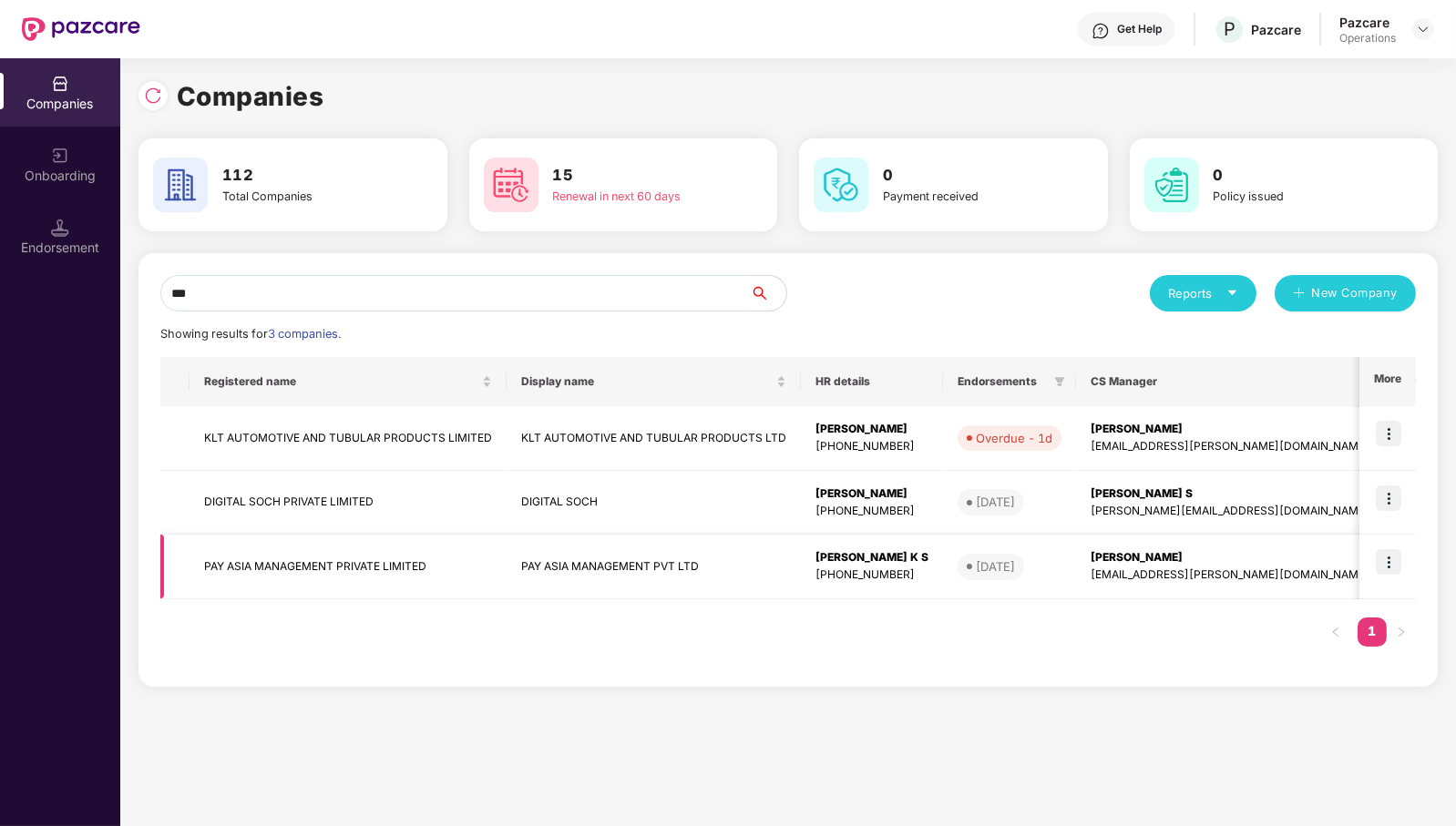
type input "***"
click at [287, 572] on td "PAY ASIA MANAGEMENT PRIVATE LIMITED" at bounding box center [348, 566] width 317 height 64
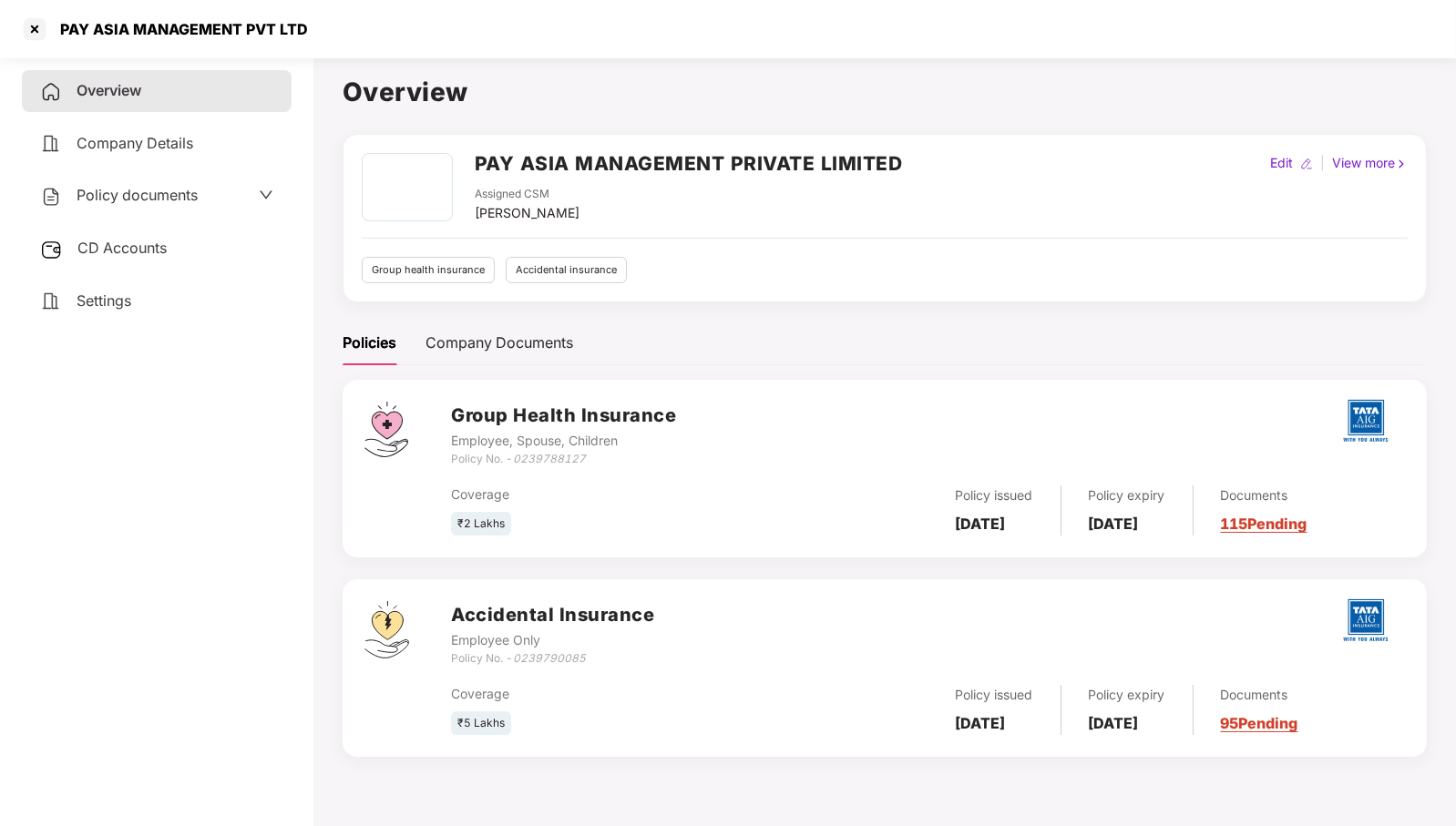
click at [146, 253] on span "CD Accounts" at bounding box center [122, 248] width 89 height 18
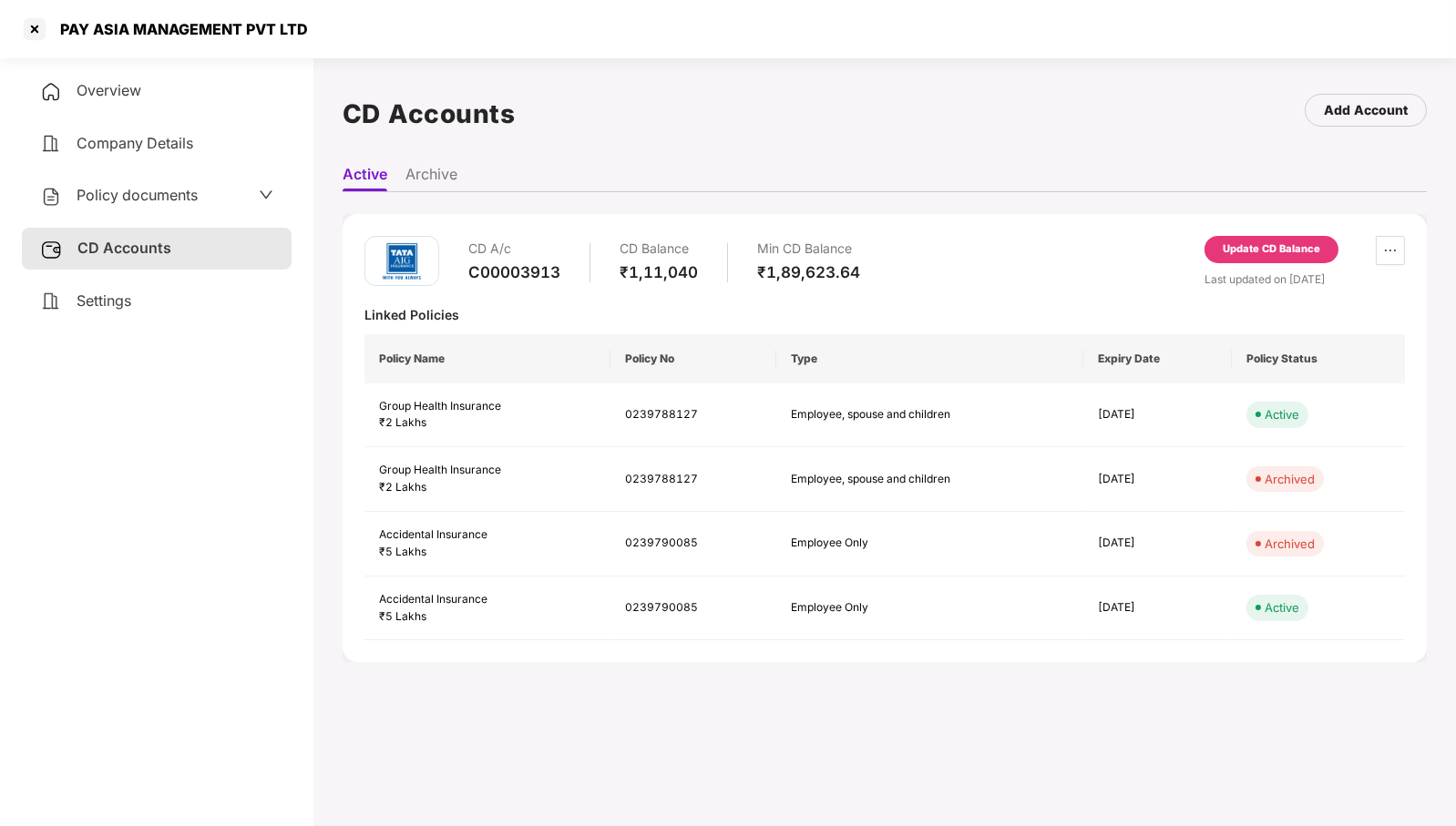
click at [1256, 242] on div "Update CD Balance" at bounding box center [1271, 249] width 98 height 17
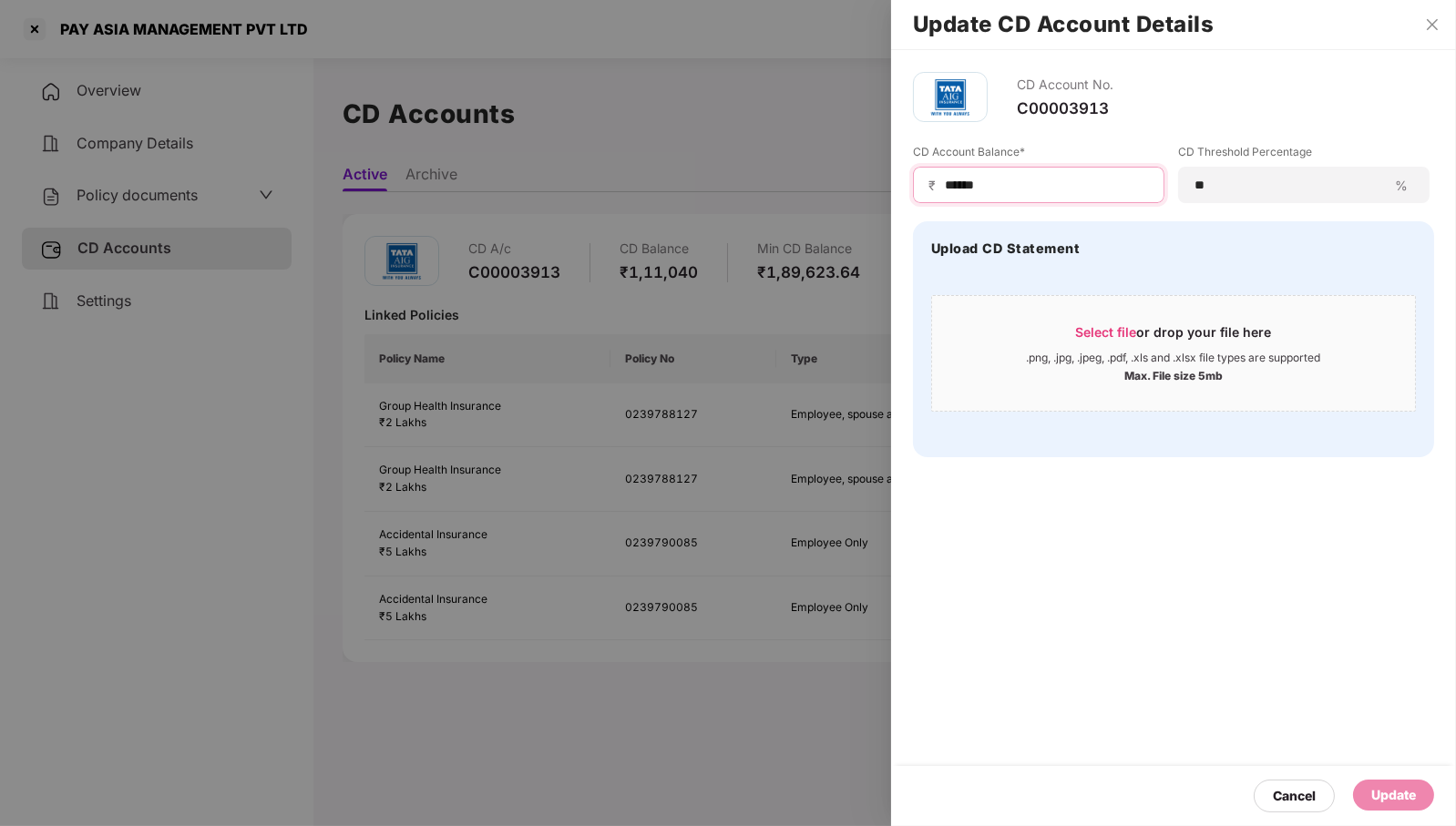
click at [1025, 186] on input "******" at bounding box center [1046, 185] width 206 height 19
type input "******"
click at [1381, 792] on div "Update" at bounding box center [1394, 795] width 44 height 20
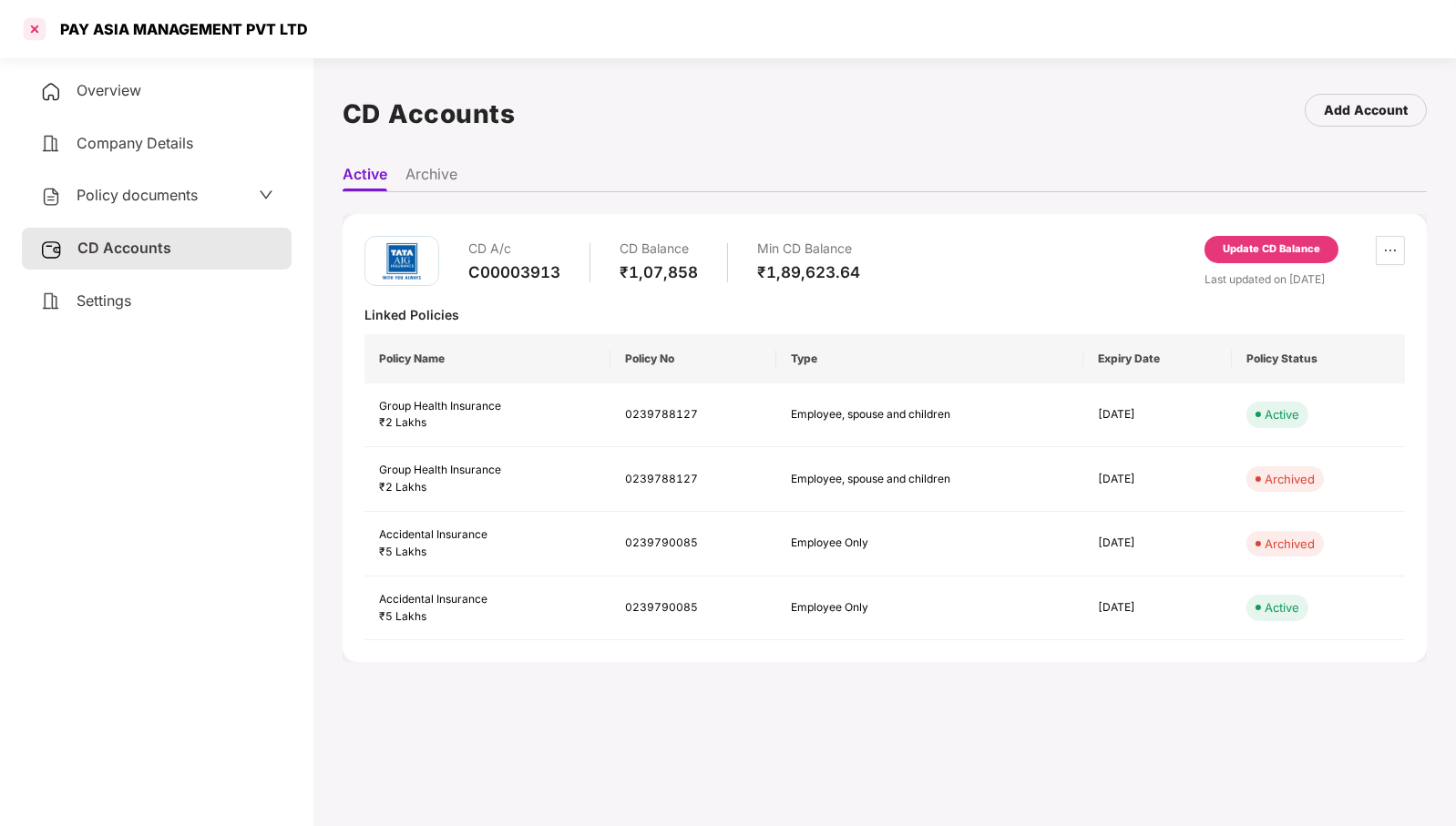
click at [29, 30] on div at bounding box center [35, 30] width 30 height 30
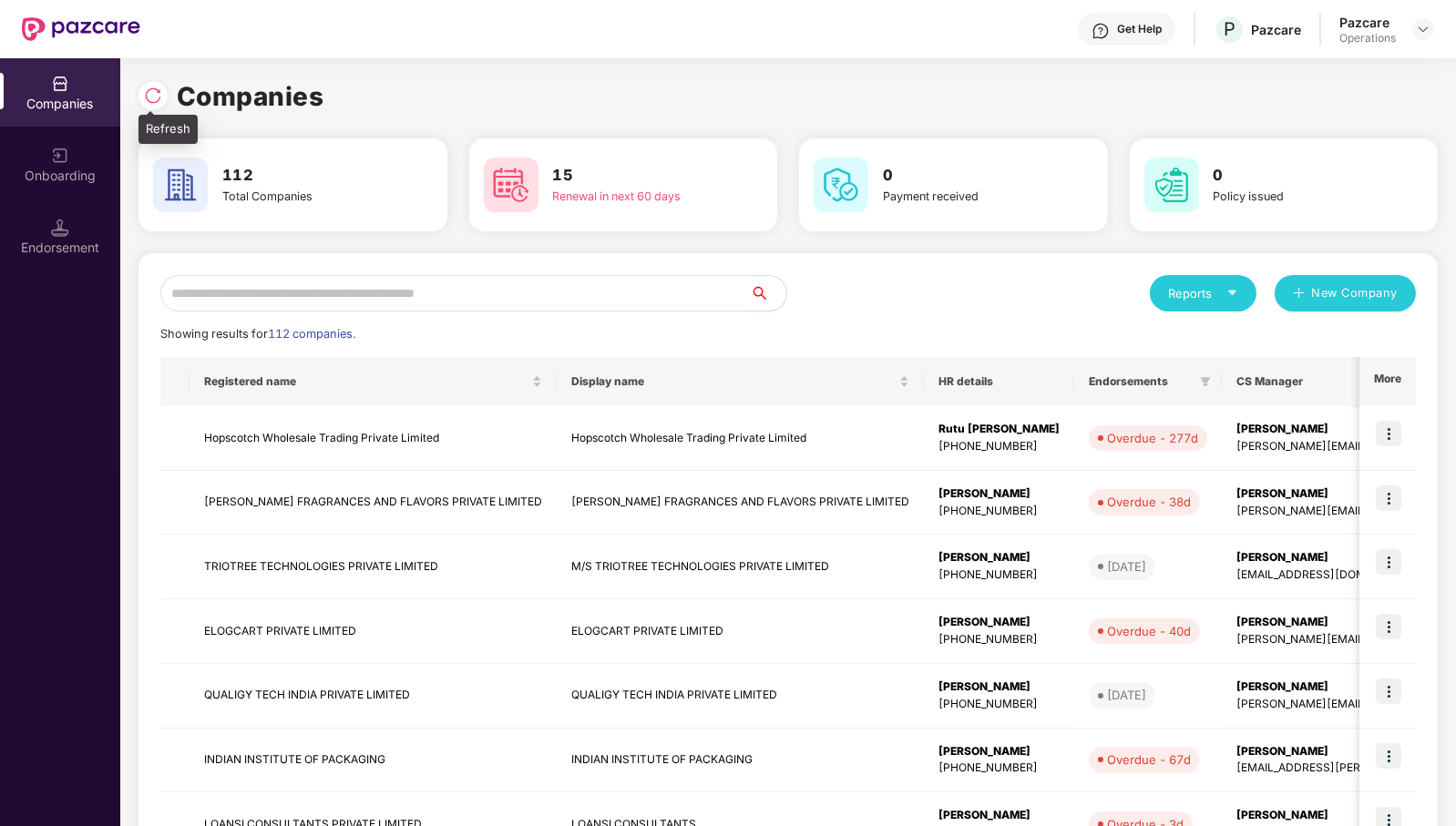
click at [155, 103] on img at bounding box center [153, 96] width 18 height 18
click at [618, 294] on input "text" at bounding box center [455, 292] width 590 height 37
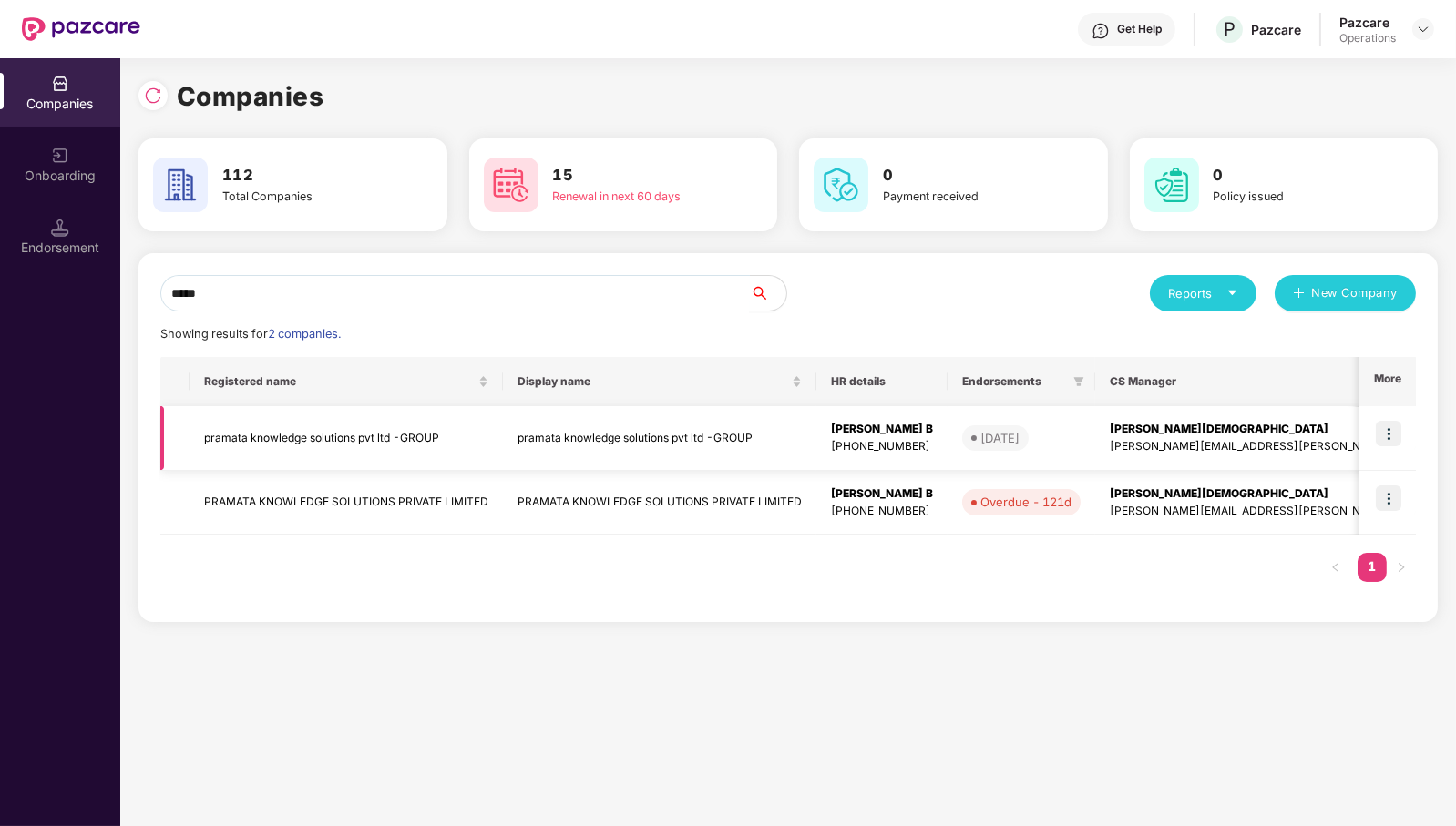
type input "*****"
click at [1397, 434] on img at bounding box center [1389, 434] width 26 height 26
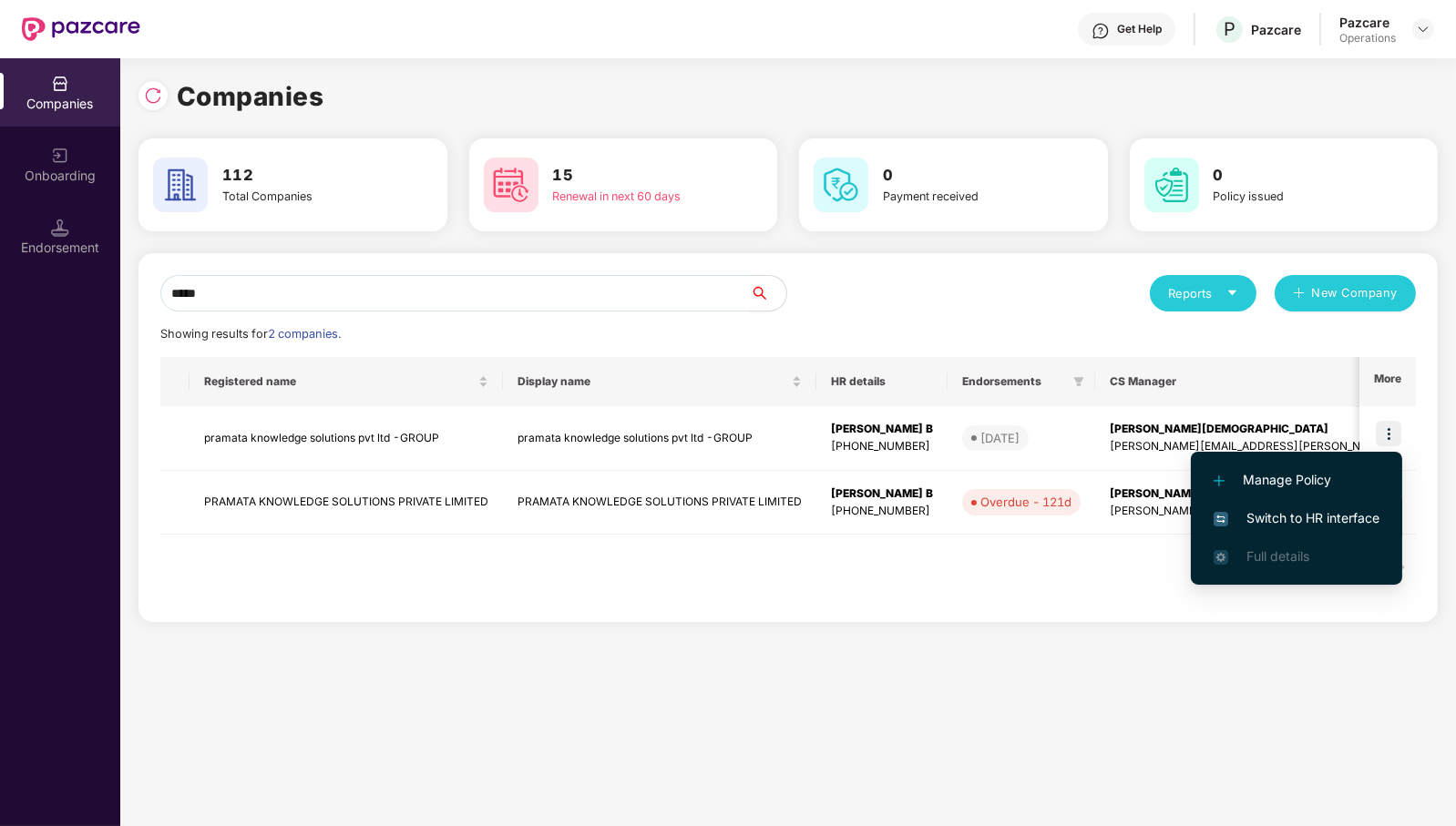
click at [1361, 513] on span "Switch to HR interface" at bounding box center [1297, 518] width 166 height 20
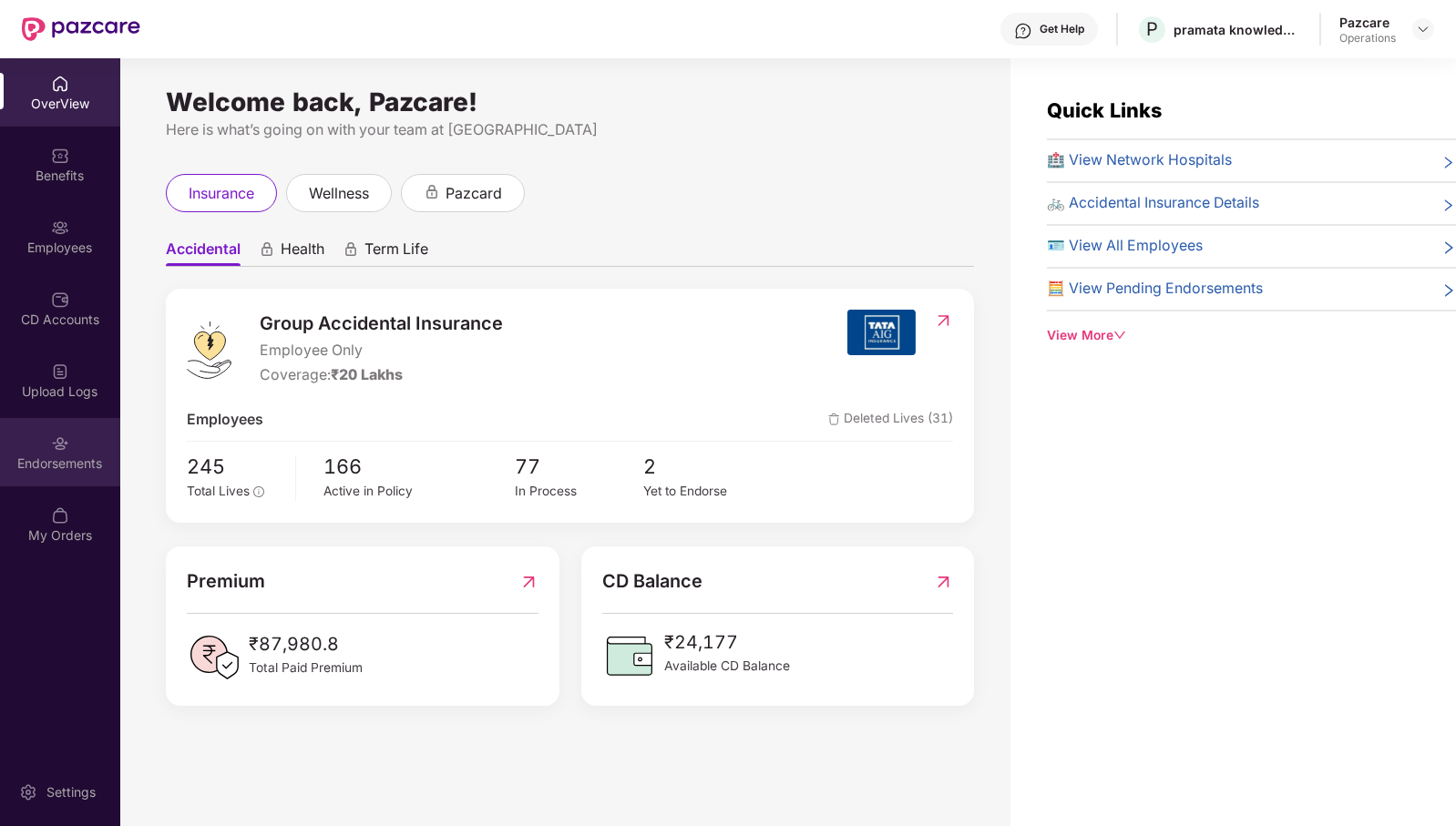
click at [78, 469] on div "Endorsements" at bounding box center [60, 463] width 121 height 18
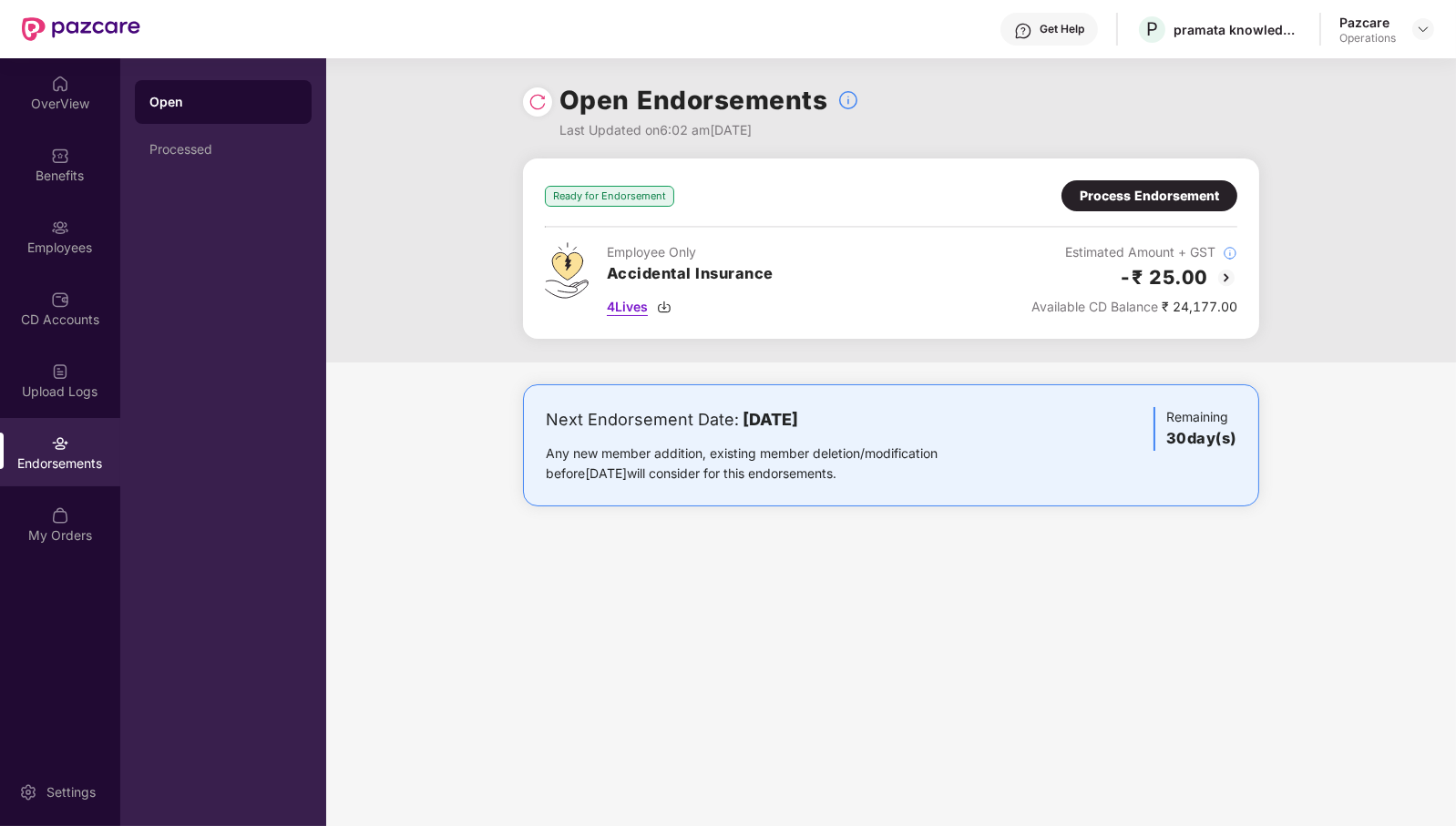
click at [642, 305] on span "4 Lives" at bounding box center [627, 307] width 41 height 20
click at [1172, 197] on div "Process Endorsement" at bounding box center [1150, 196] width 139 height 20
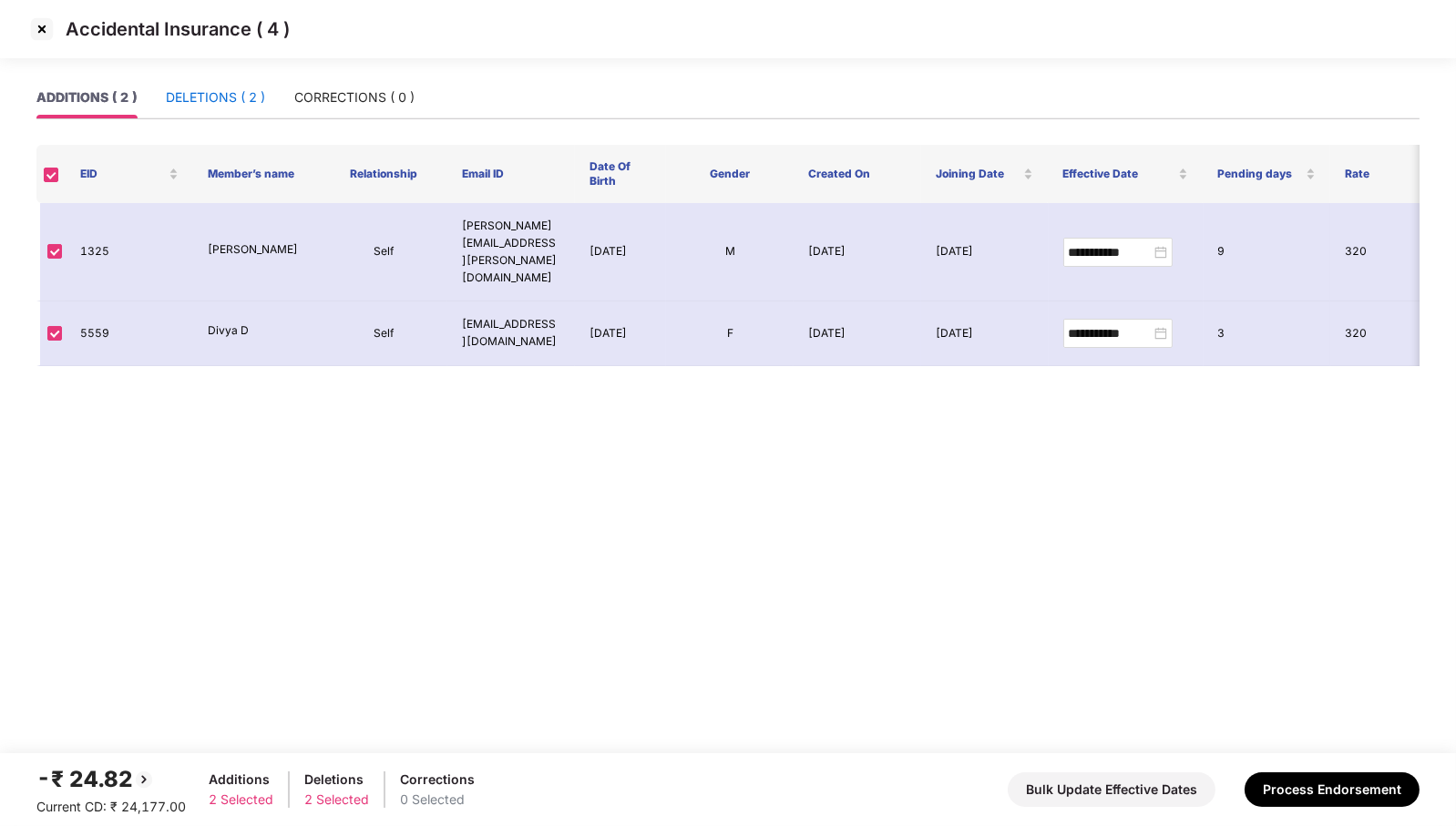
click at [258, 104] on div "DELETIONS ( 2 )" at bounding box center [215, 98] width 99 height 20
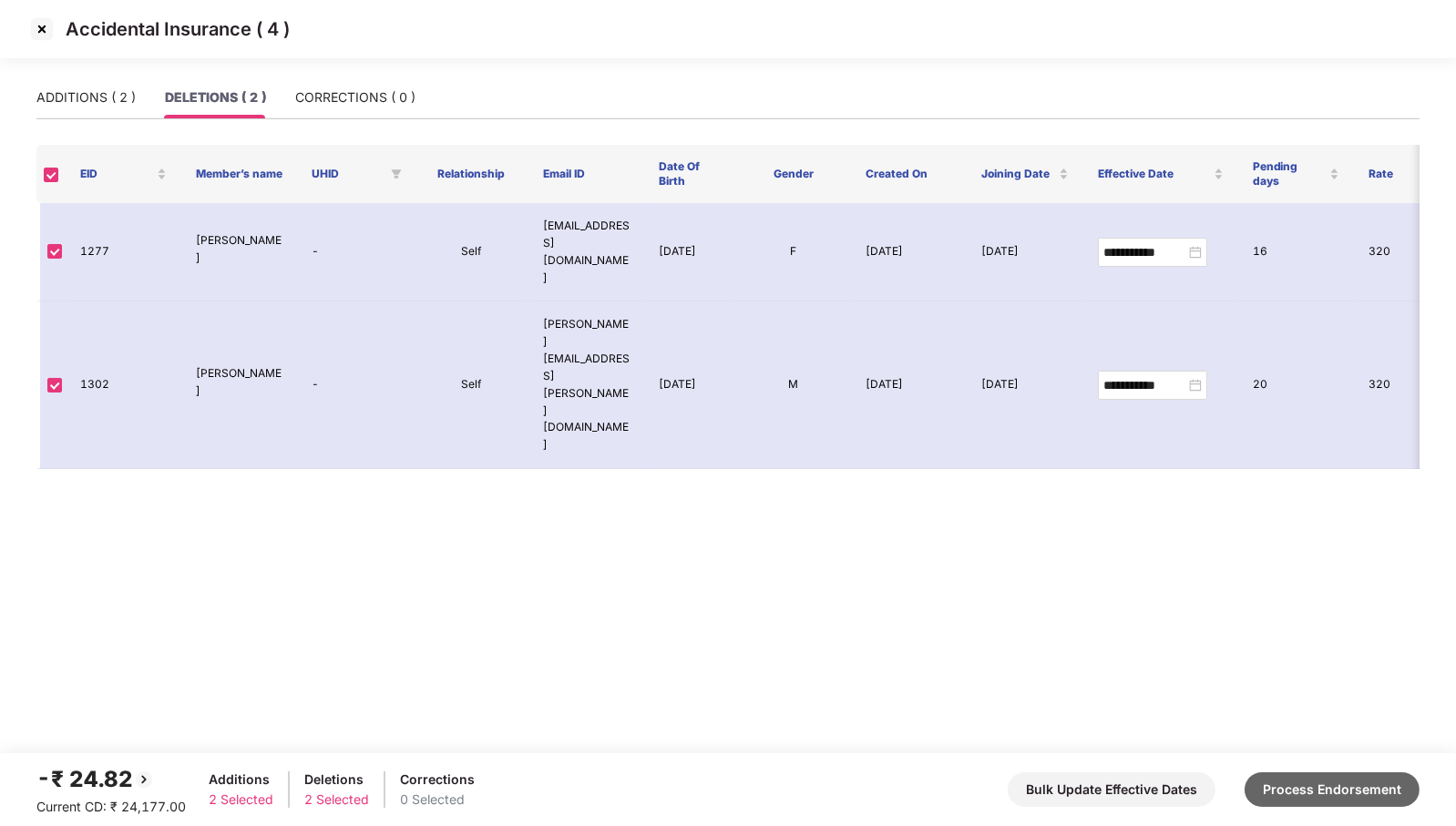
click at [1334, 788] on button "Process Endorsement" at bounding box center [1331, 789] width 175 height 35
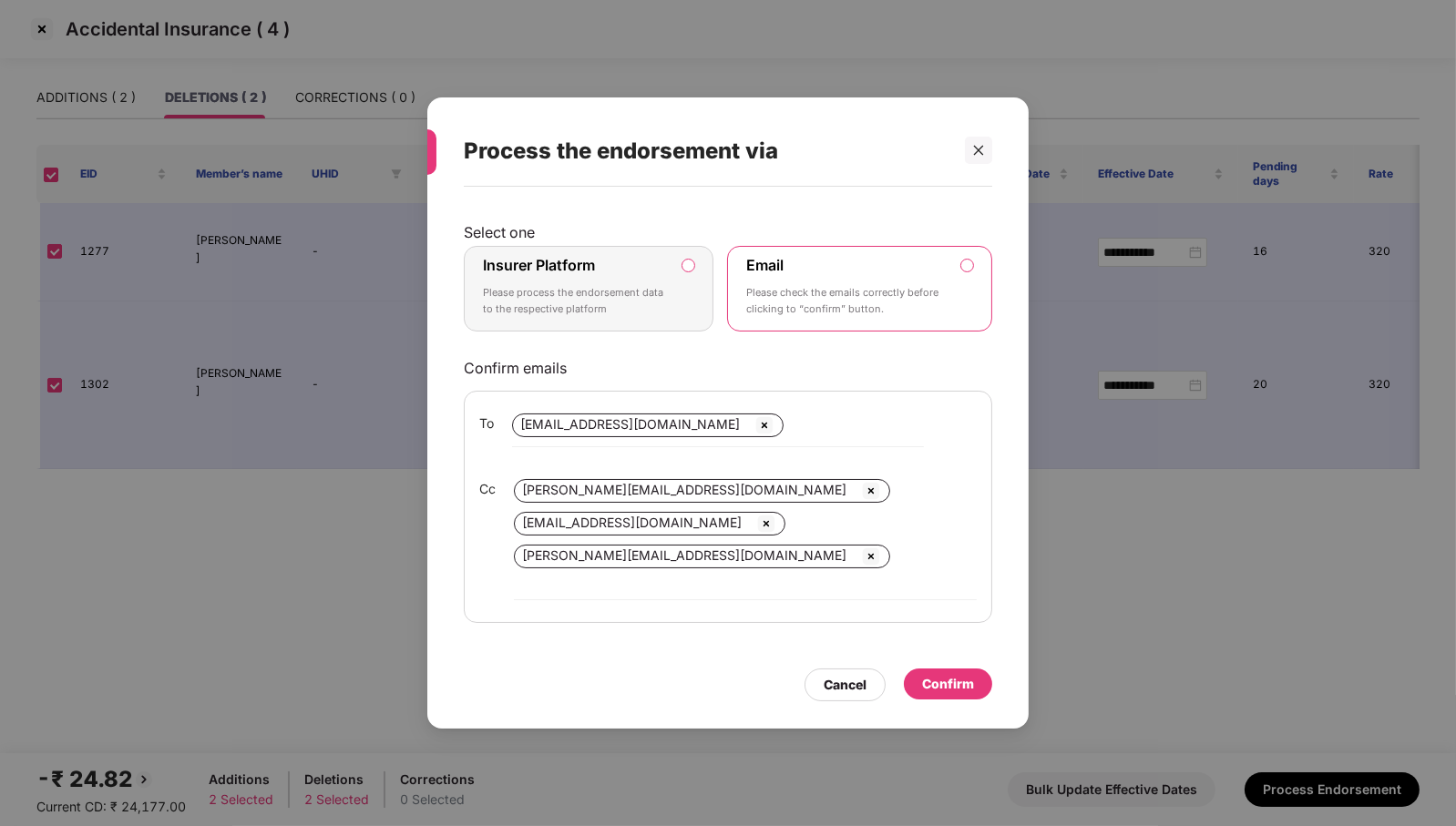
drag, startPoint x: 674, startPoint y: 329, endPoint x: 837, endPoint y: 391, distance: 174.4
click at [683, 329] on label "Insurer Platform Please process the endorsement data to the respective platform" at bounding box center [588, 289] width 250 height 86
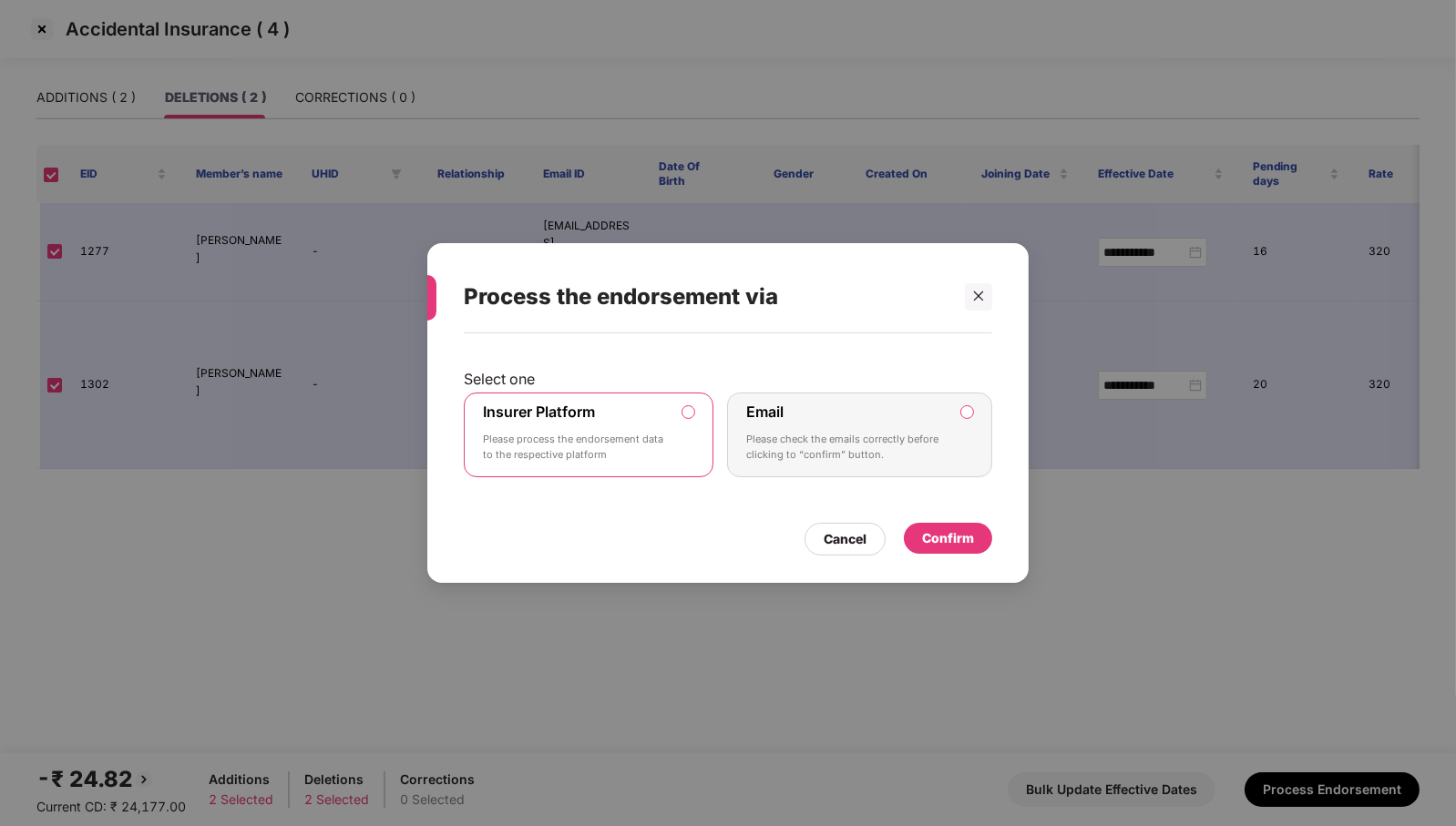
click at [956, 533] on div "Confirm" at bounding box center [948, 538] width 52 height 20
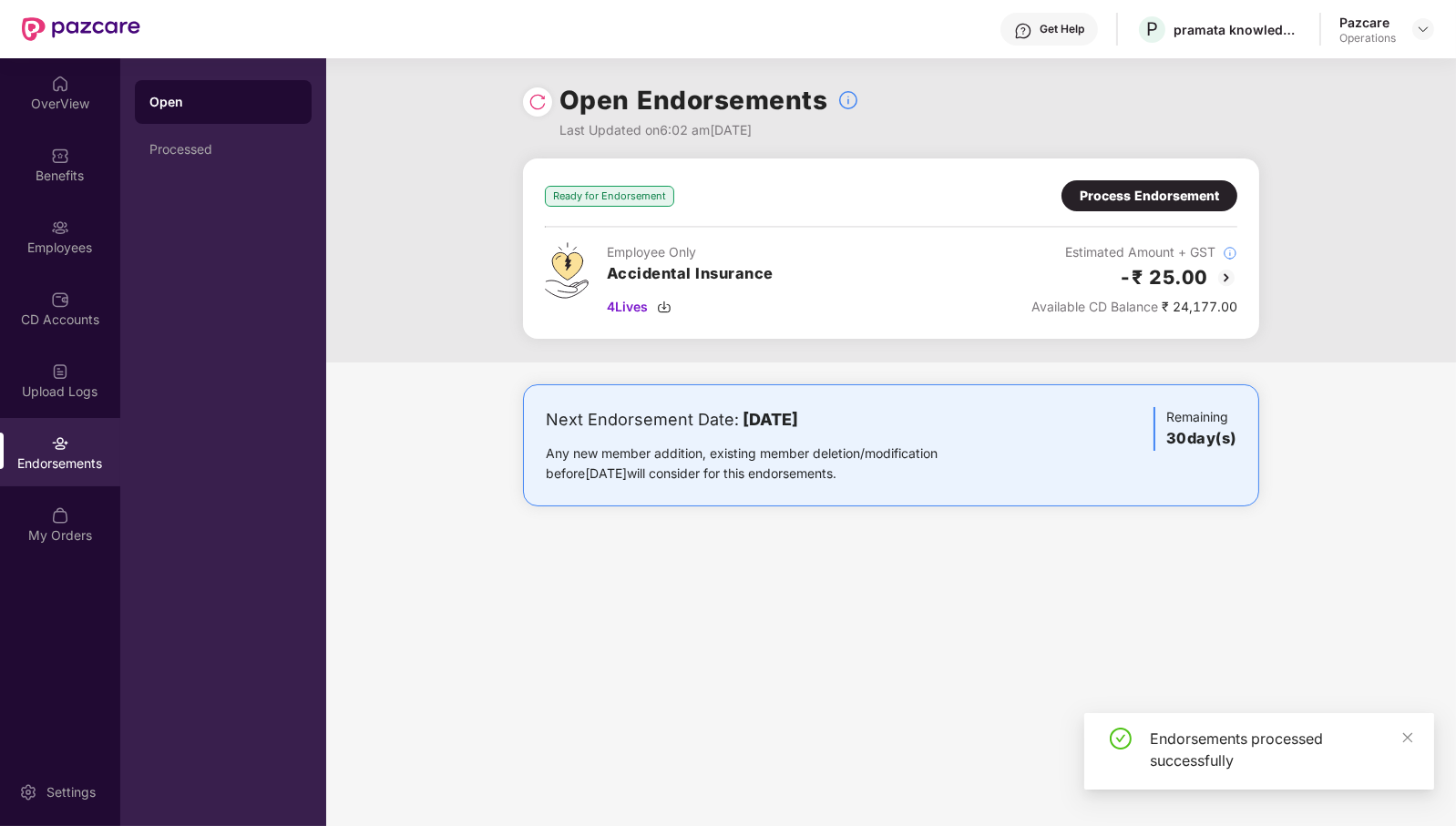
click at [543, 106] on img at bounding box center [538, 102] width 18 height 18
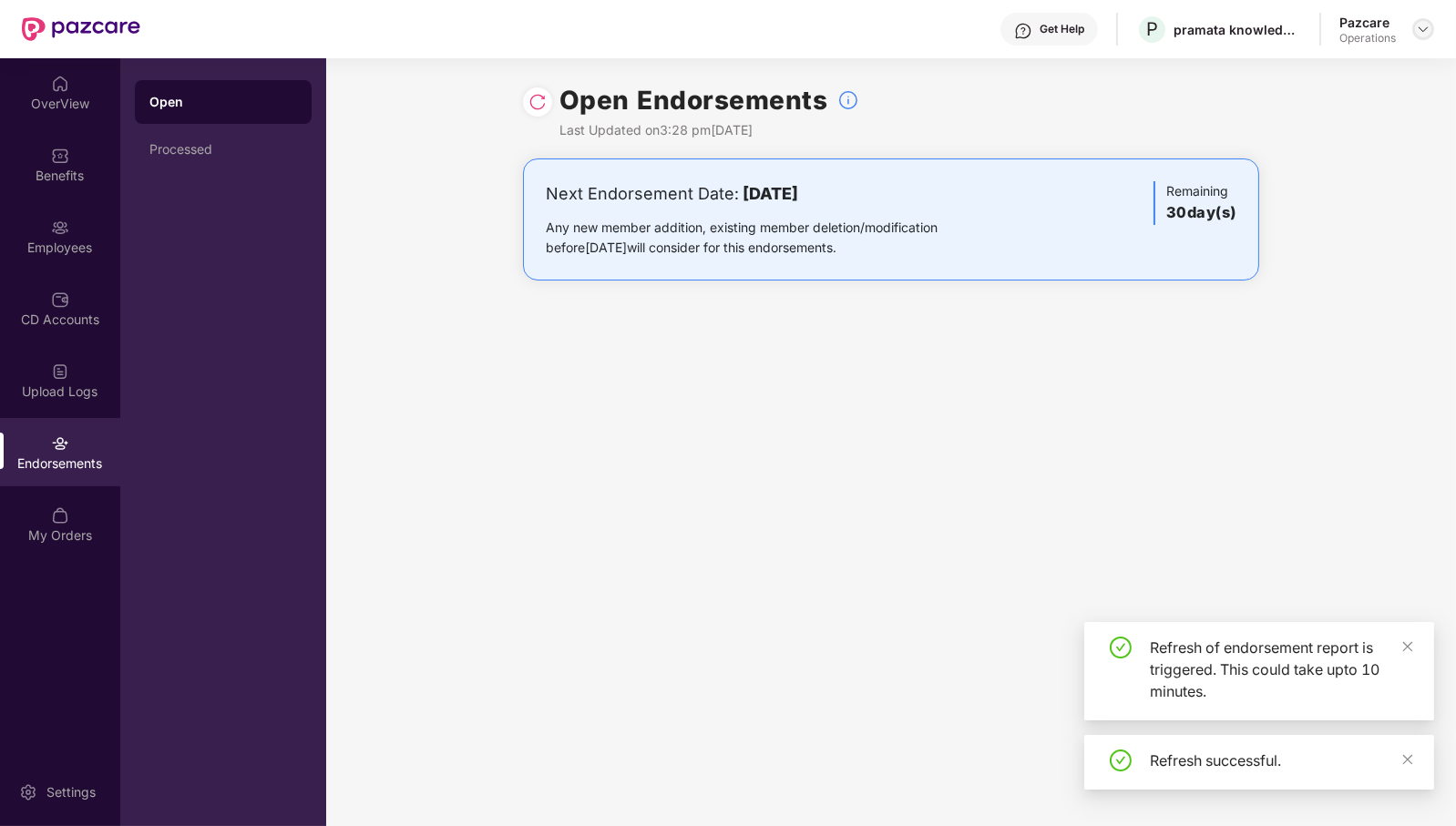
click at [1424, 32] on img at bounding box center [1423, 29] width 15 height 15
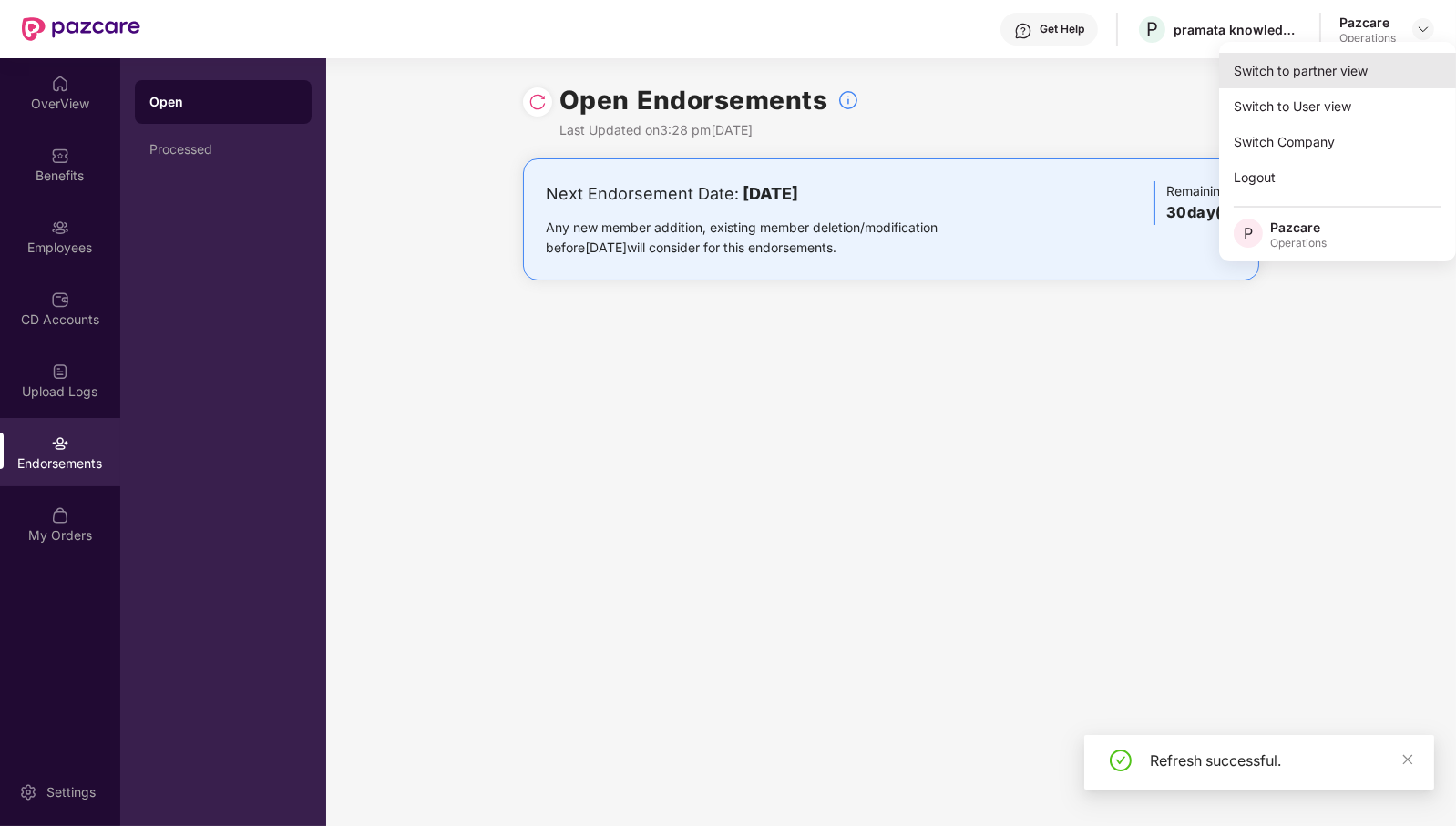
click at [1361, 76] on div "Switch to partner view" at bounding box center [1338, 70] width 237 height 36
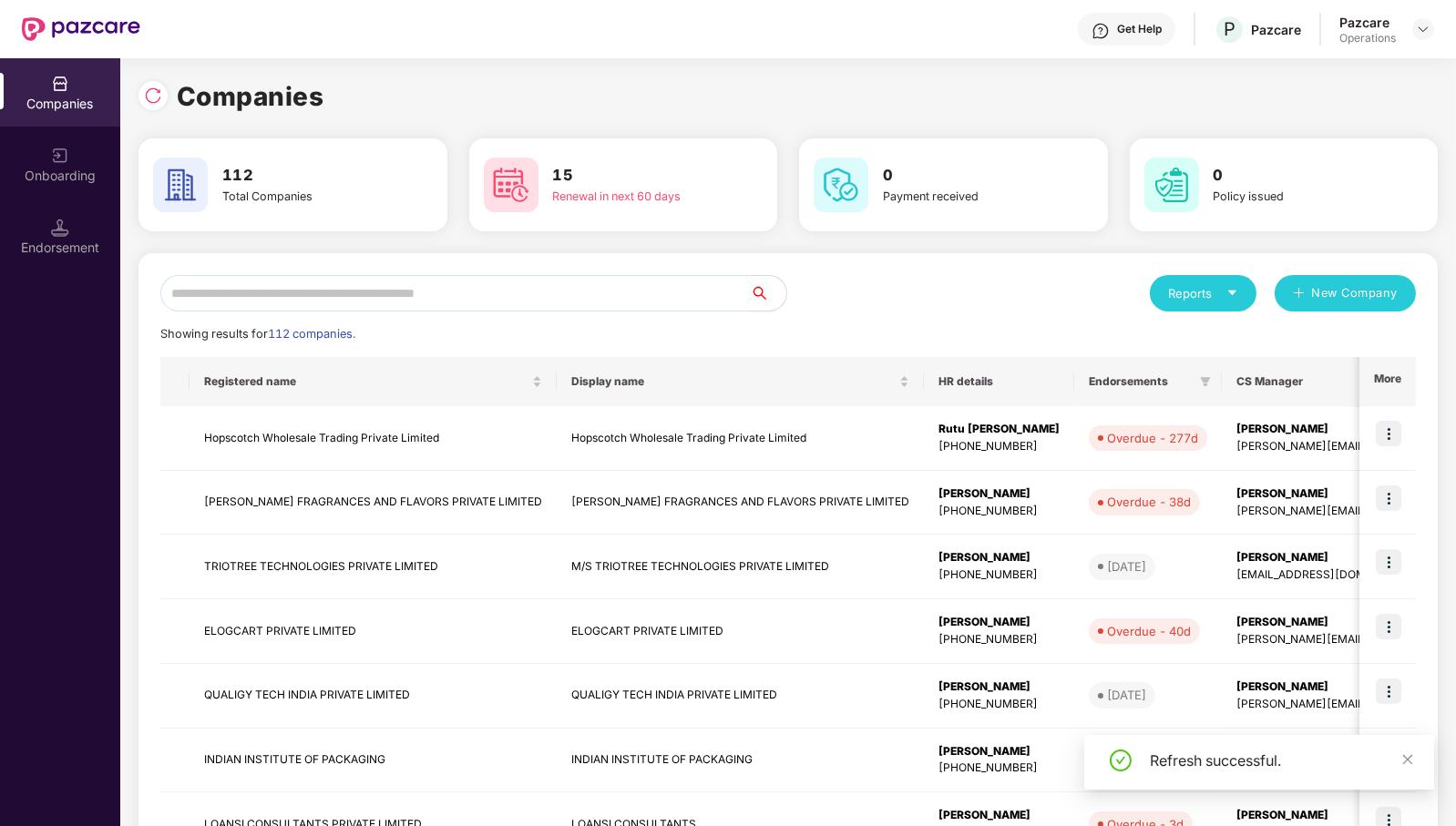
click at [699, 284] on input "text" at bounding box center [455, 292] width 590 height 37
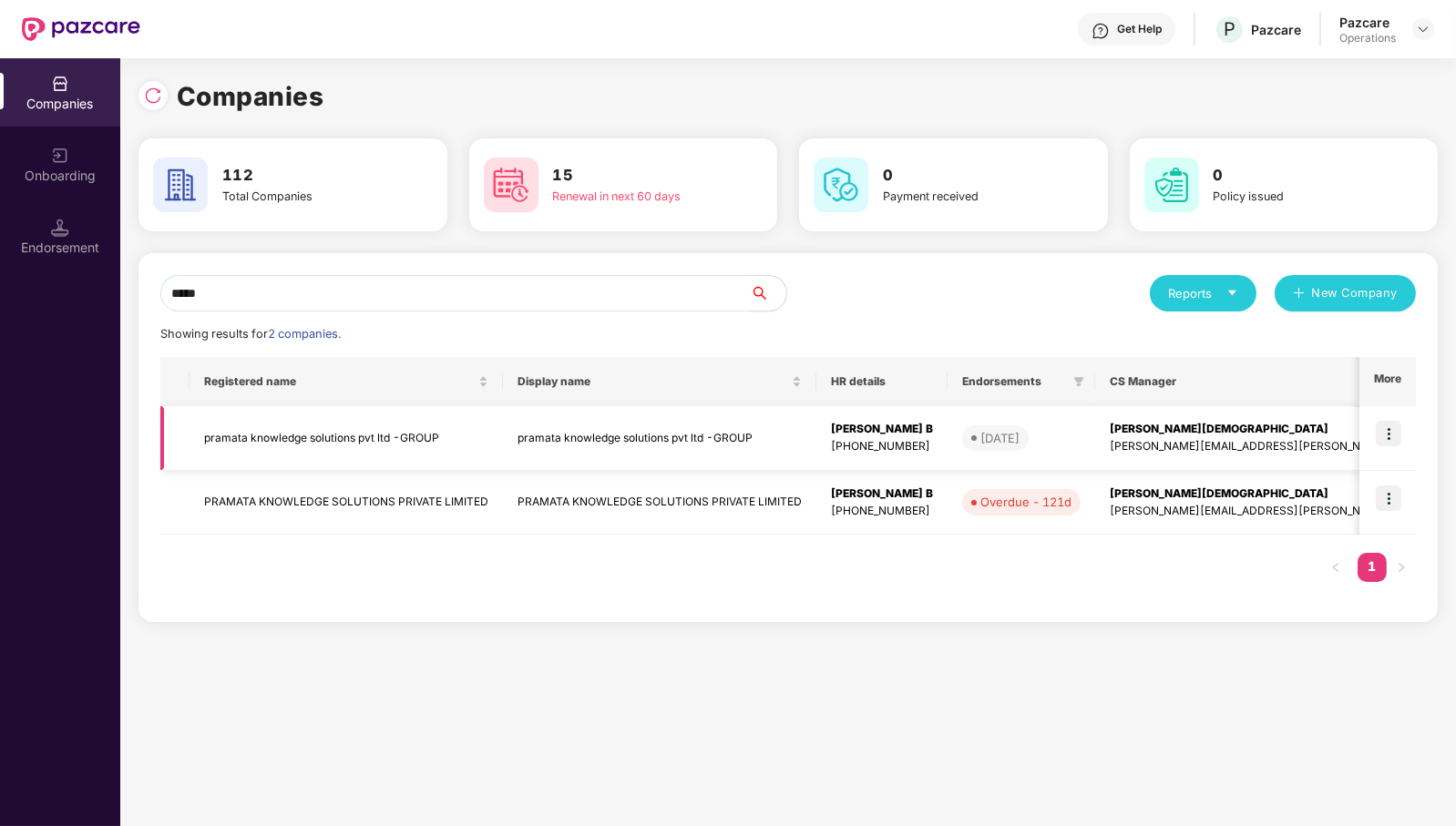
type input "*****"
click at [1401, 427] on img at bounding box center [1389, 434] width 26 height 26
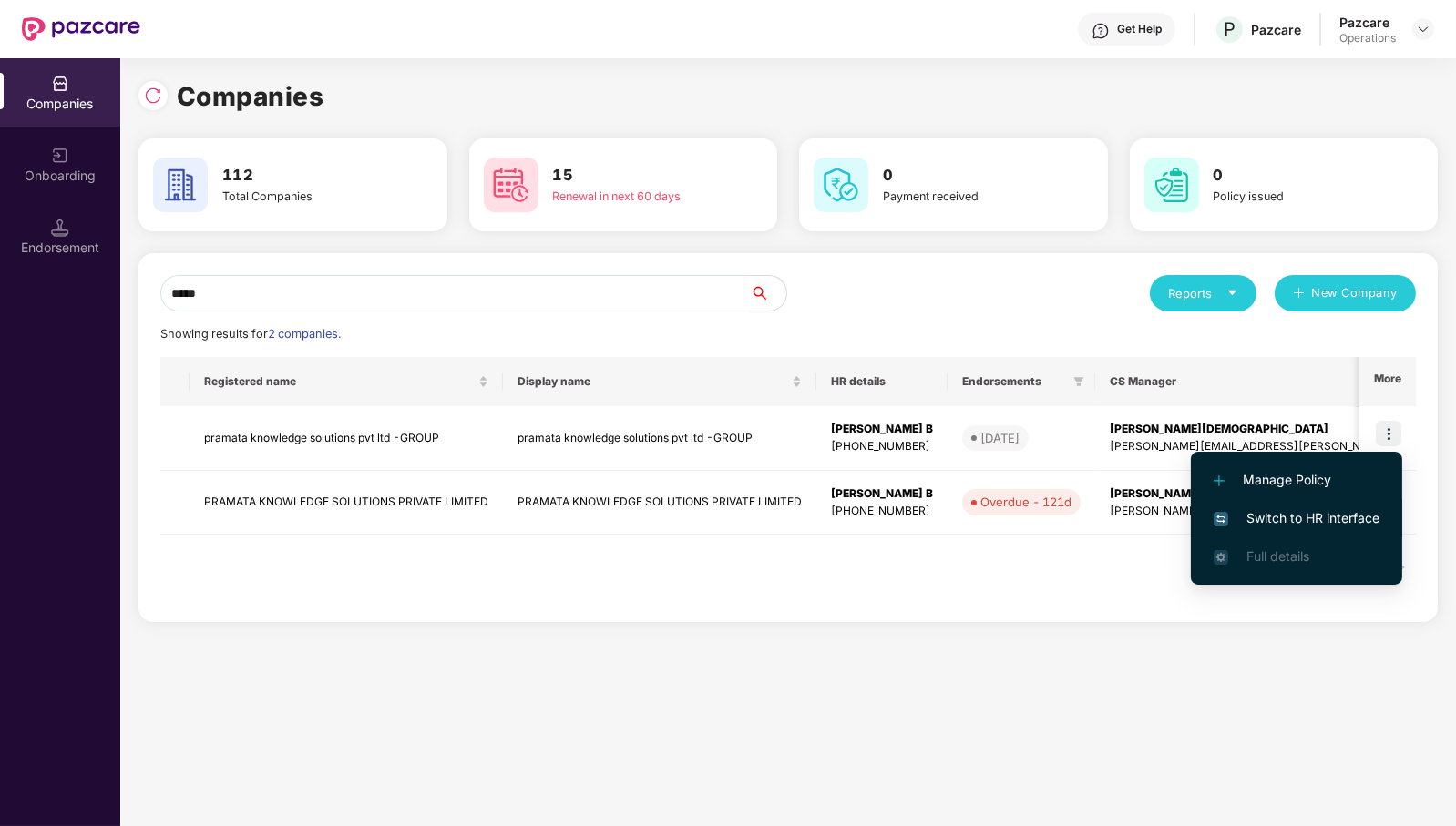
click at [1346, 516] on span "Switch to HR interface" at bounding box center [1297, 518] width 166 height 20
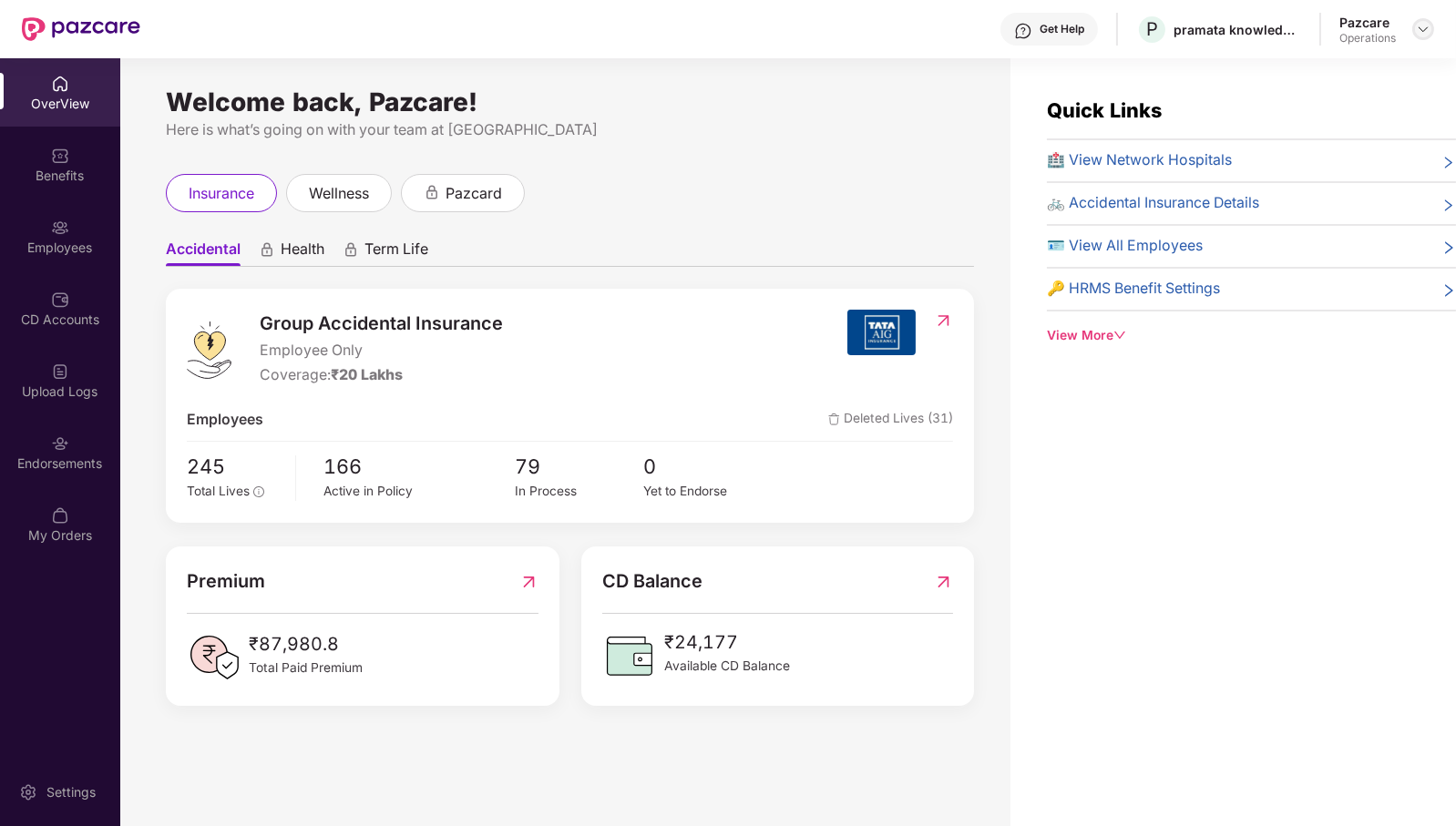
click at [1426, 28] on img at bounding box center [1423, 29] width 15 height 15
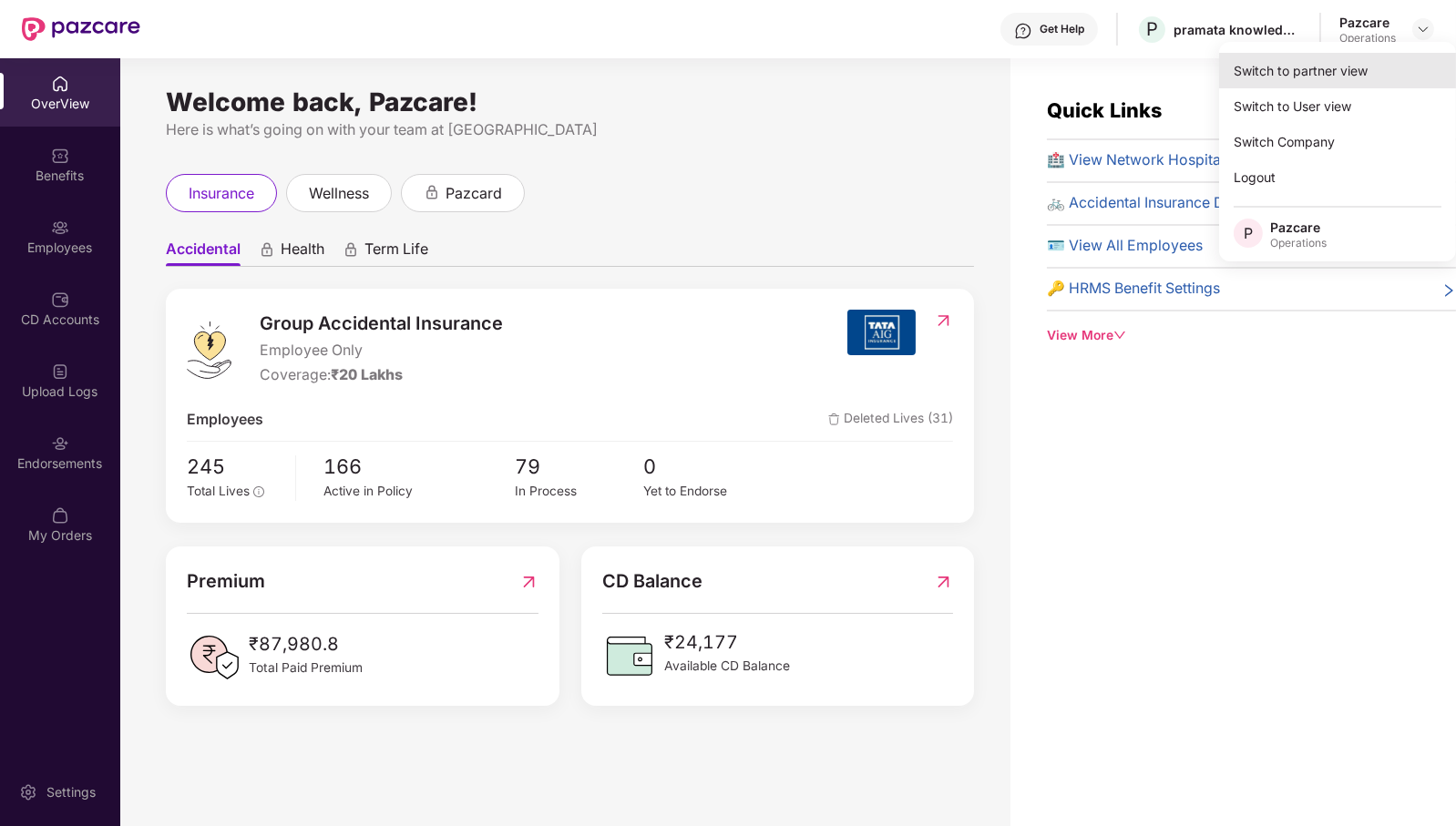
click at [1354, 64] on div "Switch to partner view" at bounding box center [1338, 70] width 237 height 36
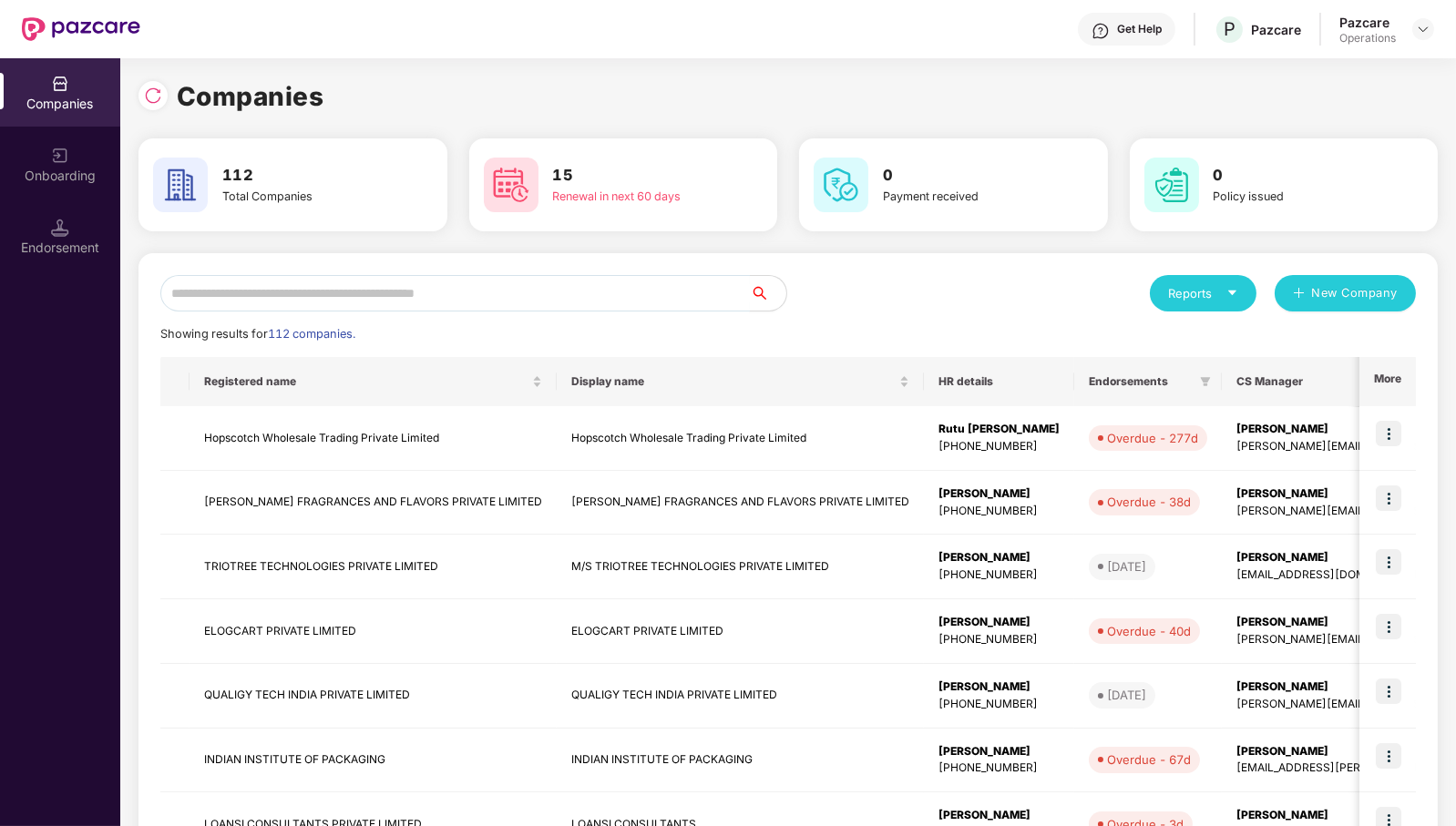
click at [433, 288] on input "text" at bounding box center [455, 292] width 590 height 37
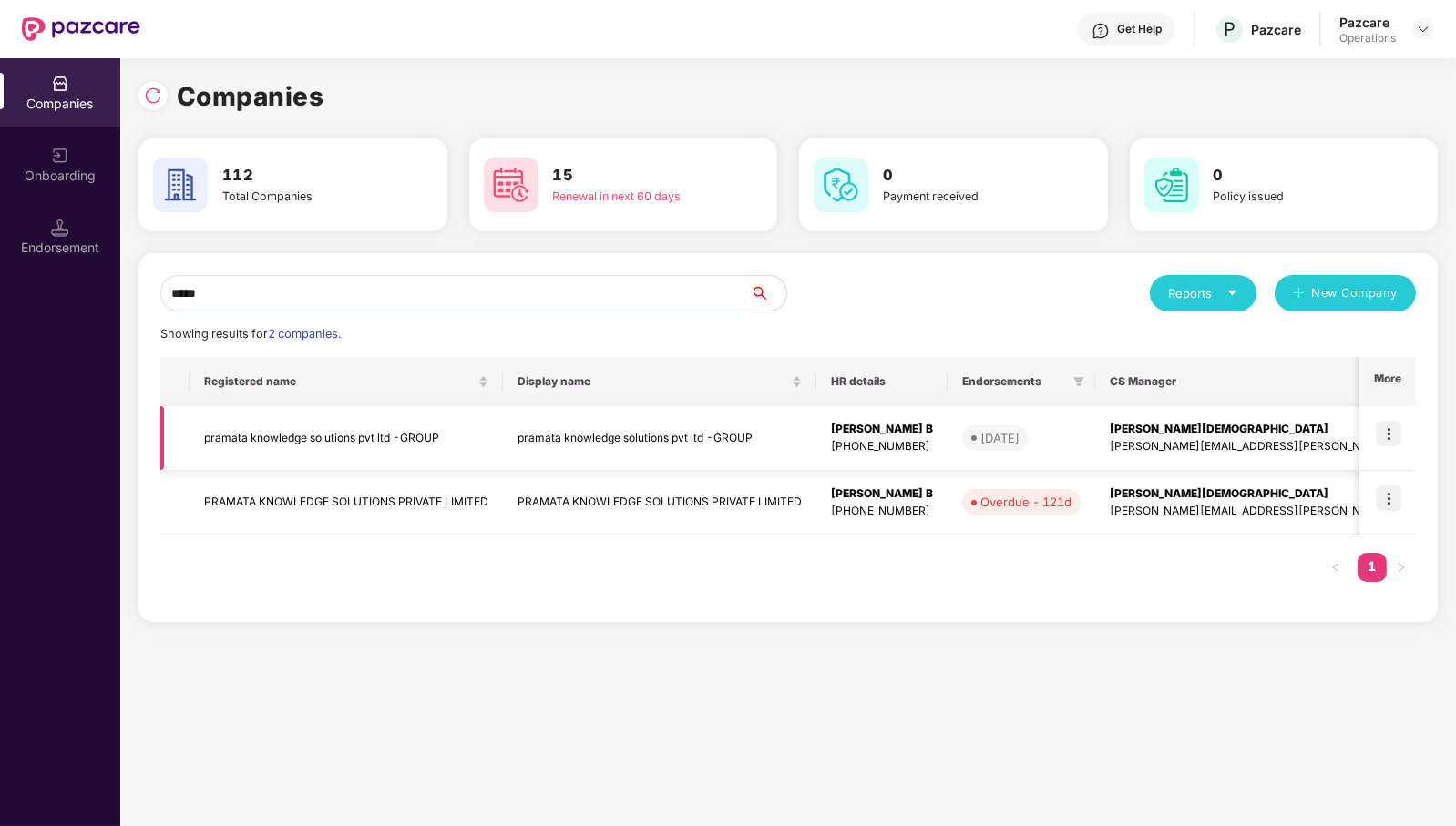
type input "*****"
click at [320, 432] on td "pramata knowledge solutions pvt ltd -GROUP" at bounding box center [346, 438] width 313 height 64
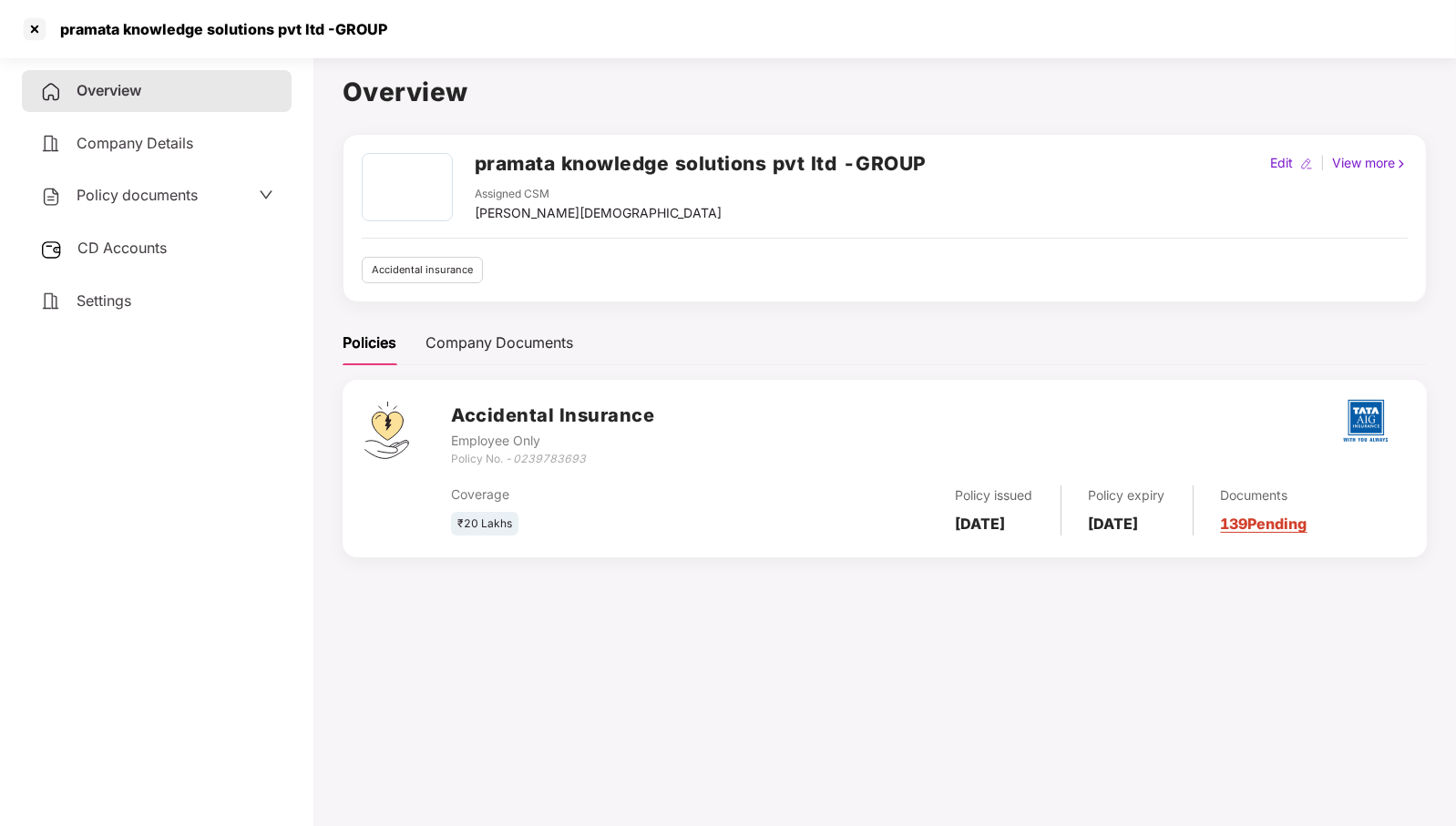
click at [124, 248] on span "CD Accounts" at bounding box center [122, 248] width 89 height 18
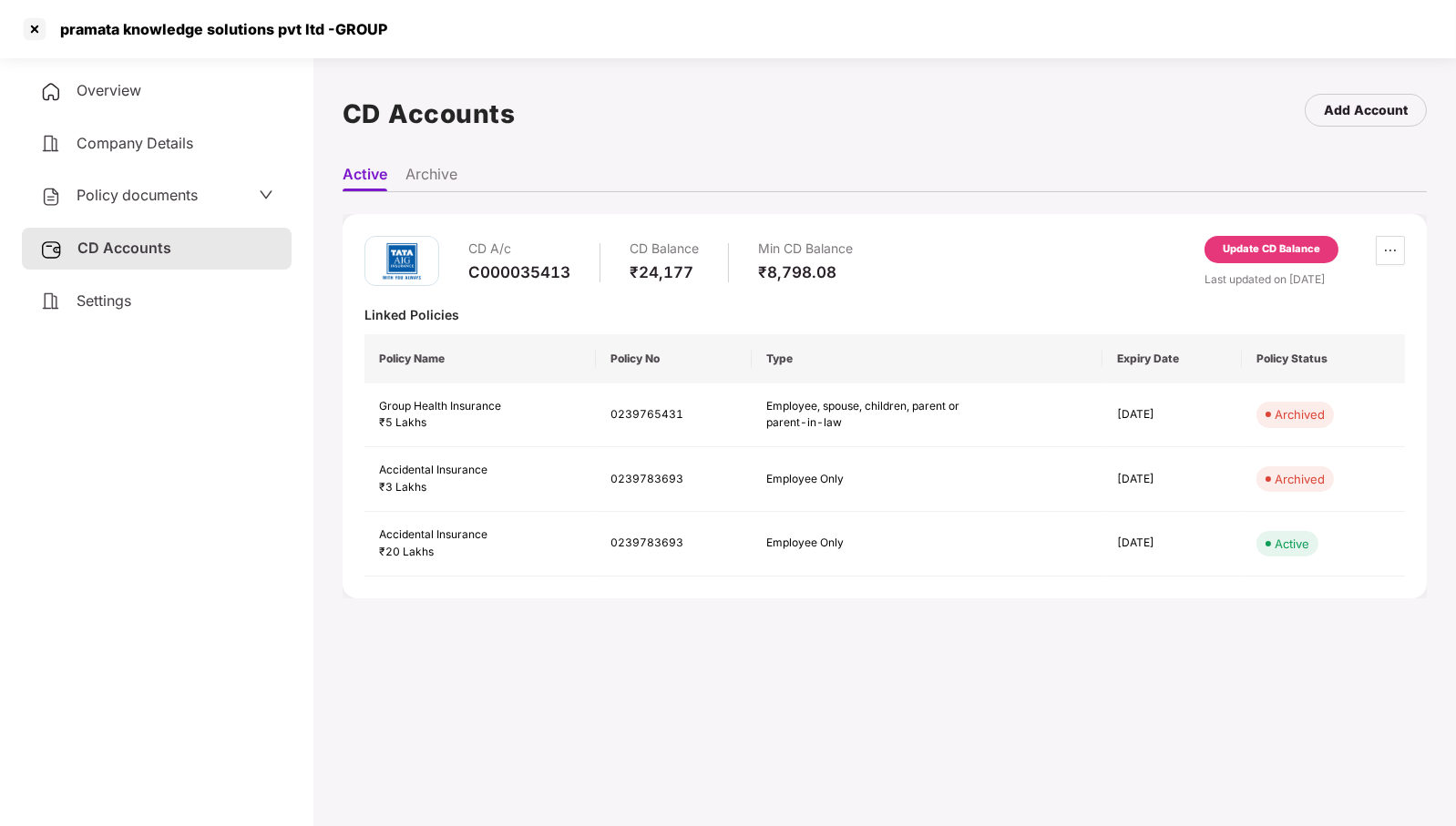
click at [1250, 239] on div "Update CD Balance" at bounding box center [1272, 250] width 134 height 28
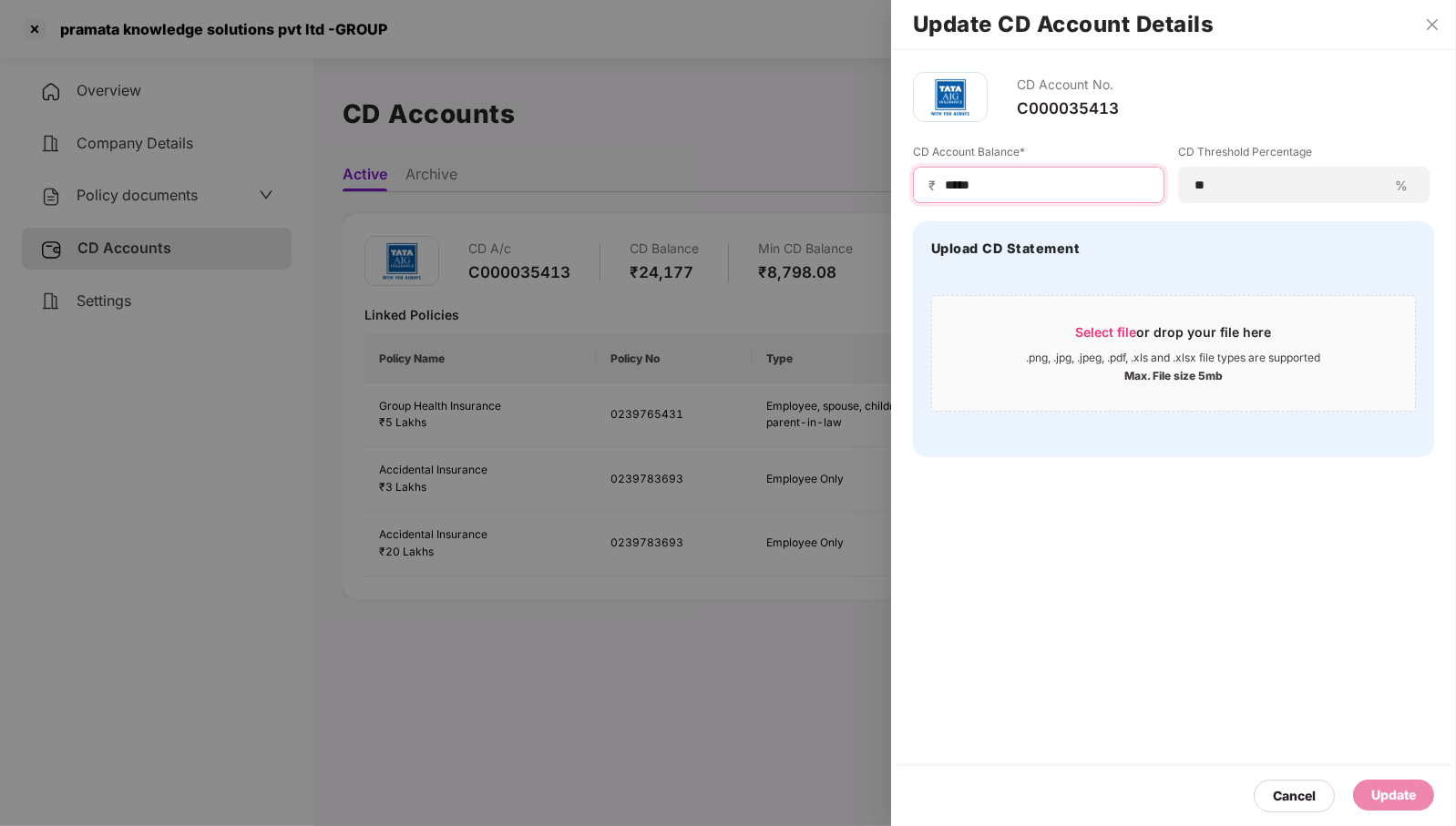
drag, startPoint x: 964, startPoint y: 190, endPoint x: 1130, endPoint y: 191, distance: 166.0
click at [1130, 191] on input "*****" at bounding box center [1046, 185] width 206 height 19
type input "*****"
click at [1382, 774] on div "Cancel Update" at bounding box center [1174, 795] width 565 height 60
click at [1396, 792] on div "Update" at bounding box center [1394, 795] width 44 height 20
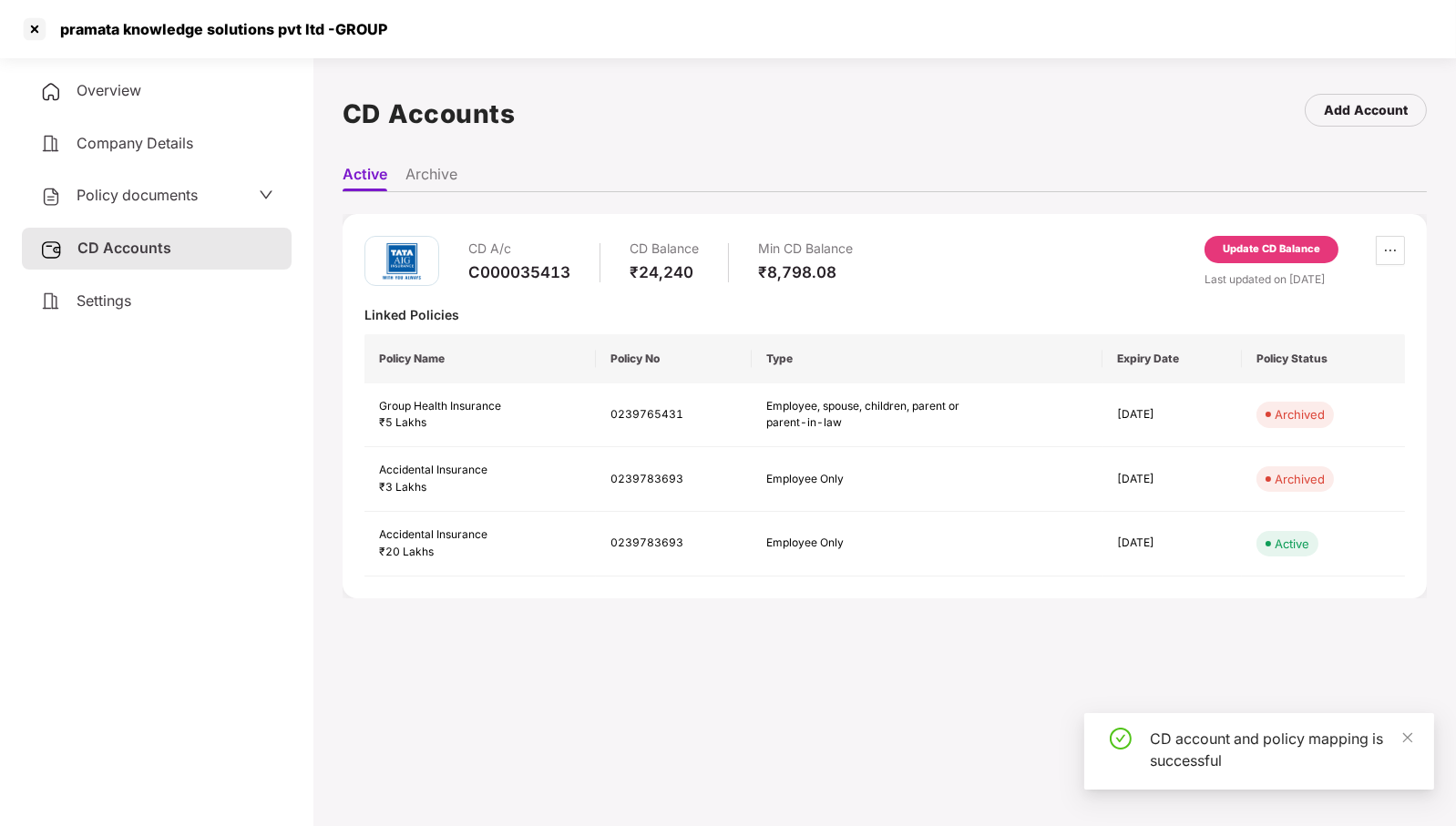
click at [33, 30] on div at bounding box center [35, 30] width 30 height 30
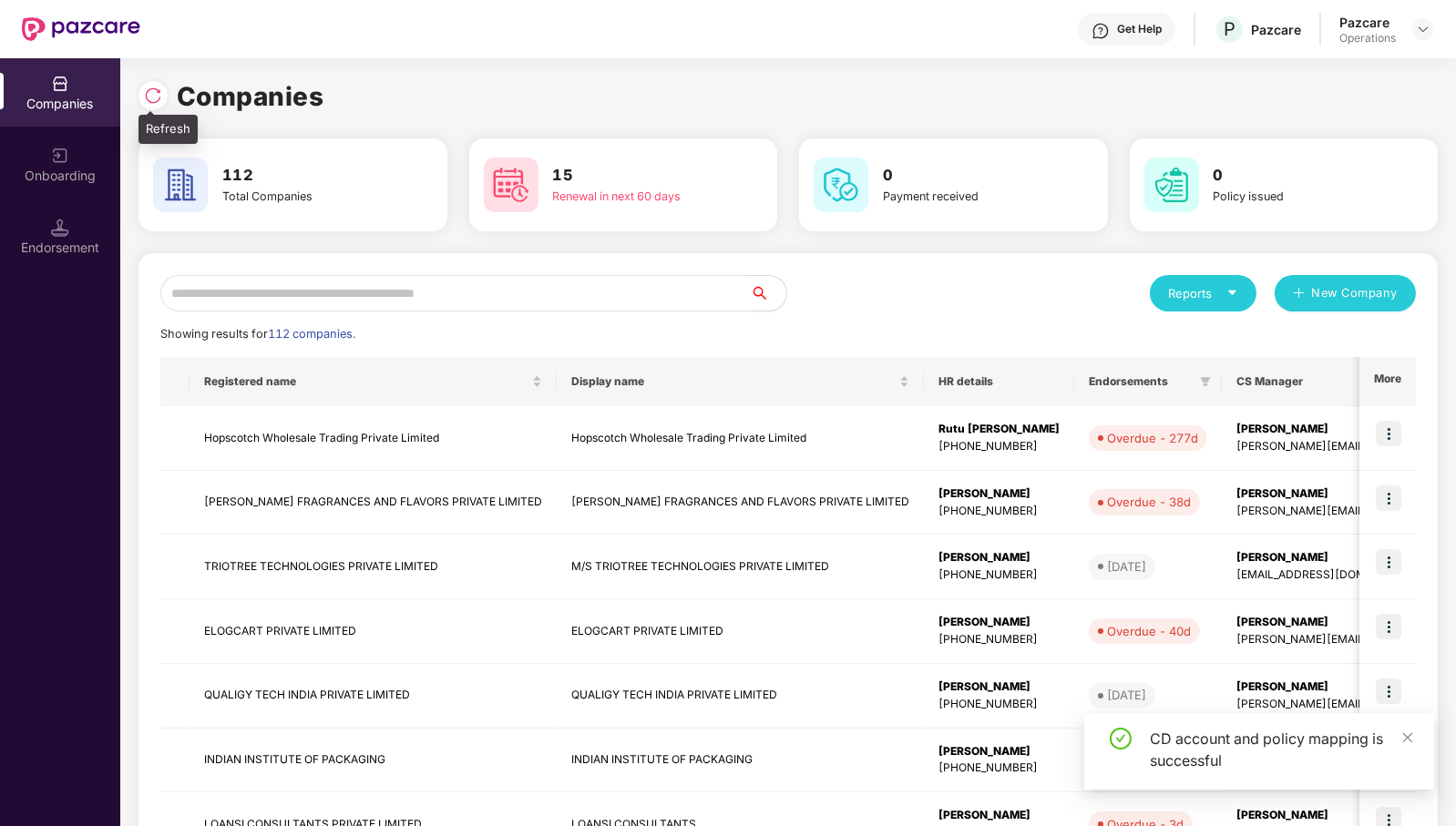
click at [153, 96] on img at bounding box center [153, 96] width 18 height 18
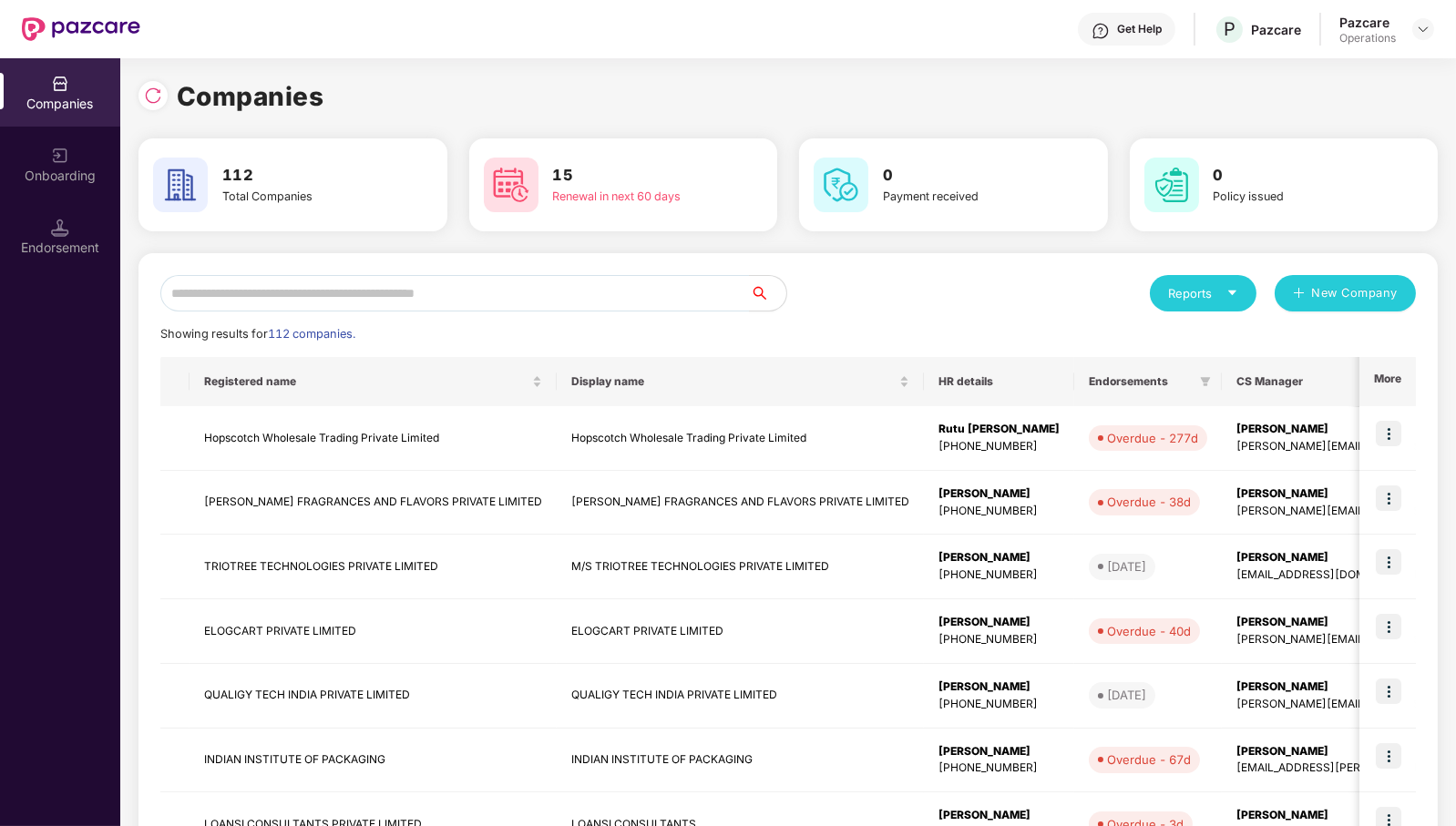
click at [1433, 35] on div at bounding box center [1423, 29] width 22 height 22
